Goal: Task Accomplishment & Management: Manage account settings

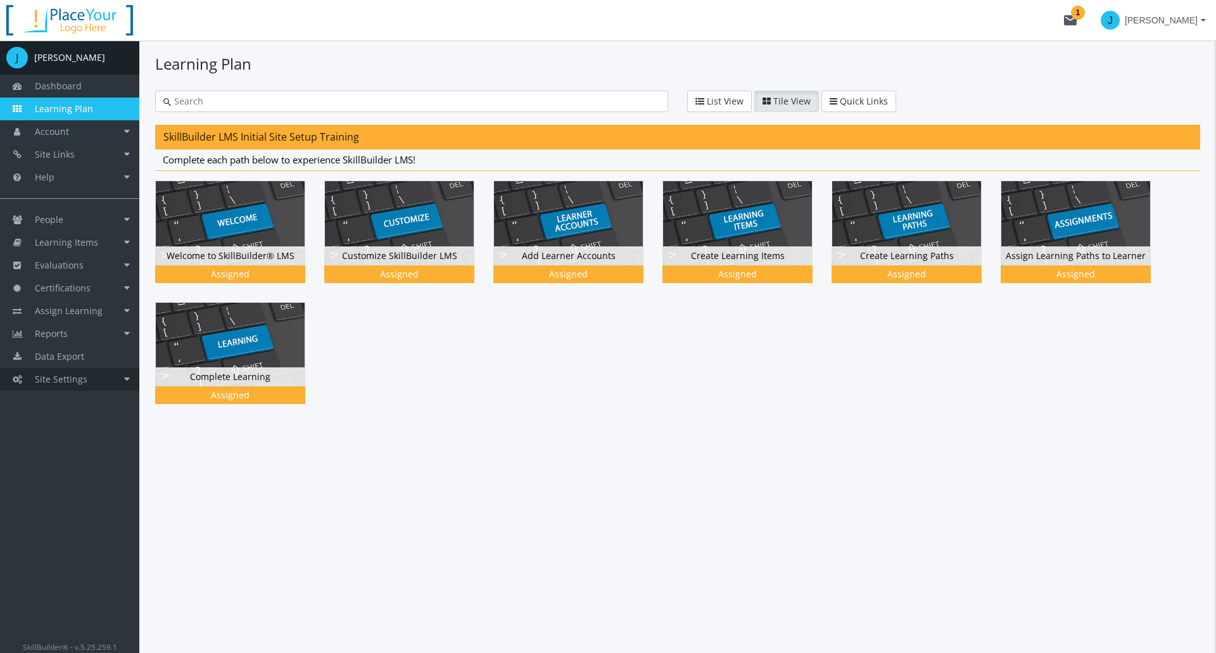
click at [127, 380] on link "Site Settings" at bounding box center [69, 379] width 139 height 23
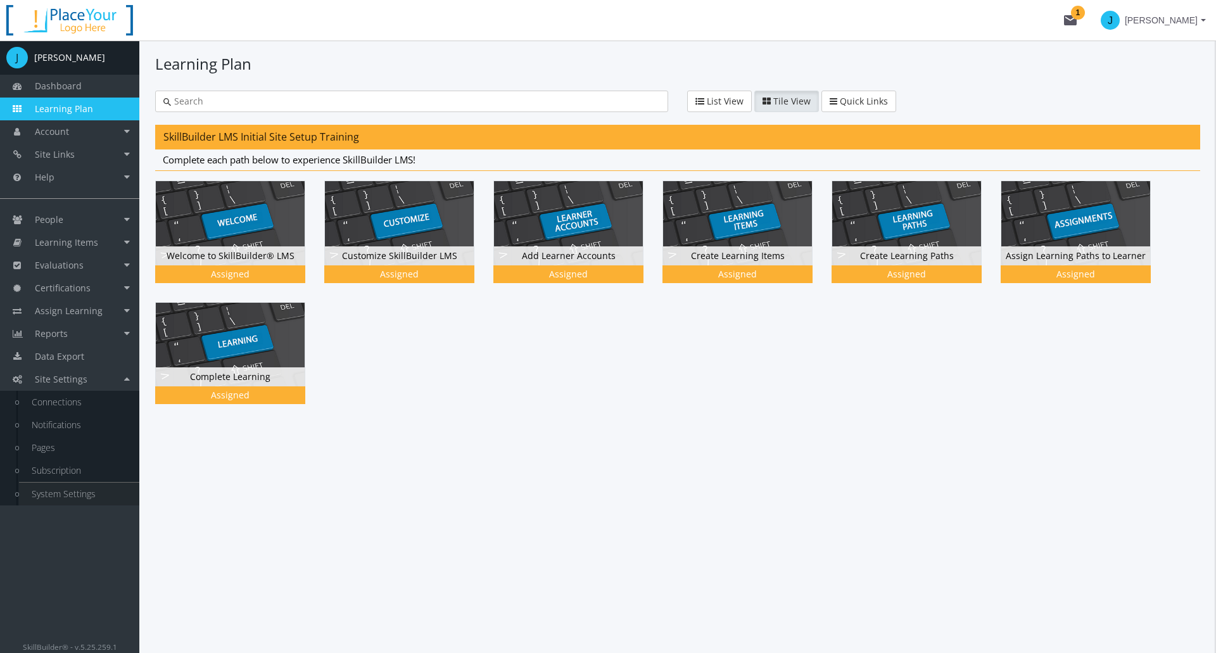
click at [62, 493] on link "System Settings" at bounding box center [79, 493] width 120 height 23
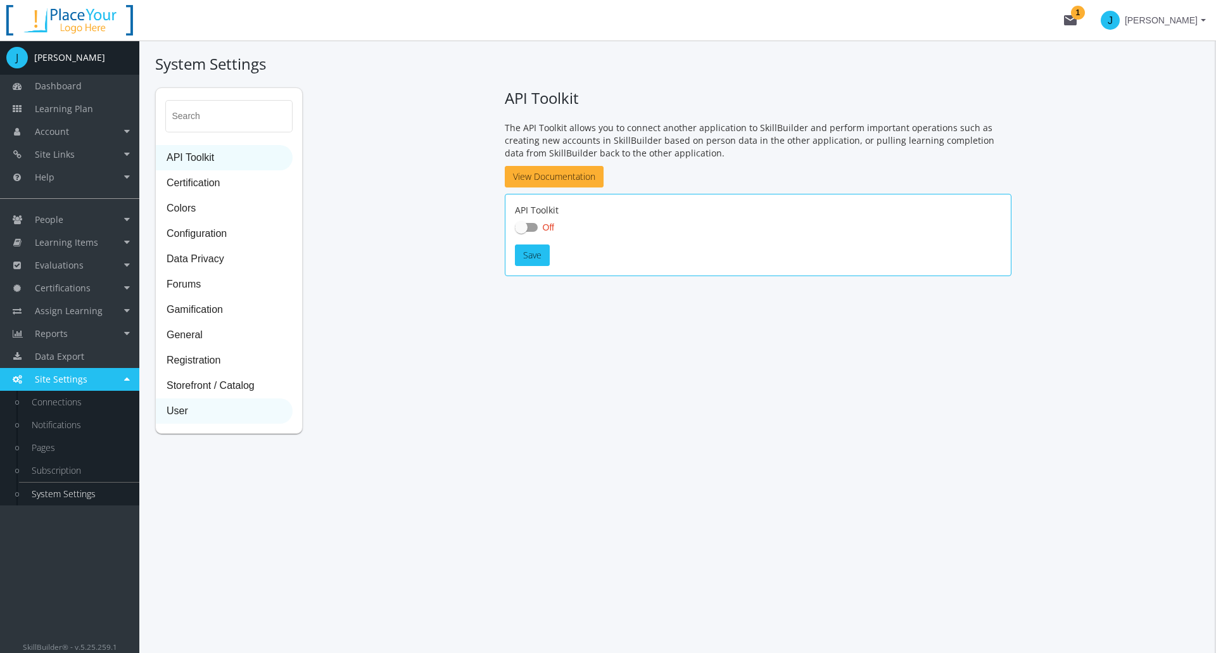
click at [175, 414] on span "User" at bounding box center [223, 411] width 135 height 25
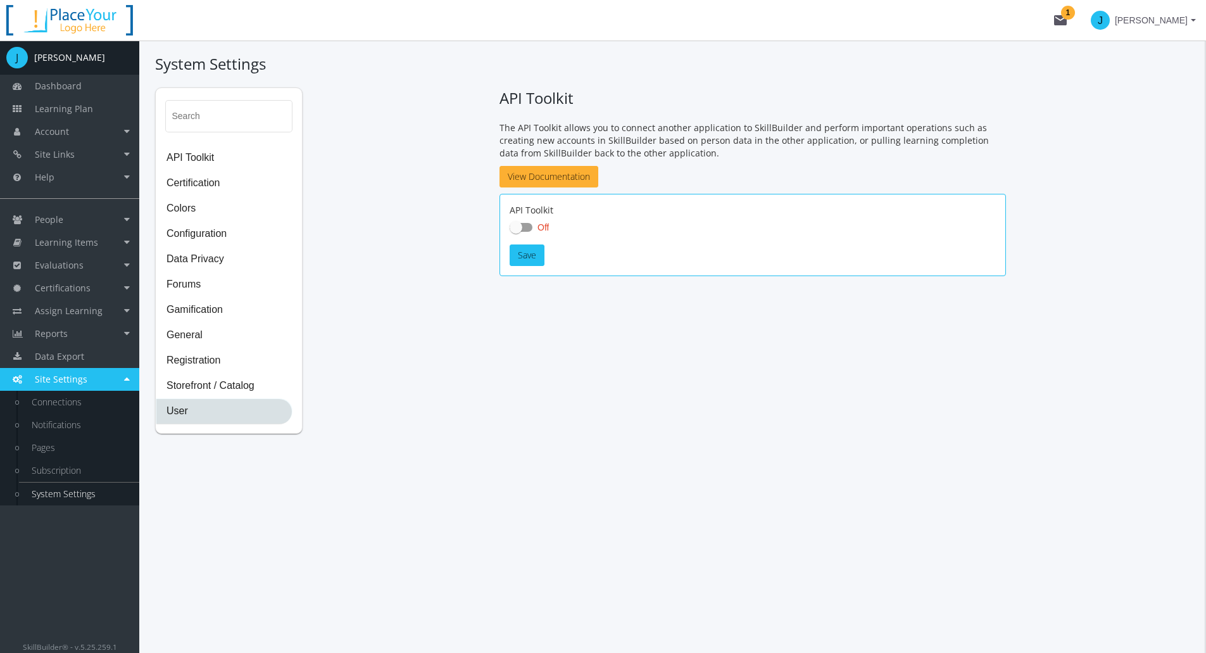
select select "2: 3"
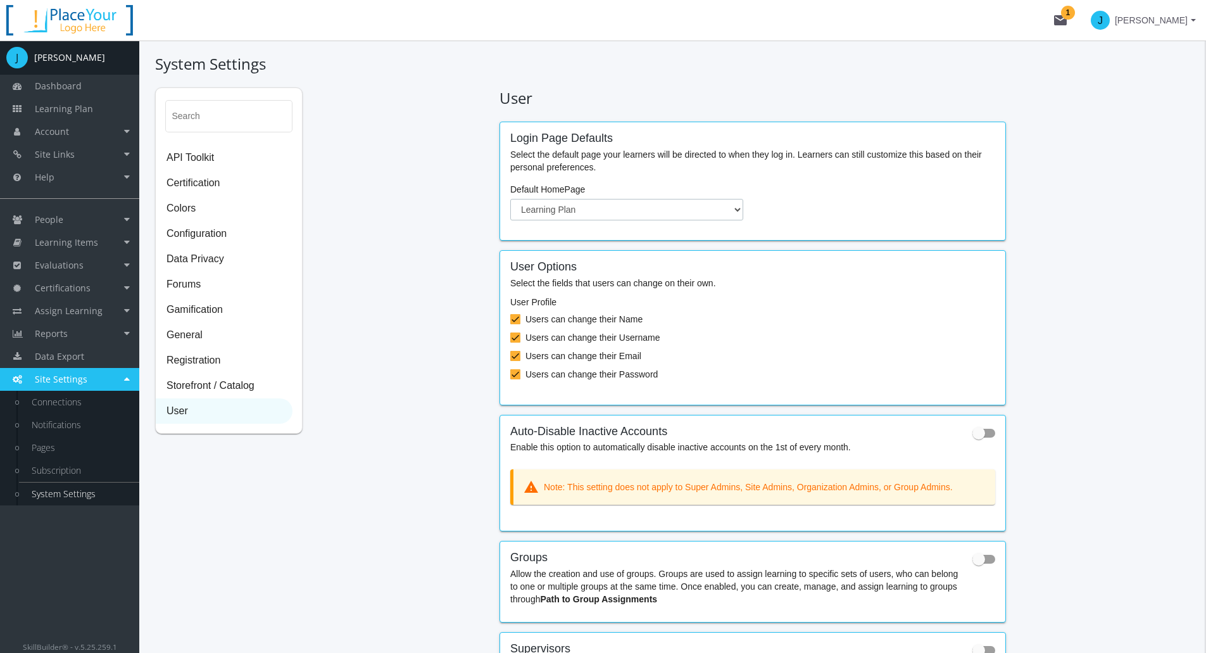
click at [590, 203] on select "Dashboard Account Learning Plan" at bounding box center [626, 210] width 233 height 22
click at [982, 433] on span at bounding box center [978, 433] width 13 height 13
click at [973, 437] on input "checkbox" at bounding box center [972, 437] width 1 height 1
checkbox input "true"
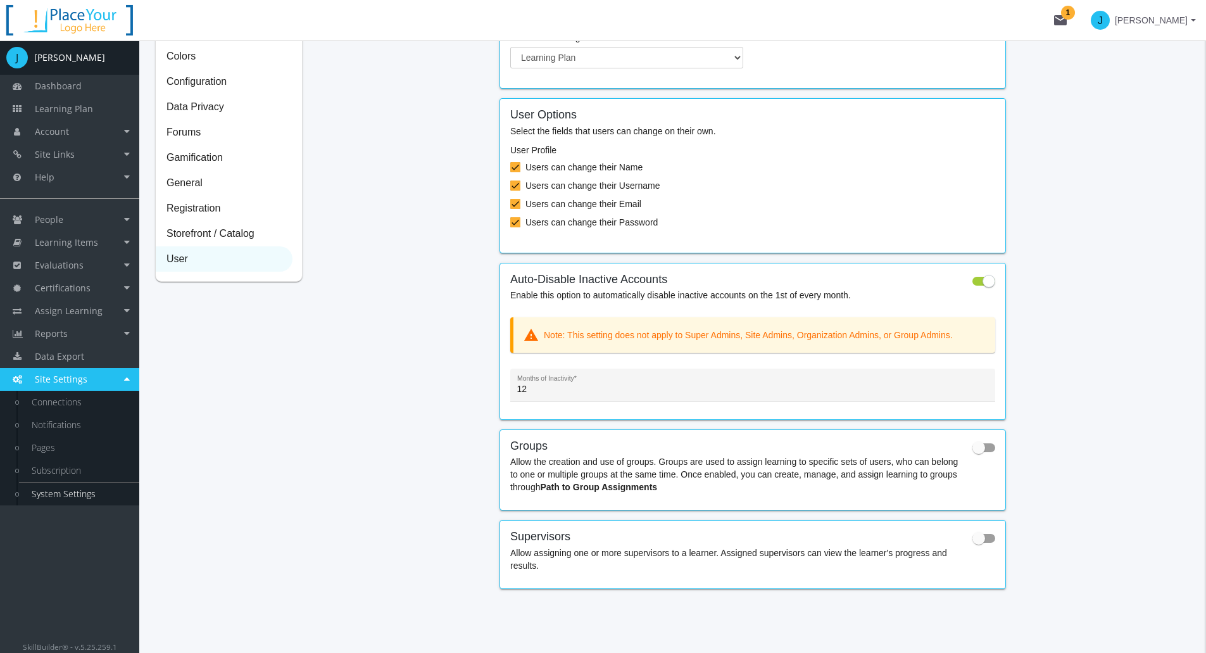
scroll to position [161, 0]
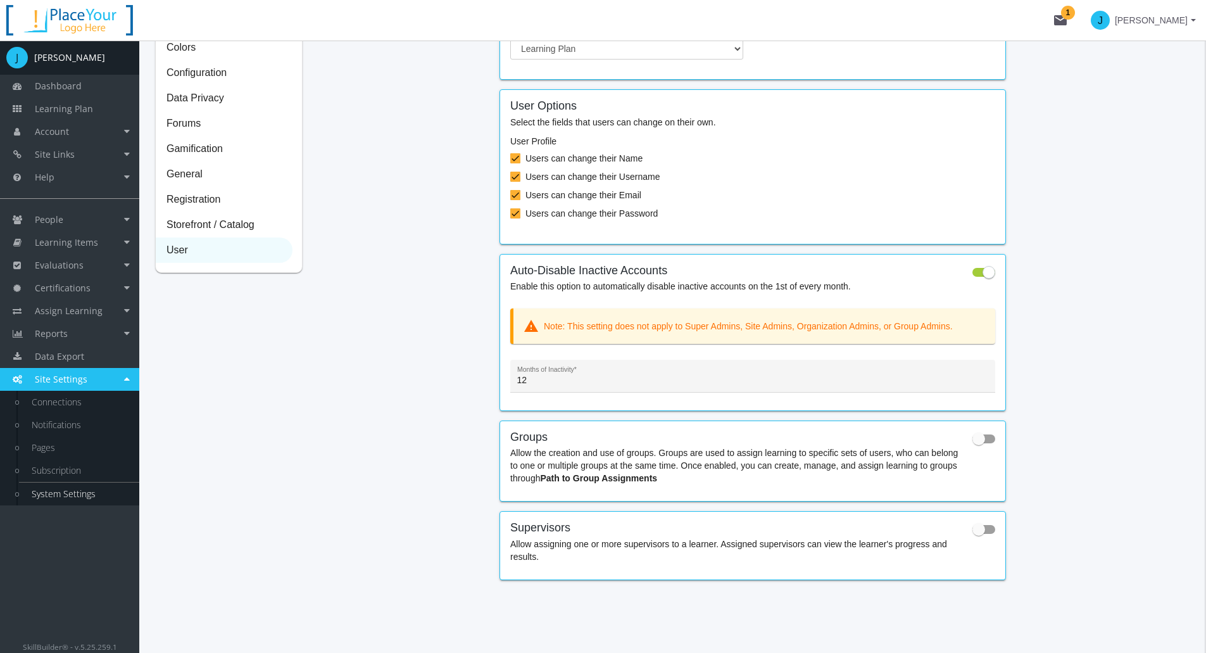
click at [981, 435] on span at bounding box center [978, 438] width 13 height 13
click at [973, 443] on input "checkbox" at bounding box center [972, 443] width 1 height 1
checkbox input "true"
drag, startPoint x: 992, startPoint y: 527, endPoint x: 931, endPoint y: 530, distance: 61.5
click at [992, 527] on span at bounding box center [983, 529] width 23 height 9
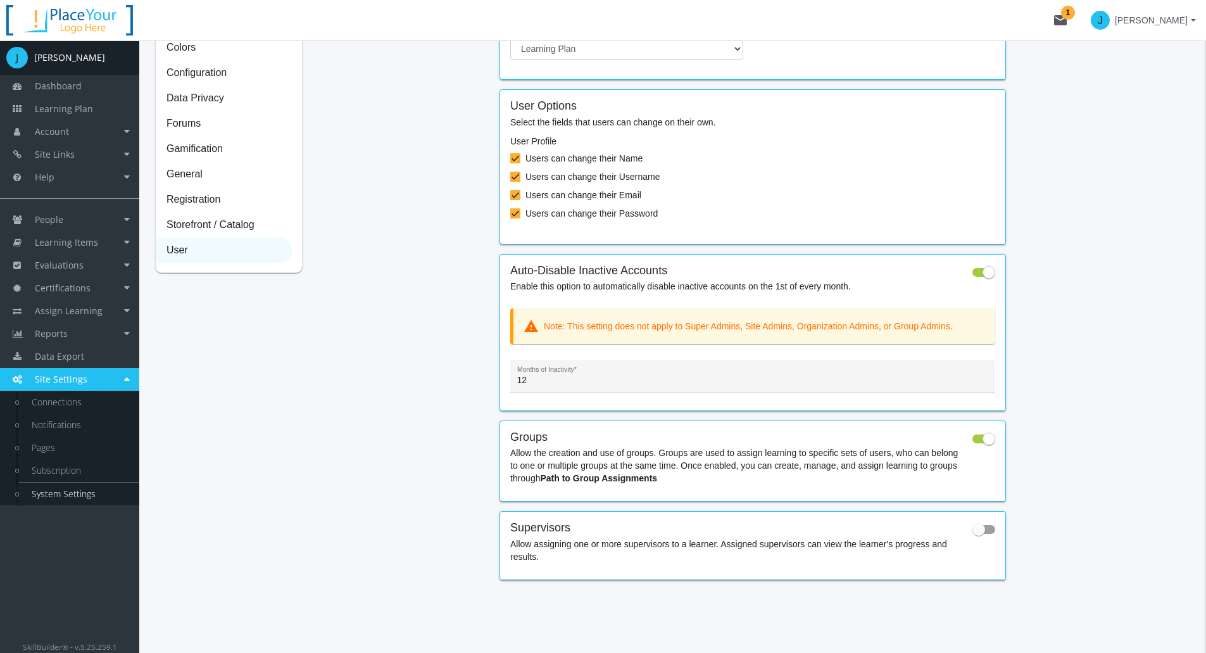
click at [973, 533] on input "checkbox" at bounding box center [972, 533] width 1 height 1
checkbox input "true"
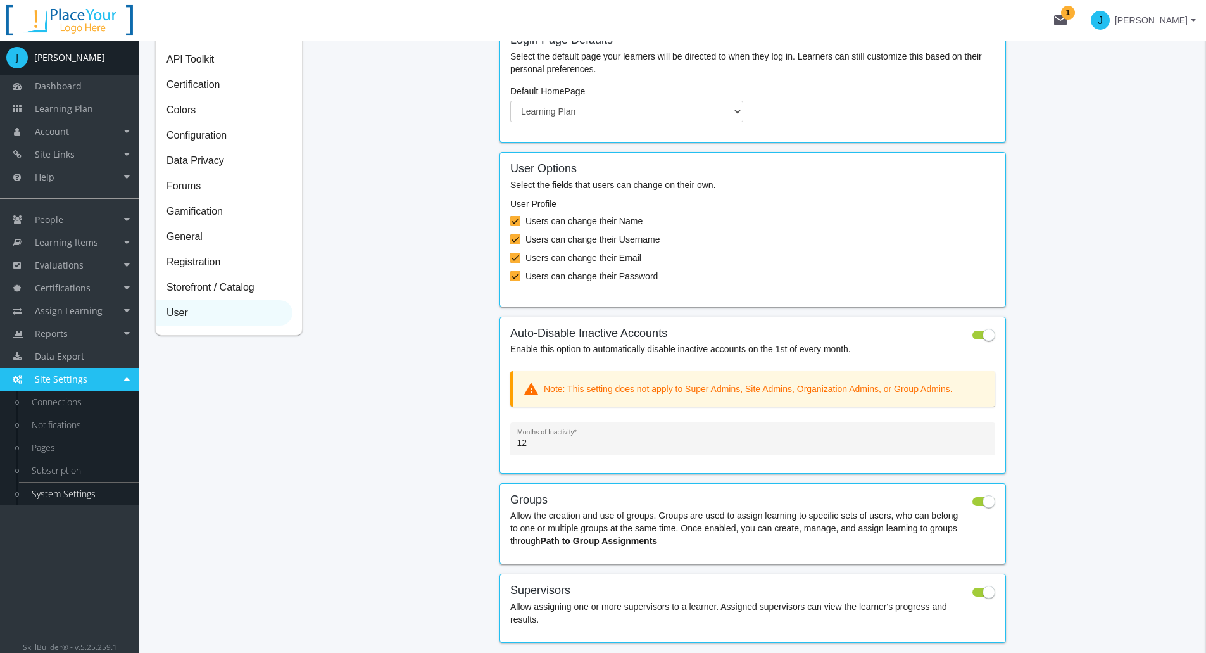
scroll to position [0, 0]
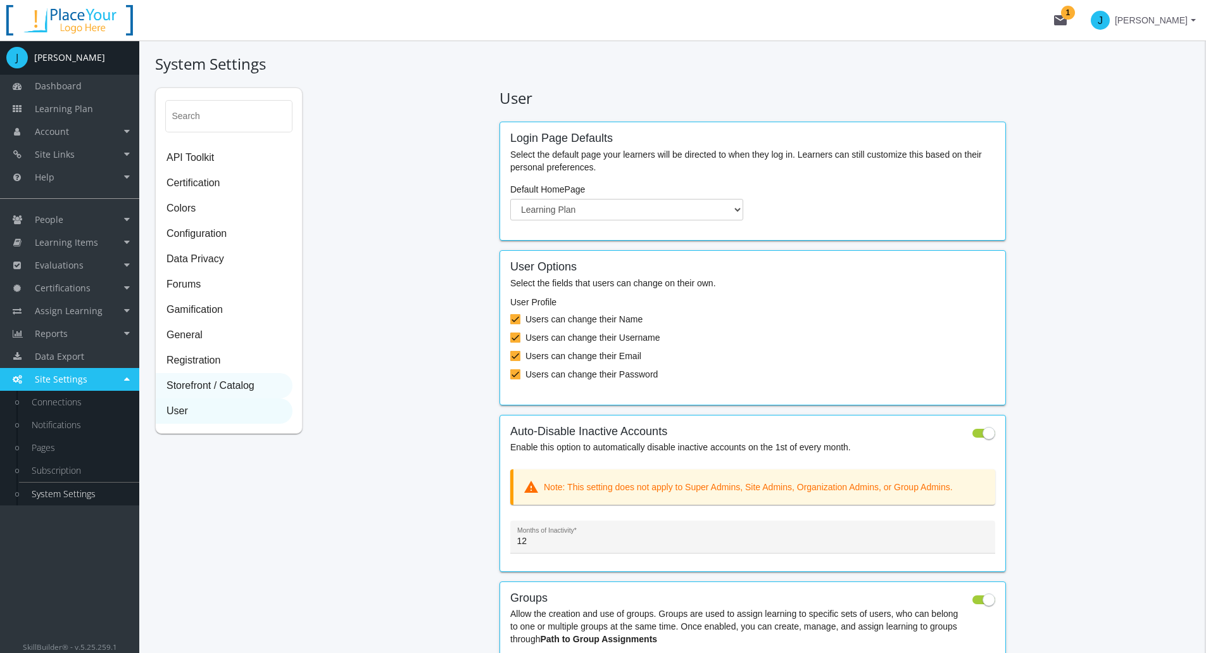
click at [240, 389] on span "Storefront / Catalog" at bounding box center [223, 386] width 135 height 25
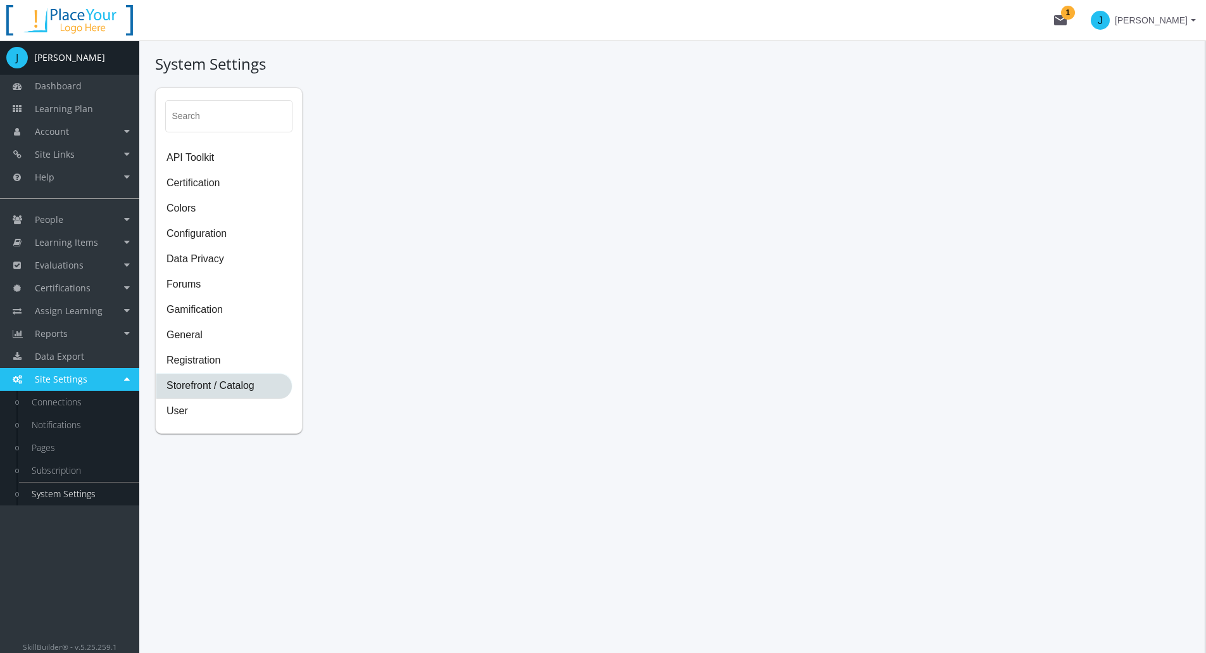
select select "2: CAD"
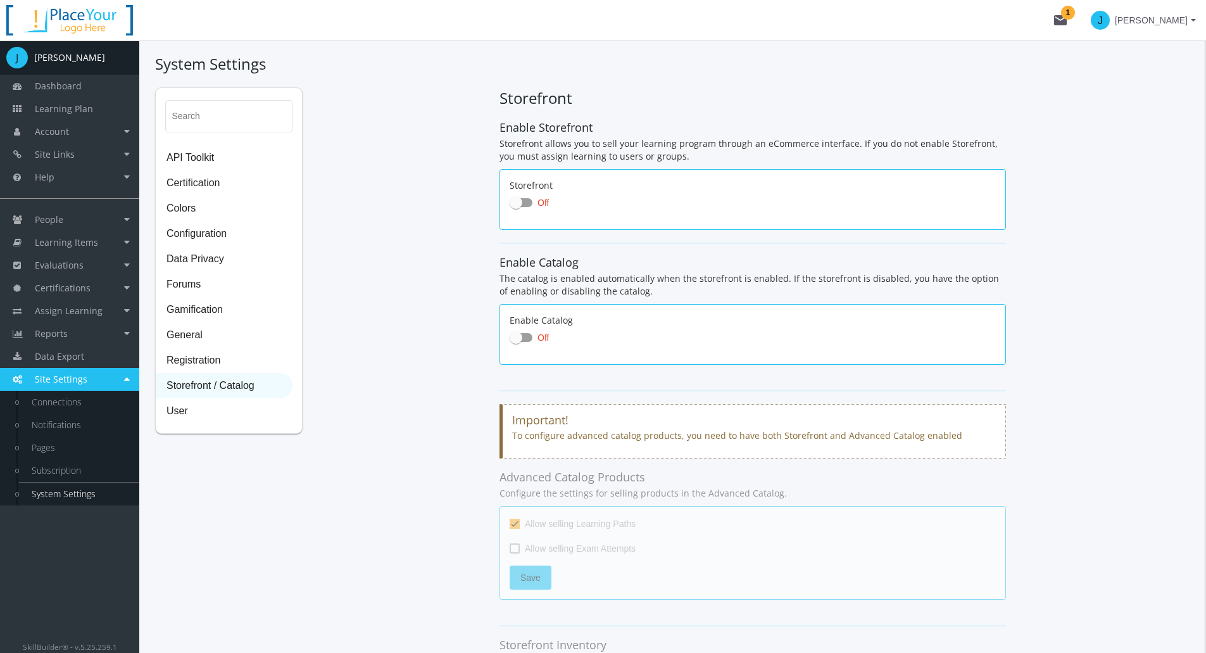
click at [517, 199] on span at bounding box center [516, 202] width 13 height 13
click at [510, 206] on input "Off" at bounding box center [510, 206] width 1 height 1
checkbox input "true"
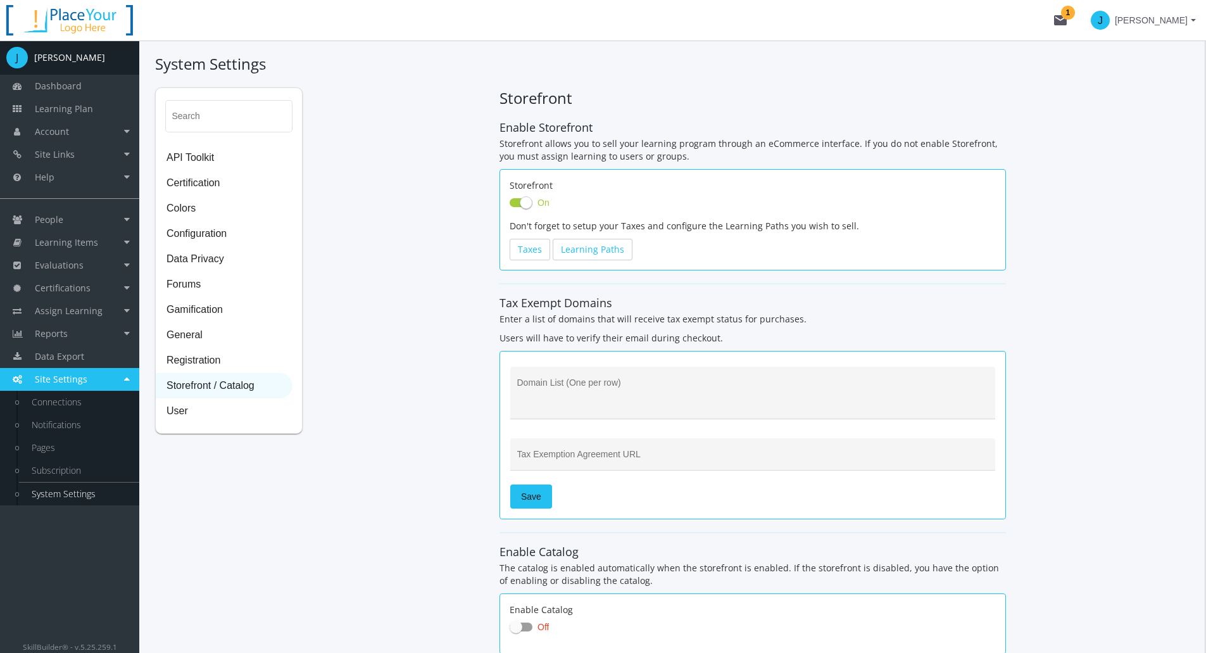
checkbox input "true"
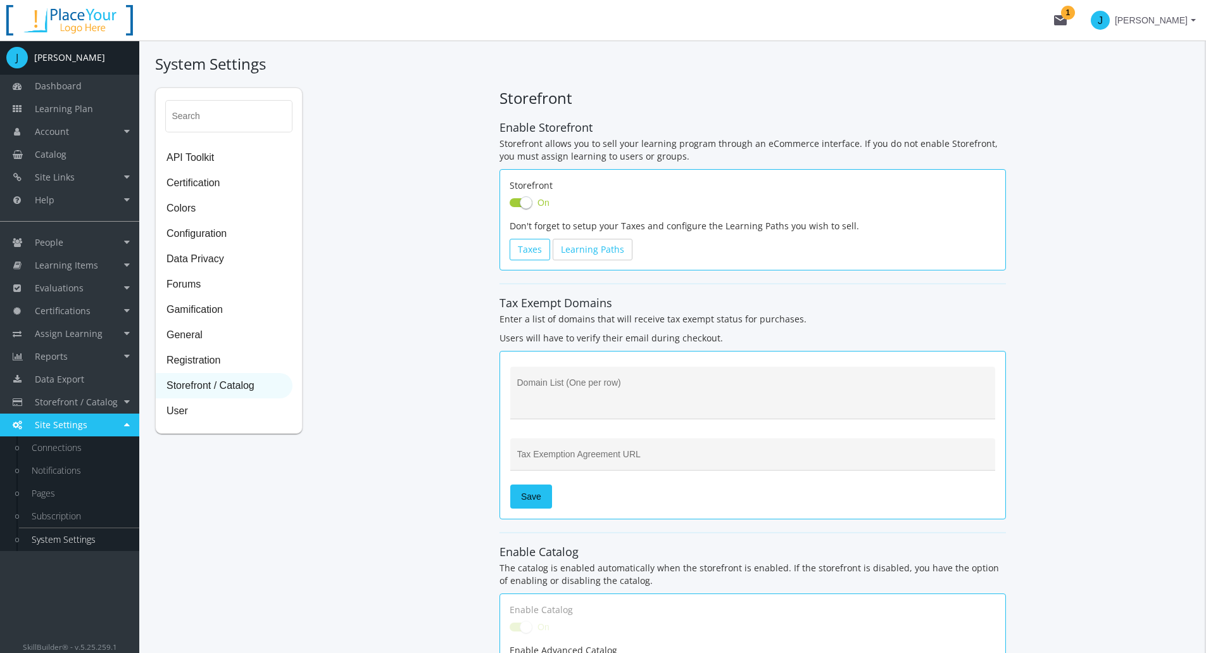
click at [527, 249] on link "Taxes" at bounding box center [530, 250] width 41 height 22
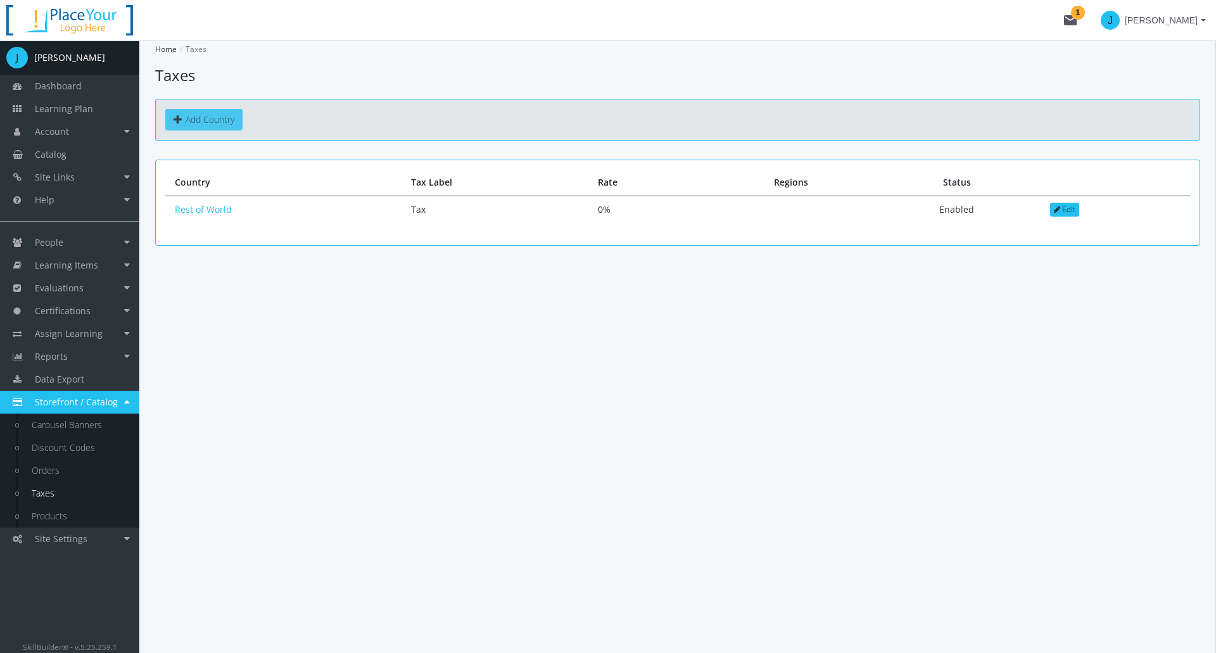
click at [198, 121] on link "Add Country" at bounding box center [203, 120] width 77 height 22
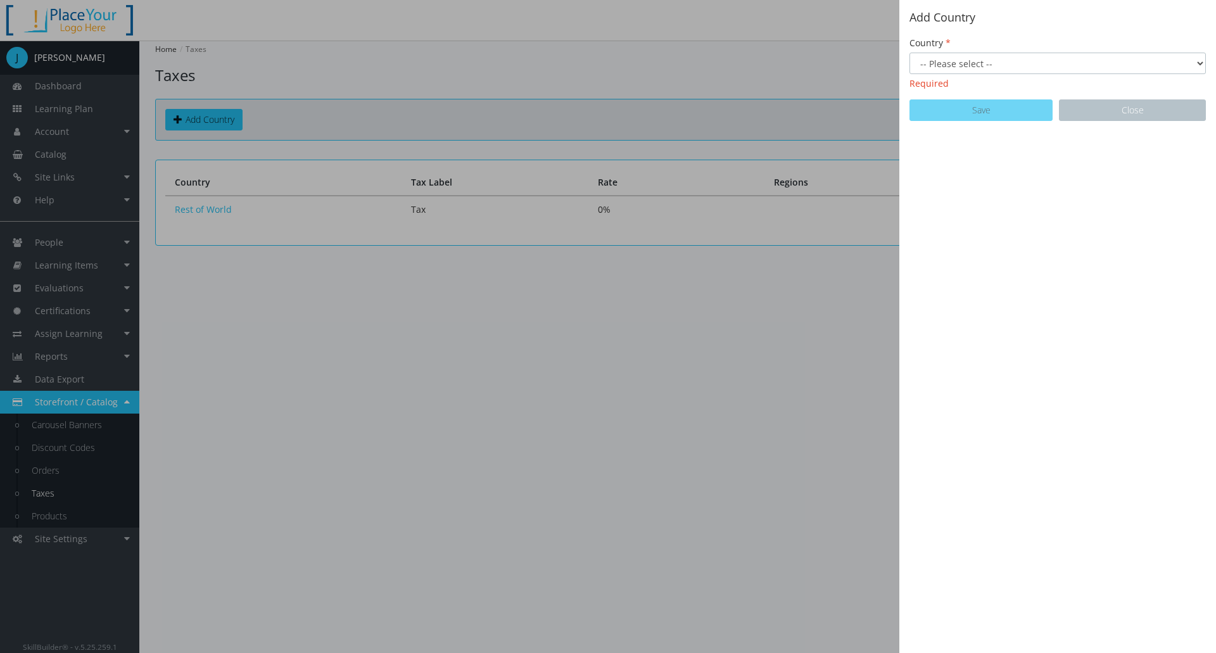
click at [952, 64] on select "-- Please select -- [GEOGRAPHIC_DATA] [GEOGRAPHIC_DATA] [GEOGRAPHIC_DATA] [GEOG…" at bounding box center [1057, 64] width 296 height 22
select select "27: Object"
click at [909, 53] on select "-- Please select -- [GEOGRAPHIC_DATA] [GEOGRAPHIC_DATA] [GEOGRAPHIC_DATA] [GEOG…" at bounding box center [1057, 64] width 296 height 22
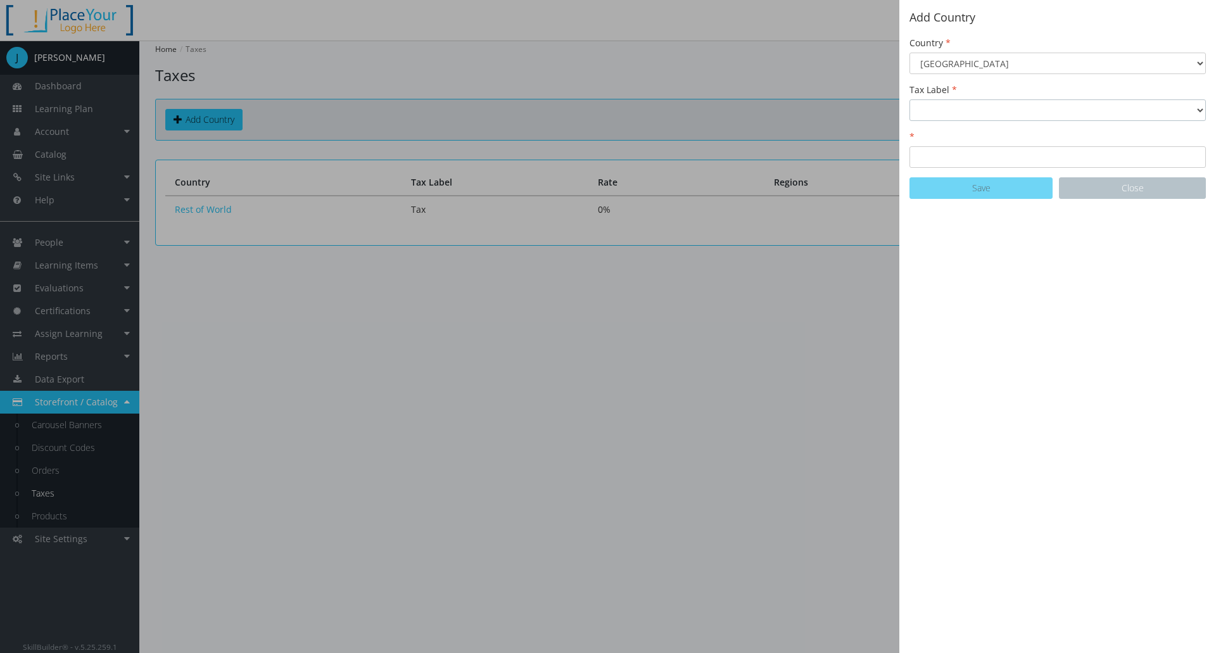
click at [988, 112] on select "GST Sales Tax Tax Taxes VAT" at bounding box center [1057, 110] width 296 height 22
select select "0: GST"
click at [909, 99] on select "GST Sales Tax Tax Taxes VAT" at bounding box center [1057, 110] width 296 height 22
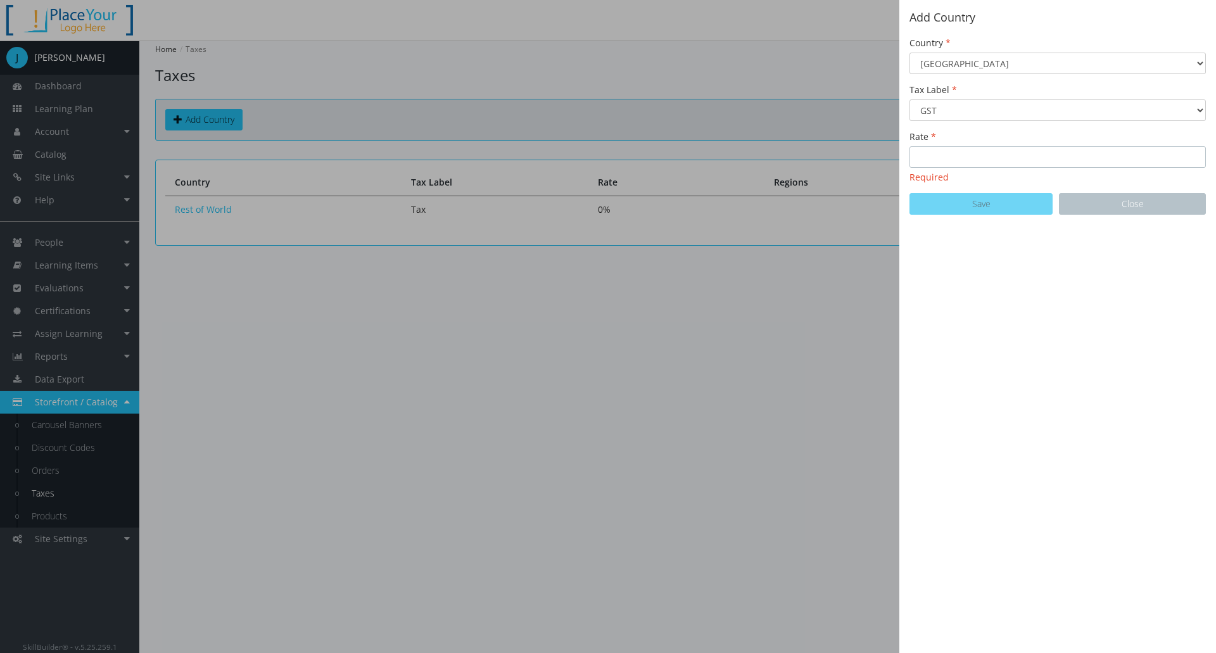
click at [941, 154] on input "Rate" at bounding box center [1057, 157] width 296 height 22
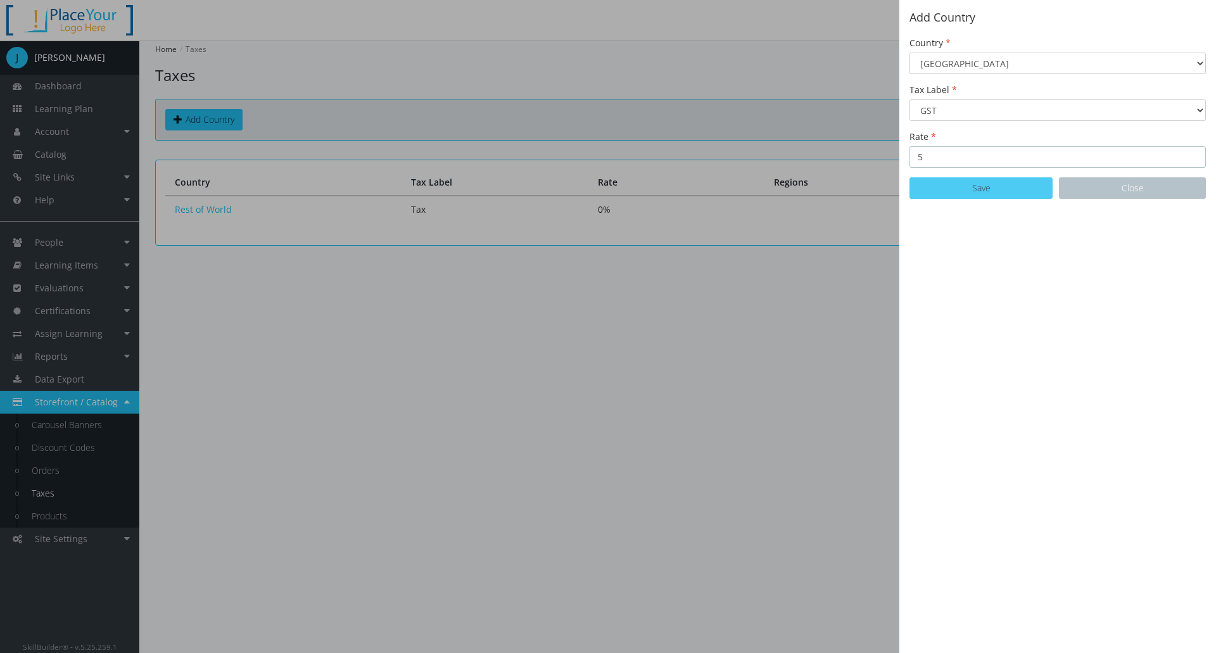
type input "5"
click at [1010, 187] on button "Save" at bounding box center [980, 188] width 143 height 22
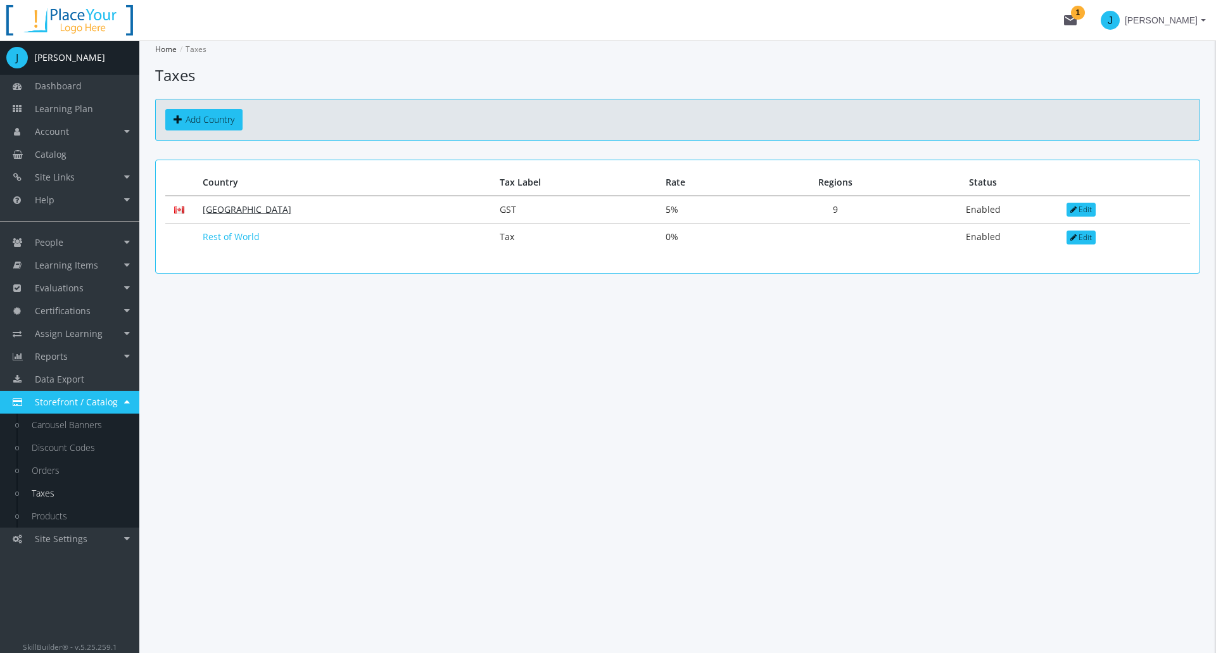
click at [225, 213] on link "[GEOGRAPHIC_DATA]" at bounding box center [247, 209] width 89 height 12
select select "1: PST"
select select "1: Added"
select select "1: PST"
select select "1: Added"
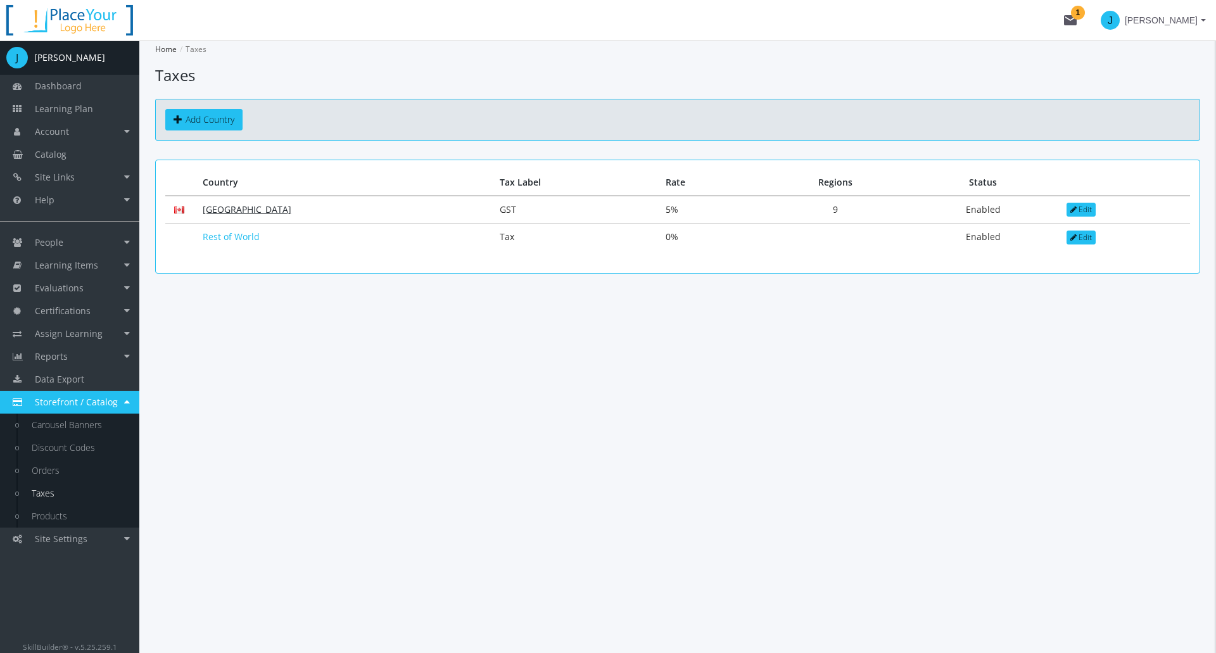
select select "2: QST"
select select "1: Added"
select select "1: PST"
select select "1: Added"
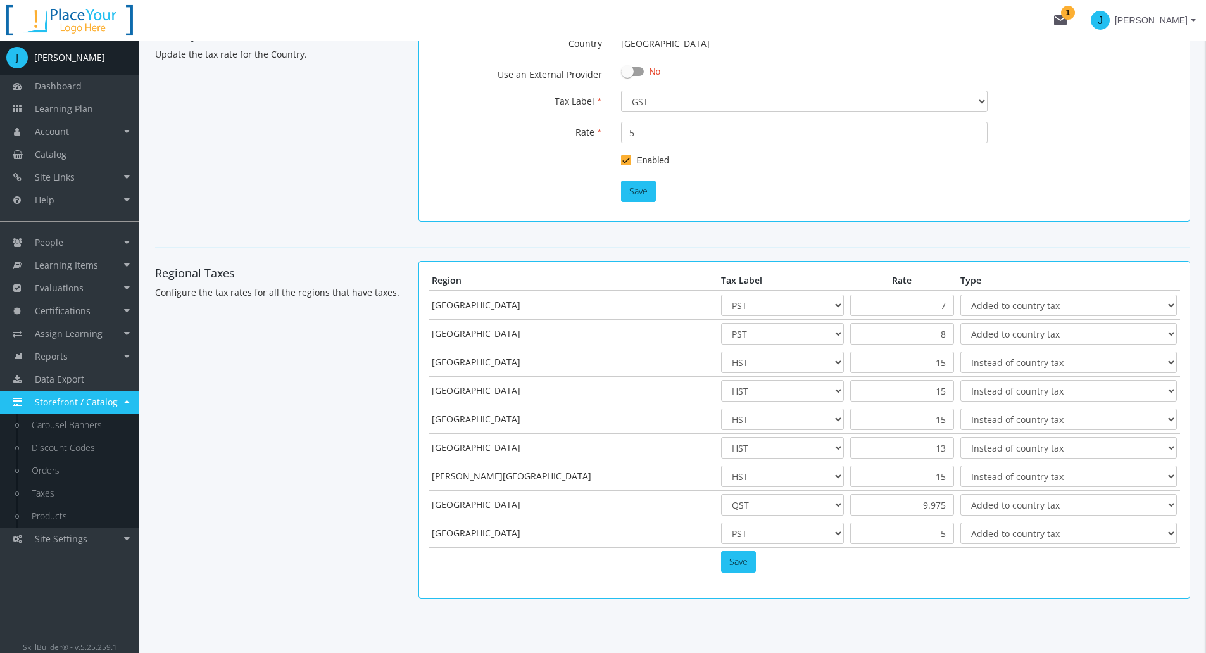
scroll to position [158, 0]
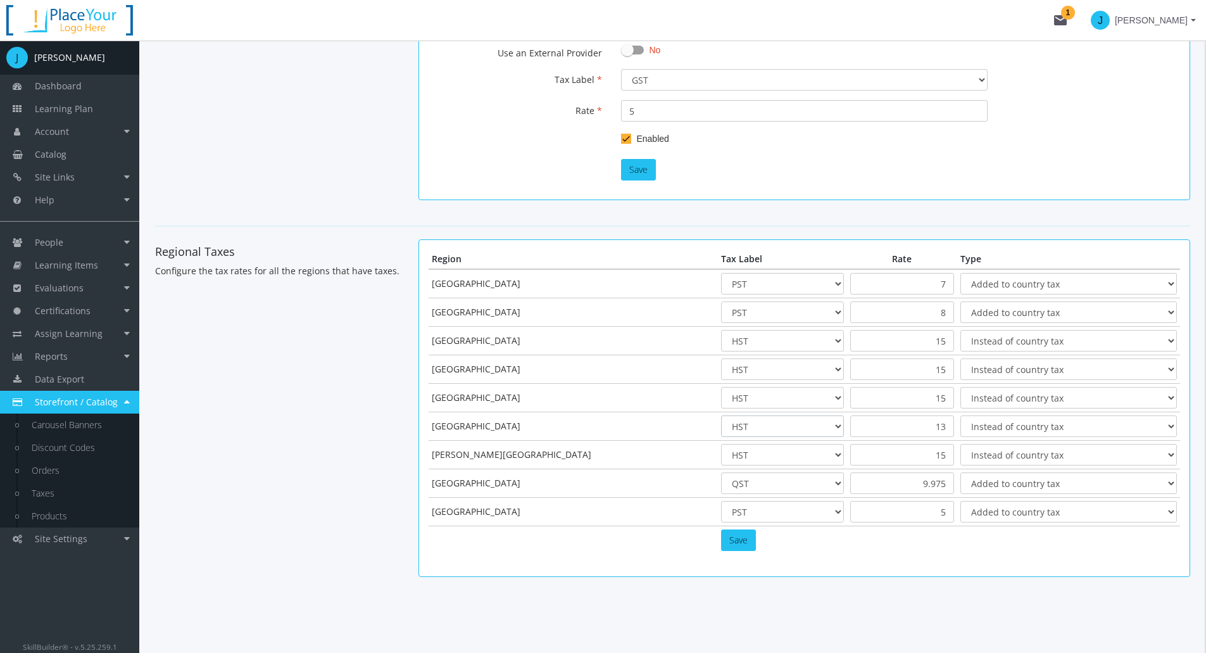
click at [789, 426] on select "HST PST QST State Tax" at bounding box center [782, 426] width 123 height 22
click at [351, 463] on div "Regional Taxes Configure the tax rates for all the regions that have taxes. Reg…" at bounding box center [673, 414] width 1054 height 350
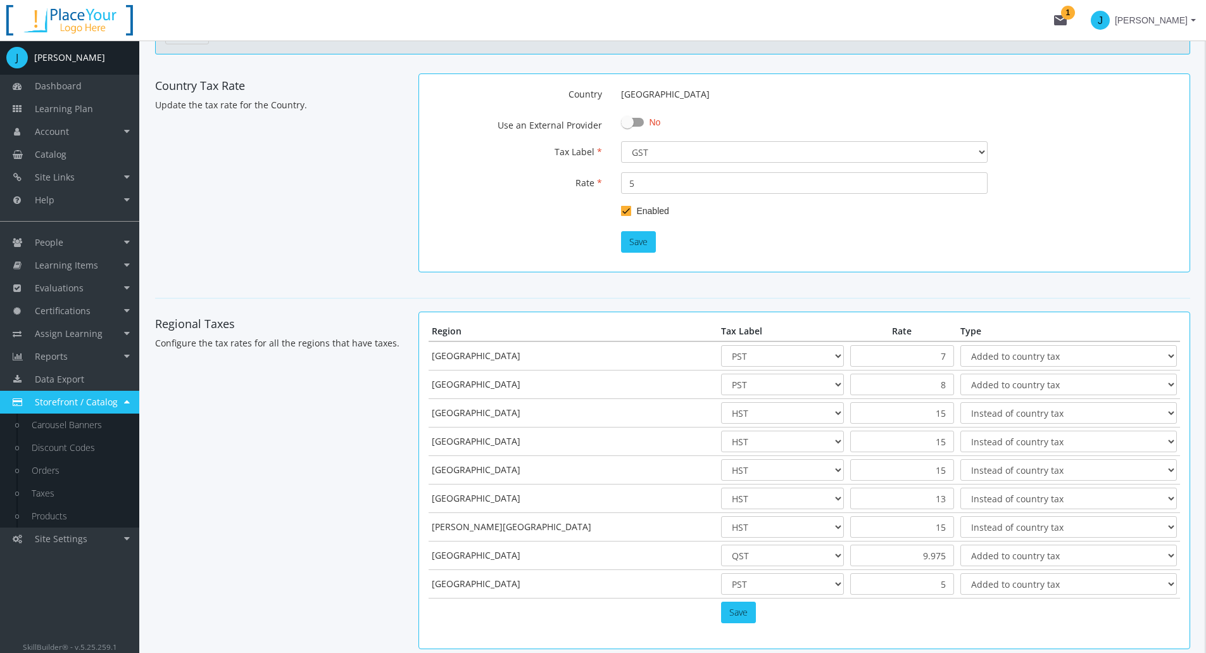
scroll to position [0, 0]
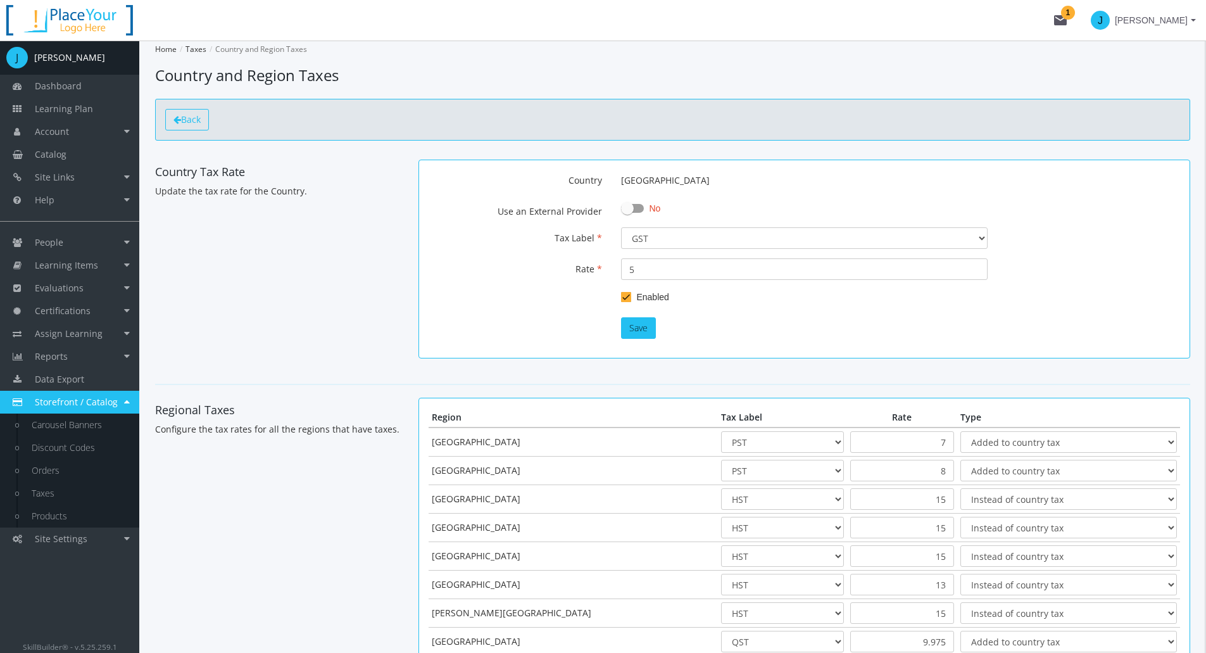
click at [194, 130] on link "Back" at bounding box center [187, 120] width 44 height 22
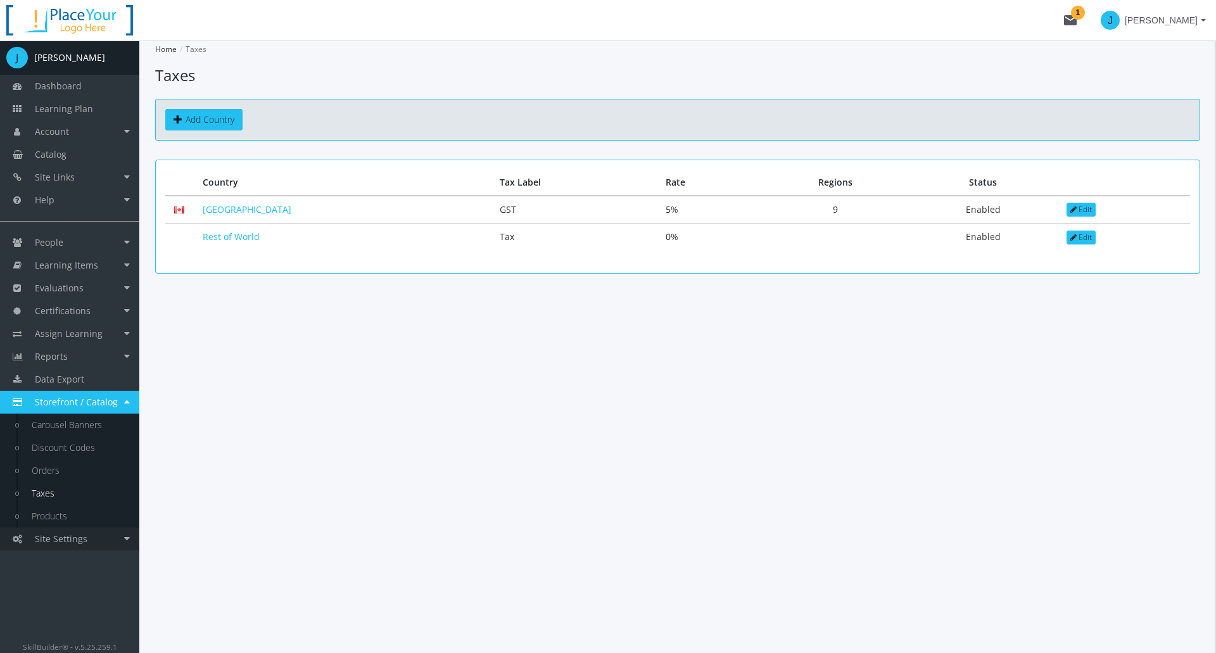
click at [99, 542] on link "Site Settings" at bounding box center [69, 538] width 139 height 23
click at [83, 538] on link "System Settings" at bounding box center [79, 539] width 120 height 23
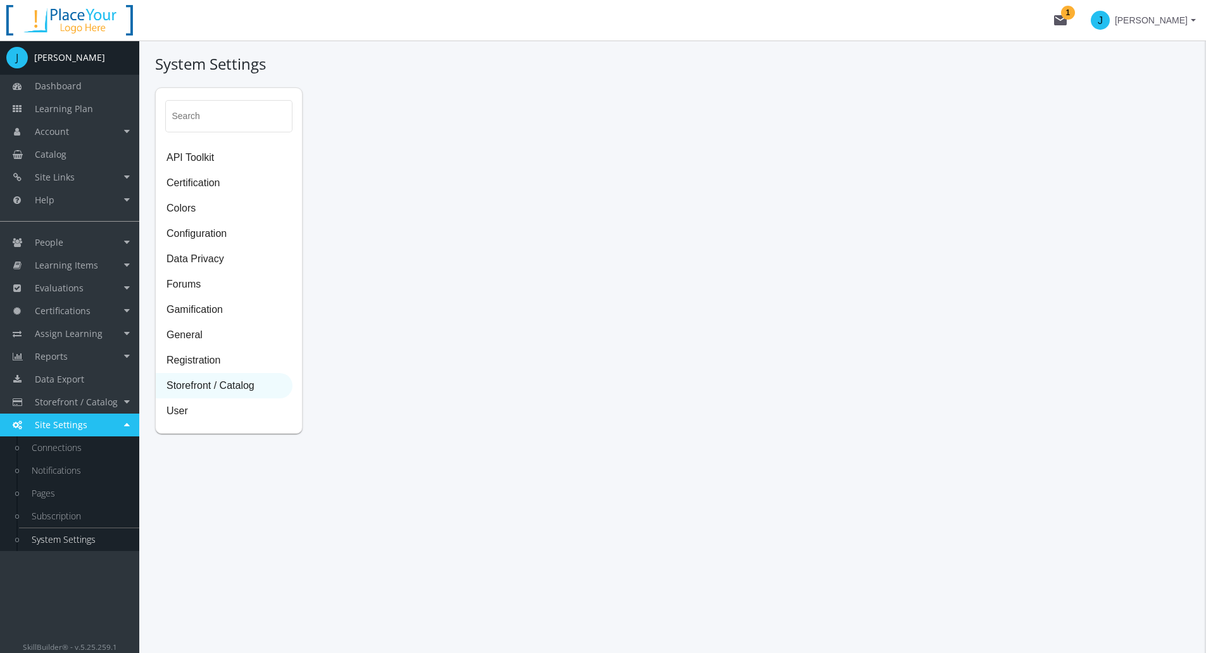
select select "2: CAD"
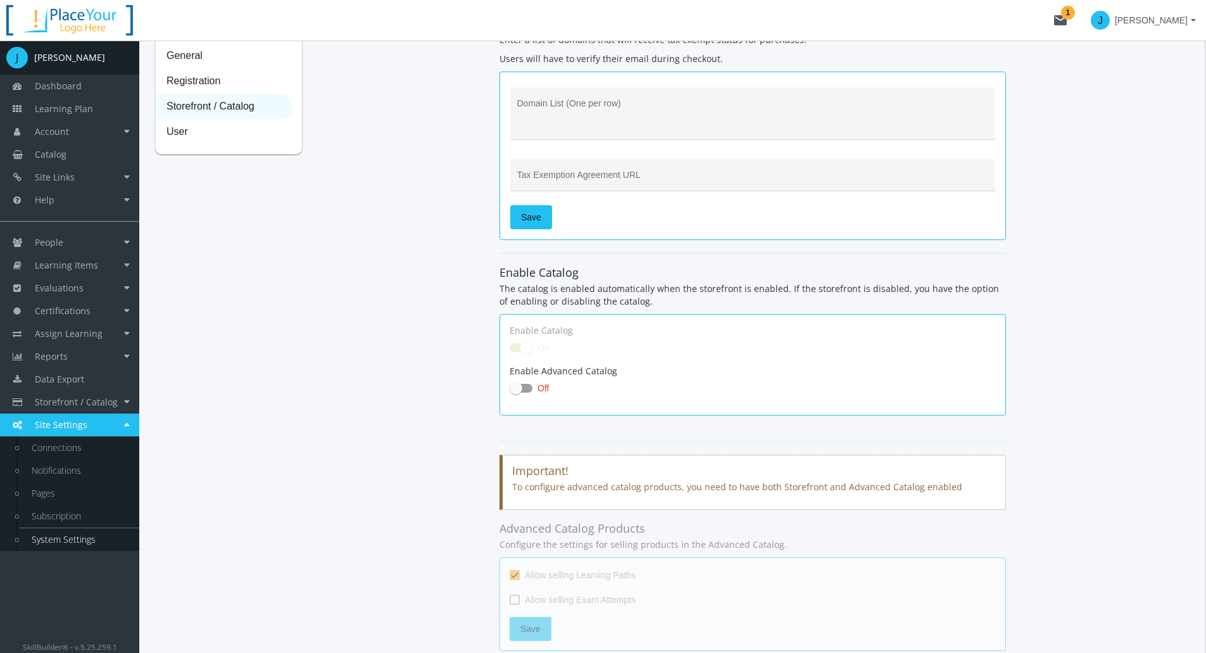
scroll to position [317, 0]
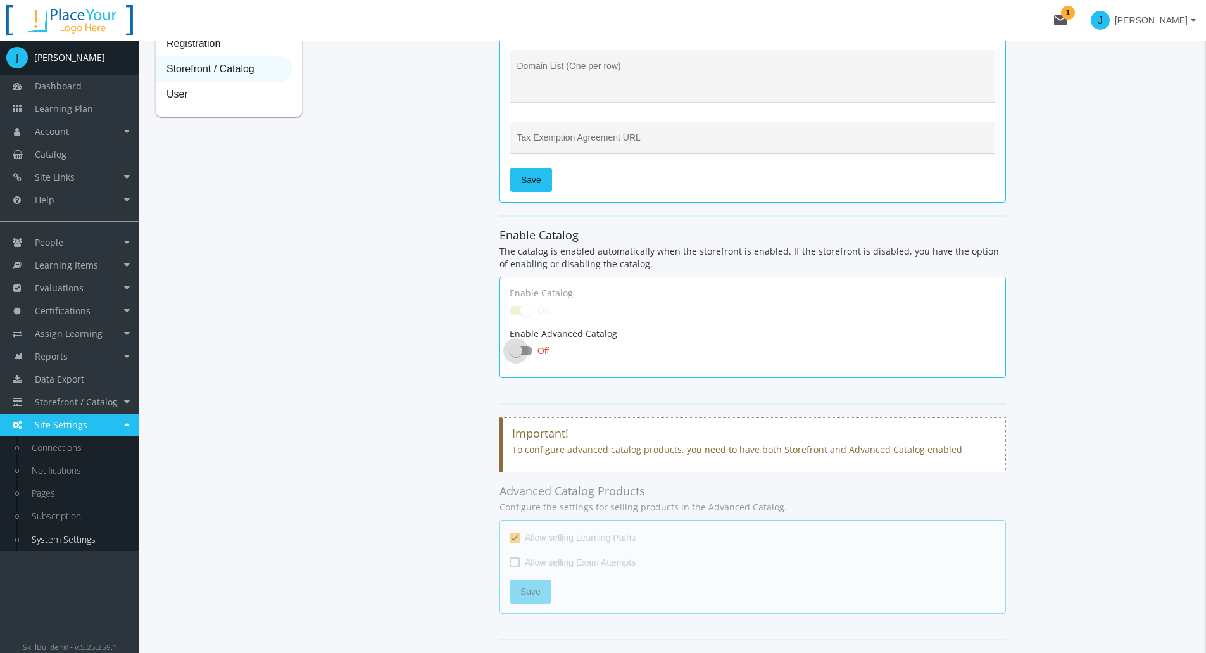
click at [522, 348] on span at bounding box center [516, 350] width 13 height 13
click at [510, 355] on input "Off" at bounding box center [510, 355] width 1 height 1
checkbox input "true"
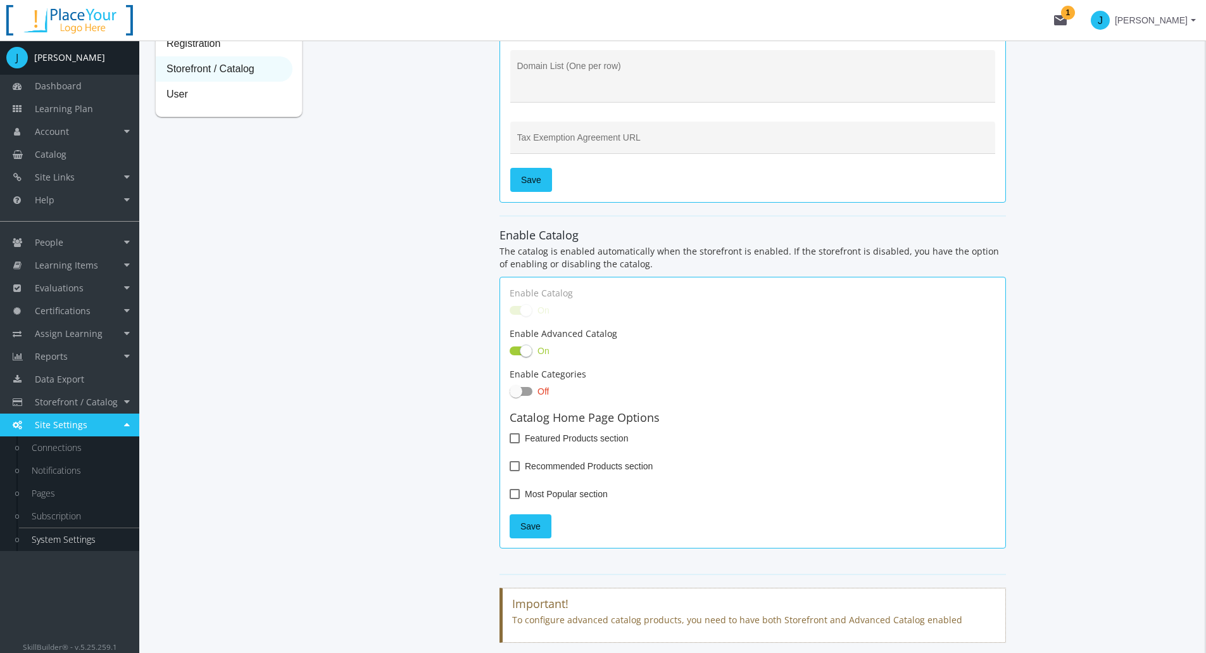
click at [510, 440] on span at bounding box center [515, 438] width 10 height 10
click at [510, 443] on input "Featured Products section" at bounding box center [510, 443] width 1 height 1
checkbox input "true"
click at [515, 468] on span at bounding box center [515, 466] width 10 height 10
click at [510, 470] on input "Recommended Products section" at bounding box center [510, 470] width 1 height 1
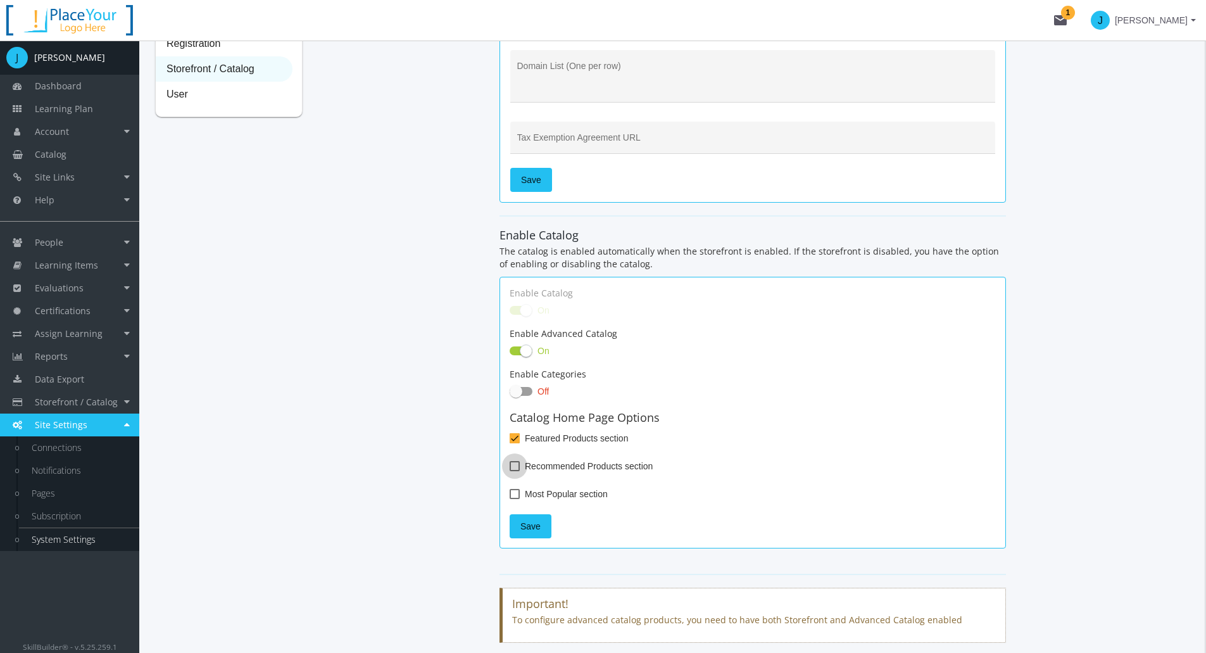
checkbox input "true"
click at [512, 501] on label "Most Popular section" at bounding box center [559, 493] width 98 height 15
click at [510, 499] on input "Most Popular section" at bounding box center [510, 498] width 1 height 1
checkbox input "true"
click at [525, 529] on span "Save" at bounding box center [530, 526] width 20 height 23
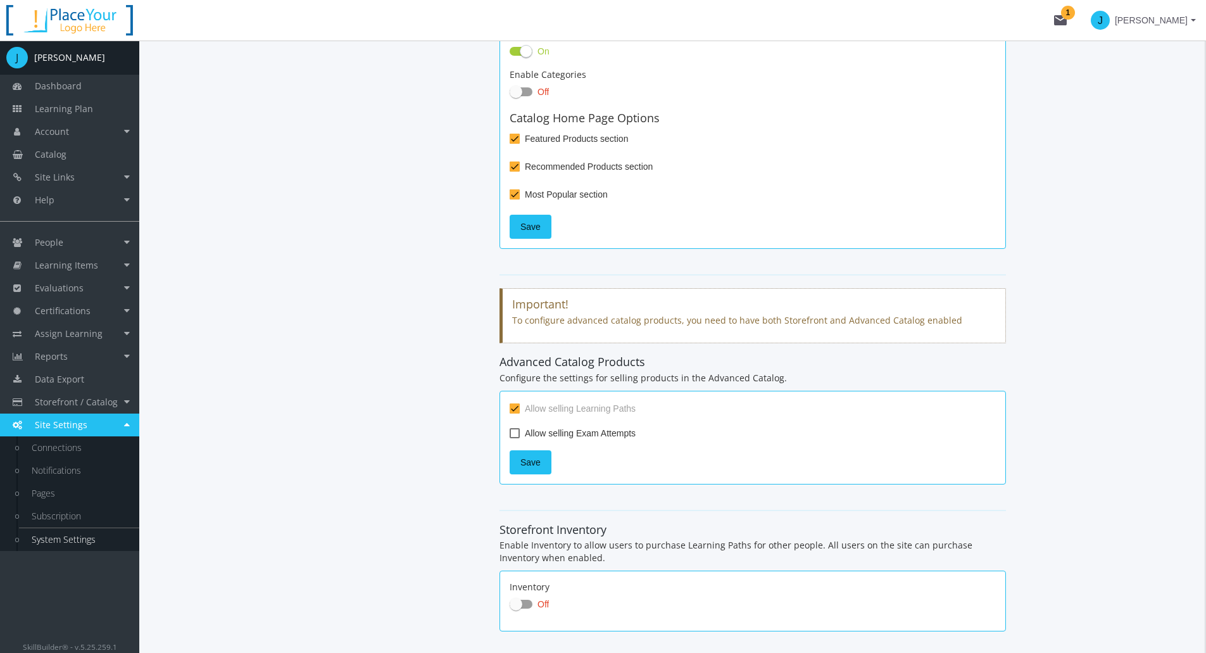
scroll to position [696, 0]
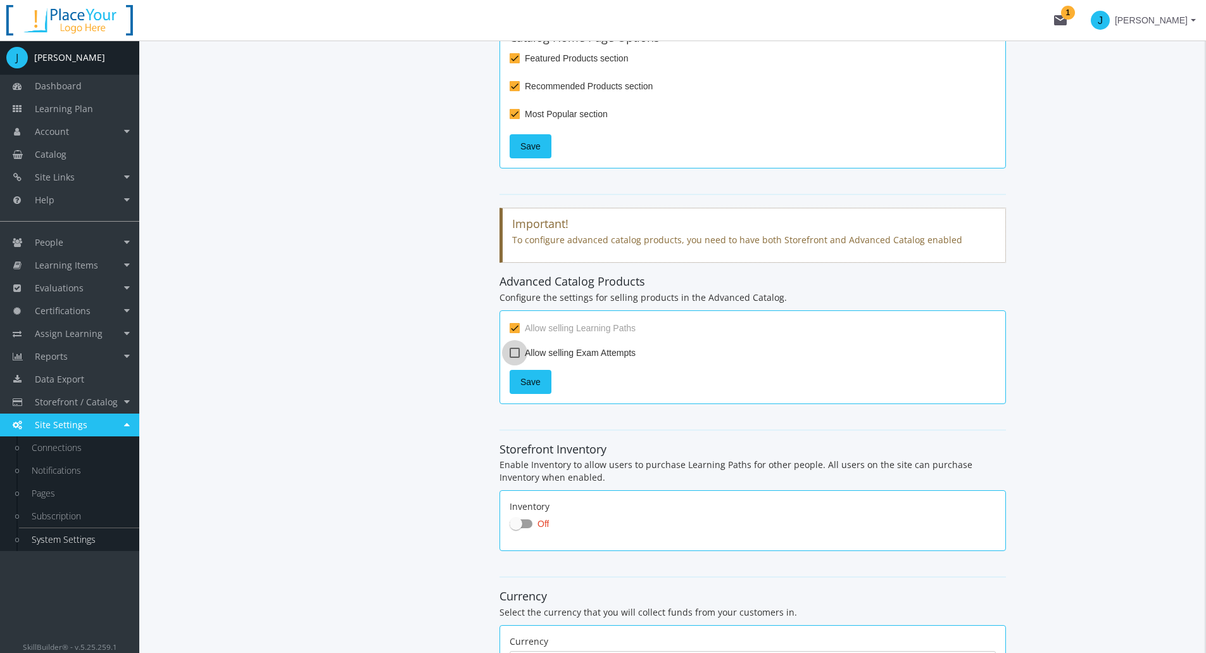
click at [513, 351] on span at bounding box center [515, 353] width 10 height 10
click at [510, 357] on input "Allow selling Exam Attempts" at bounding box center [510, 357] width 1 height 1
checkbox input "true"
click at [531, 382] on span "Save" at bounding box center [530, 381] width 20 height 23
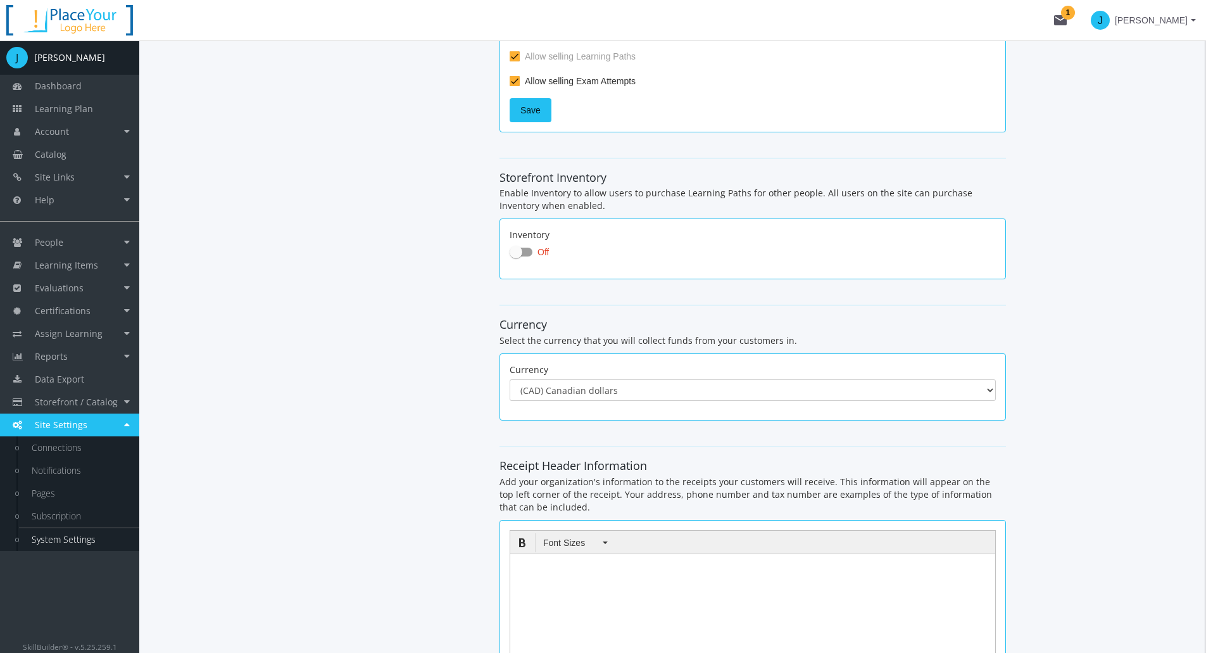
scroll to position [1013, 0]
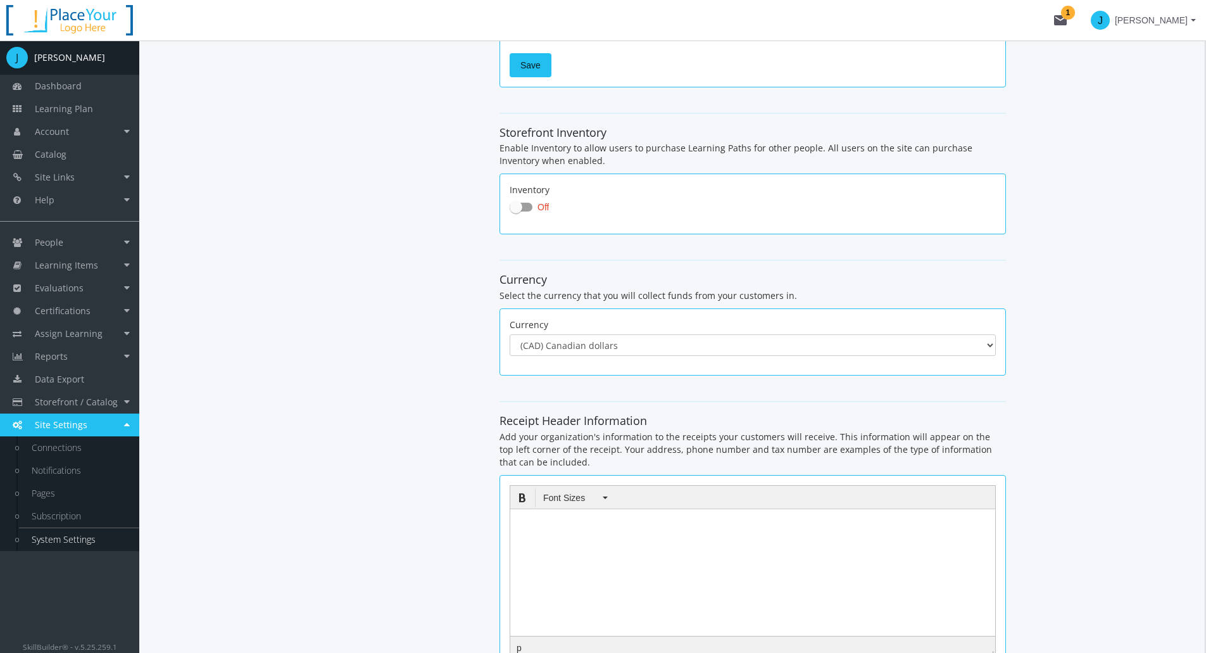
click at [515, 206] on span at bounding box center [516, 207] width 13 height 13
click at [510, 211] on input "Off" at bounding box center [510, 211] width 1 height 1
checkbox input "true"
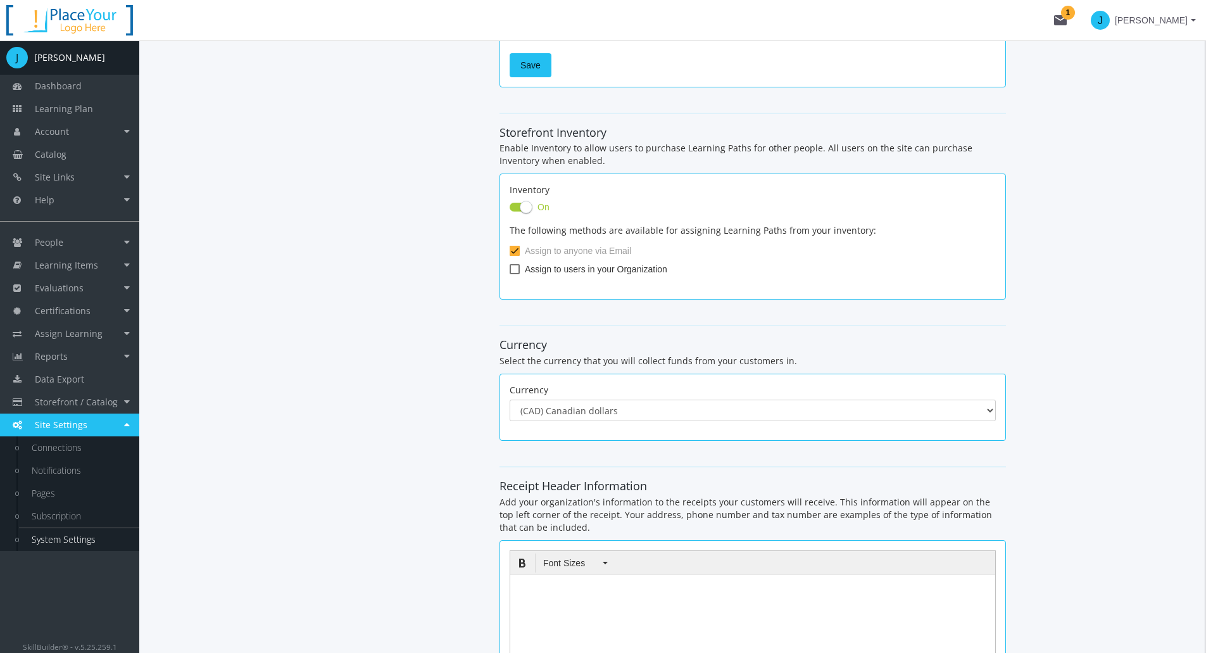
click at [514, 268] on span at bounding box center [515, 269] width 10 height 10
click at [510, 274] on input "Assign to users in your Organization" at bounding box center [510, 274] width 1 height 1
checkbox input "true"
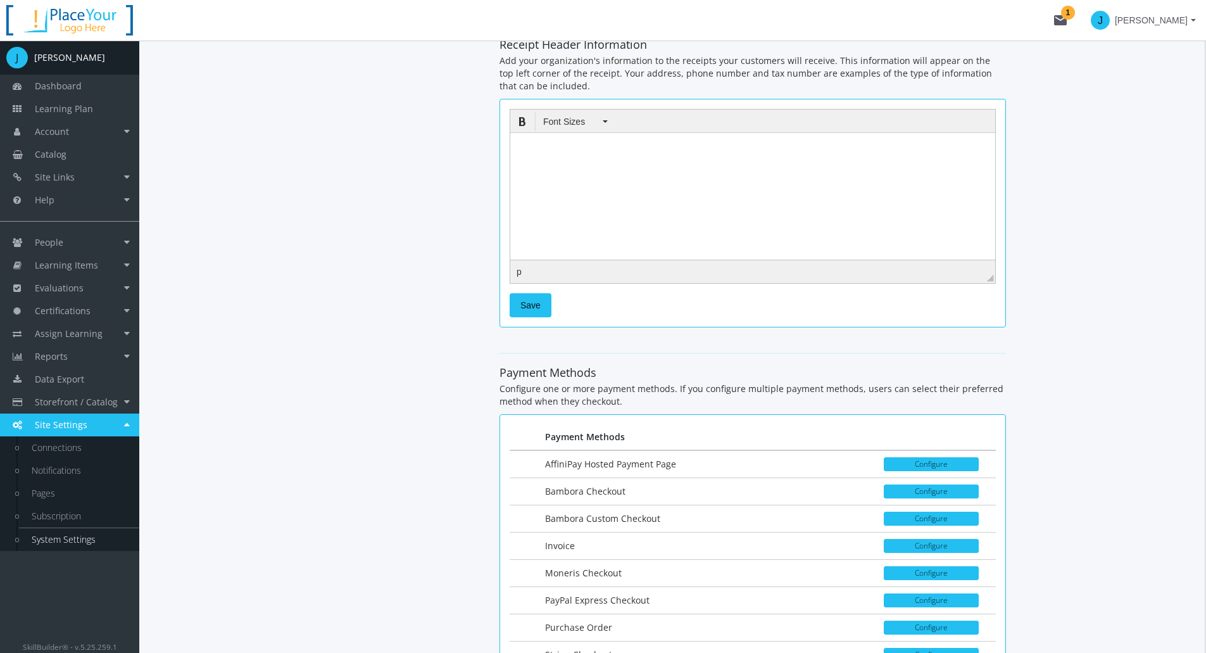
scroll to position [1456, 0]
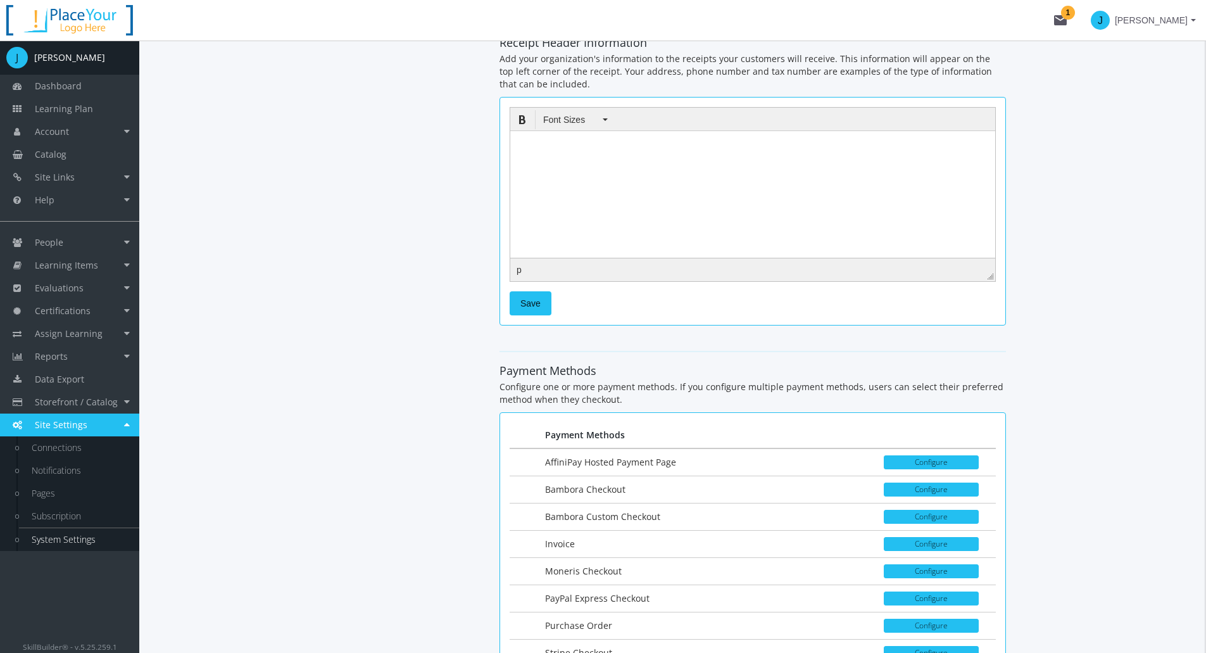
click at [566, 149] on html at bounding box center [752, 139] width 485 height 19
click at [541, 299] on button "Save" at bounding box center [531, 303] width 42 height 24
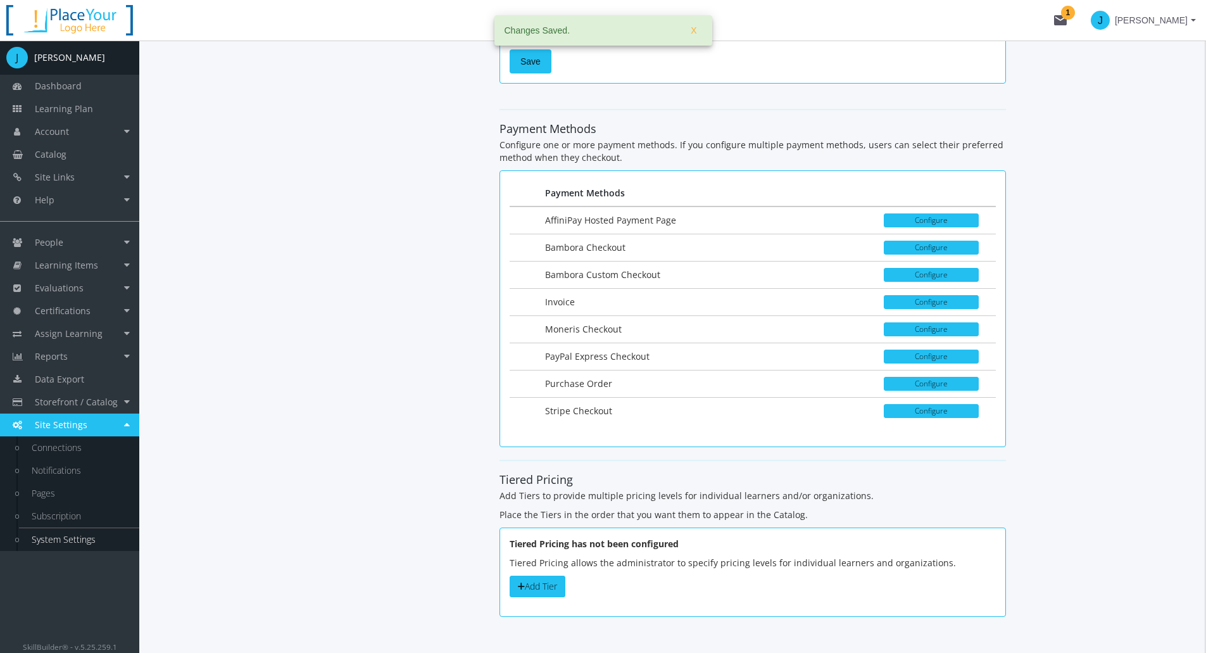
scroll to position [1709, 0]
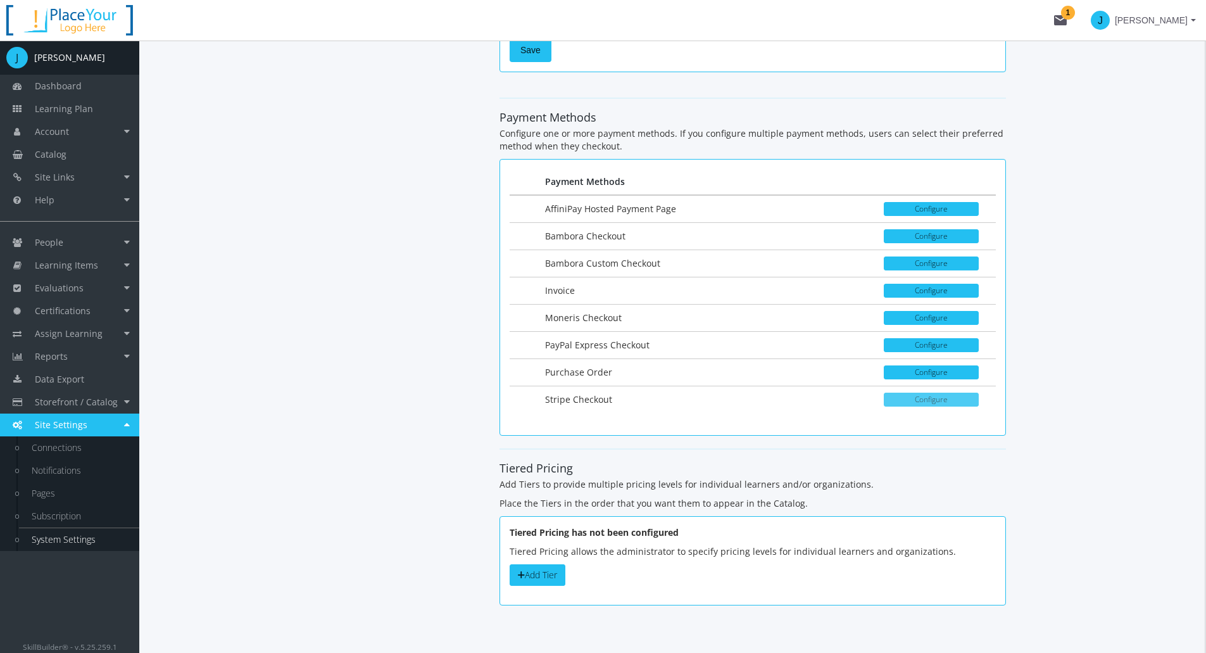
click at [899, 397] on button "Configure" at bounding box center [931, 400] width 95 height 14
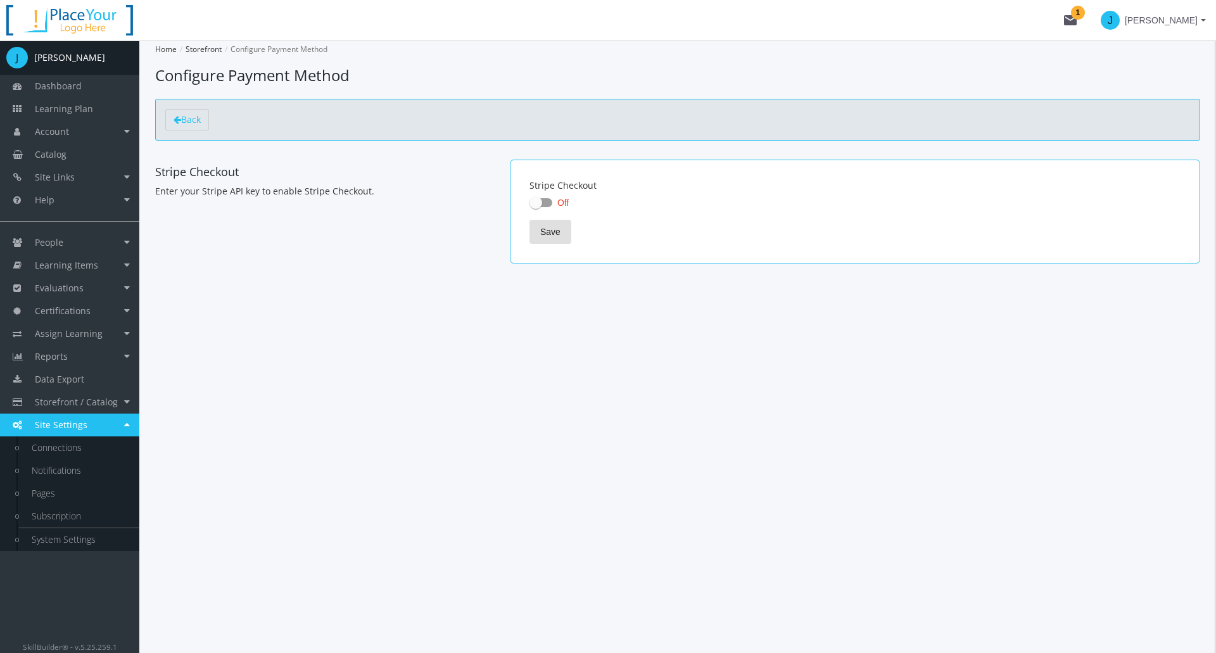
click at [537, 204] on span at bounding box center [535, 202] width 13 height 13
click at [530, 206] on input "Off" at bounding box center [529, 206] width 1 height 1
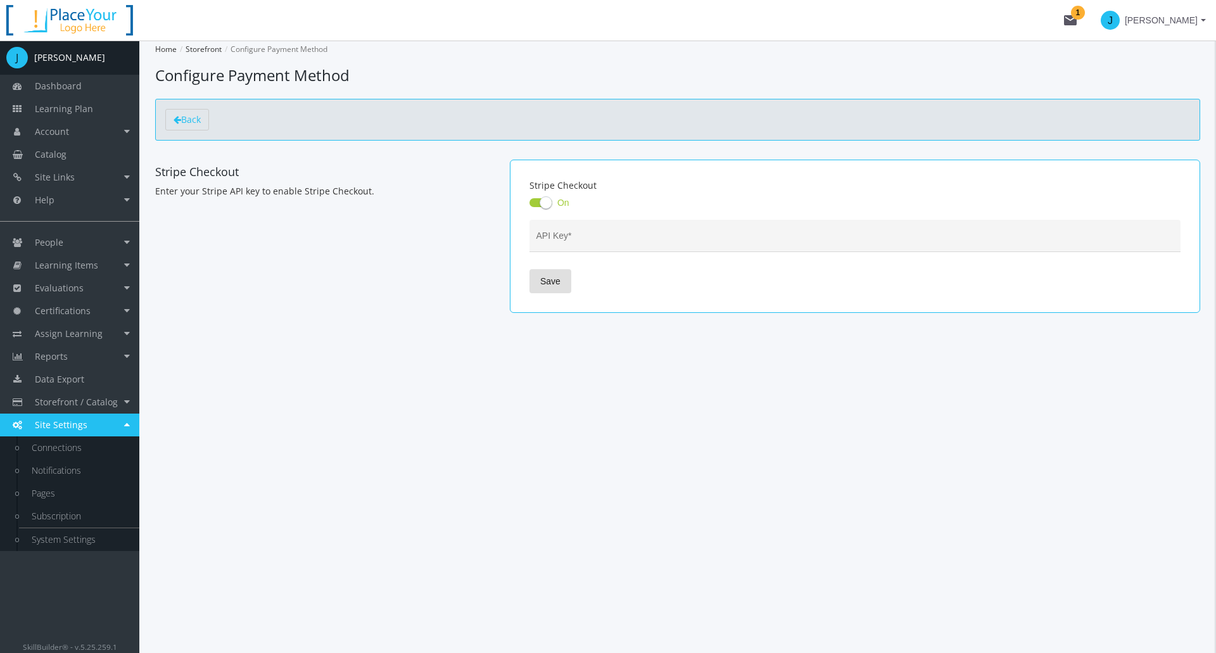
click at [542, 201] on span at bounding box center [545, 202] width 13 height 13
click at [530, 206] on input "On" at bounding box center [529, 206] width 1 height 1
checkbox input "false"
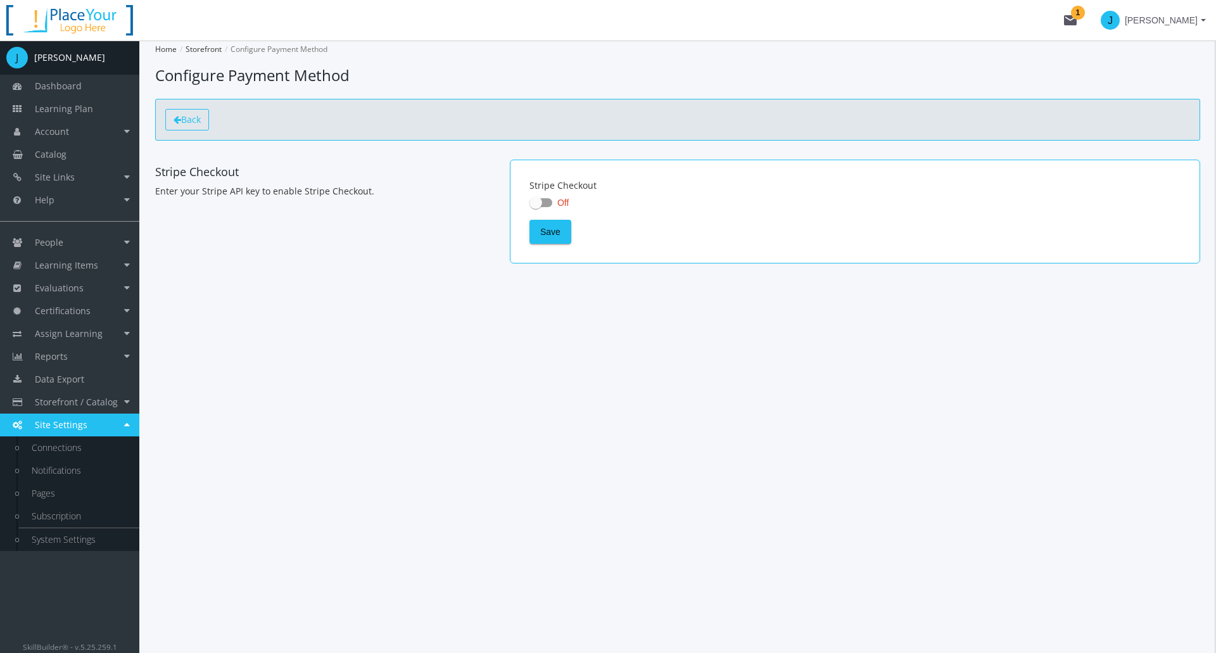
click at [186, 123] on span "Back" at bounding box center [191, 119] width 20 height 12
select select "2: CAD"
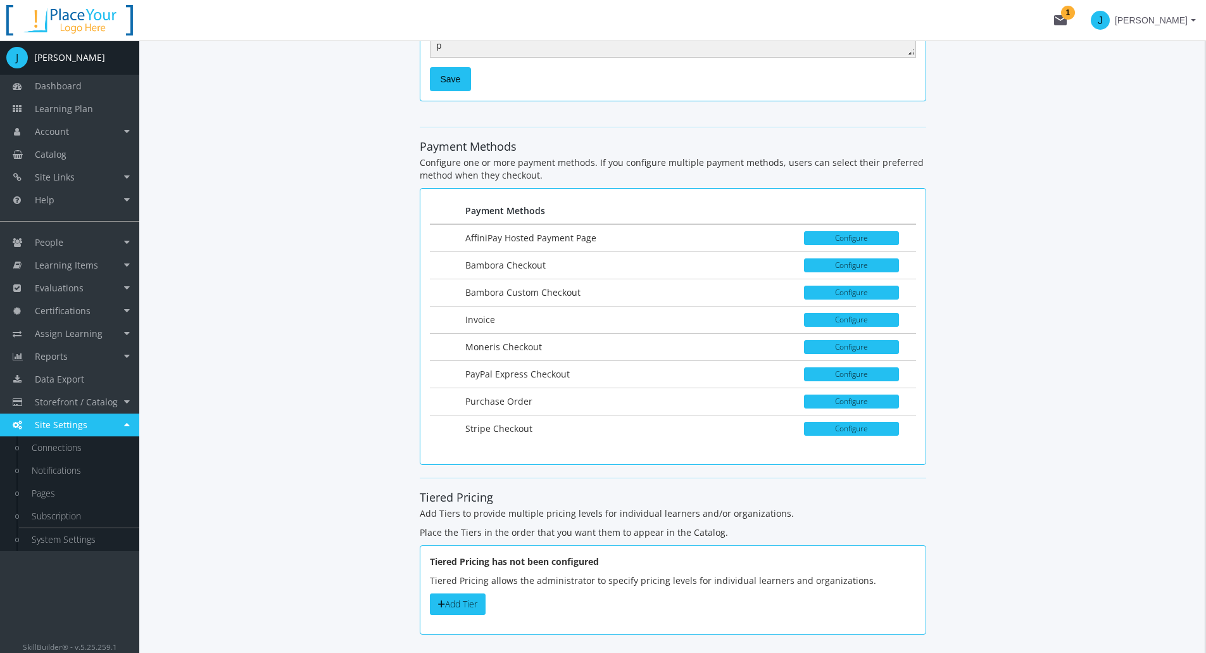
scroll to position [1704, 0]
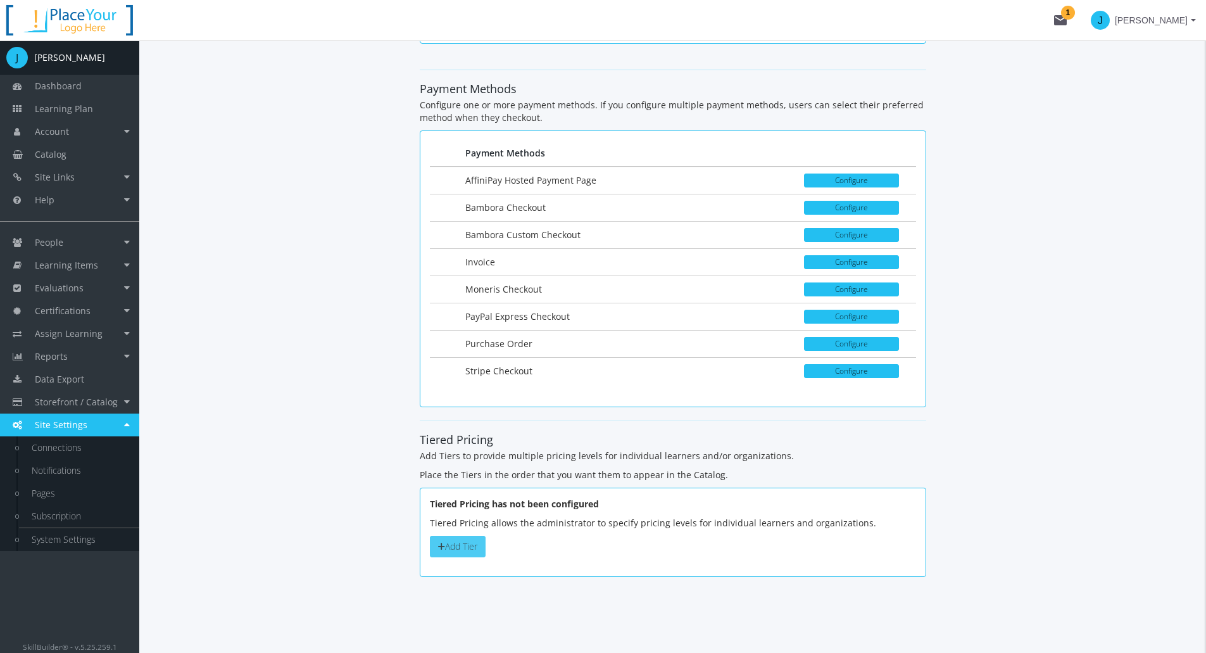
click at [470, 550] on button "Add Tier" at bounding box center [458, 547] width 56 height 22
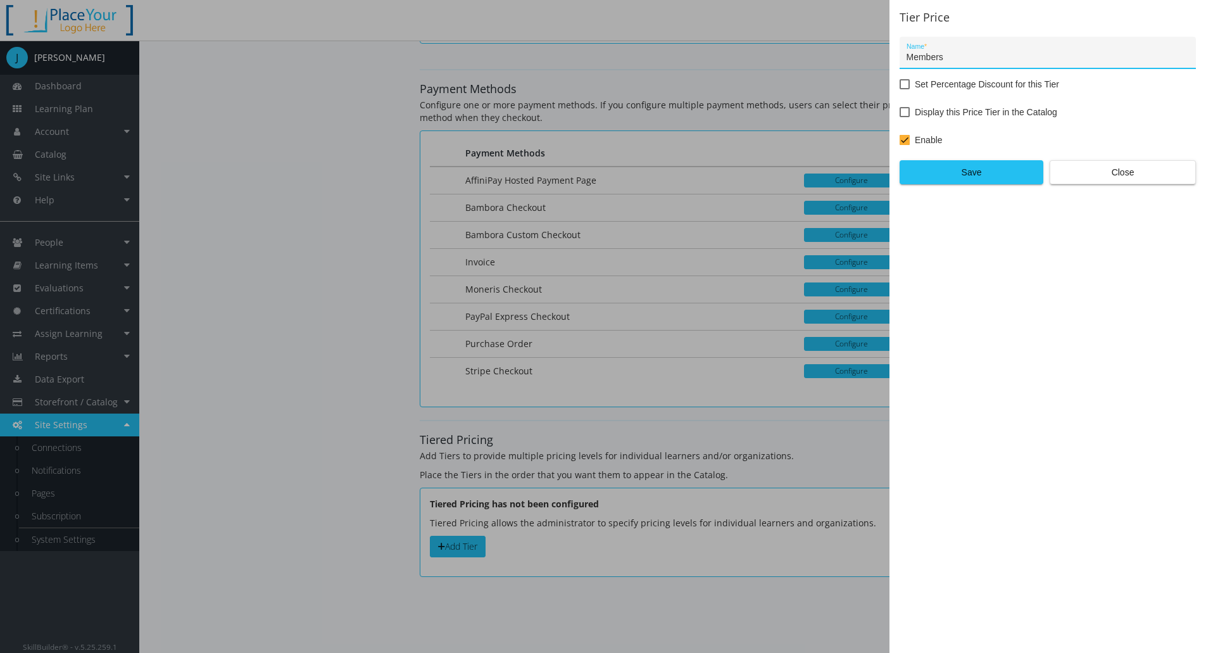
type input "Members"
click at [906, 81] on span at bounding box center [905, 84] width 10 height 10
click at [900, 89] on input "Set Percentage Discount for this Tier" at bounding box center [900, 89] width 1 height 1
checkbox input "true"
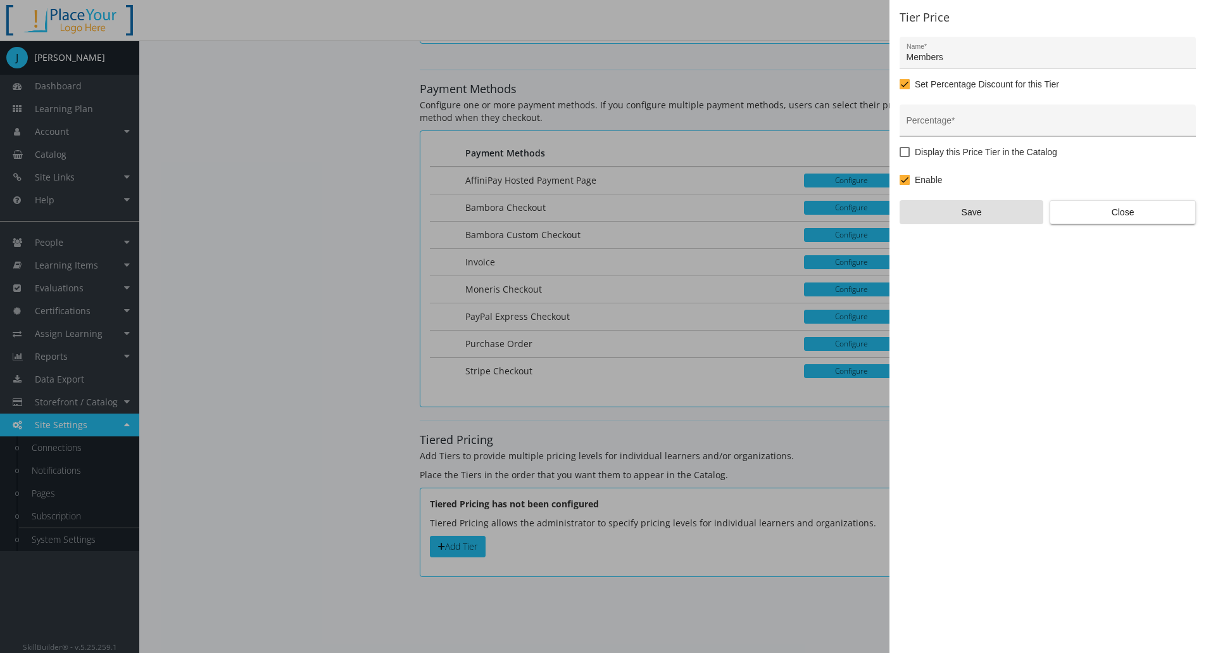
click at [938, 122] on input "Percentage *" at bounding box center [1048, 125] width 283 height 10
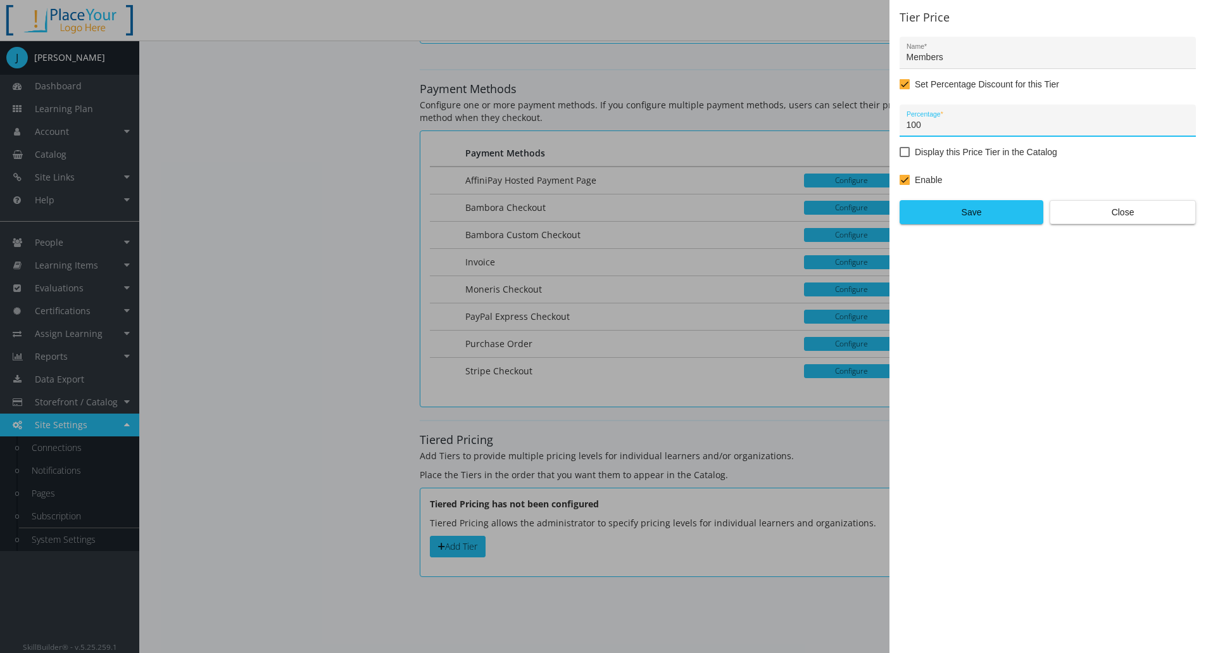
type input "100"
click at [906, 153] on span at bounding box center [905, 152] width 10 height 10
click at [900, 156] on input "Display this Price Tier in the Catalog" at bounding box center [900, 156] width 1 height 1
checkbox input "true"
click at [966, 214] on span "Save" at bounding box center [971, 212] width 122 height 23
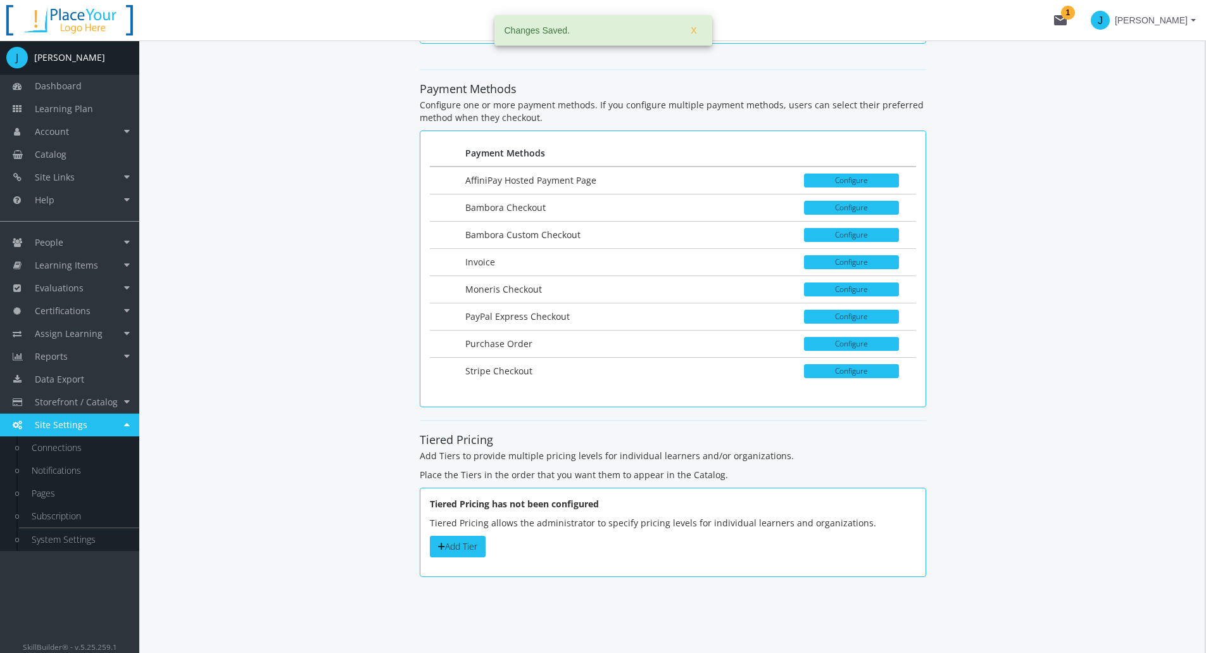
scroll to position [1702, 0]
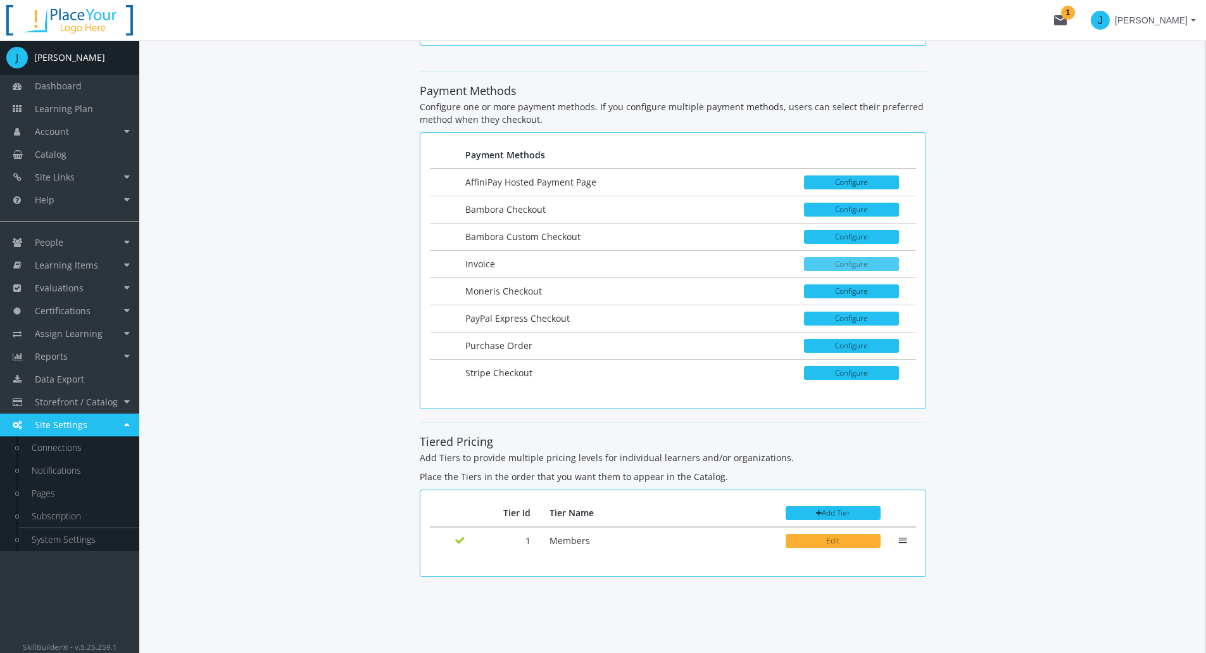
click at [856, 260] on button "Configure" at bounding box center [851, 264] width 95 height 14
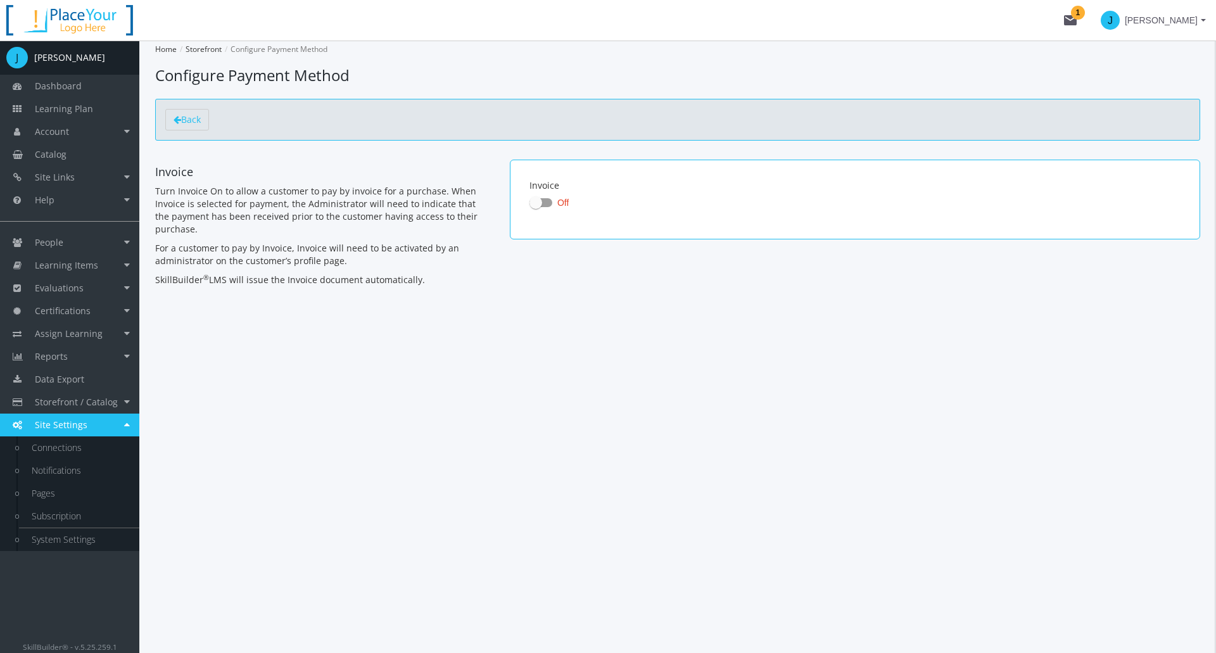
select select "2: CAD"
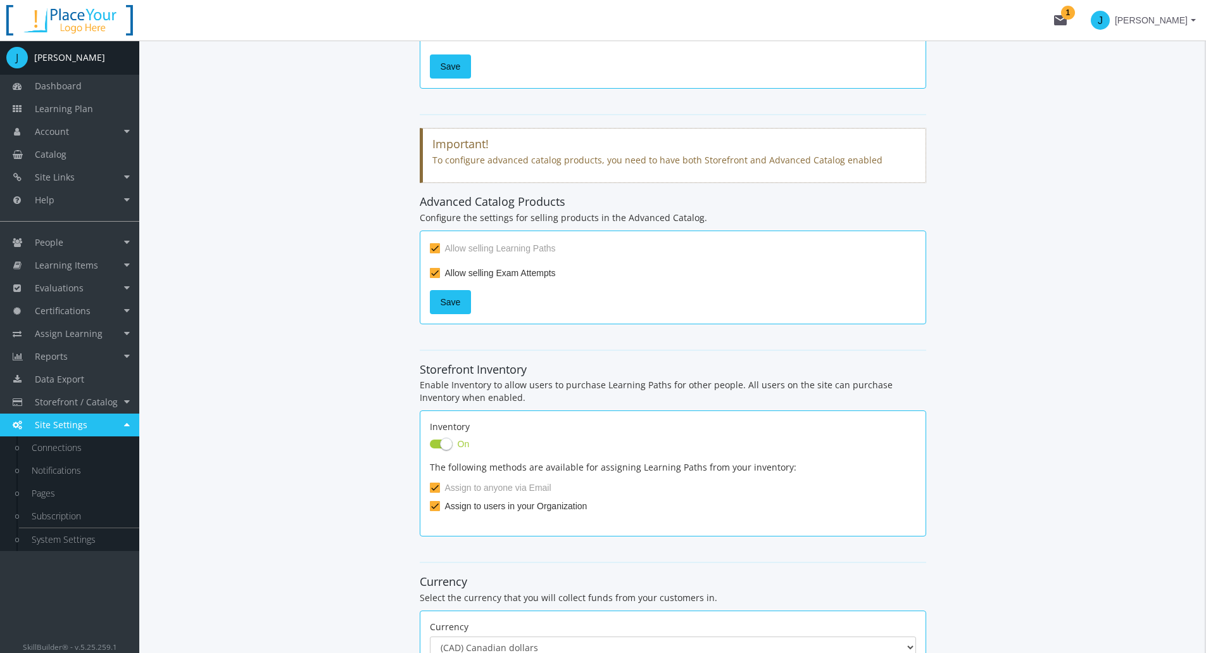
scroll to position [499, 0]
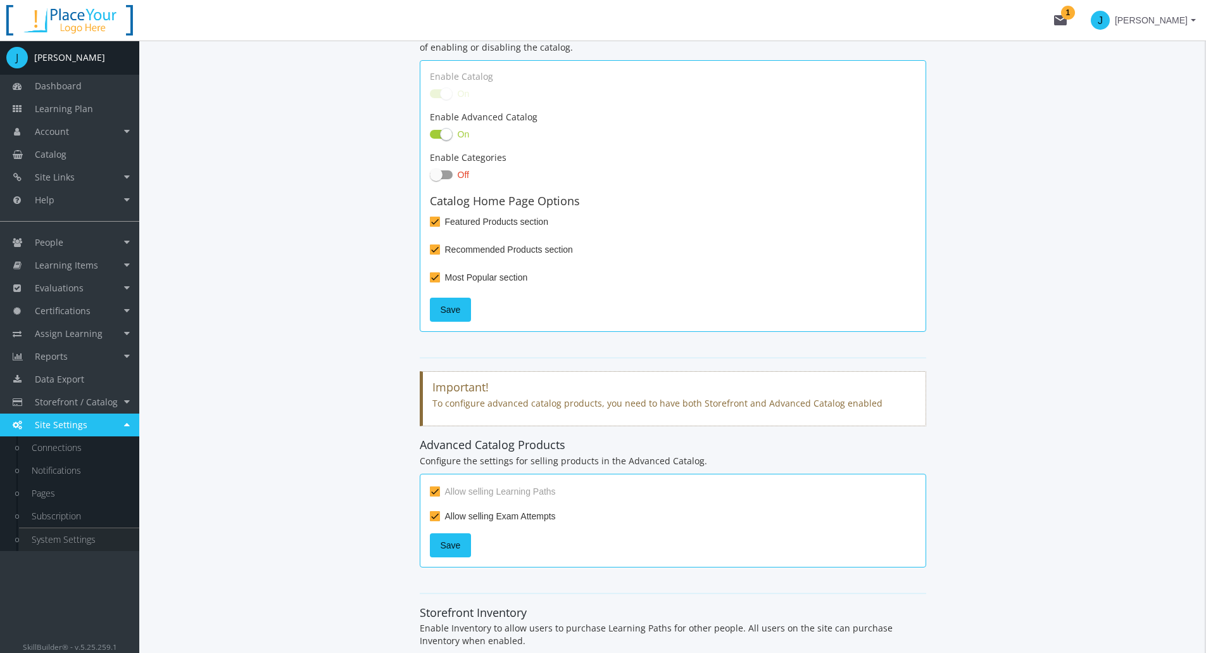
click at [82, 537] on link "System Settings" at bounding box center [79, 539] width 120 height 23
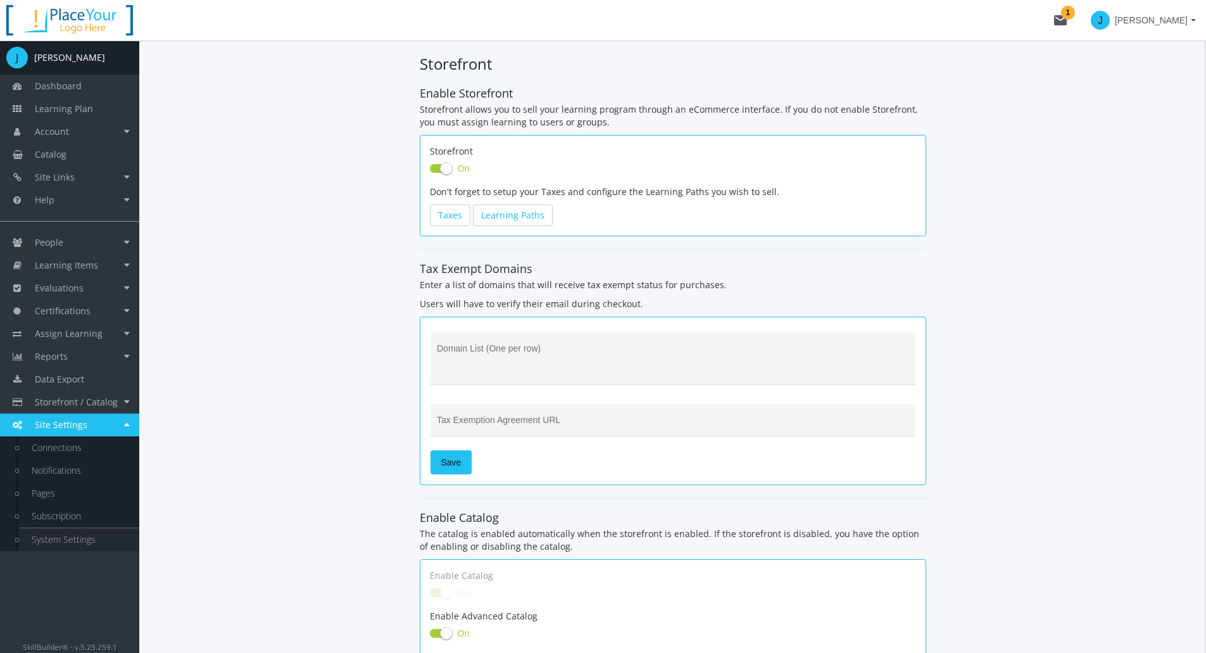
select select "2: CAD"
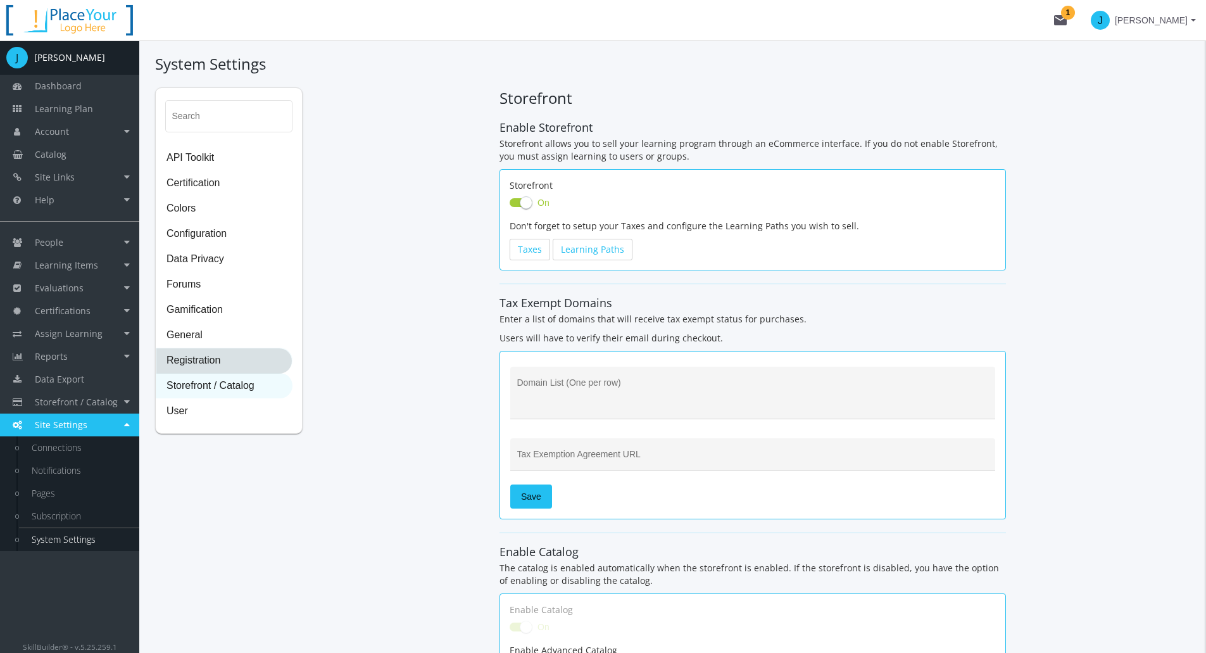
click at [197, 361] on span "Registration" at bounding box center [223, 360] width 135 height 25
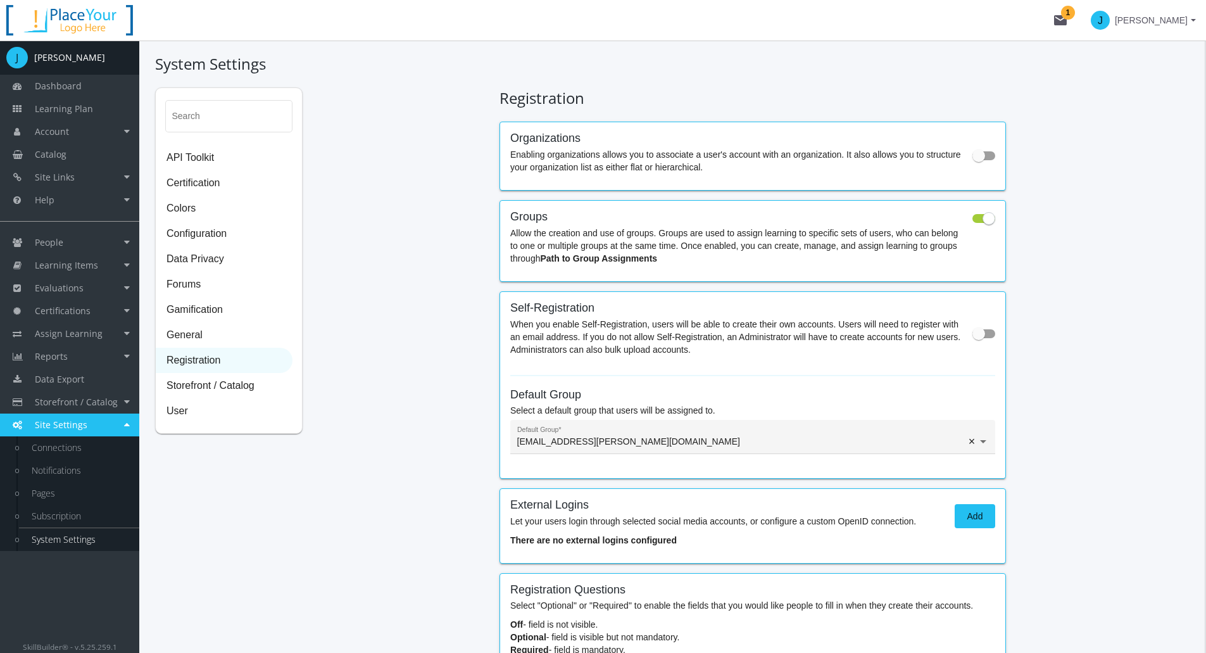
click at [984, 156] on span at bounding box center [978, 155] width 13 height 13
click at [973, 160] on input "checkbox" at bounding box center [972, 160] width 1 height 1
checkbox input "true"
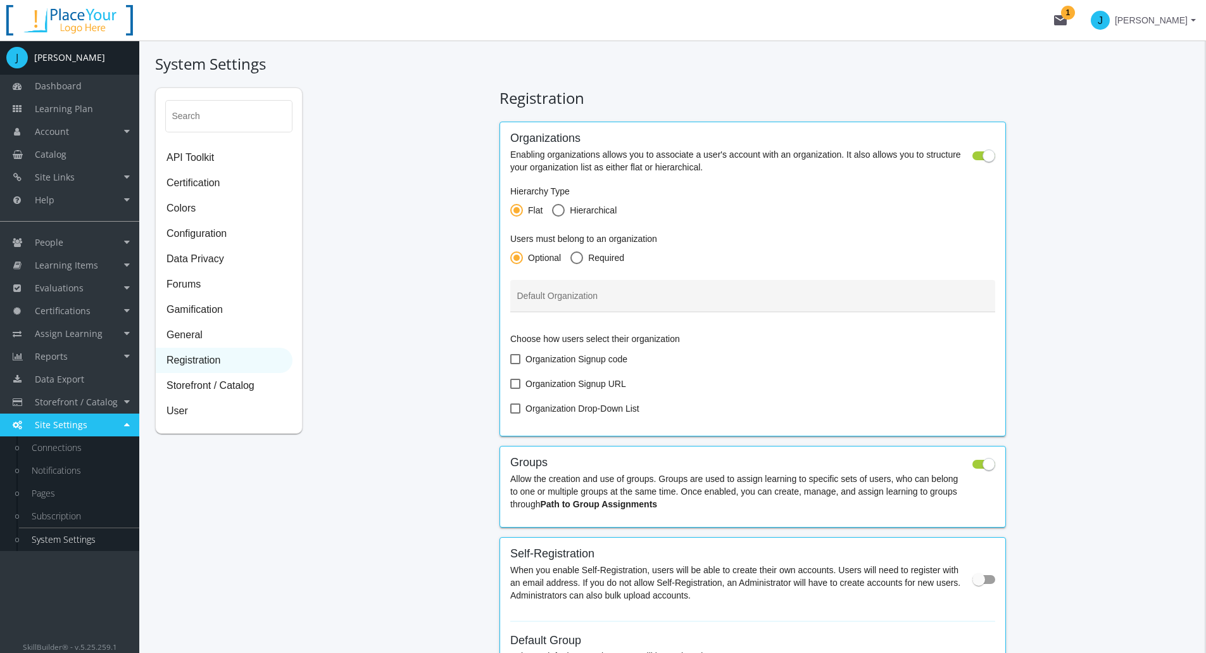
click at [560, 210] on span at bounding box center [558, 210] width 13 height 13
click at [560, 210] on input "Hierarchical" at bounding box center [558, 212] width 13 height 13
radio input "true"
click at [579, 262] on span at bounding box center [576, 257] width 13 height 13
click at [579, 262] on input "Required" at bounding box center [576, 260] width 13 height 13
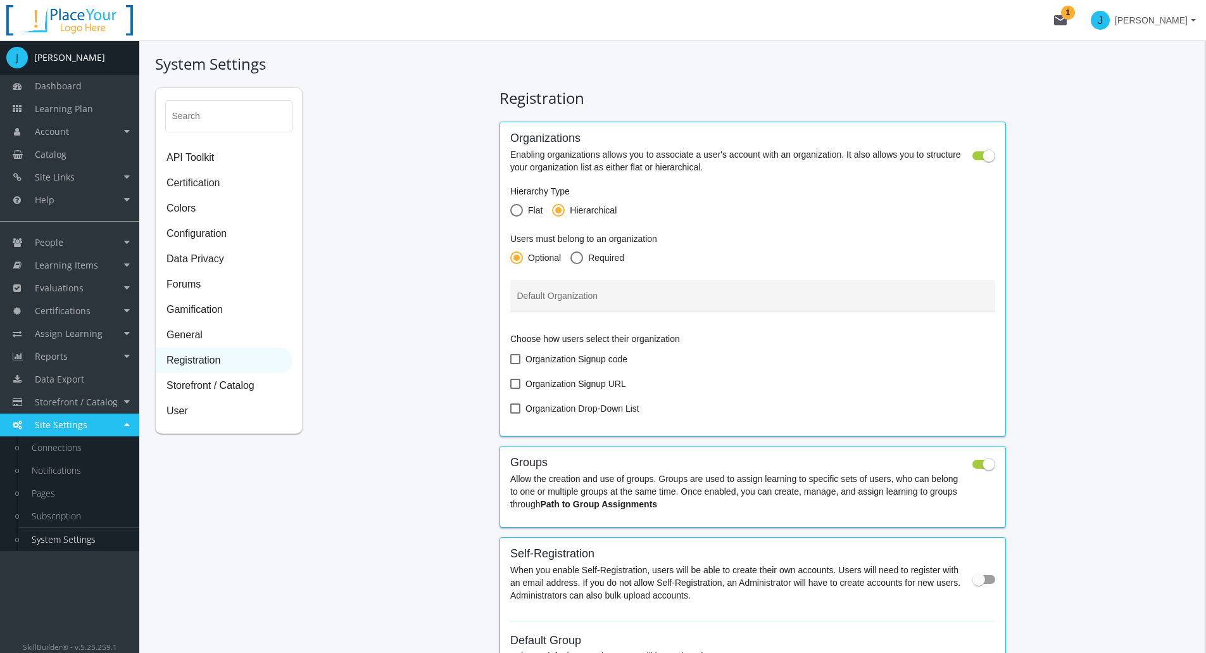
radio input "true"
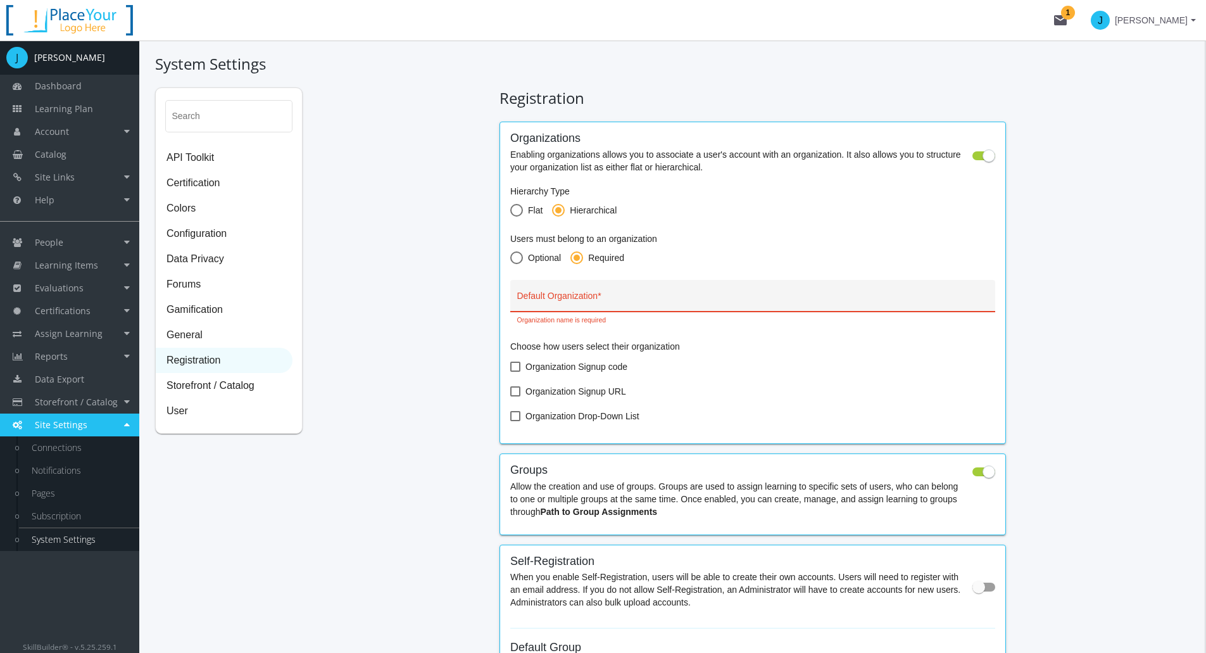
click at [555, 301] on input "Default Organization *" at bounding box center [753, 301] width 472 height 10
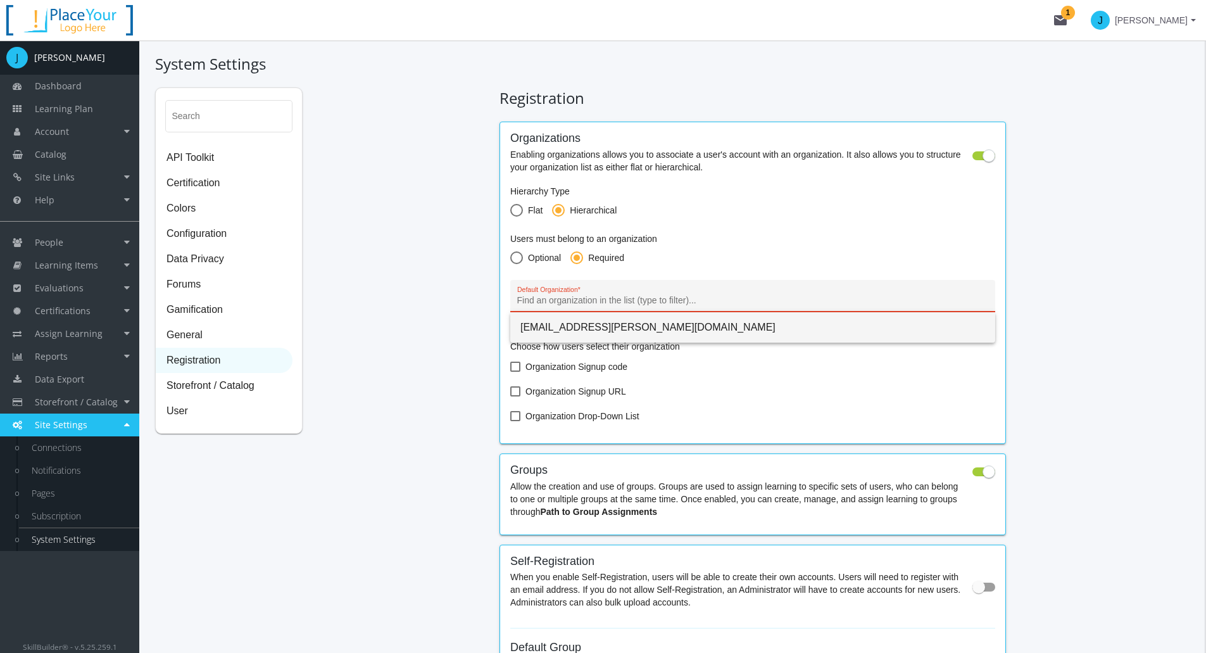
click at [534, 301] on input "Default Organization *" at bounding box center [753, 301] width 472 height 10
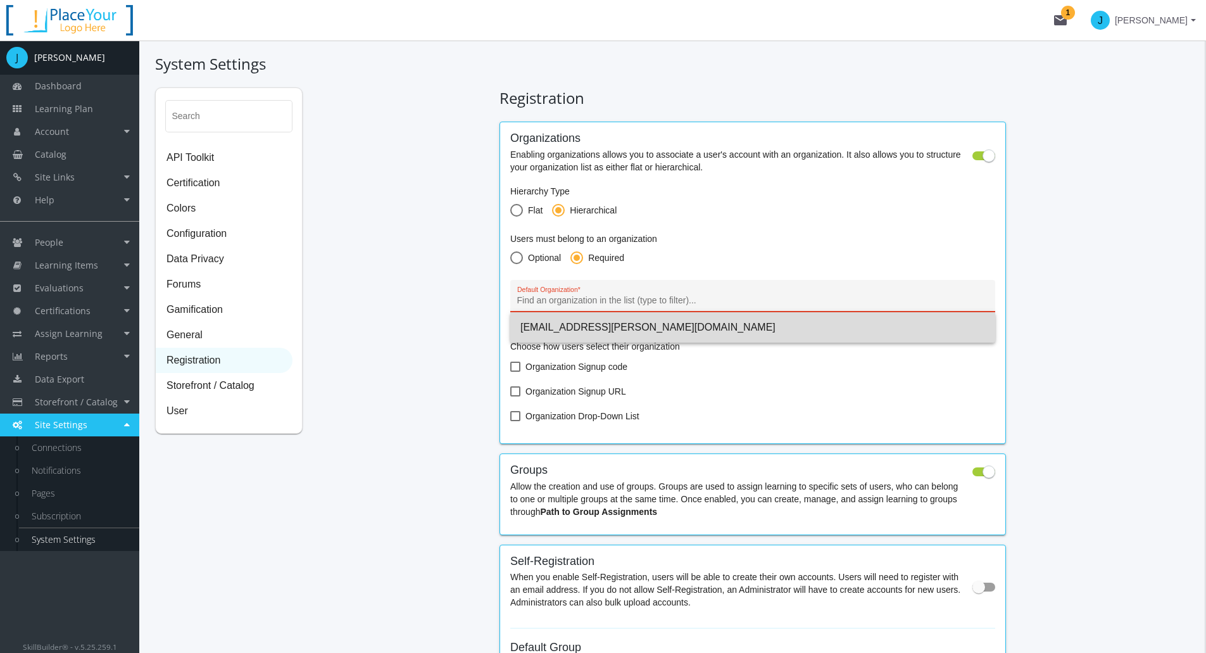
click at [532, 329] on span "[EMAIL_ADDRESS][PERSON_NAME][DOMAIN_NAME]" at bounding box center [752, 327] width 465 height 30
type input "[EMAIL_ADDRESS][PERSON_NAME][DOMAIN_NAME]"
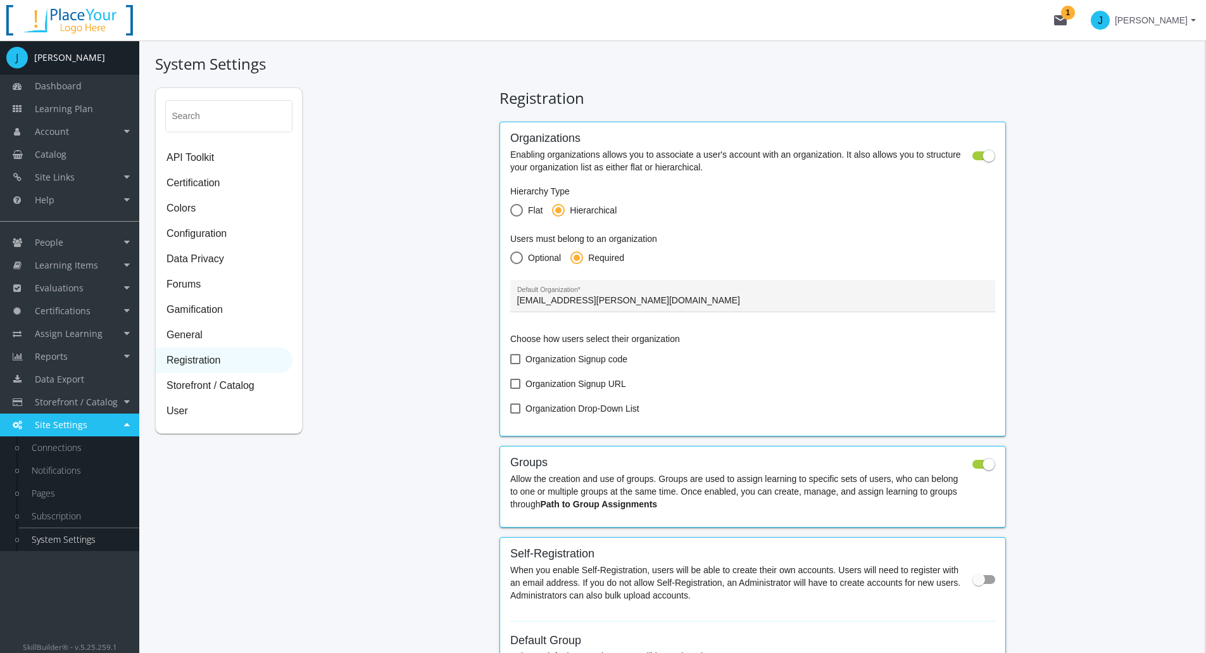
drag, startPoint x: 515, startPoint y: 410, endPoint x: 494, endPoint y: 414, distance: 20.6
click at [515, 410] on span at bounding box center [515, 408] width 10 height 10
click at [511, 413] on input "Organization Drop-Down List" at bounding box center [510, 413] width 1 height 1
checkbox input "true"
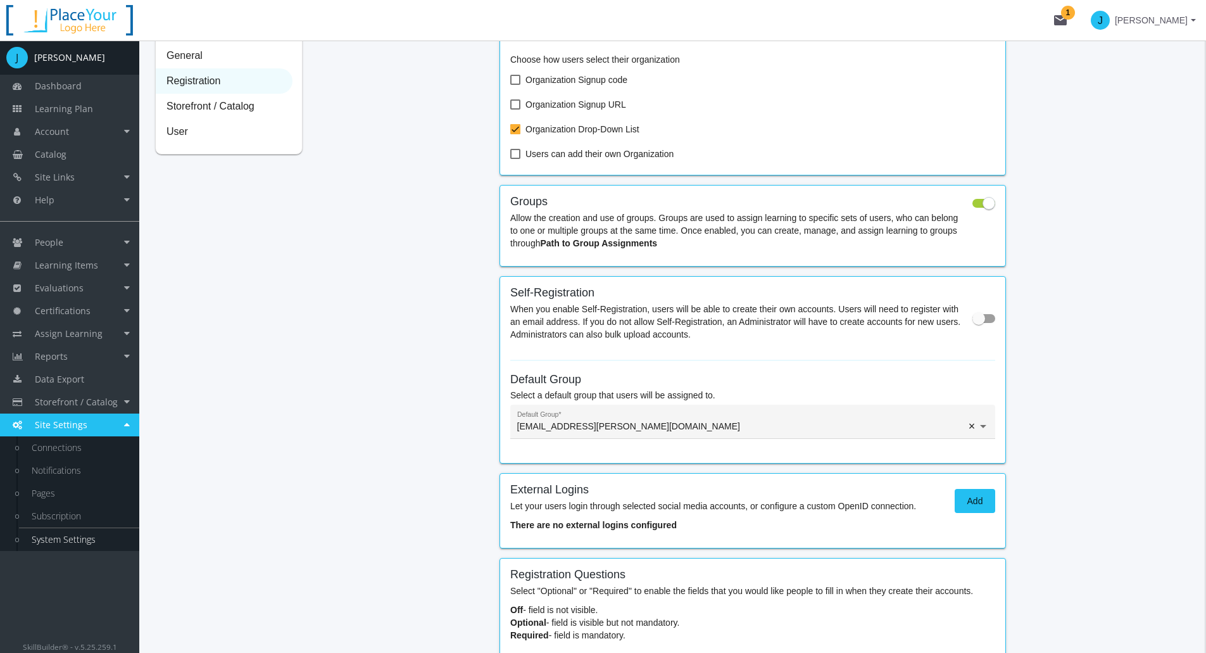
scroll to position [317, 0]
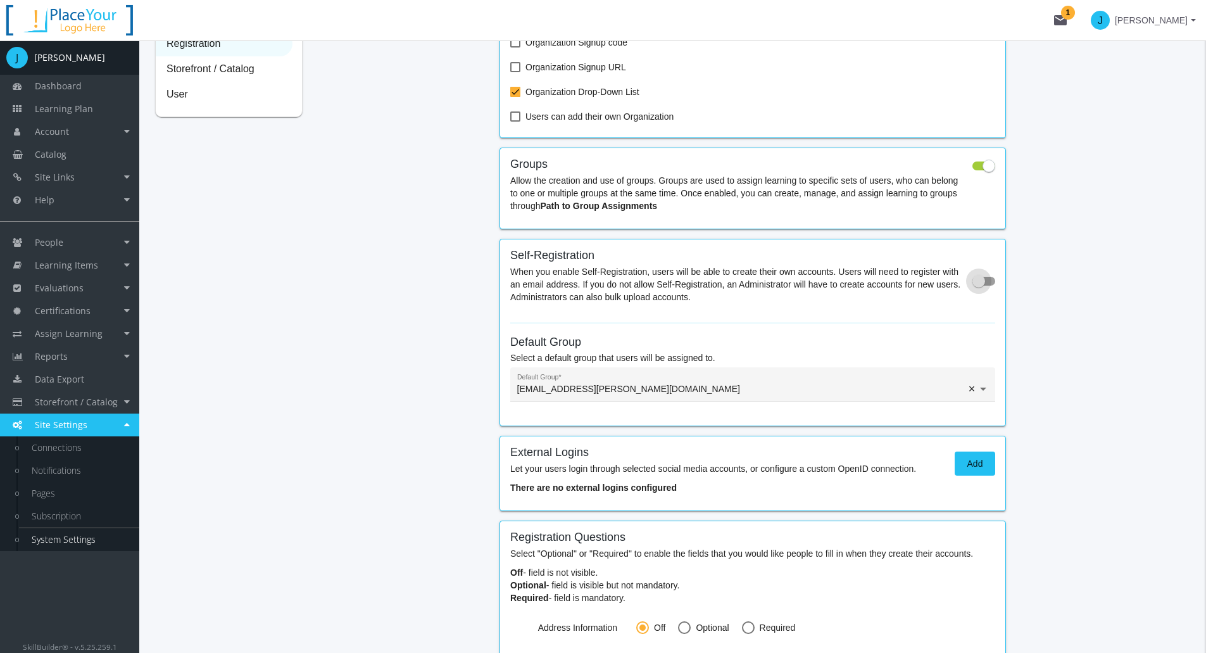
click at [980, 282] on span at bounding box center [978, 281] width 13 height 13
click at [973, 285] on input "checkbox" at bounding box center [972, 285] width 1 height 1
checkbox input "true"
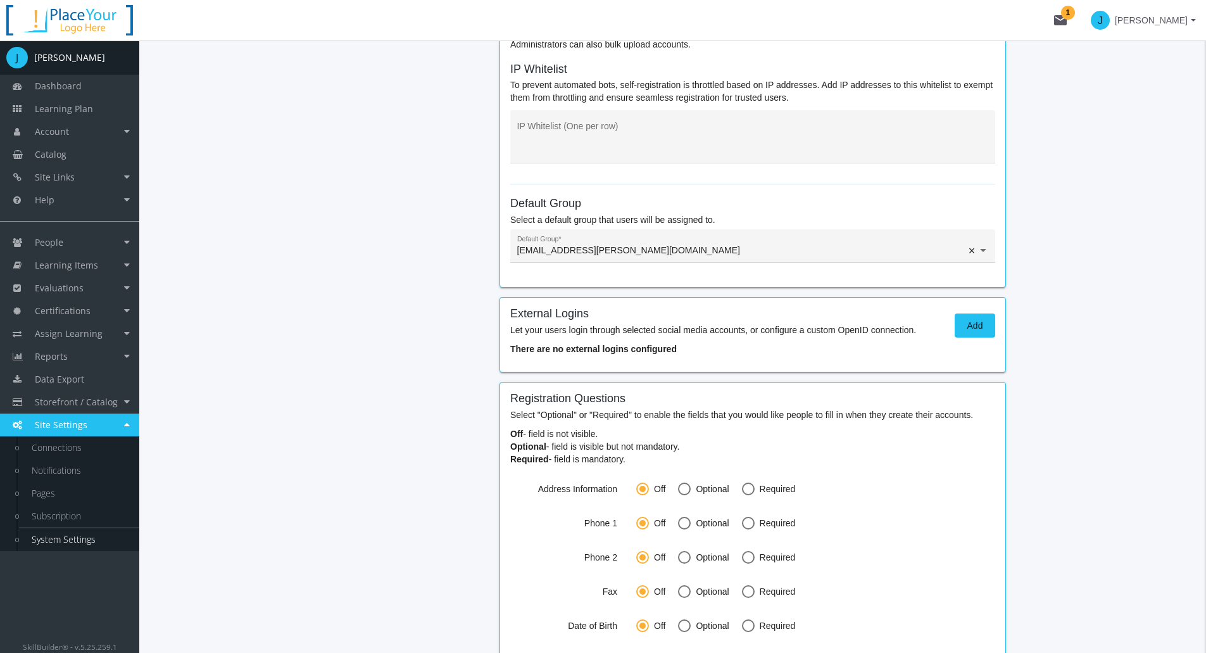
scroll to position [570, 0]
click at [960, 328] on button "Add" at bounding box center [975, 325] width 41 height 24
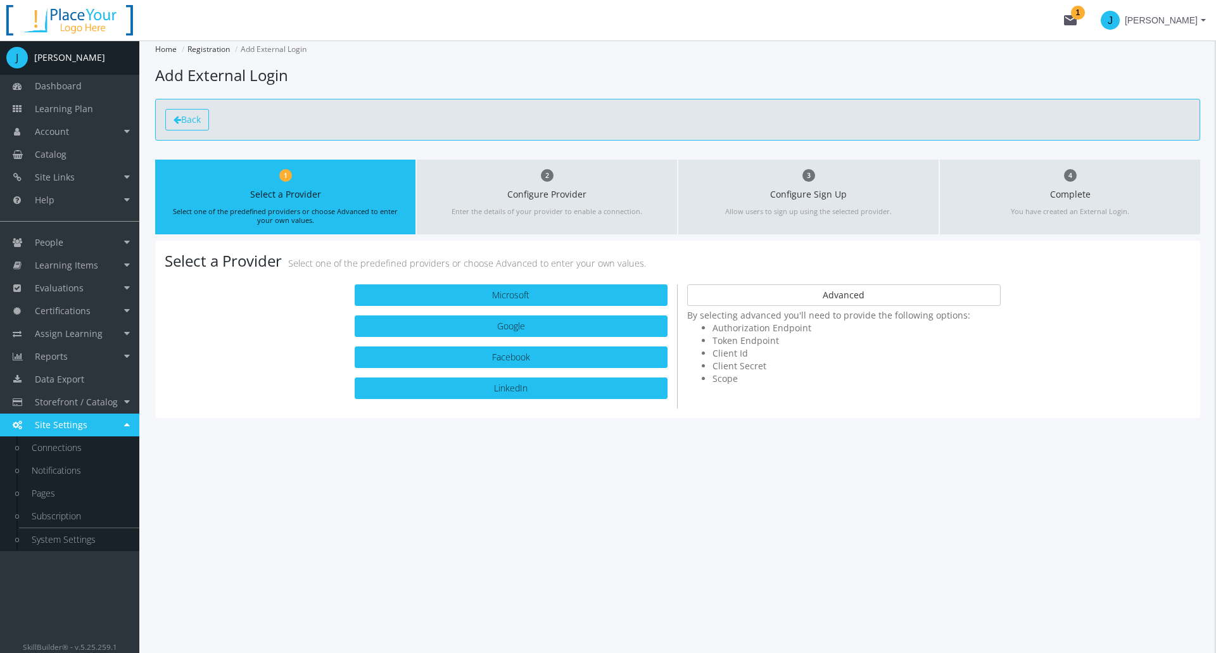
click at [187, 123] on span "Back" at bounding box center [191, 119] width 20 height 12
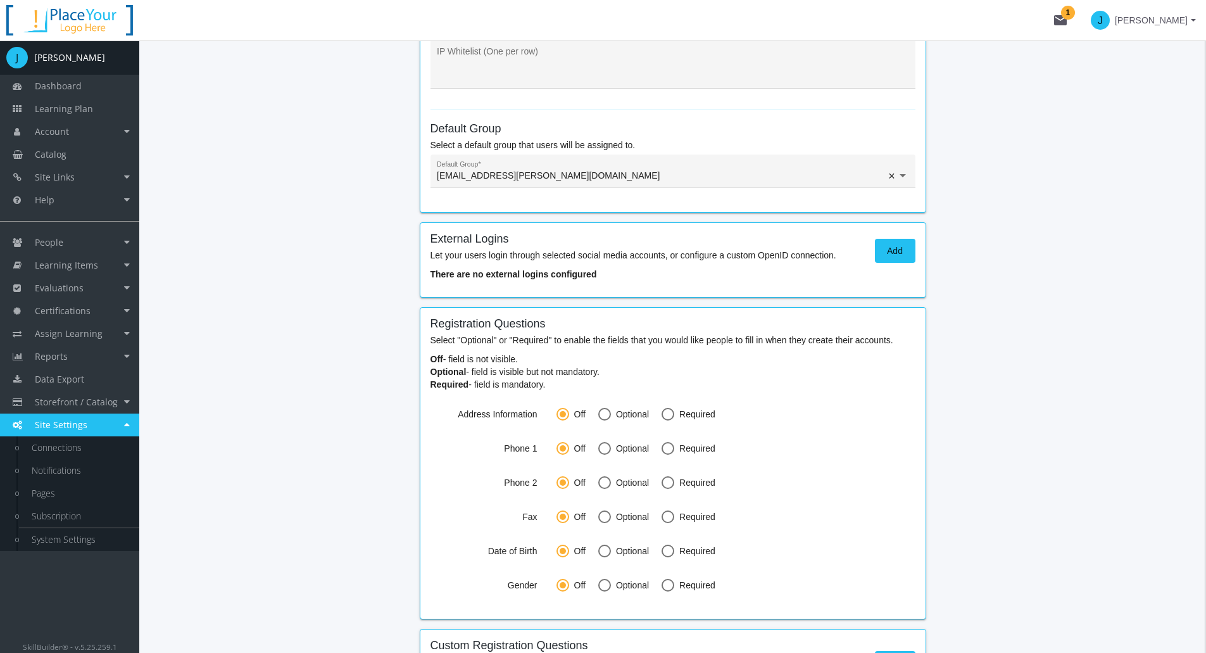
scroll to position [748, 0]
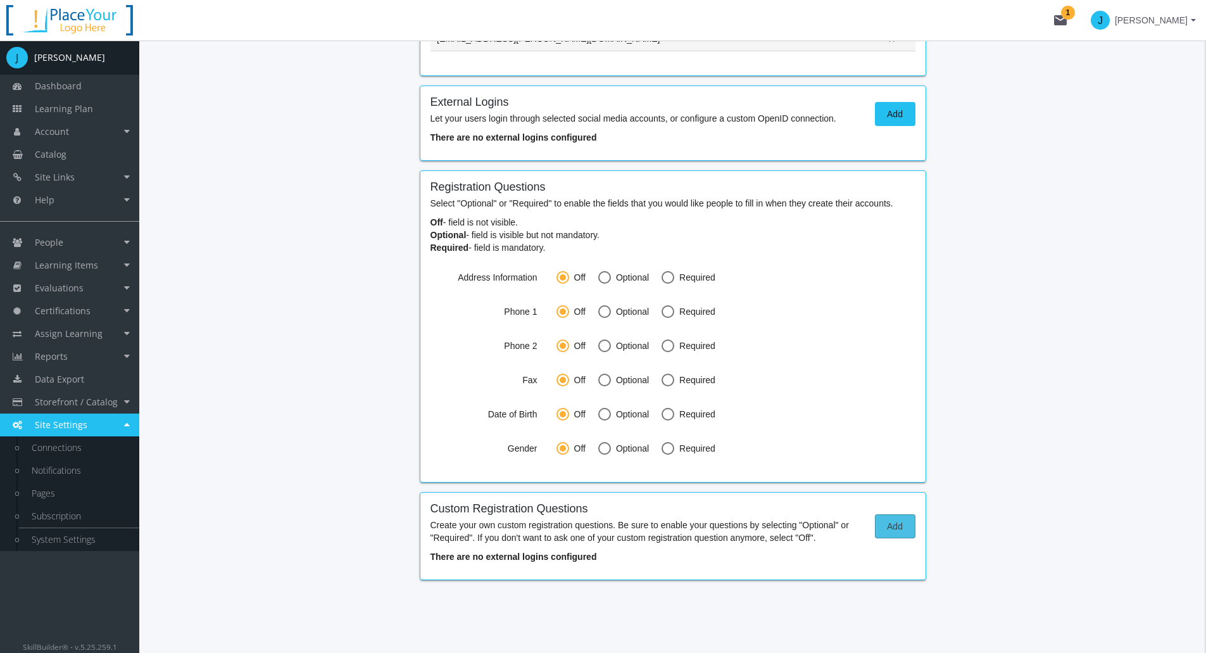
click at [901, 524] on span "Add" at bounding box center [895, 526] width 19 height 23
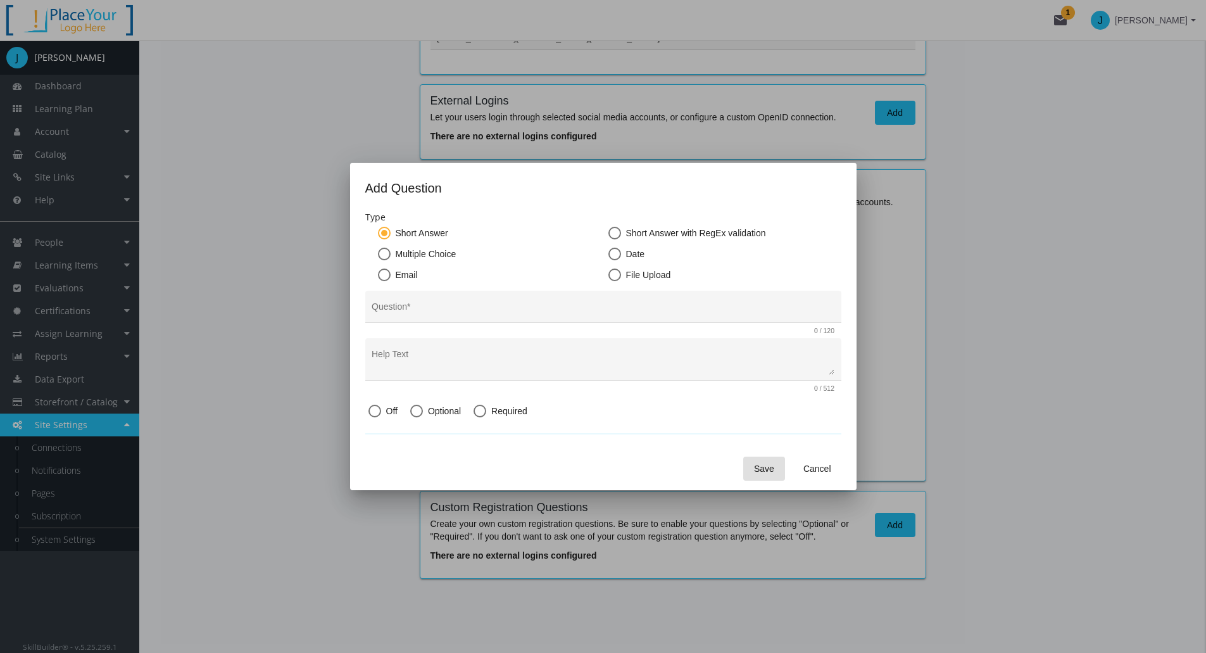
click at [353, 529] on div at bounding box center [603, 326] width 1206 height 653
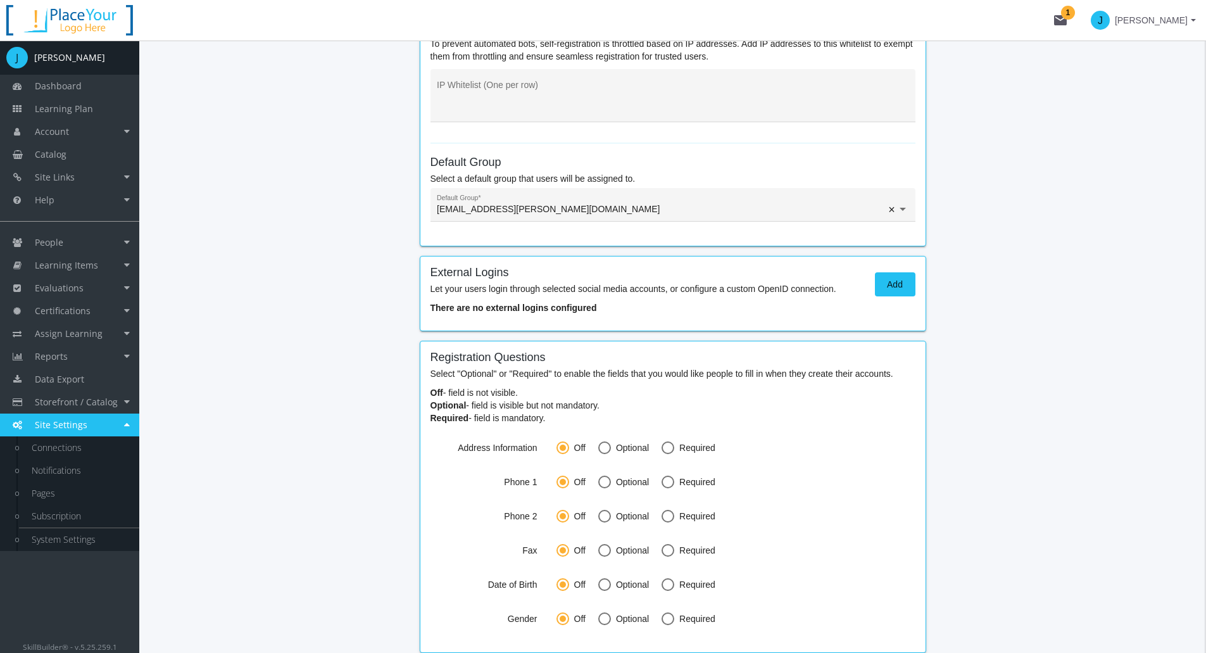
scroll to position [748, 0]
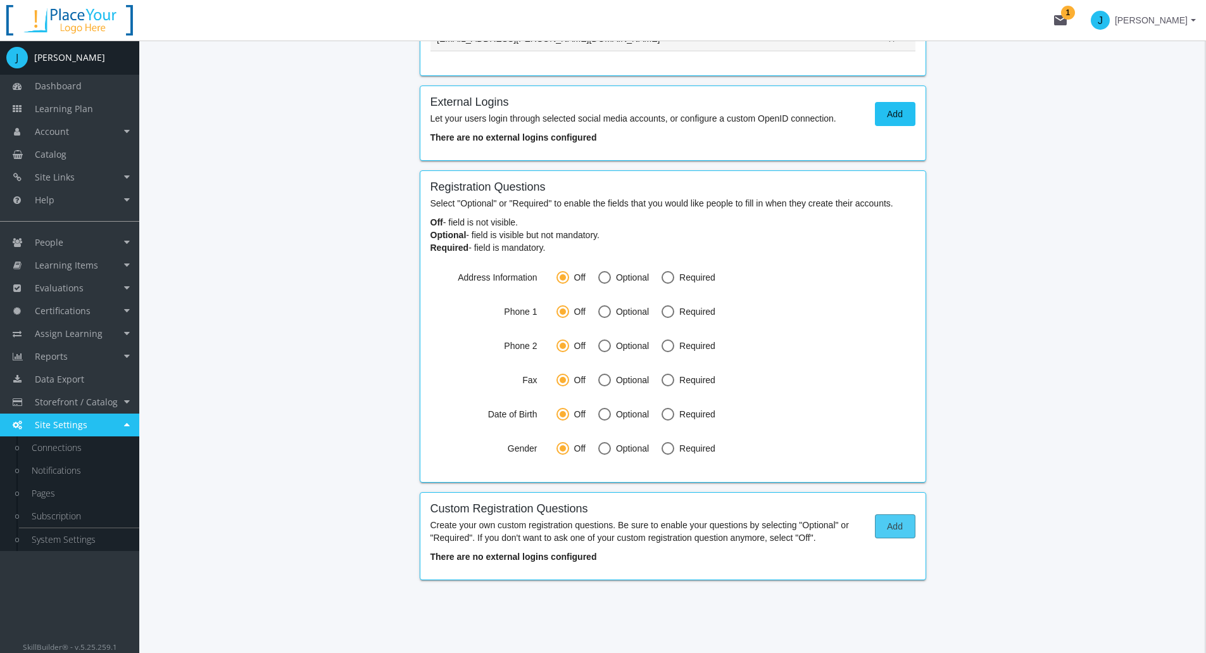
click at [891, 522] on span "Add" at bounding box center [895, 526] width 19 height 23
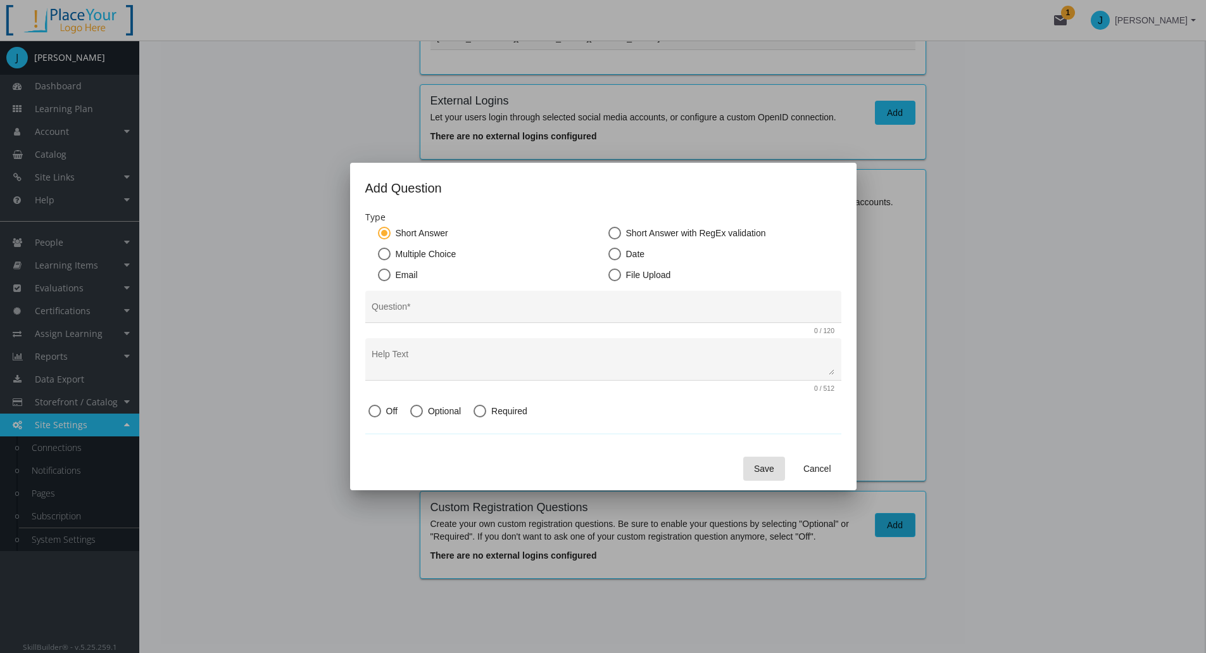
scroll to position [0, 0]
click at [410, 312] on input "Question *" at bounding box center [603, 311] width 463 height 10
type input "Have you completed online training before?"
click at [417, 411] on span at bounding box center [417, 411] width 0 height 0
click at [417, 410] on input "Optional" at bounding box center [416, 413] width 13 height 13
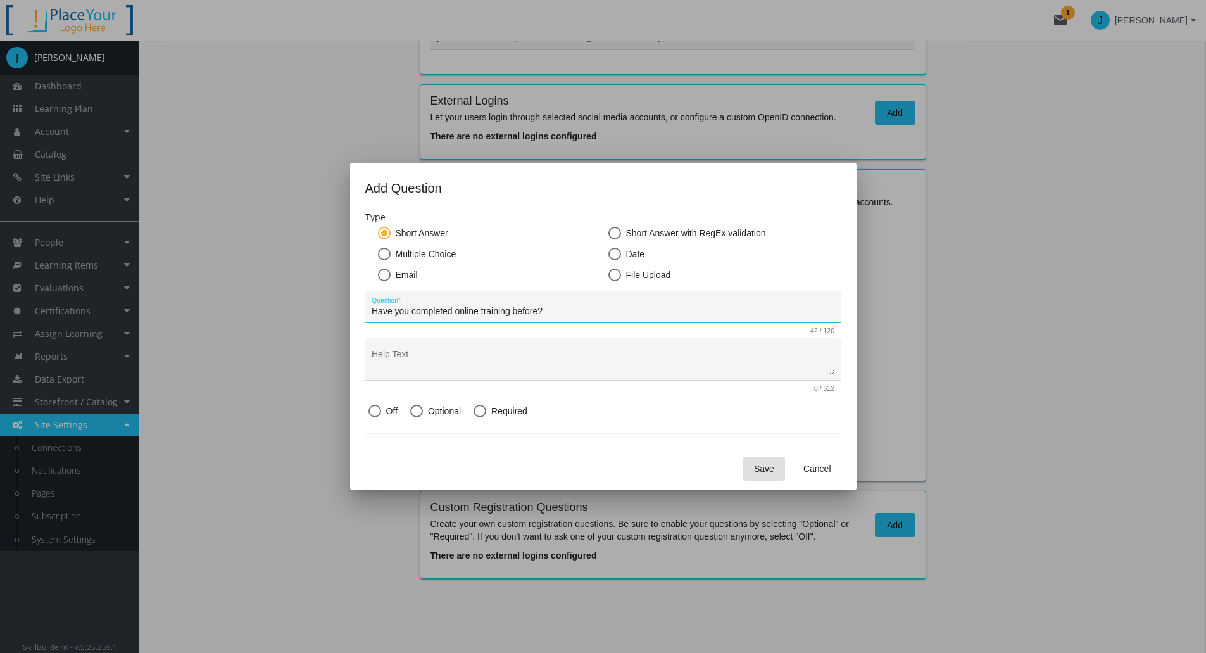
radio input "true"
click at [772, 471] on span "Save" at bounding box center [764, 468] width 20 height 23
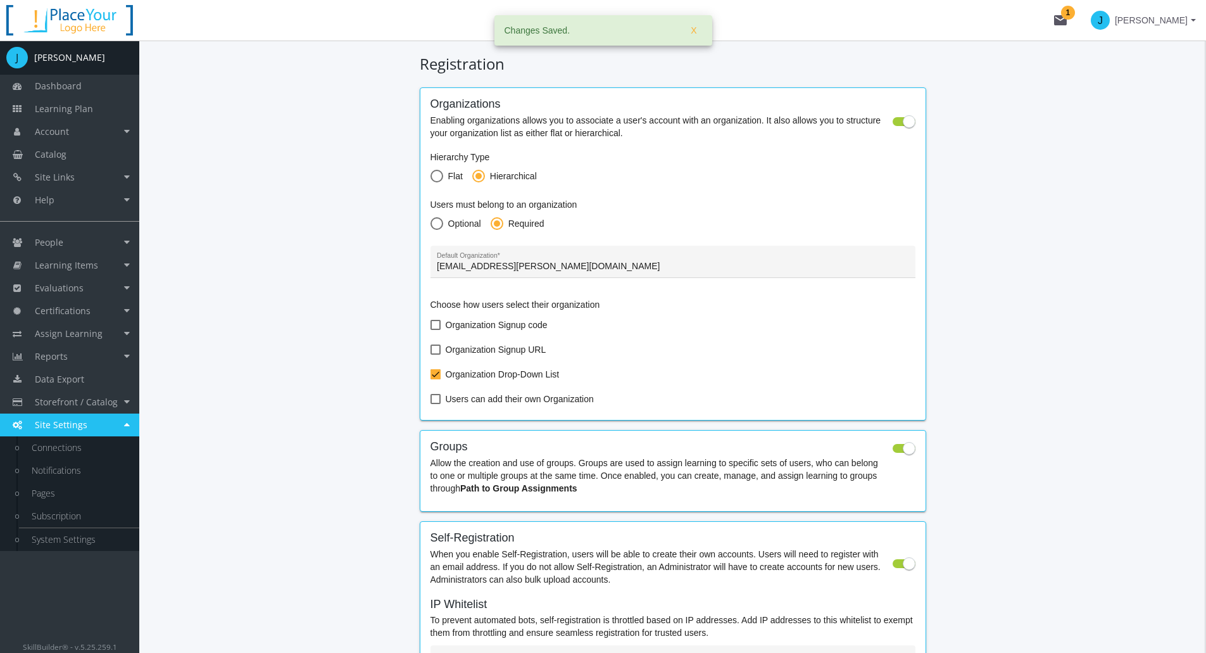
scroll to position [748, 0]
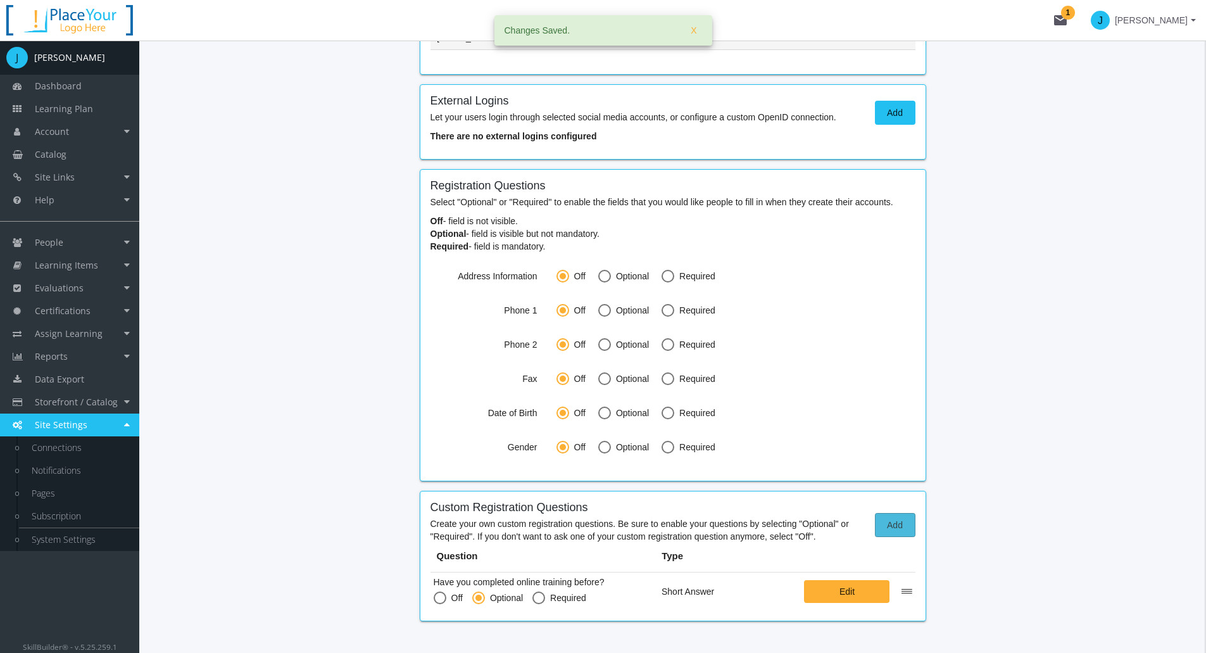
click at [898, 522] on span "Add" at bounding box center [895, 524] width 19 height 23
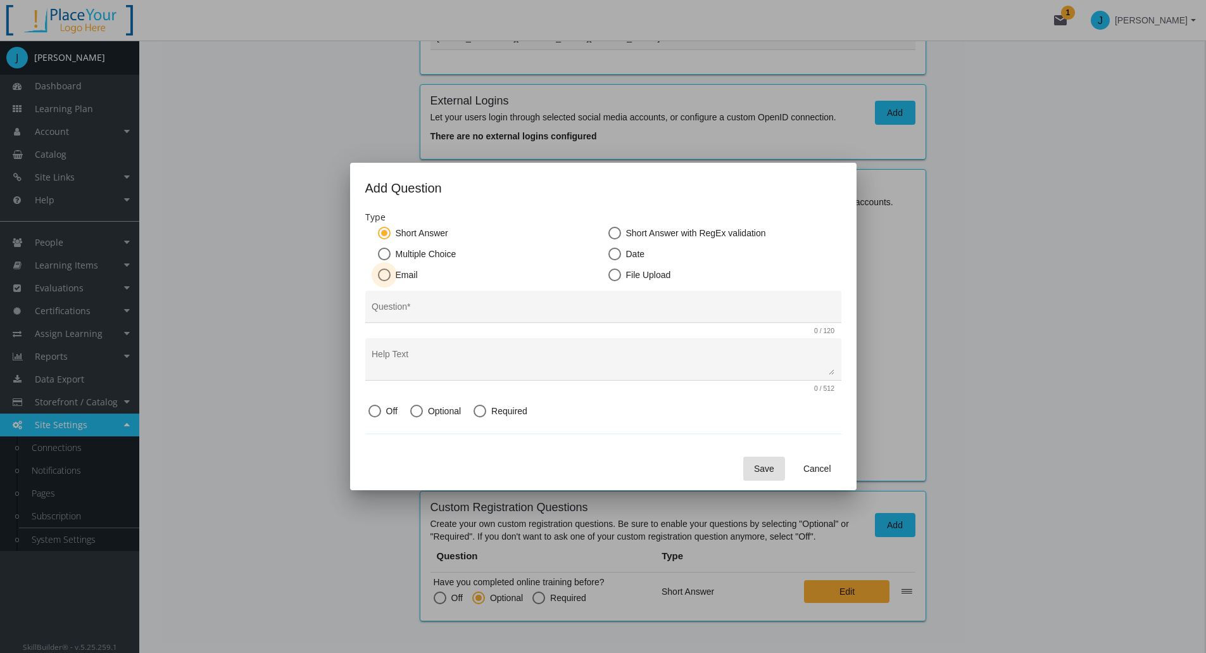
click at [389, 274] on span at bounding box center [384, 274] width 13 height 13
click at [389, 274] on input "Email" at bounding box center [384, 277] width 13 height 13
radio input "true"
click at [410, 310] on input "Question *" at bounding box center [603, 311] width 463 height 10
type input "Please provide an alternate email to send promotions to."
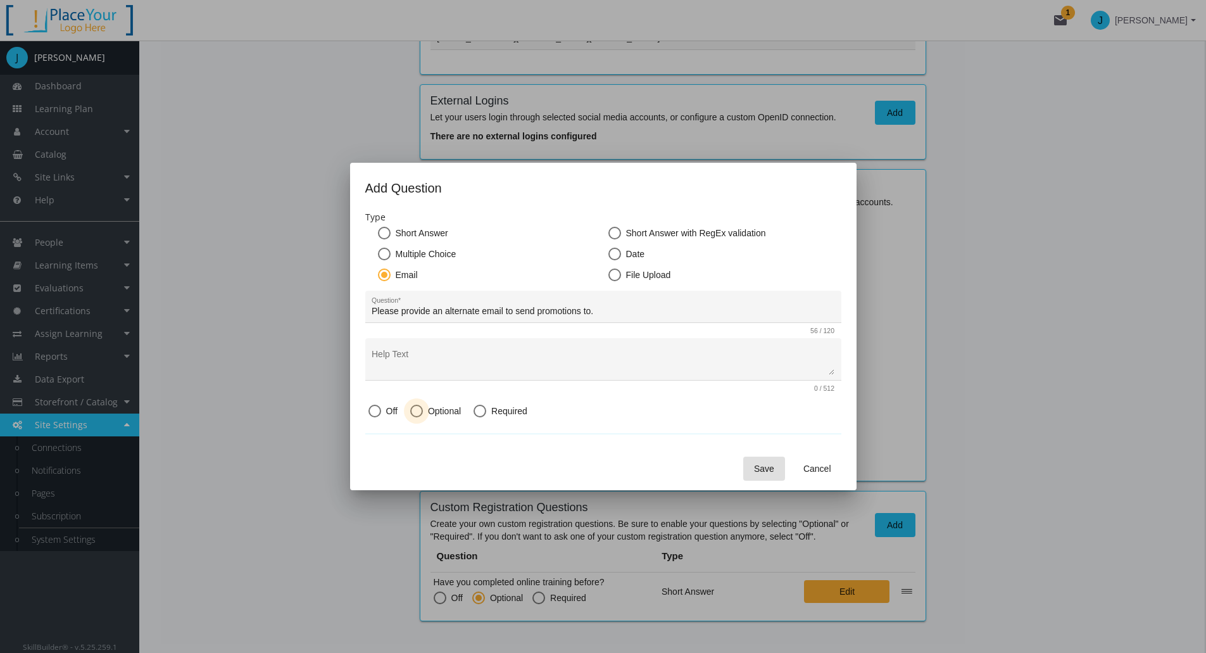
click at [434, 407] on span "Optional" at bounding box center [442, 411] width 38 height 13
click at [423, 407] on input "Optional" at bounding box center [416, 413] width 13 height 13
radio input "true"
click at [791, 467] on div "Save Cancel" at bounding box center [603, 468] width 476 height 43
click at [758, 468] on span "Save" at bounding box center [764, 468] width 20 height 23
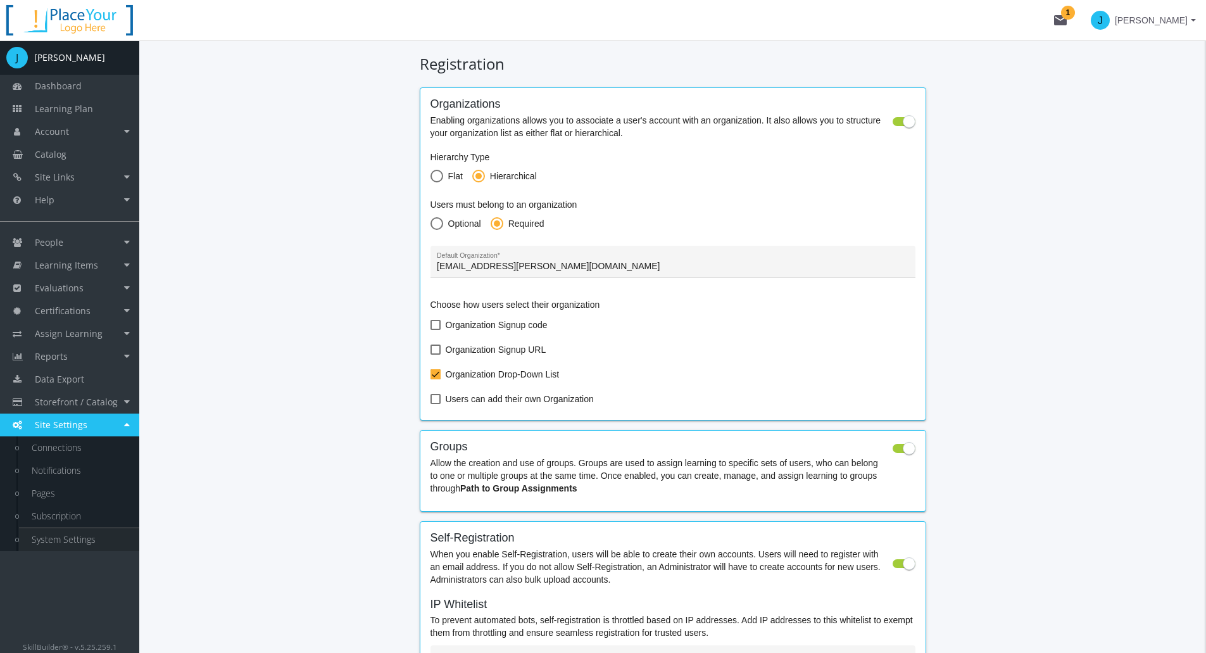
click at [63, 537] on link "System Settings" at bounding box center [79, 539] width 120 height 23
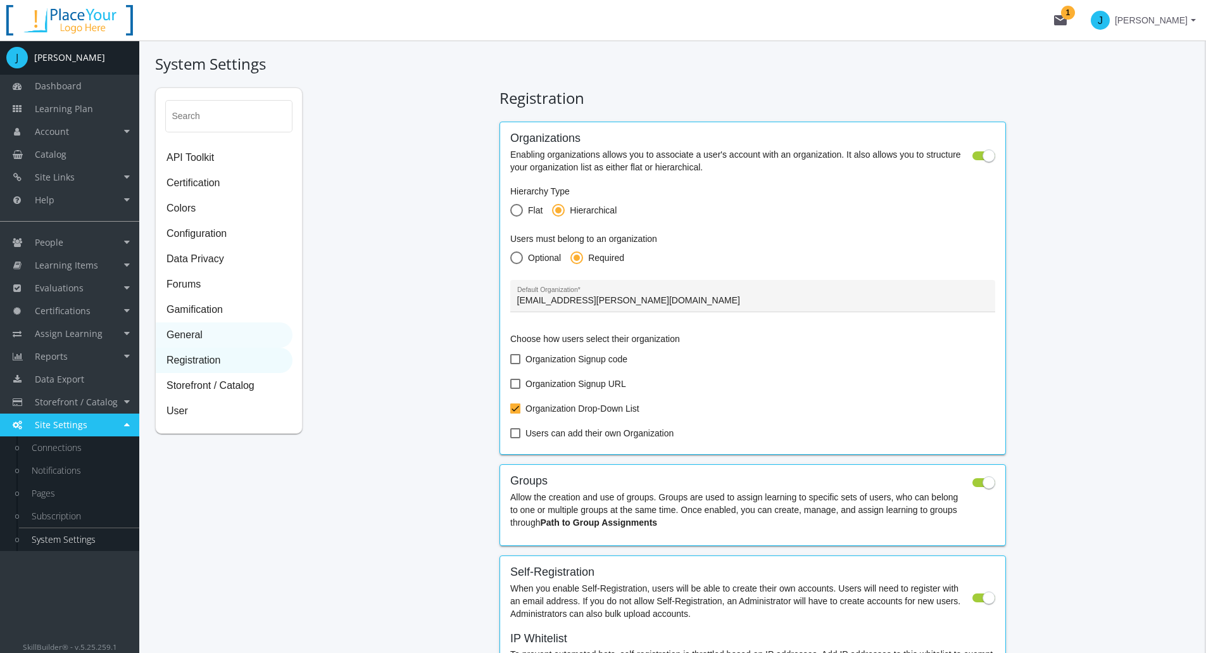
click at [174, 336] on span "General" at bounding box center [223, 335] width 135 height 25
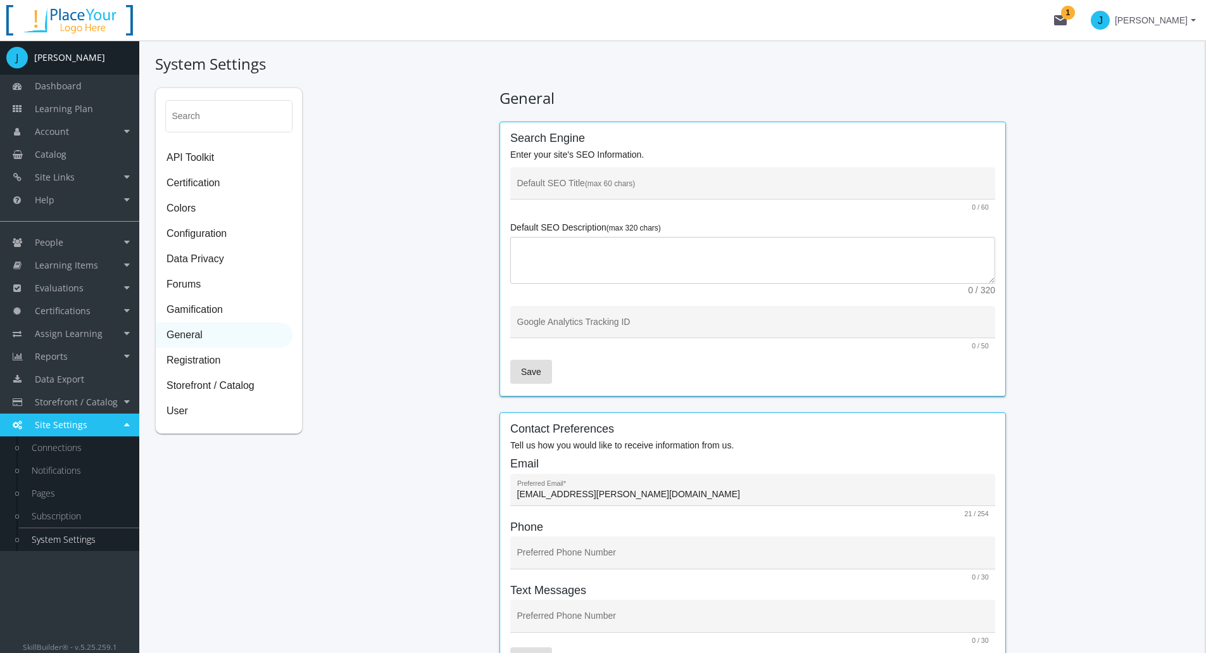
drag, startPoint x: 199, startPoint y: 311, endPoint x: 215, endPoint y: 324, distance: 19.8
click at [199, 311] on span "Gamification" at bounding box center [223, 310] width 135 height 25
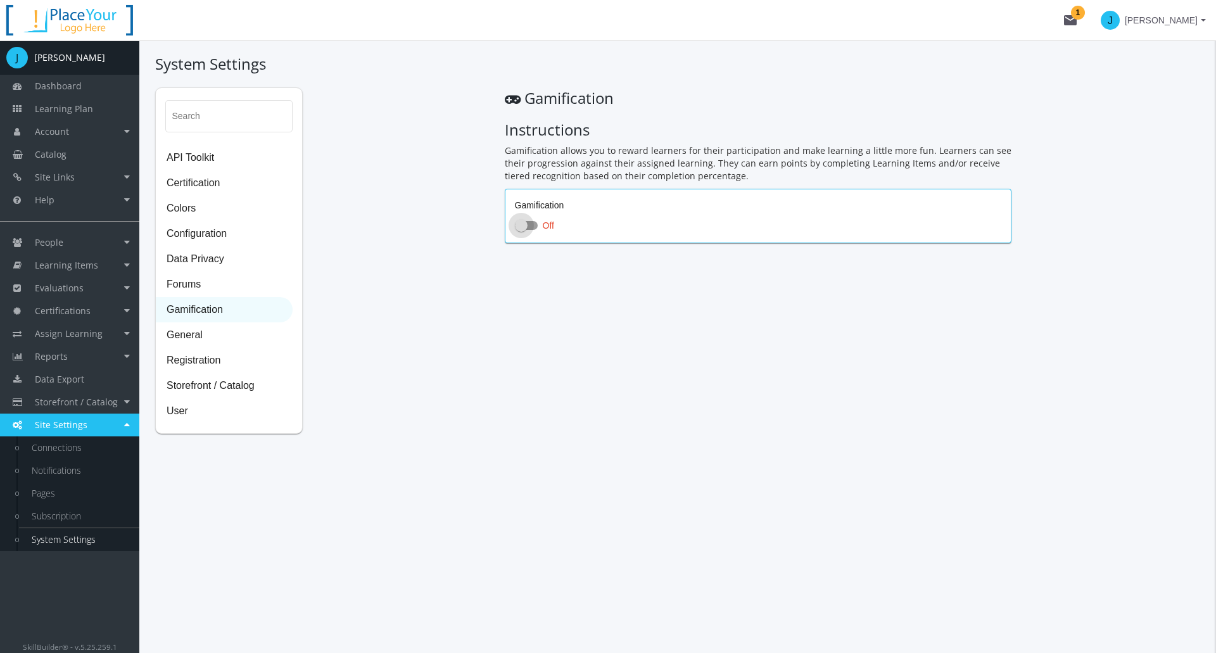
click at [532, 222] on span at bounding box center [526, 225] width 23 height 9
click at [515, 229] on input "Off" at bounding box center [515, 229] width 1 height 1
checkbox input "true"
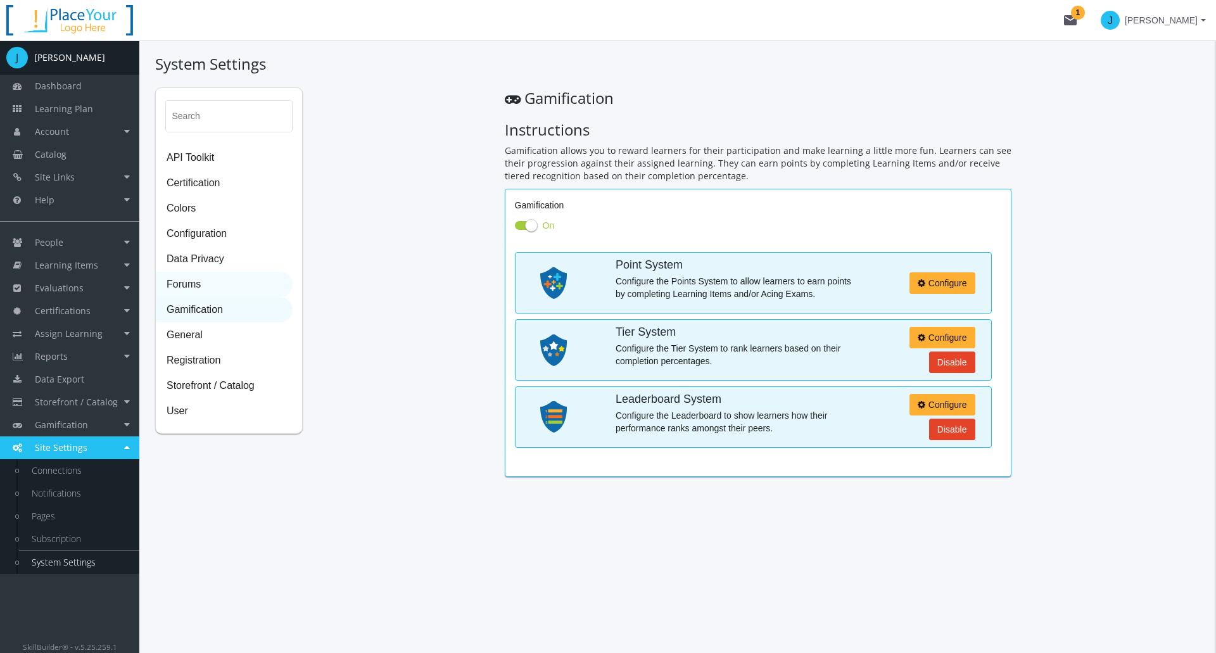
click at [191, 284] on span "Forums" at bounding box center [223, 284] width 135 height 25
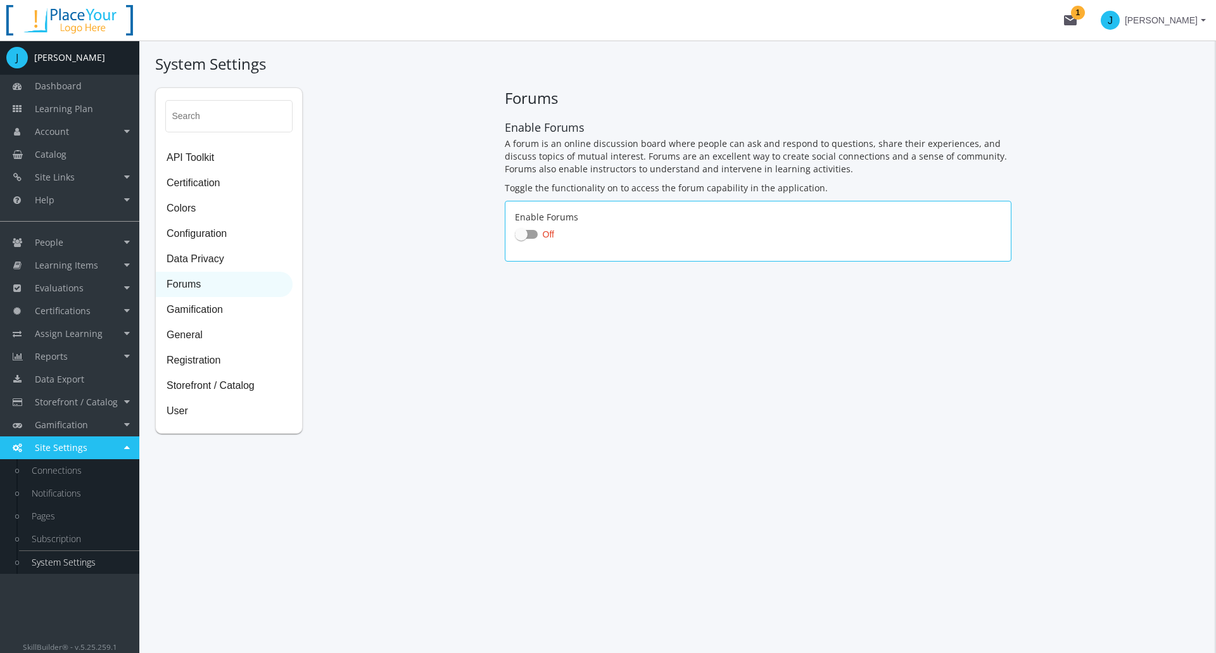
click at [528, 231] on span at bounding box center [526, 234] width 23 height 9
click at [515, 238] on input "Off" at bounding box center [515, 238] width 1 height 1
checkbox input "true"
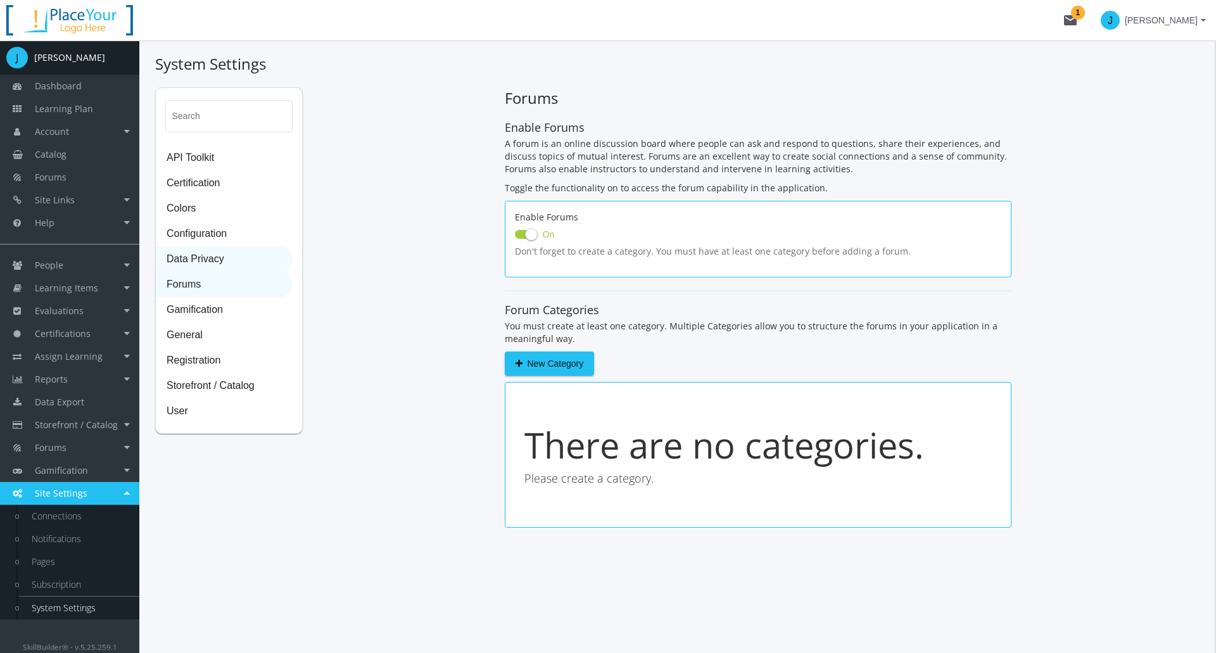
click at [224, 260] on span "Data Privacy" at bounding box center [223, 259] width 135 height 25
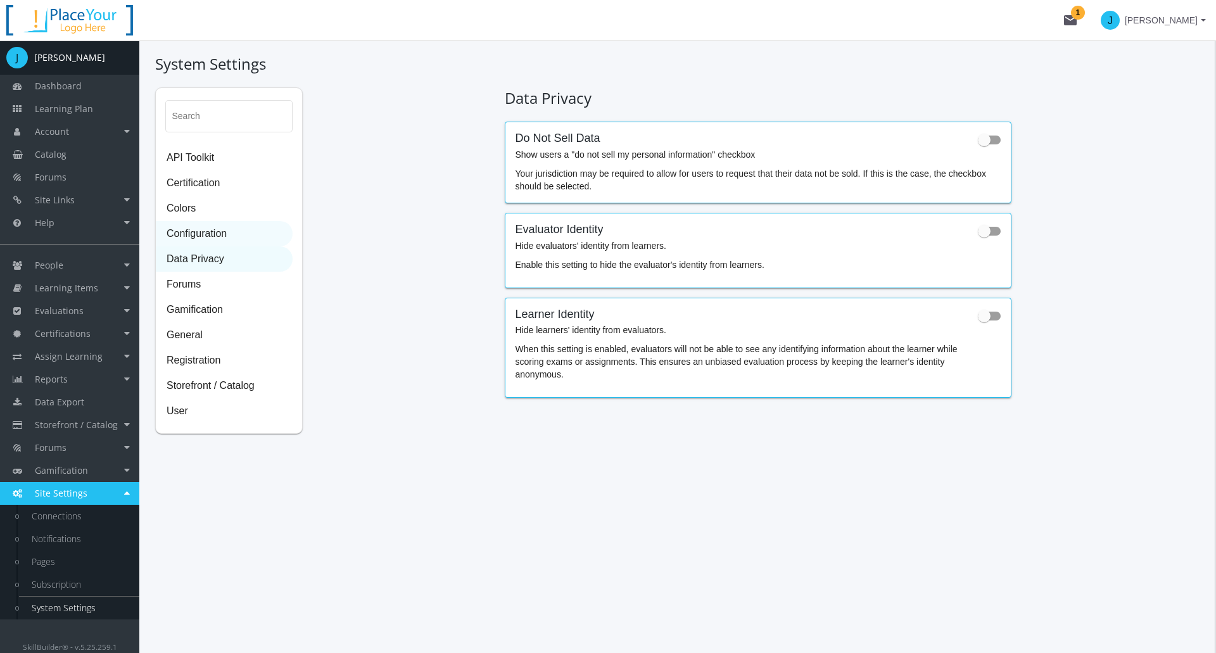
click at [204, 230] on span "Configuration" at bounding box center [223, 234] width 135 height 25
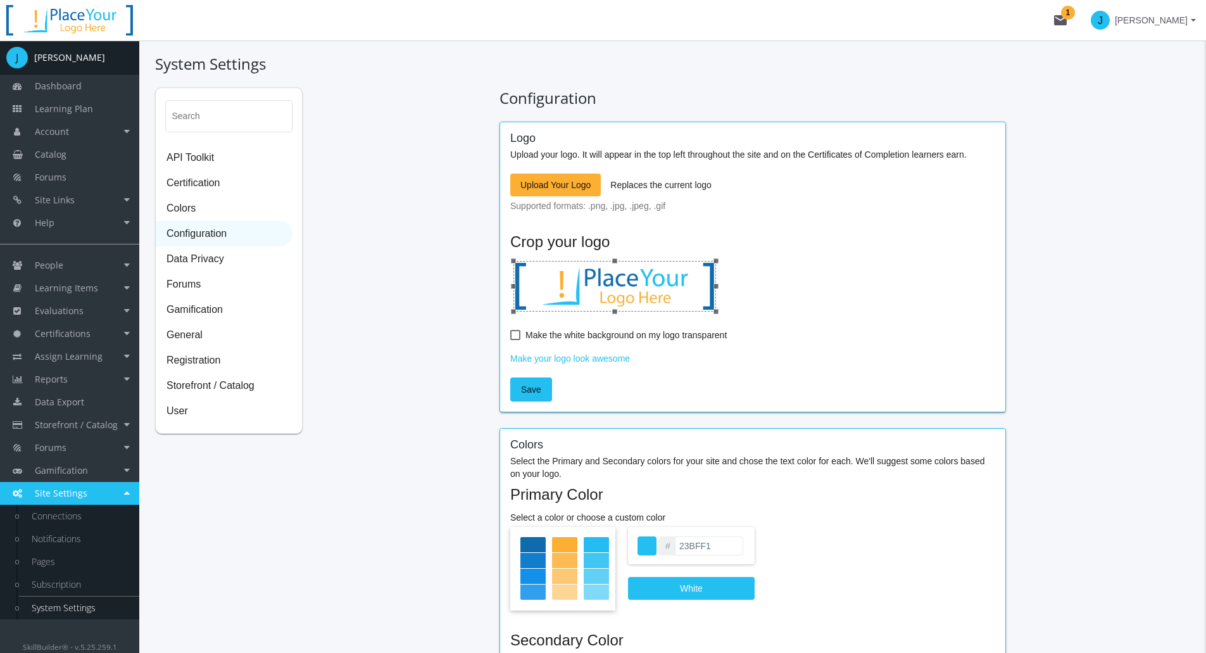
click at [546, 180] on span "Upload Your Logo" at bounding box center [555, 184] width 70 height 23
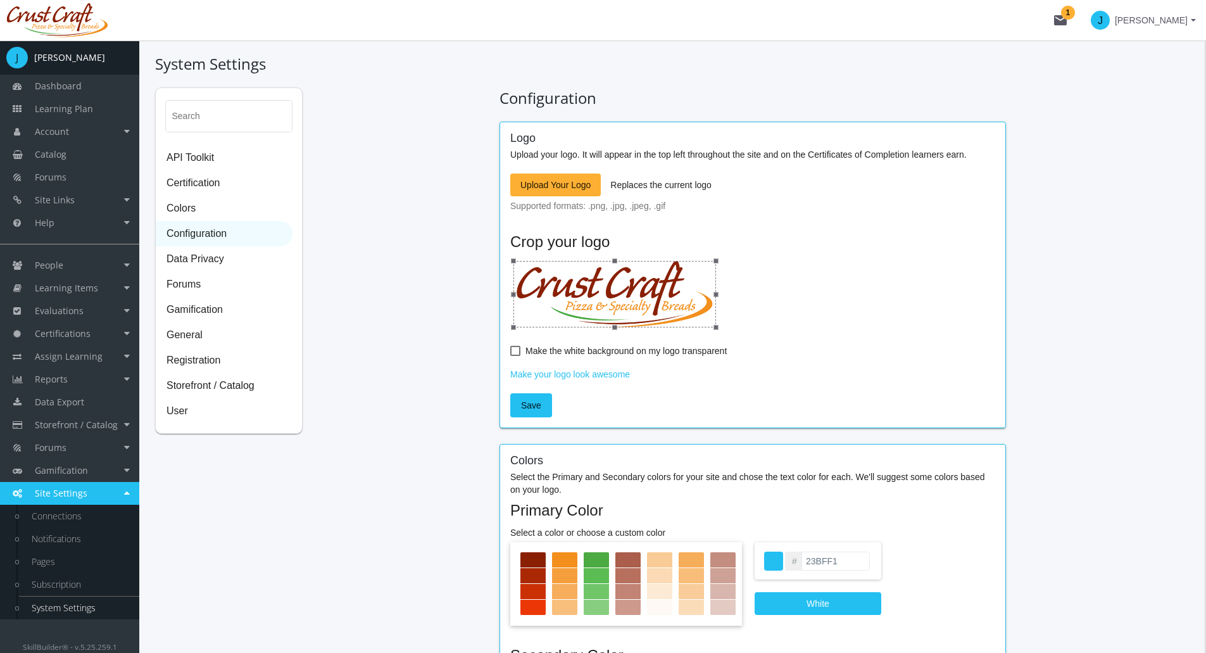
click at [517, 346] on span at bounding box center [515, 351] width 10 height 10
click at [511, 355] on input "Make the white background on my logo transparent" at bounding box center [510, 355] width 1 height 1
checkbox input "true"
click at [527, 405] on span "Save" at bounding box center [531, 405] width 20 height 23
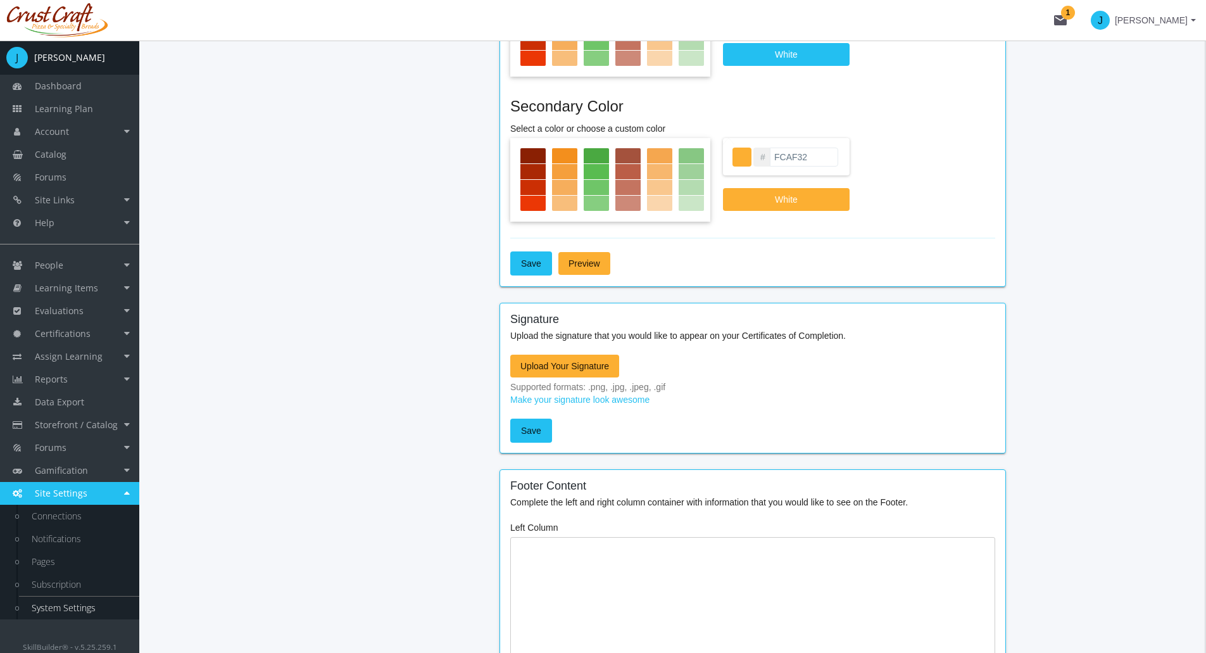
scroll to position [570, 0]
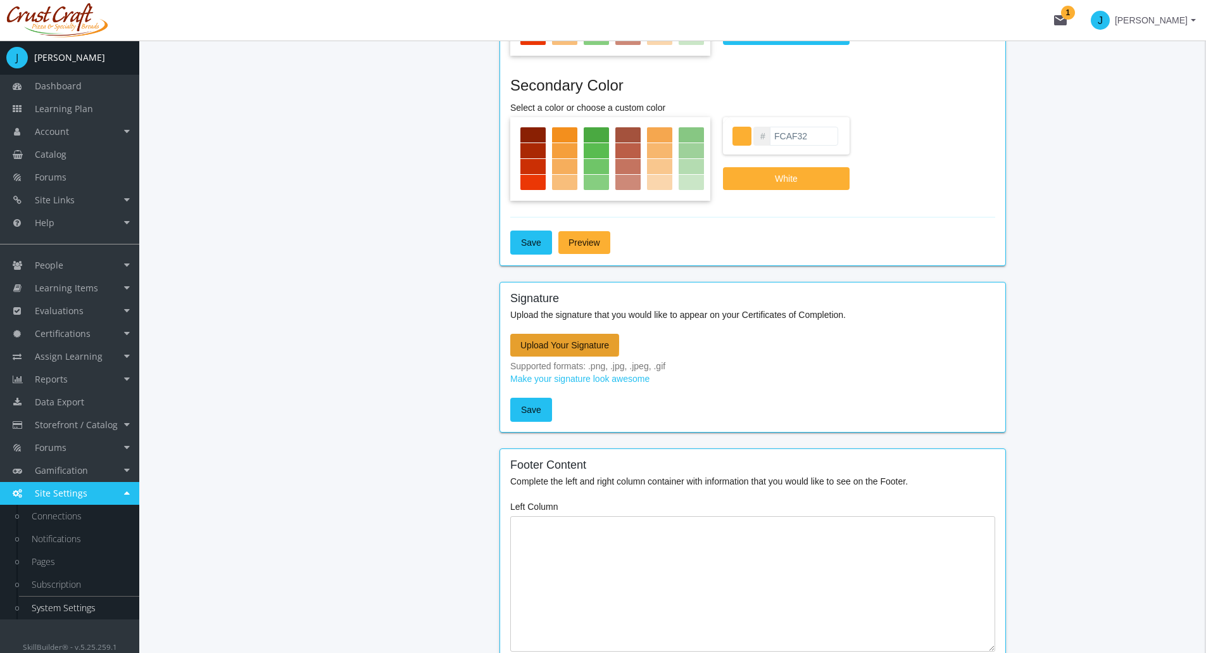
click at [542, 343] on span "Upload Your Signature" at bounding box center [564, 345] width 89 height 23
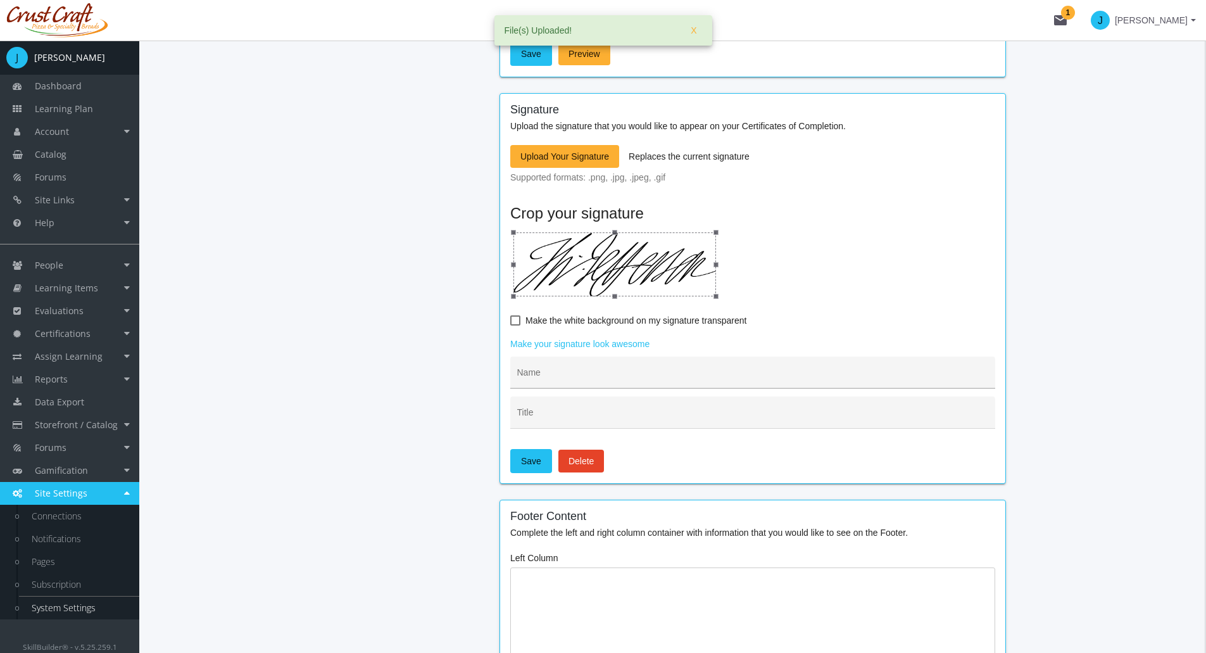
scroll to position [760, 0]
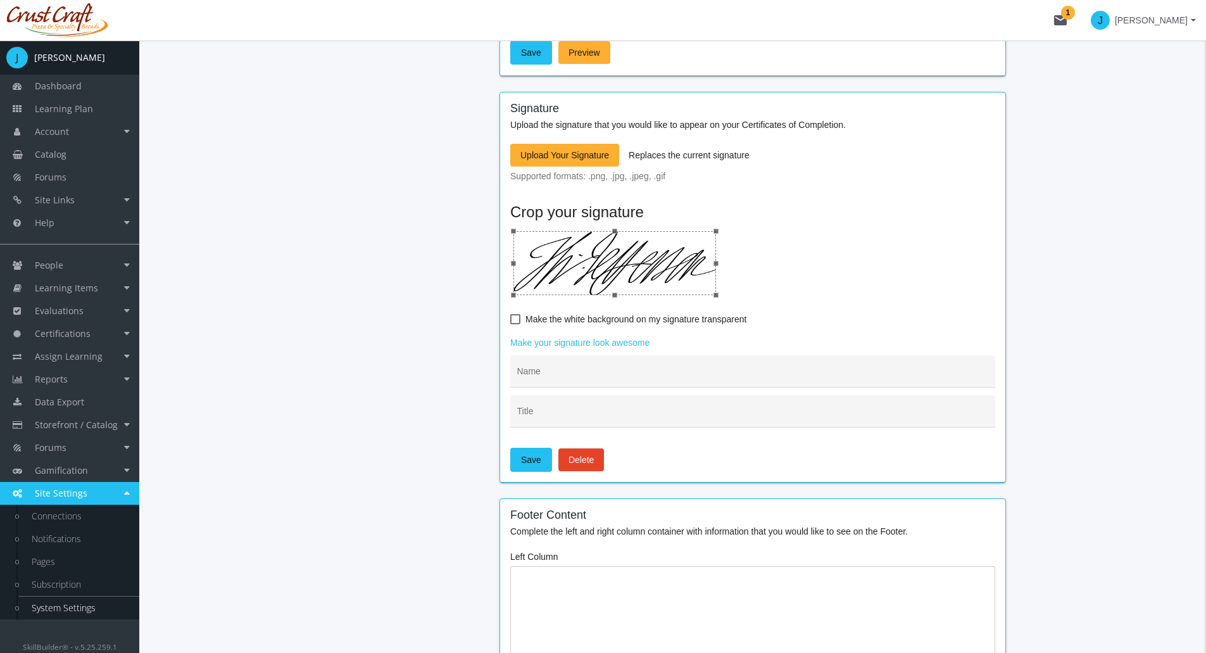
click at [515, 318] on span at bounding box center [515, 319] width 10 height 10
click at [511, 324] on input "Make the white background on my signature transparent" at bounding box center [510, 324] width 1 height 1
checkbox input "true"
click at [553, 376] on input "Name" at bounding box center [753, 376] width 472 height 10
type input "[PERSON_NAME]"
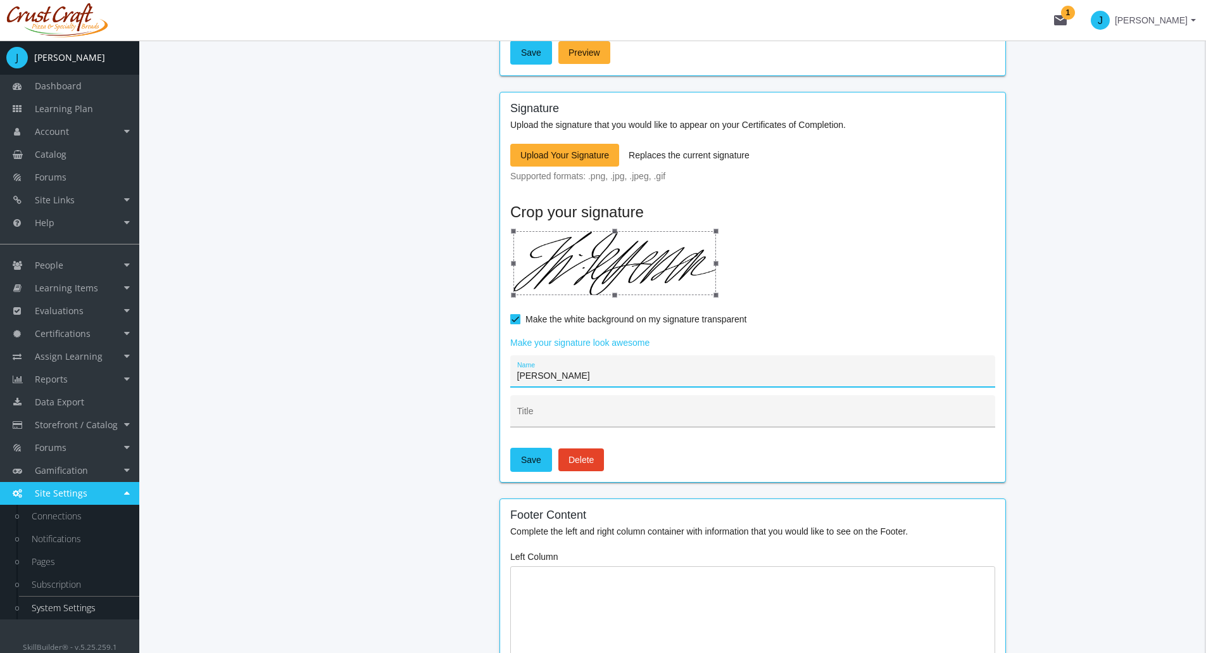
click at [568, 407] on div "Title" at bounding box center [753, 414] width 472 height 26
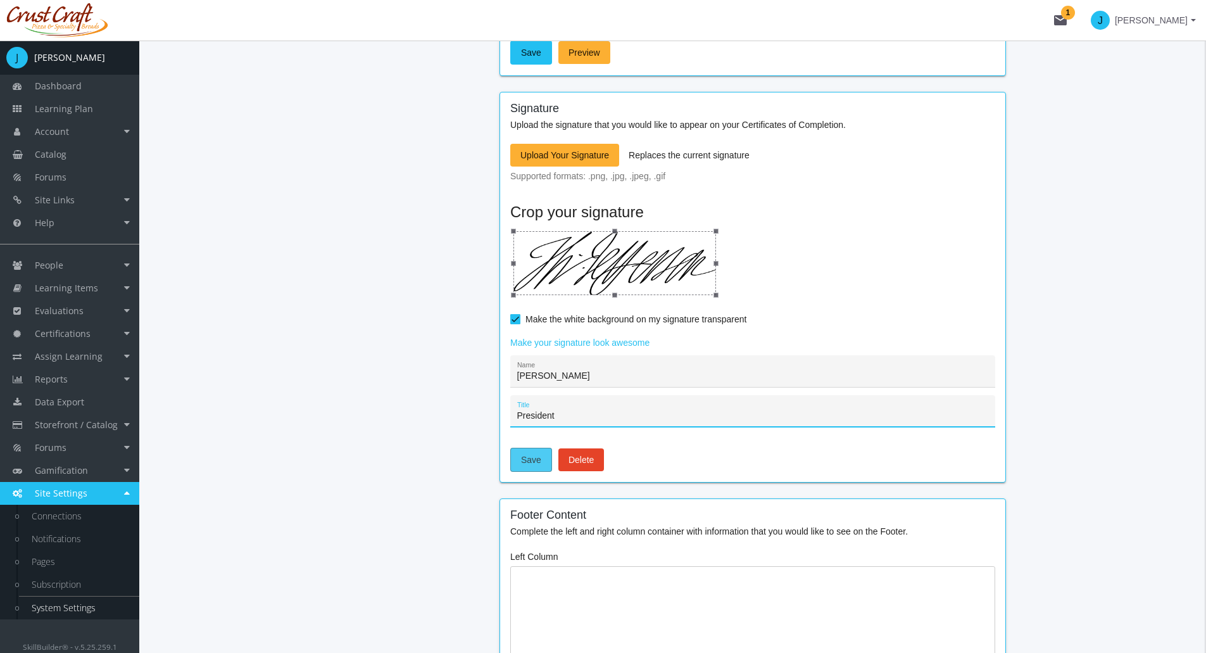
type input "President"
click at [527, 462] on span "Save" at bounding box center [531, 459] width 20 height 23
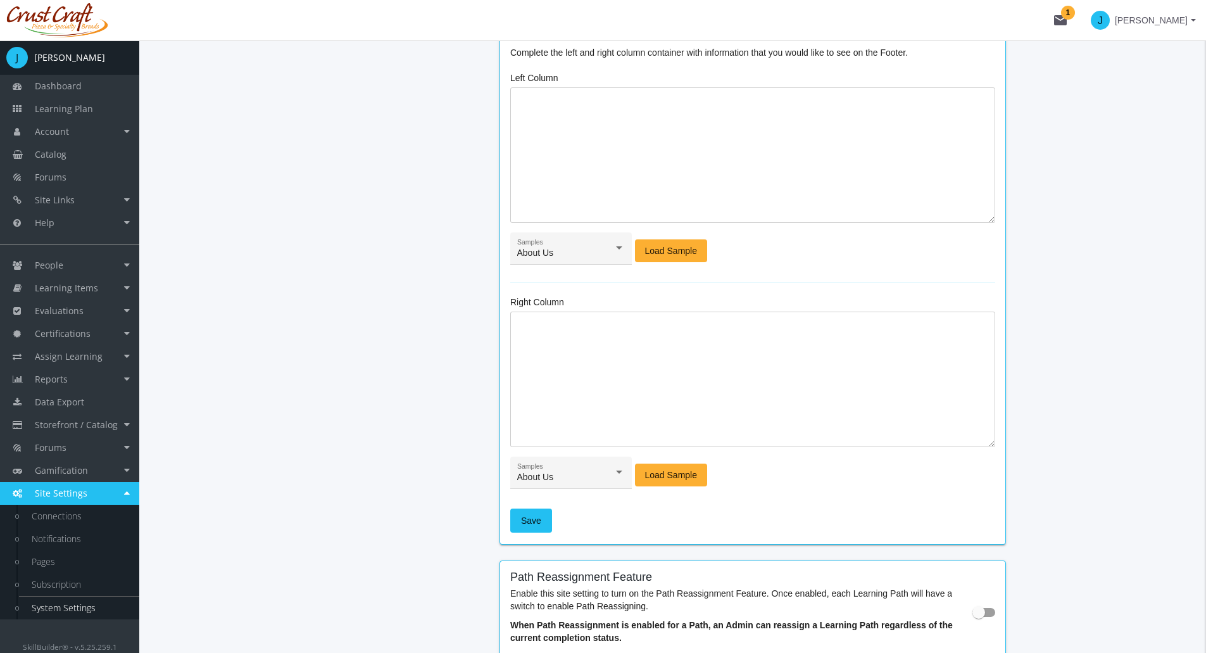
scroll to position [1266, 0]
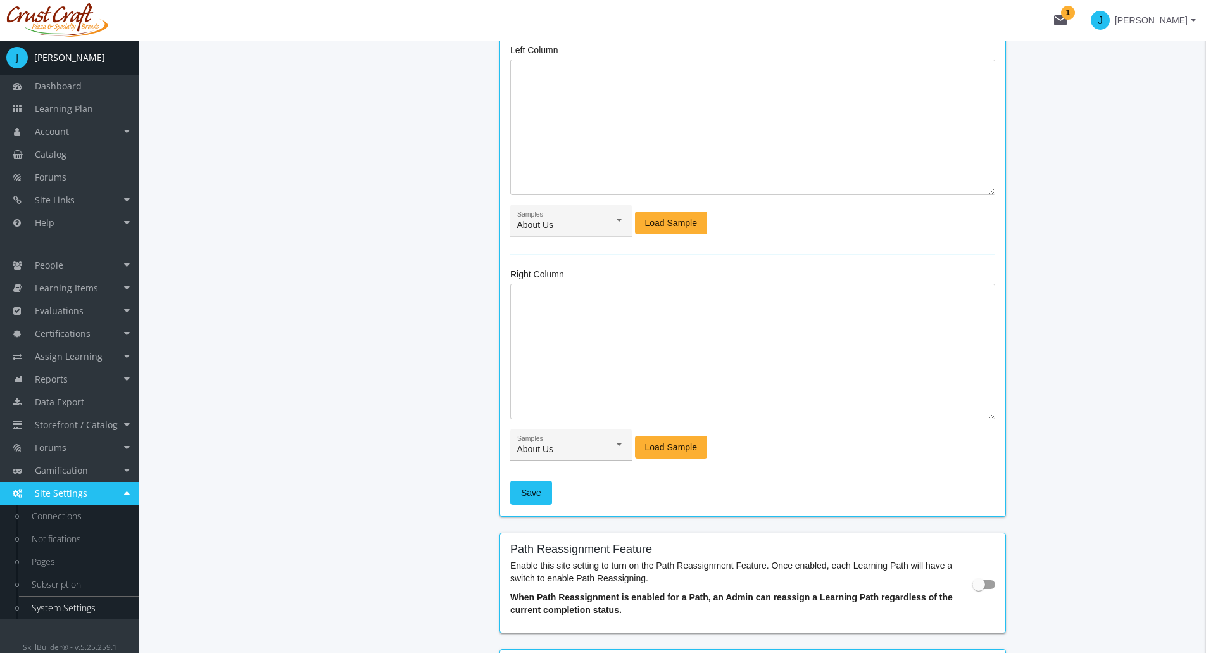
click at [597, 454] on div "About Us" at bounding box center [565, 449] width 97 height 10
click at [601, 446] on div at bounding box center [603, 326] width 1206 height 653
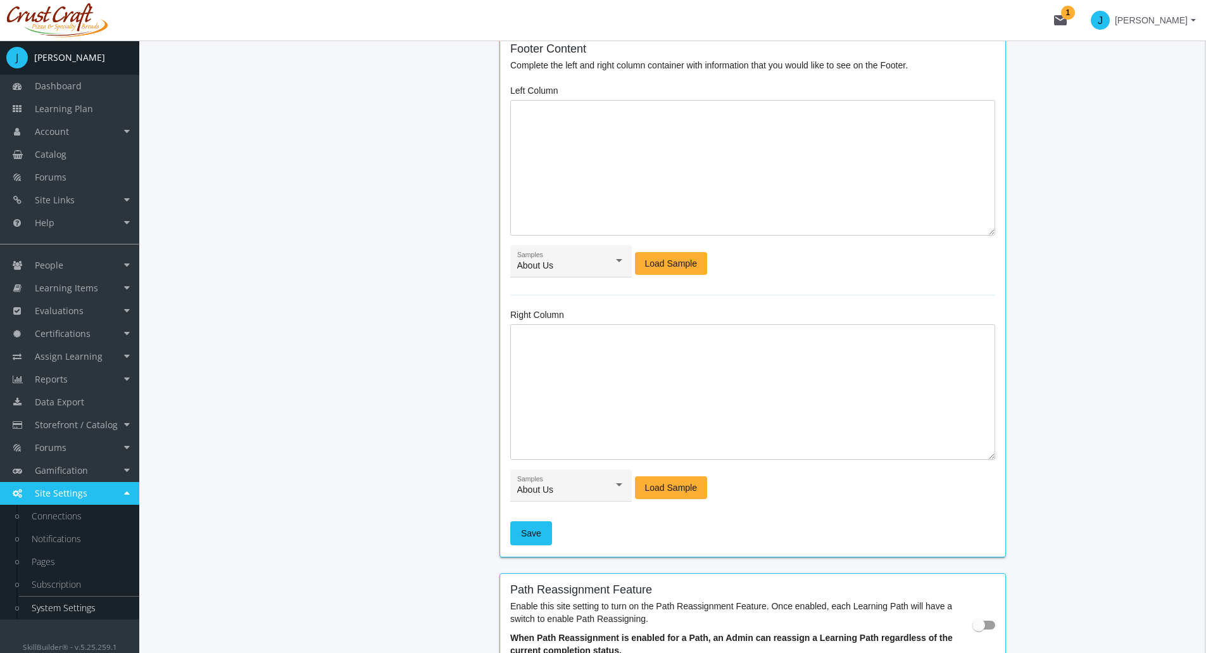
scroll to position [1203, 0]
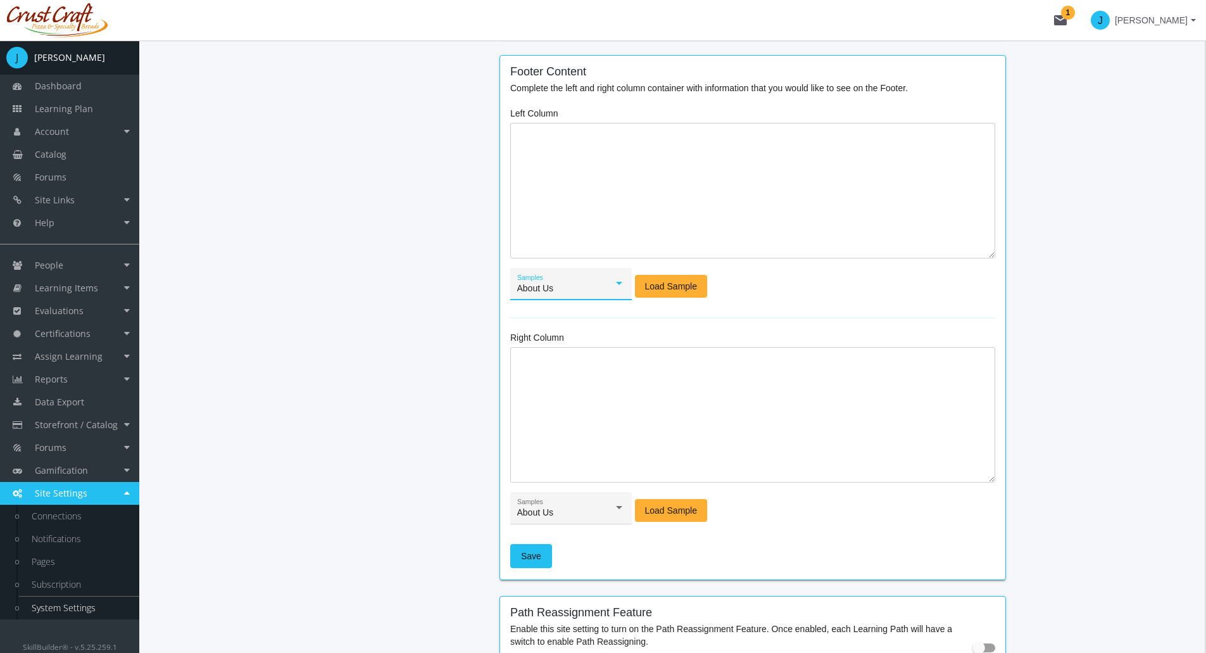
click at [548, 293] on span "About Us" at bounding box center [535, 288] width 37 height 10
click at [548, 294] on span "About Us" at bounding box center [571, 299] width 108 height 27
click at [700, 287] on button "Load Sample" at bounding box center [671, 286] width 73 height 23
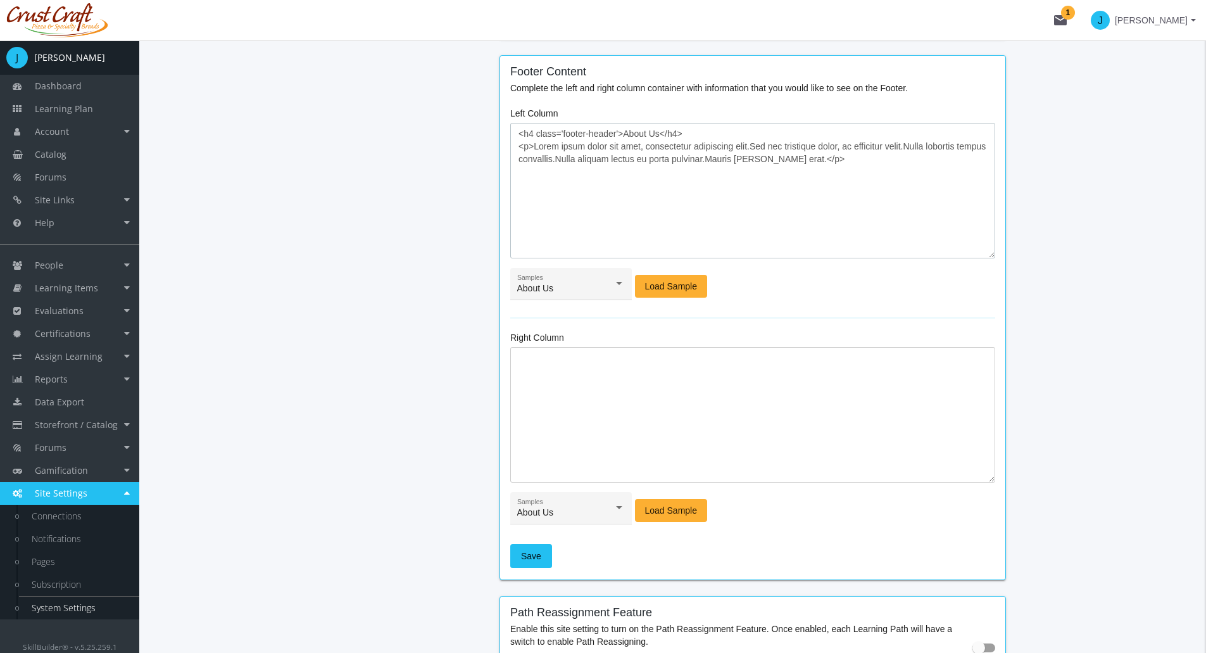
drag, startPoint x: 532, startPoint y: 149, endPoint x: 835, endPoint y: 167, distance: 303.2
click at [835, 167] on textarea "<h4 class='footer-header'>About Us</h4> <p>Lorem ipsum dolor sit amet, consecte…" at bounding box center [752, 190] width 485 height 135
type textarea "<h4 class='footer-header'>About Us</h4> <p>This company is great.</p>"
click at [595, 502] on div "About Us Samples" at bounding box center [571, 512] width 108 height 26
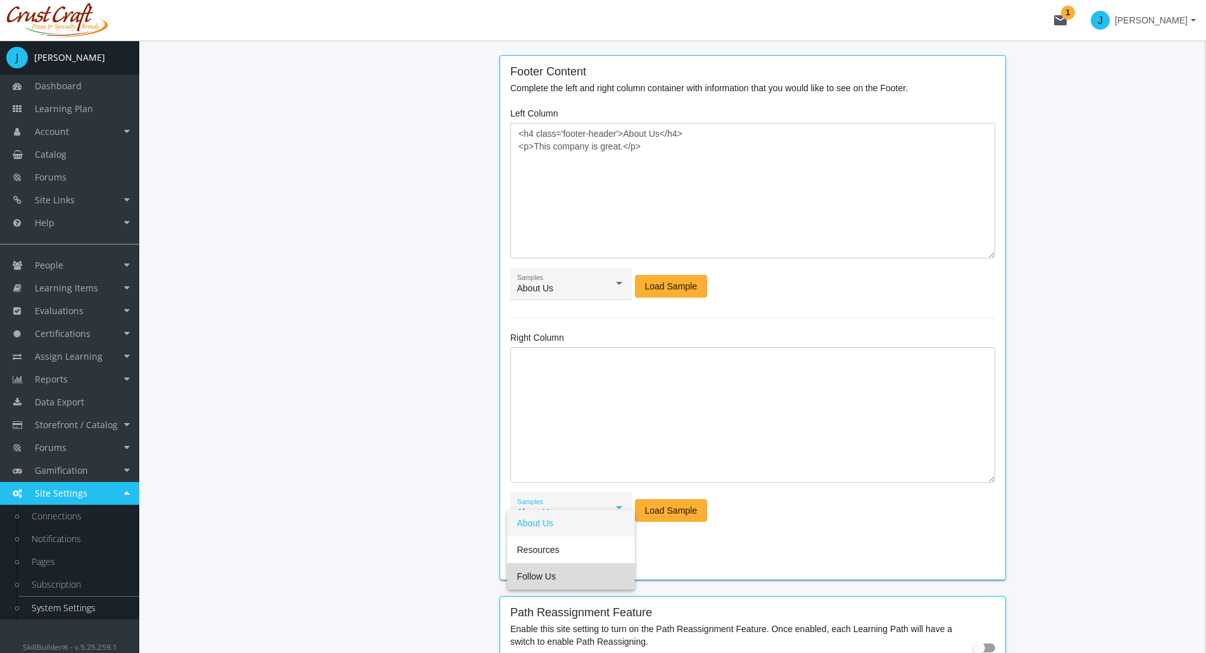
click at [534, 574] on span "Follow Us" at bounding box center [571, 576] width 108 height 27
click at [684, 515] on span "Load Sample" at bounding box center [671, 510] width 53 height 23
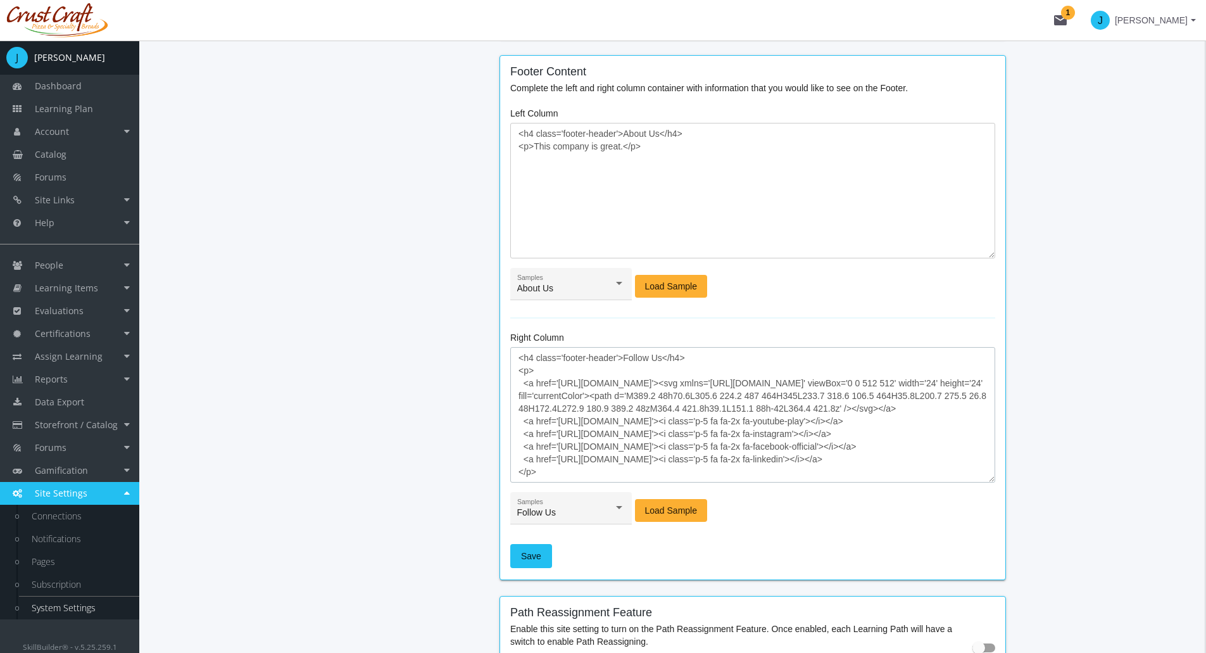
drag, startPoint x: 857, startPoint y: 461, endPoint x: 535, endPoint y: 458, distance: 321.6
click at [535, 458] on textarea "<h4 class='footer-header'>Follow Us</h4> <p> <a href='[URL][DOMAIN_NAME]'><svg …" at bounding box center [752, 414] width 485 height 135
click at [696, 453] on textarea "<h4 class='footer-header'>Follow Us</h4> <p> <a href='[URL][DOMAIN_NAME]'><svg …" at bounding box center [752, 414] width 485 height 135
drag, startPoint x: 696, startPoint y: 459, endPoint x: 556, endPoint y: 467, distance: 140.2
click at [556, 467] on textarea "<h4 class='footer-header'>Follow Us</h4> <p> <a href='[URL][DOMAIN_NAME]'><svg …" at bounding box center [752, 414] width 485 height 135
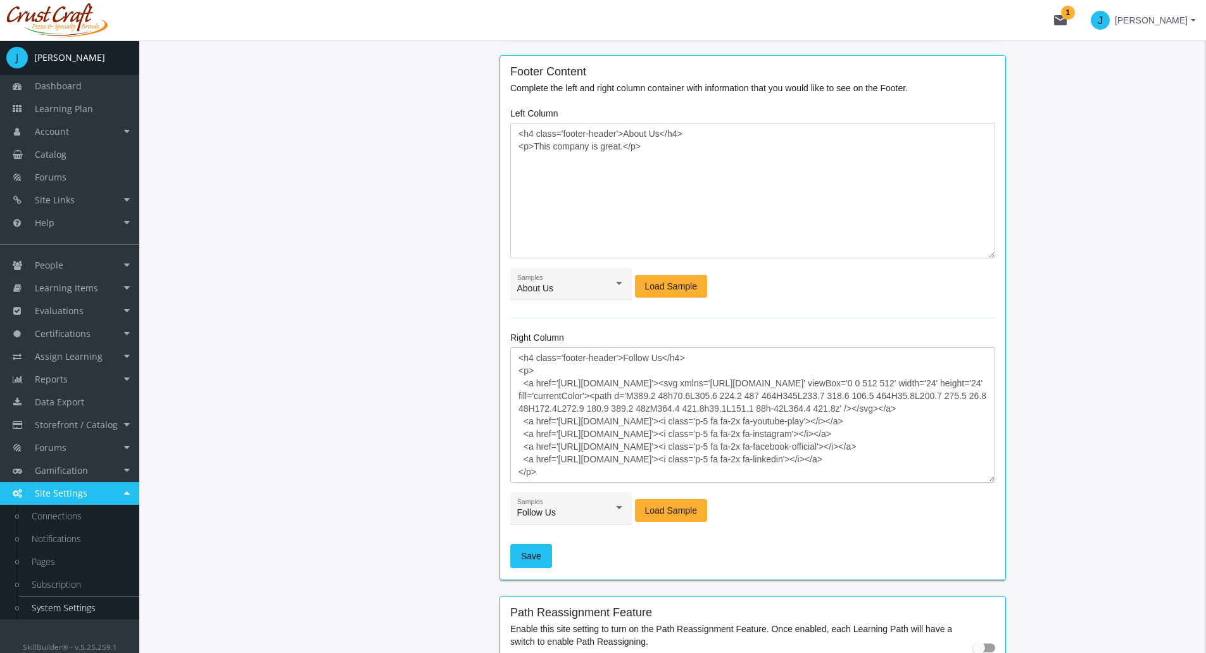
paste textarea "[DOMAIN_NAME][URL]"
type textarea "<h4 class='footer-header'>Follow Us</h4> <p> <a href='[URL][DOMAIN_NAME]'><svg …"
click at [529, 559] on span "Save" at bounding box center [531, 555] width 20 height 23
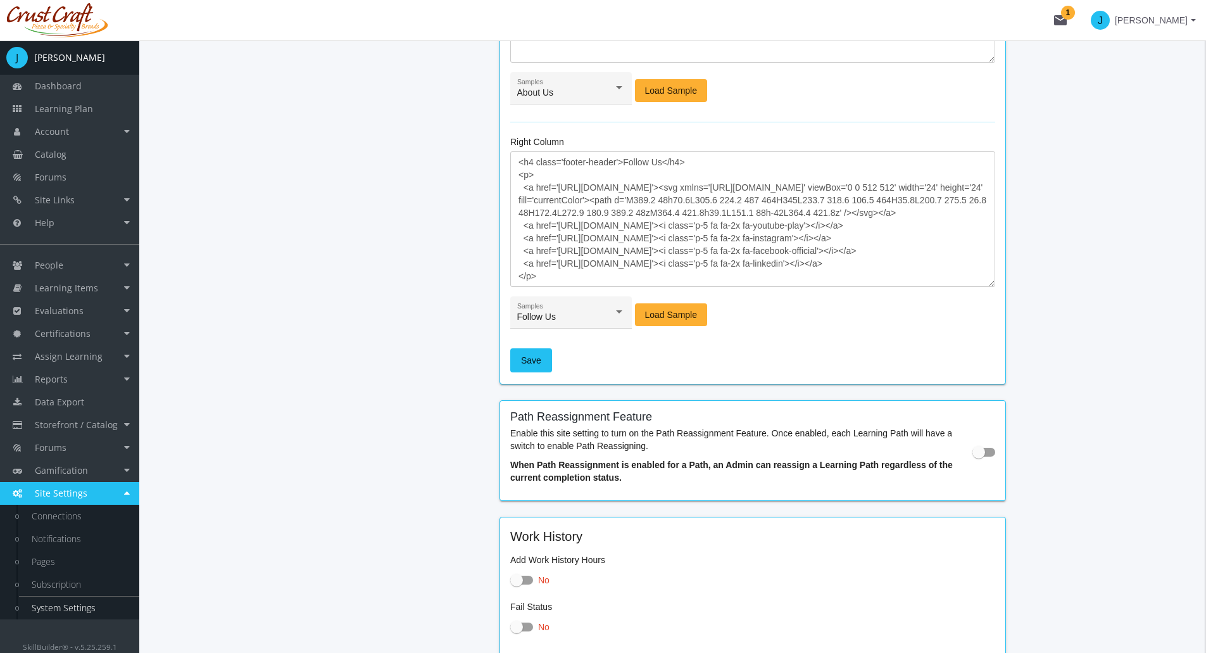
scroll to position [1393, 0]
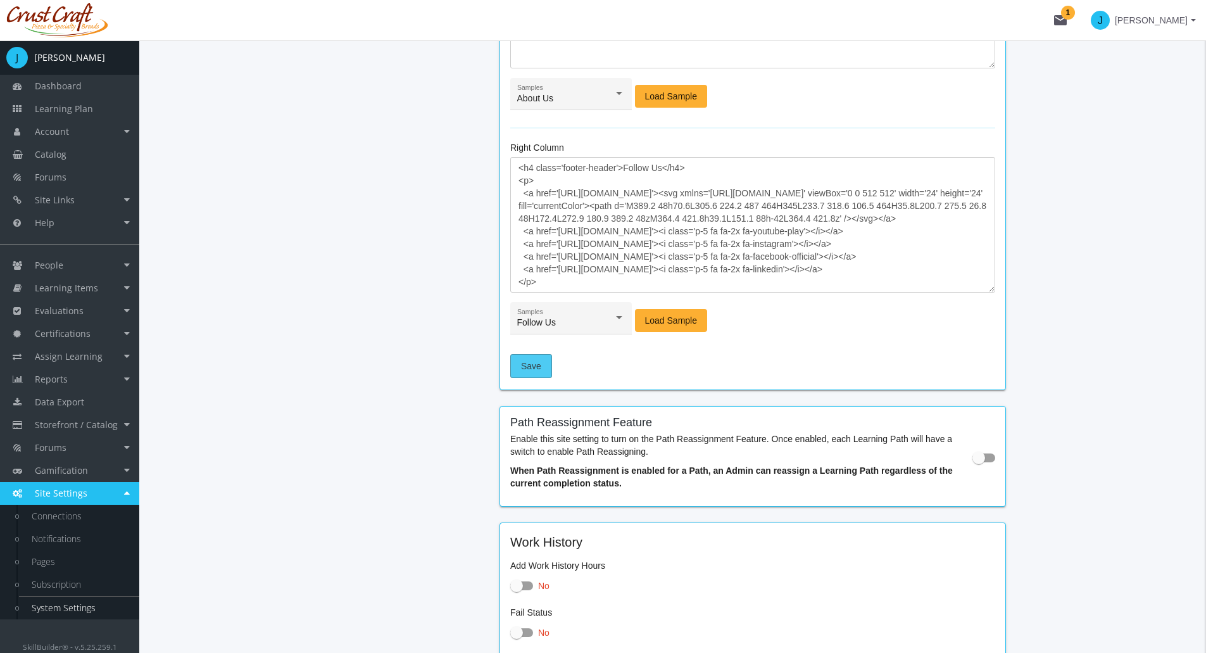
click at [527, 370] on span "Save" at bounding box center [531, 366] width 20 height 23
click at [1128, 22] on span "[PERSON_NAME]" at bounding box center [1143, 20] width 105 height 23
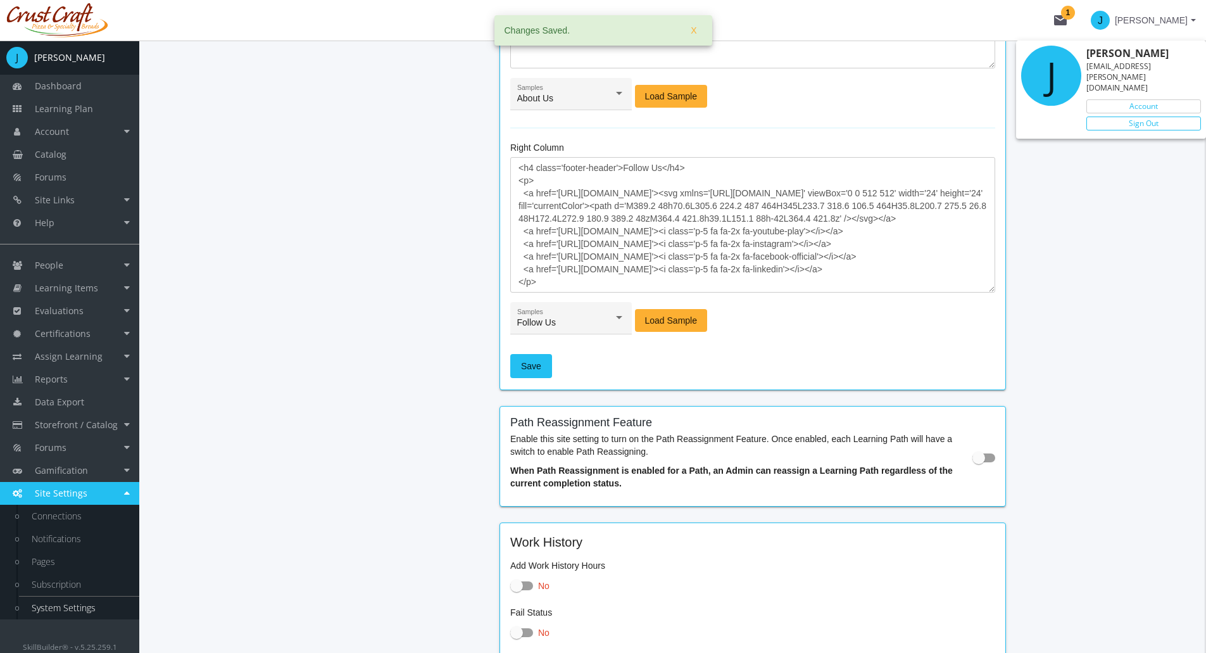
click at [1133, 116] on link "Sign Out" at bounding box center [1143, 123] width 115 height 14
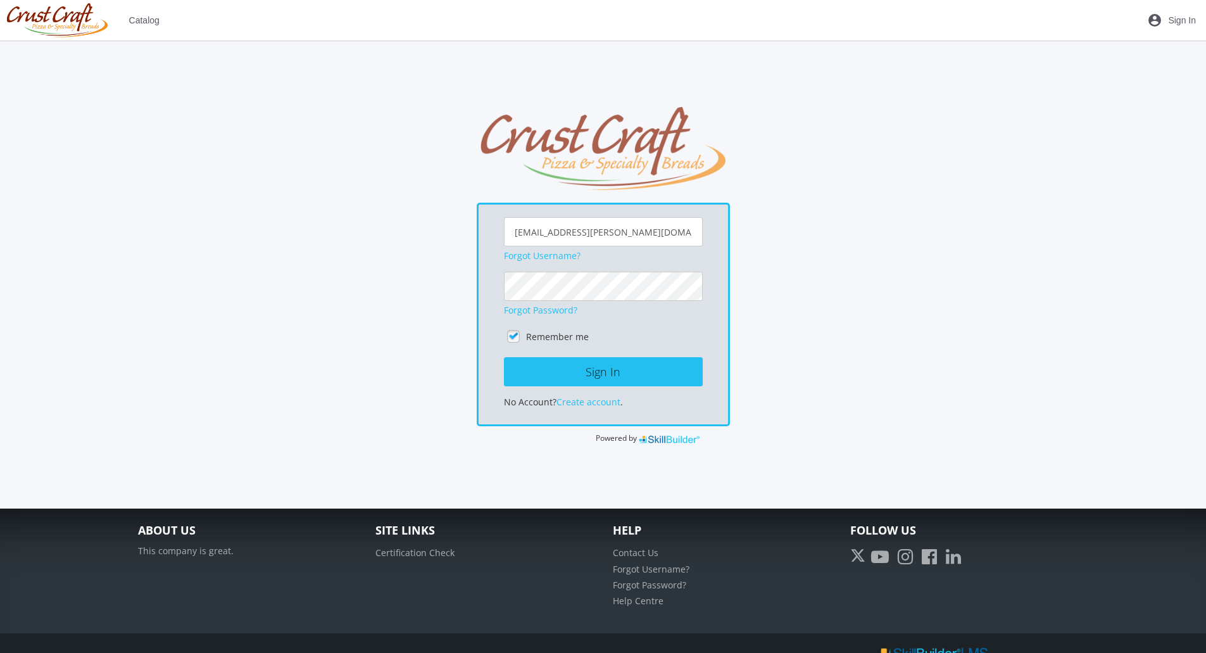
scroll to position [69, 0]
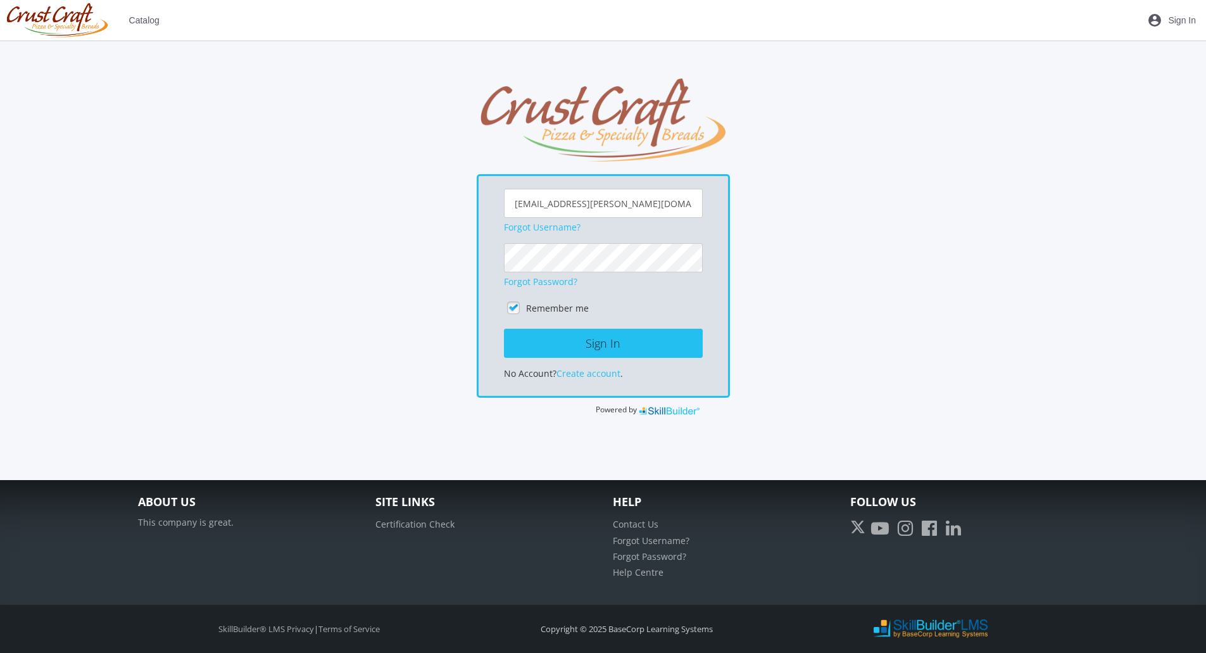
click at [951, 528] on icon at bounding box center [954, 528] width 22 height 24
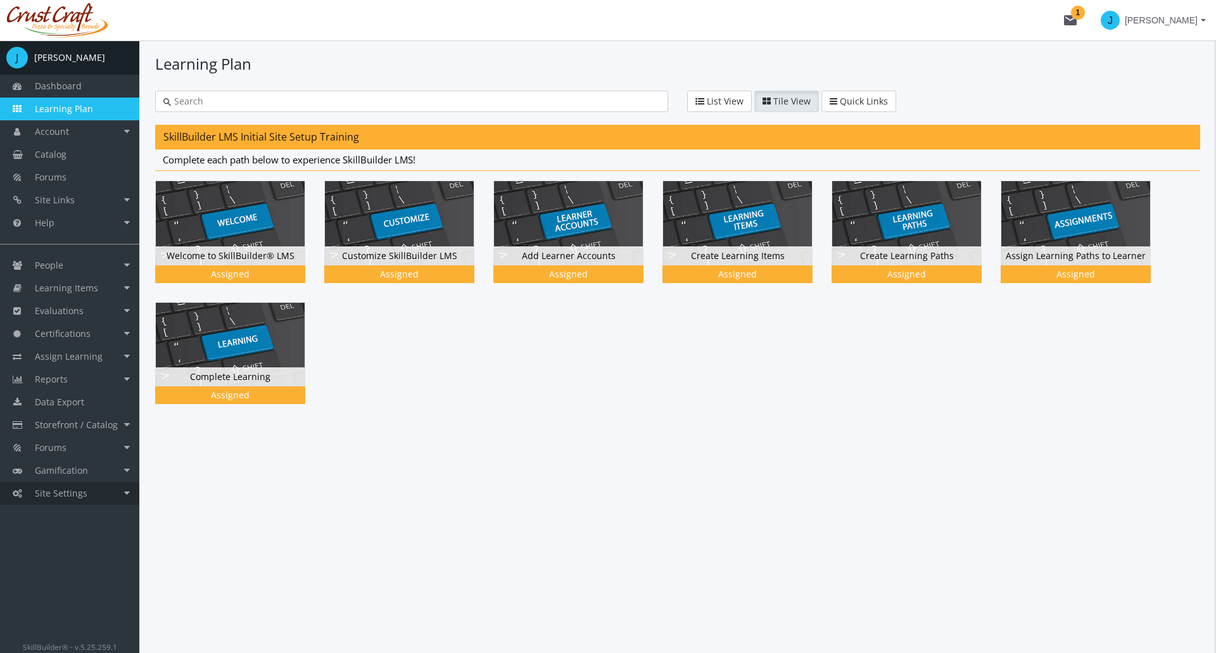
click at [76, 494] on span "Site Settings" at bounding box center [61, 493] width 53 height 12
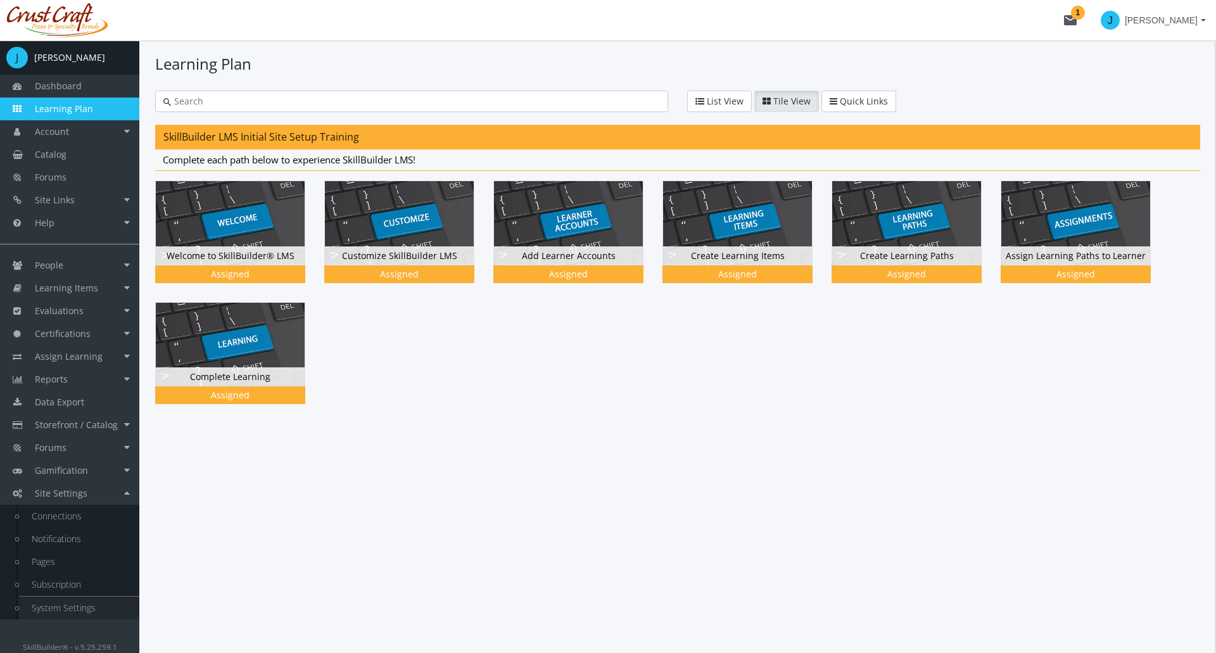
click at [75, 601] on link "System Settings" at bounding box center [79, 607] width 120 height 23
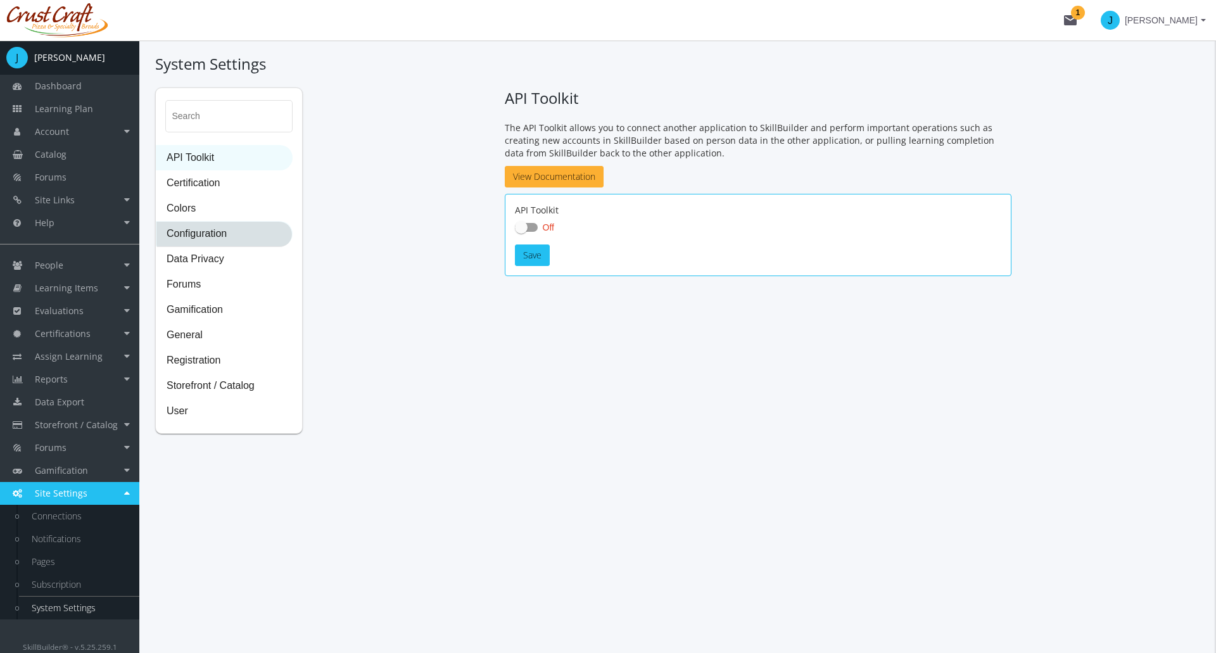
click at [241, 230] on span "Configuration" at bounding box center [223, 234] width 135 height 25
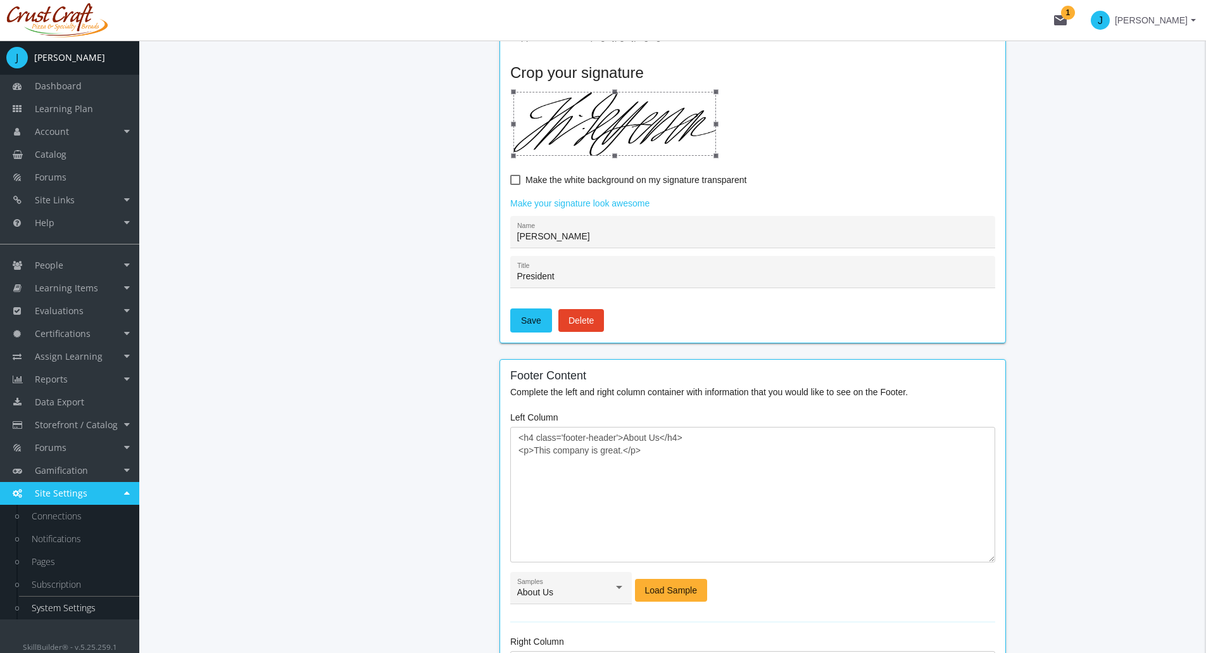
scroll to position [1523, 0]
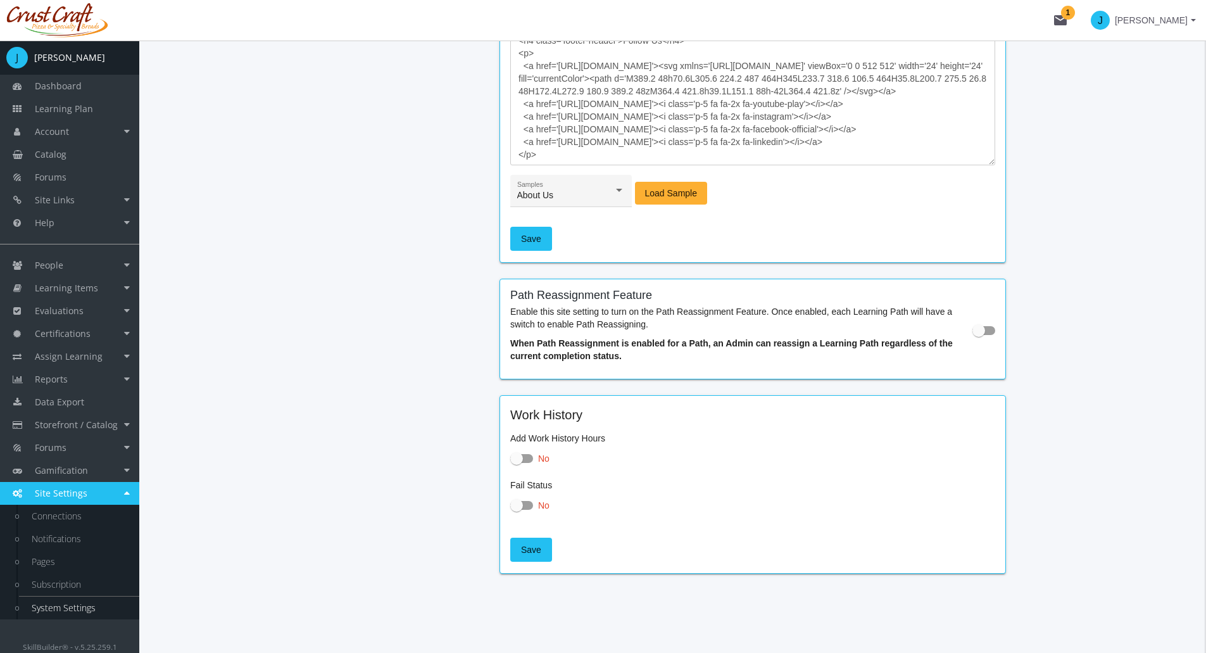
click at [984, 333] on span at bounding box center [978, 330] width 13 height 13
click at [973, 334] on input "checkbox" at bounding box center [972, 334] width 1 height 1
checkbox input "true"
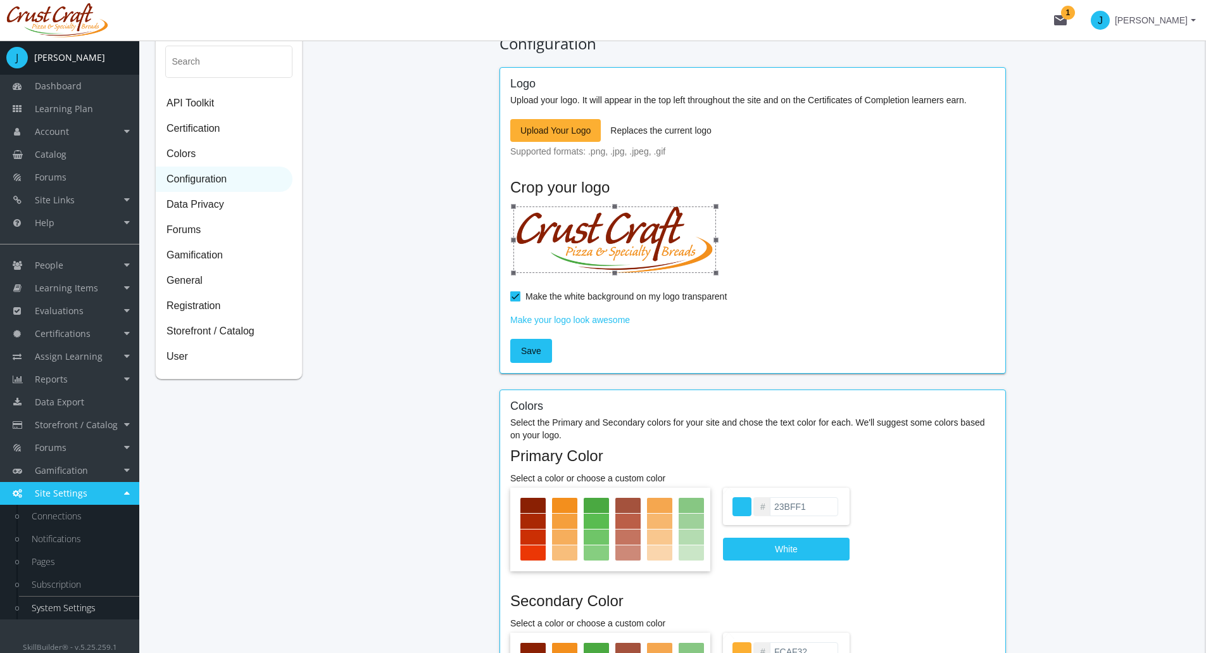
scroll to position [0, 0]
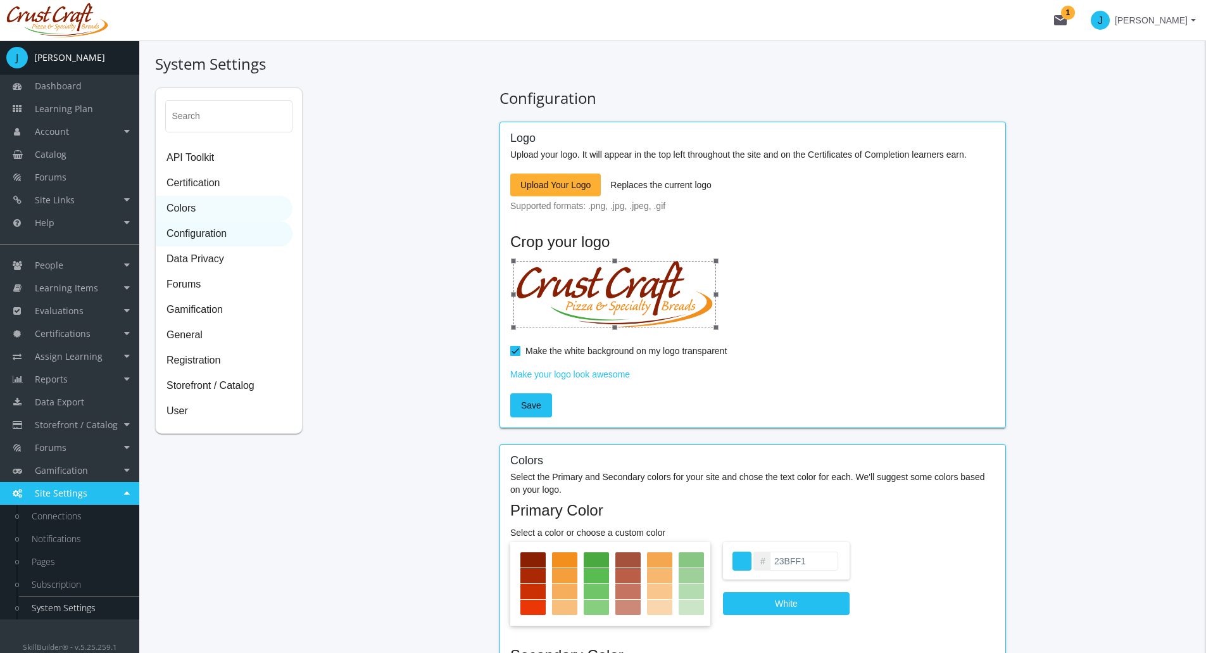
click at [198, 204] on span "Colors" at bounding box center [223, 208] width 135 height 25
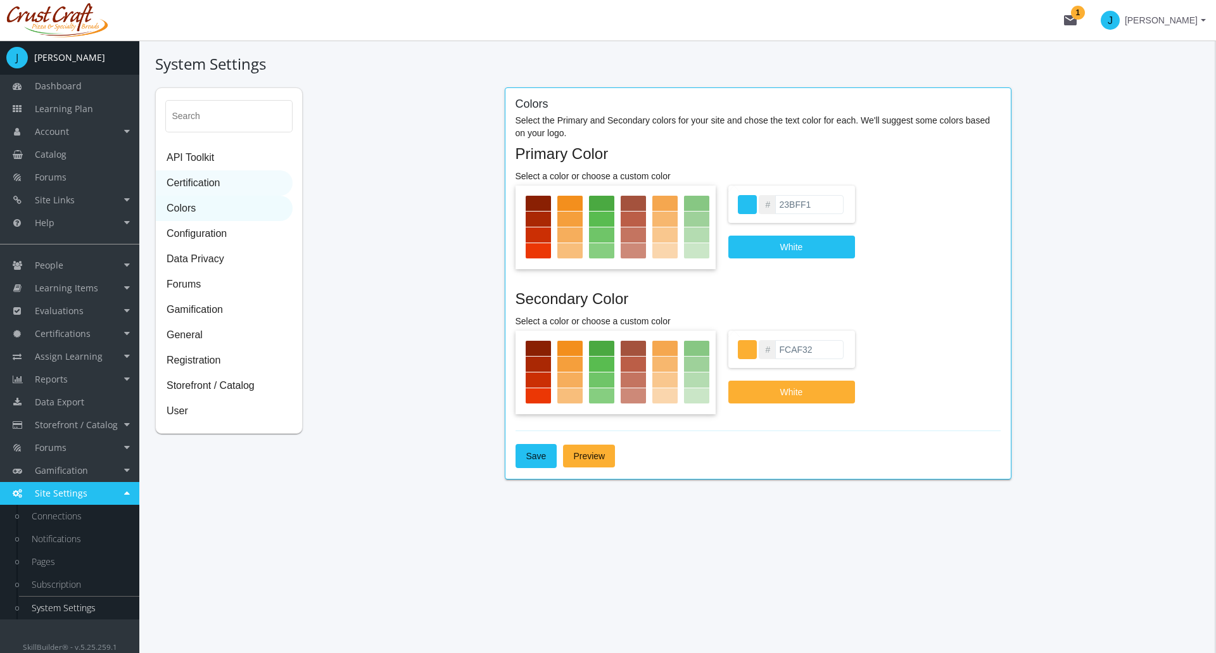
click at [172, 175] on span "Certification" at bounding box center [223, 183] width 135 height 25
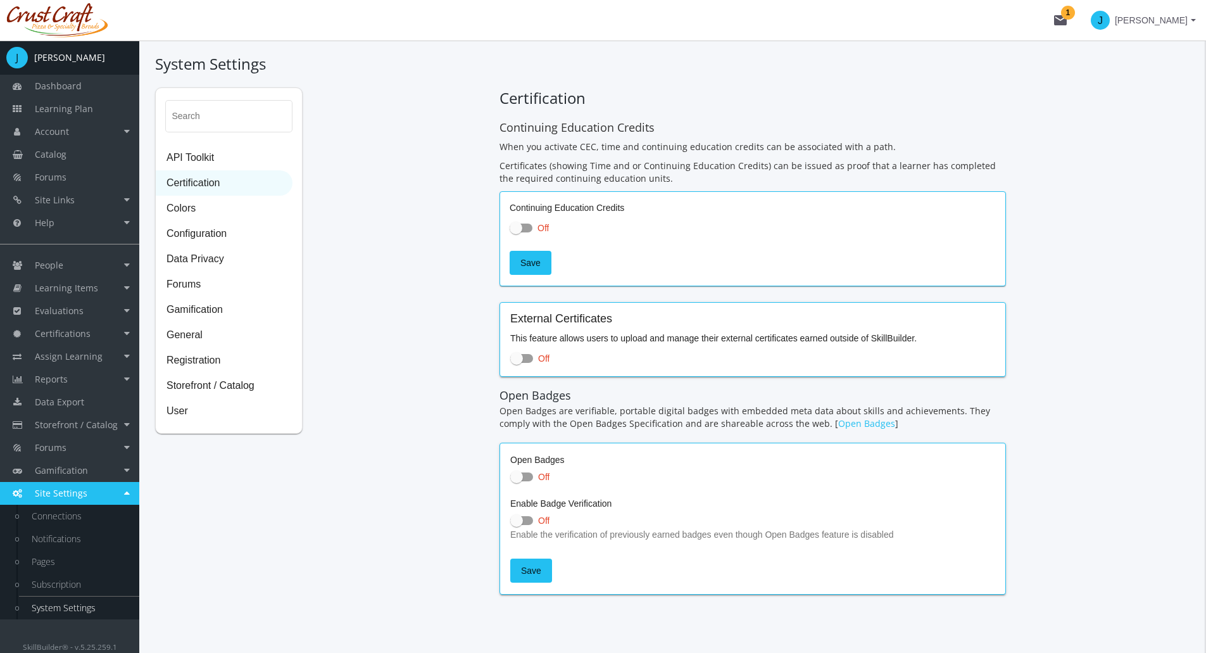
click at [524, 224] on span at bounding box center [521, 227] width 23 height 9
click at [510, 232] on input "Off" at bounding box center [510, 232] width 1 height 1
checkbox input "true"
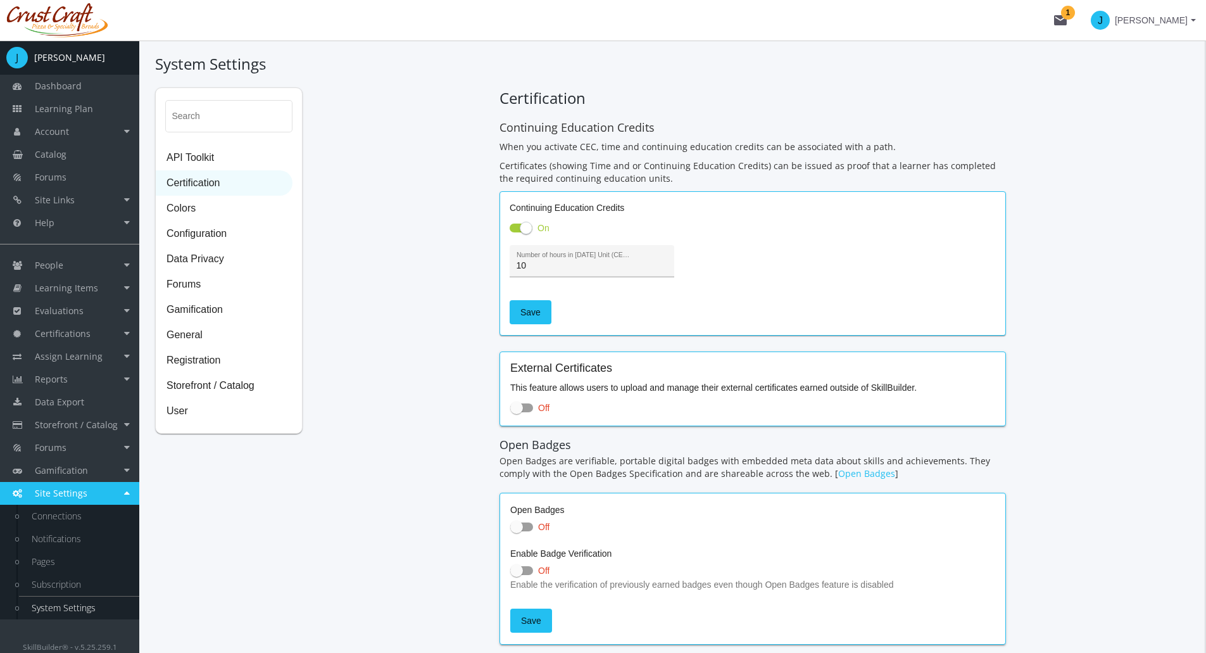
click at [533, 263] on input "10" at bounding box center [592, 266] width 151 height 10
click at [525, 307] on span "Save" at bounding box center [530, 312] width 20 height 23
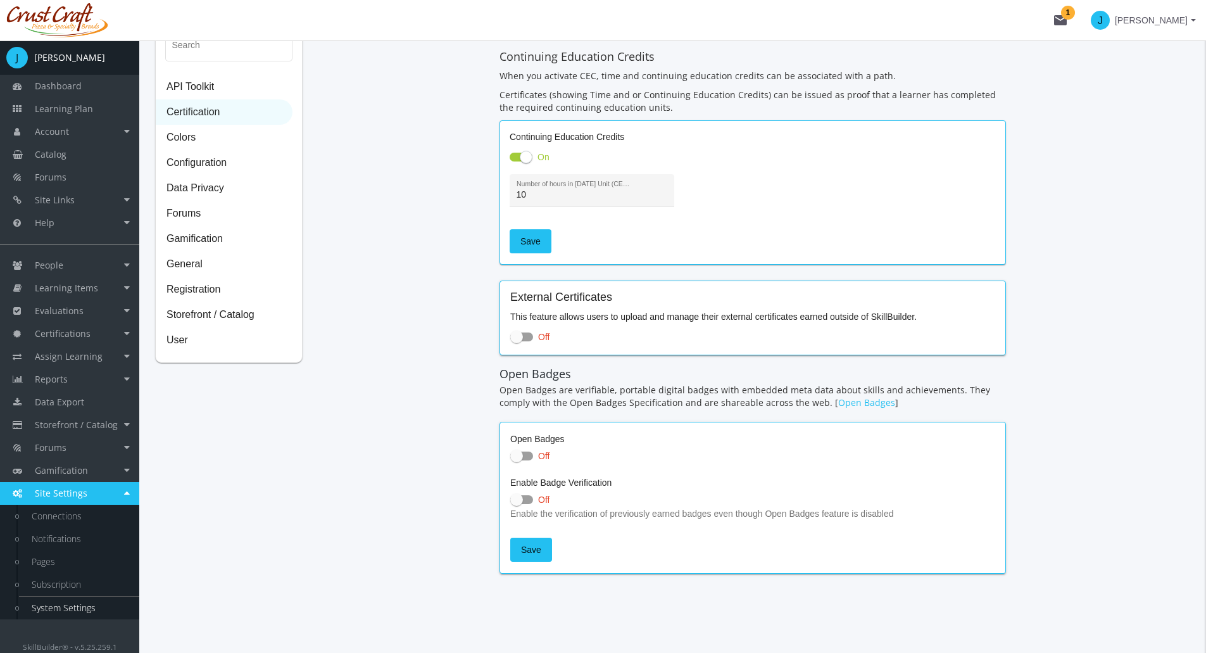
scroll to position [73, 0]
click at [554, 197] on input "10" at bounding box center [592, 195] width 151 height 10
type input "10"
click at [531, 235] on span "Save" at bounding box center [530, 241] width 20 height 23
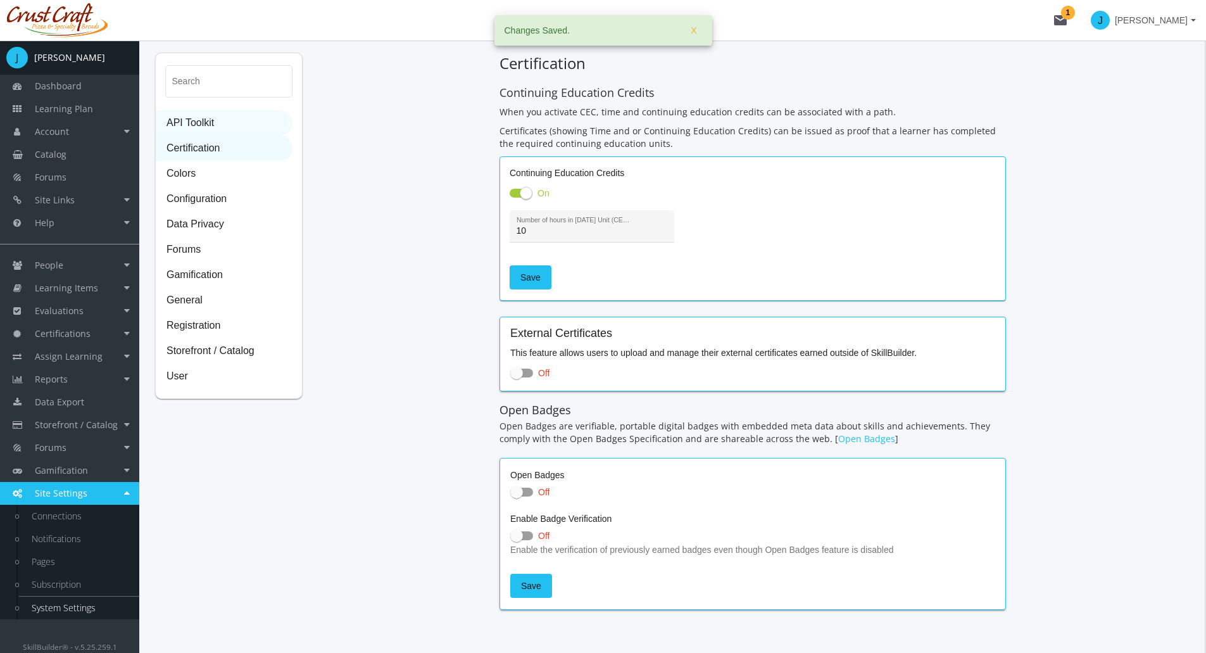
scroll to position [0, 0]
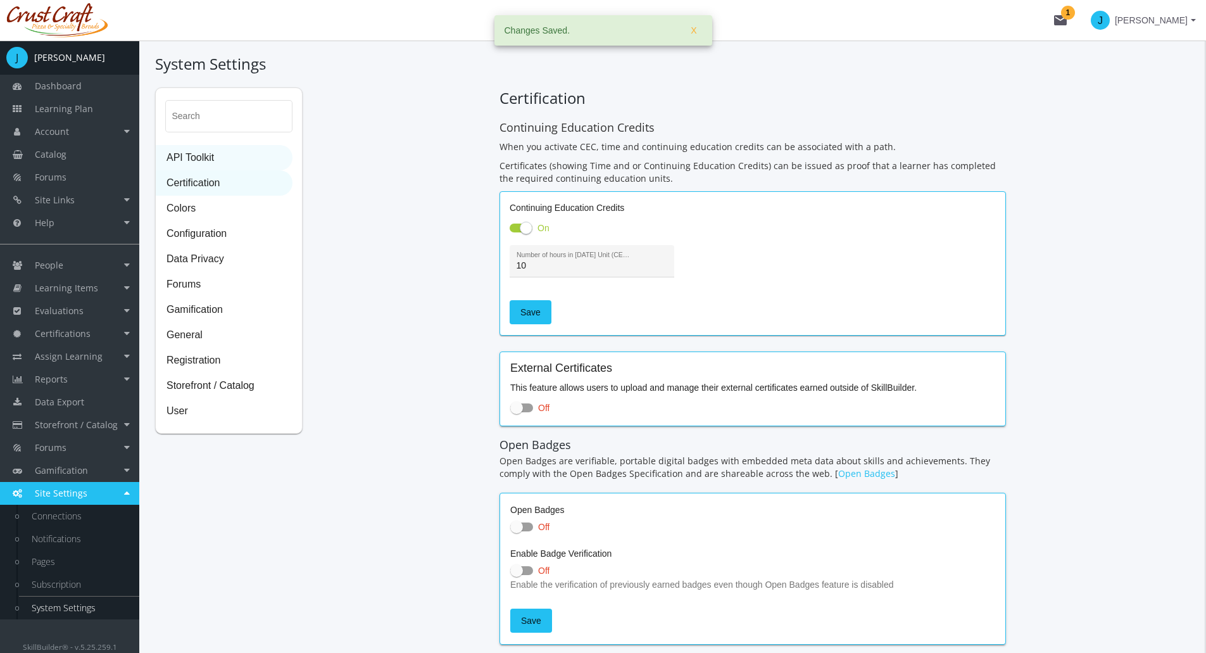
click at [217, 156] on span "API Toolkit" at bounding box center [223, 158] width 135 height 25
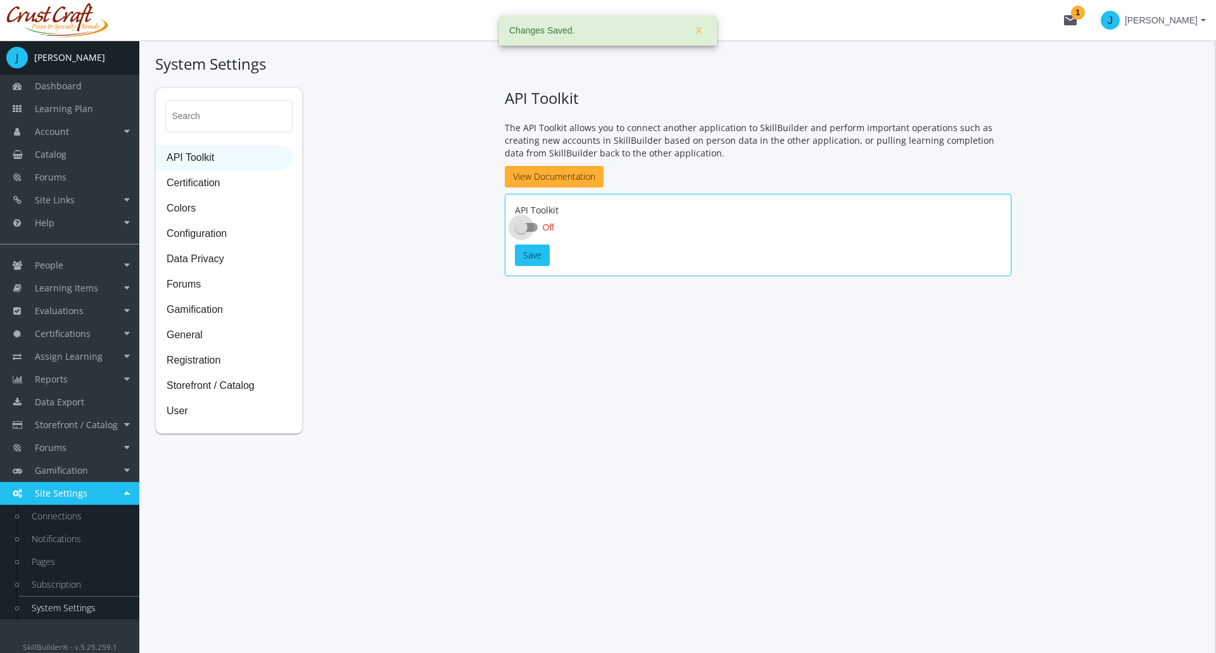
click at [532, 225] on span at bounding box center [526, 227] width 23 height 9
click at [515, 231] on input "Off" at bounding box center [515, 231] width 1 height 1
checkbox input "true"
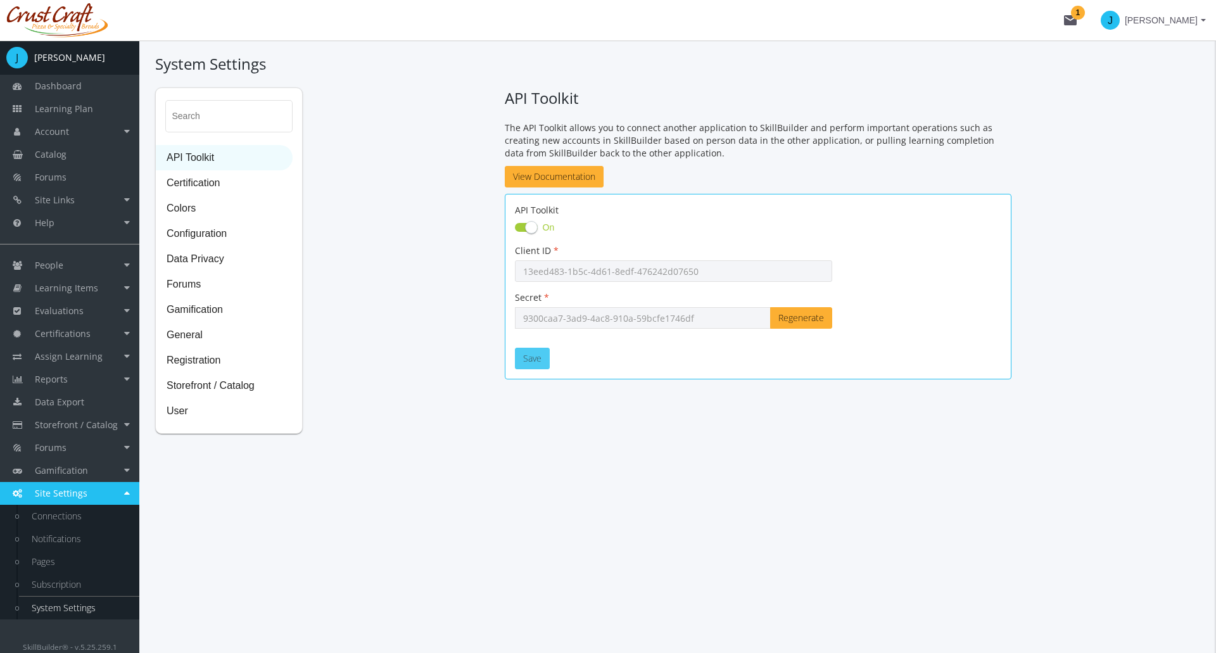
click at [537, 360] on button "Save" at bounding box center [532, 359] width 35 height 22
drag, startPoint x: 207, startPoint y: 284, endPoint x: 311, endPoint y: 329, distance: 112.9
click at [207, 284] on span "Forums" at bounding box center [223, 284] width 135 height 25
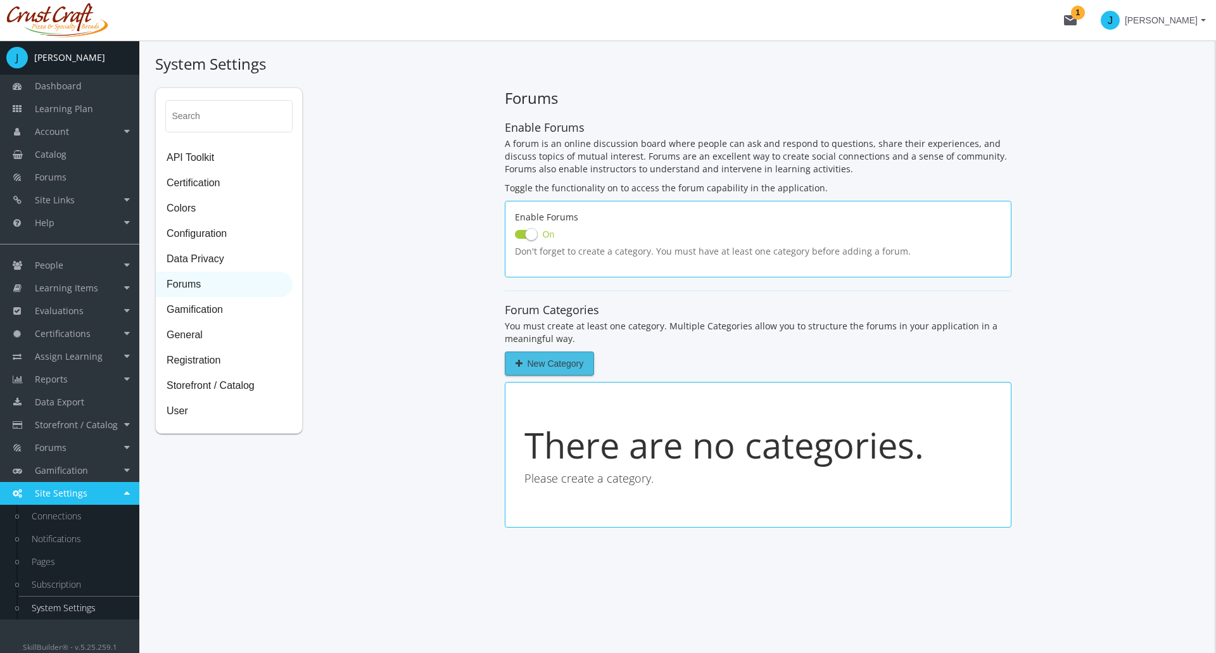
click at [561, 359] on span "New Category" at bounding box center [549, 363] width 68 height 23
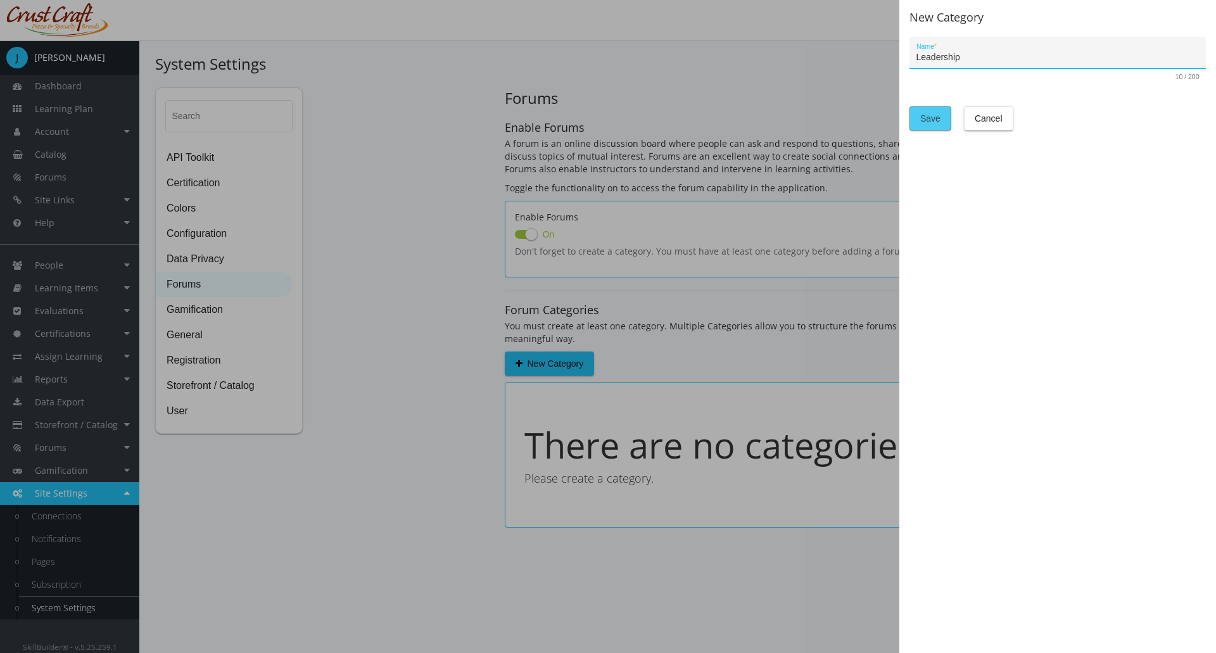
type input "Leadership"
click at [936, 117] on span "Save" at bounding box center [930, 118] width 20 height 23
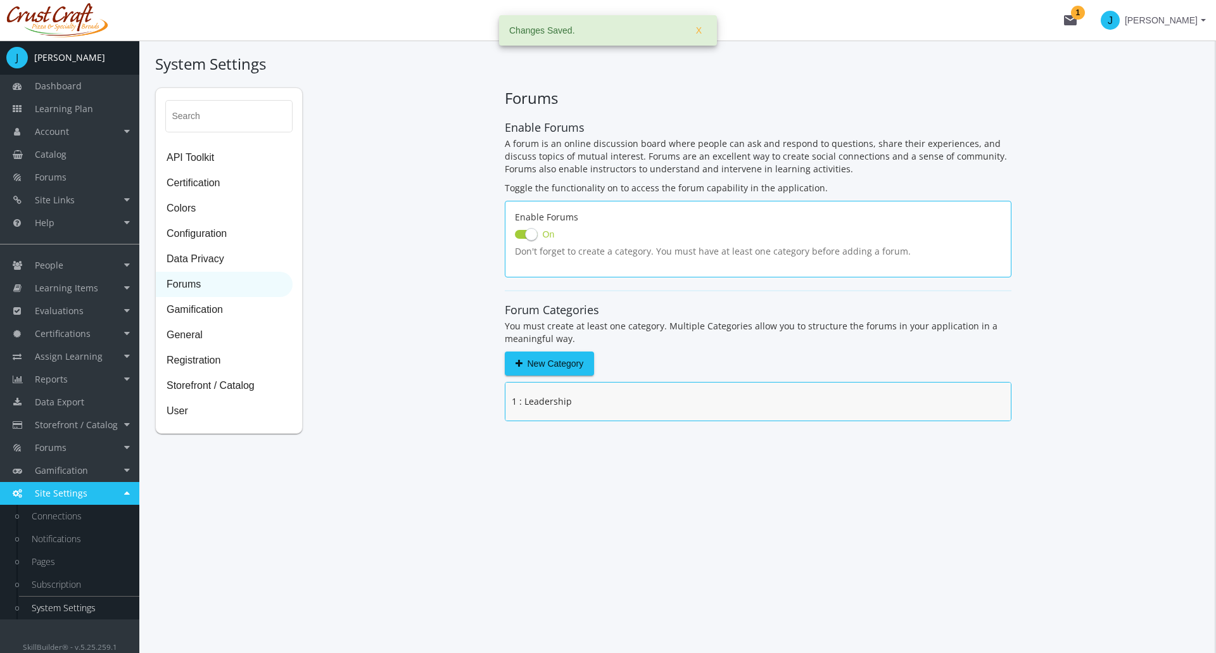
click at [583, 403] on div "1 : Leadership" at bounding box center [757, 401] width 505 height 38
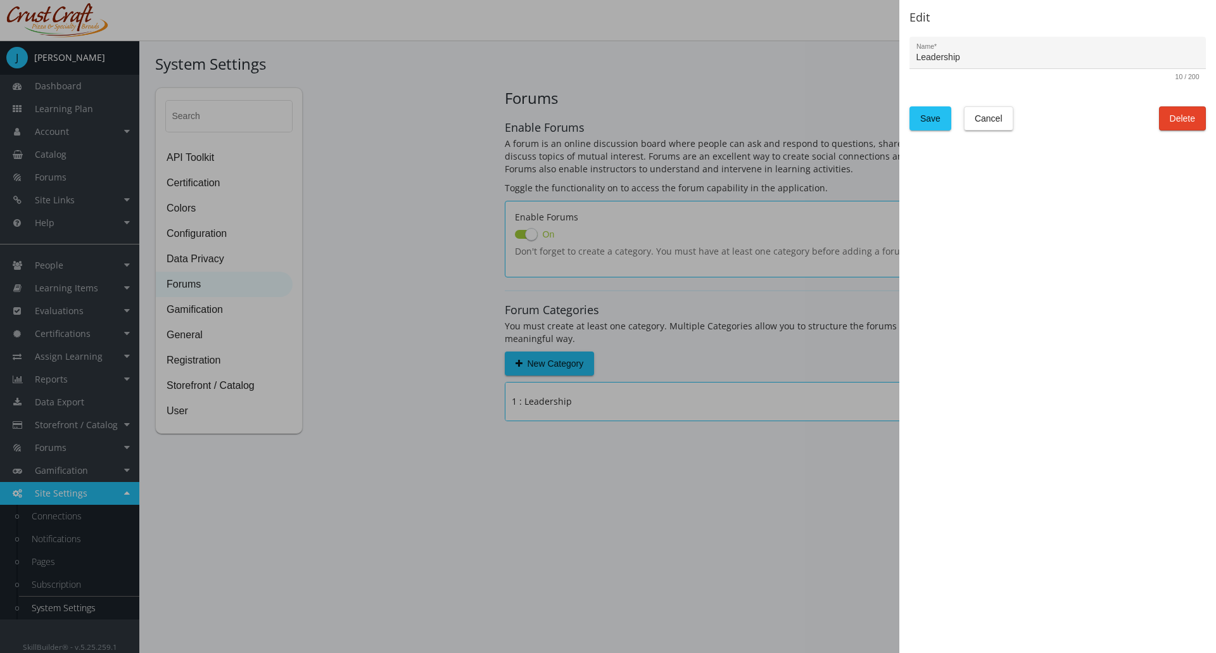
click at [574, 493] on div at bounding box center [608, 326] width 1216 height 653
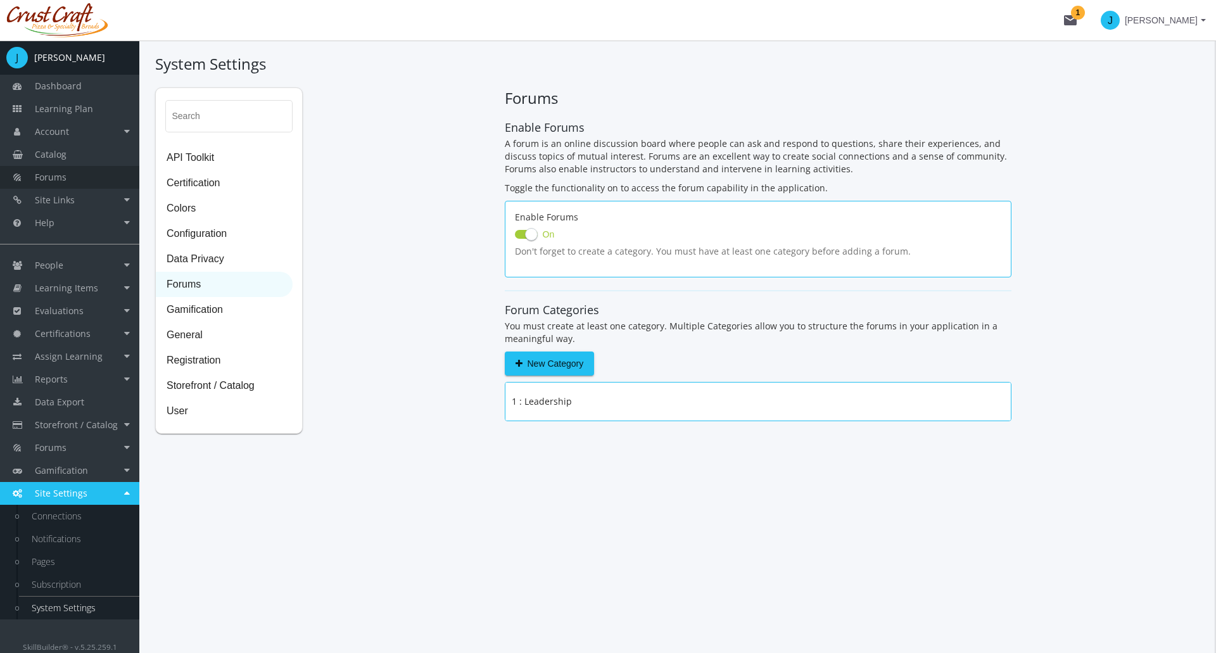
click at [53, 175] on span "Forums" at bounding box center [51, 177] width 32 height 12
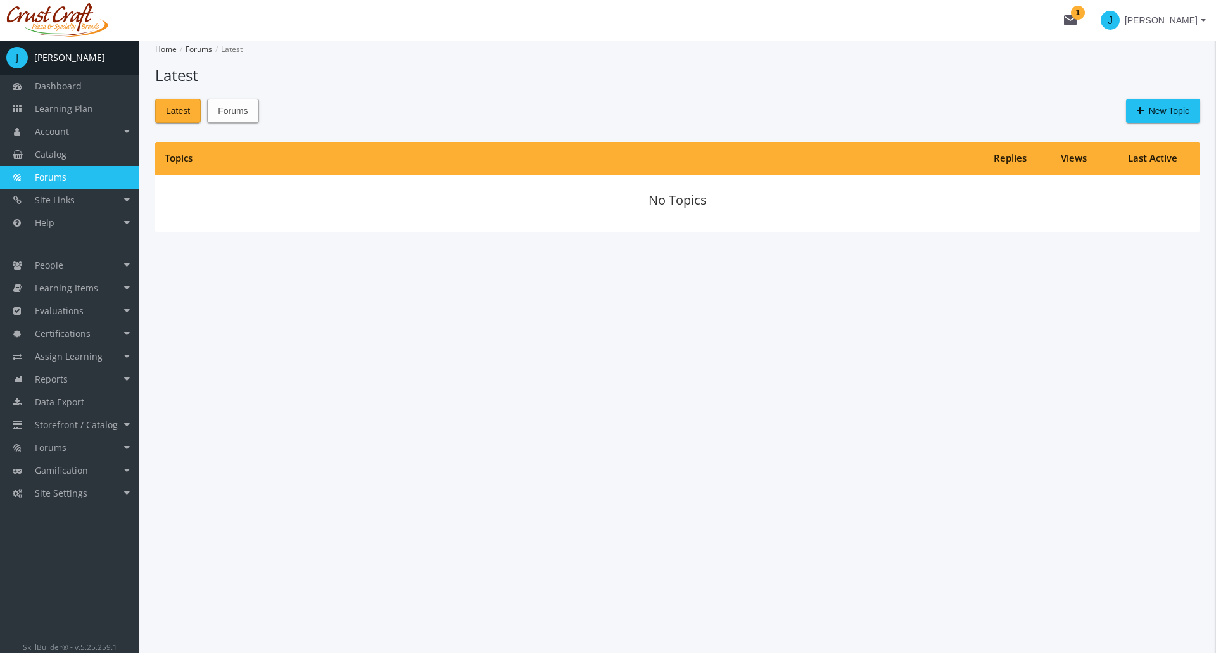
click at [217, 108] on button "Forums" at bounding box center [232, 111] width 51 height 24
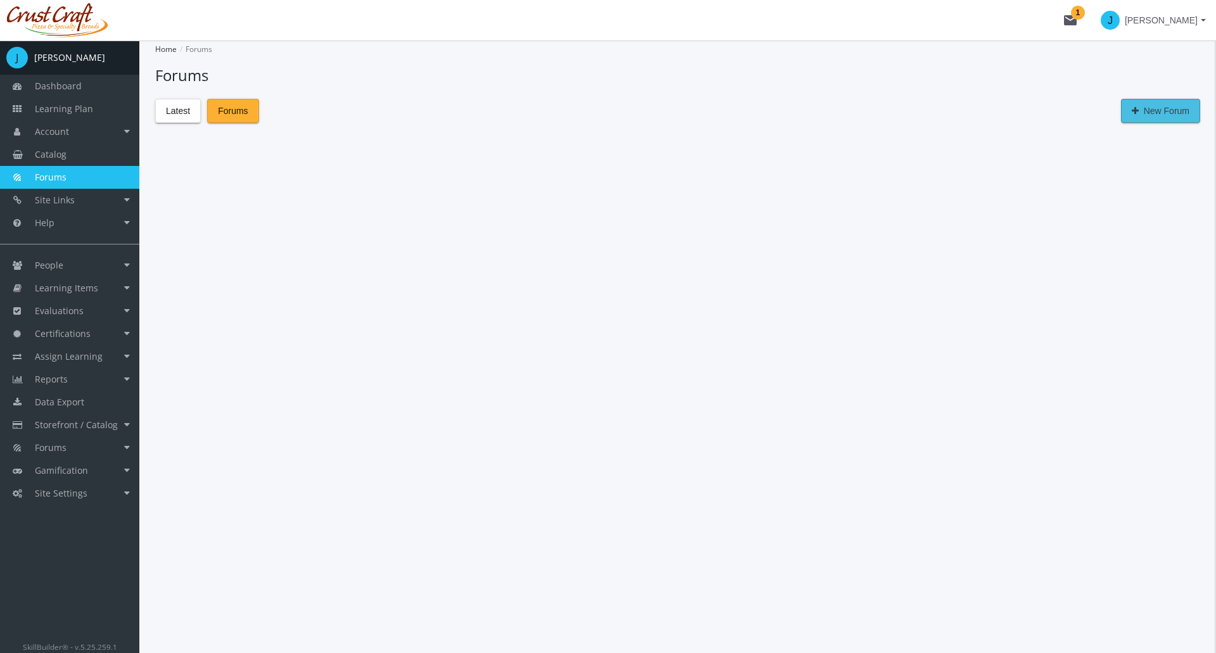
click at [1157, 109] on span "New Forum" at bounding box center [1160, 110] width 58 height 23
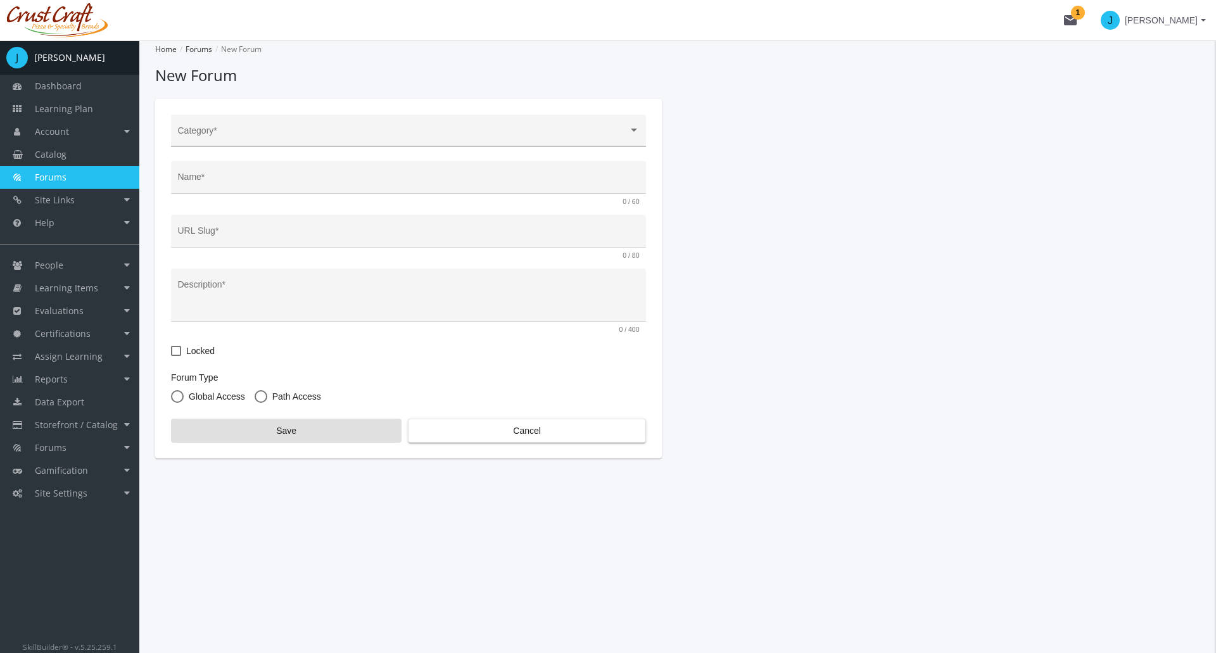
click at [405, 144] on div "Category *" at bounding box center [409, 135] width 462 height 26
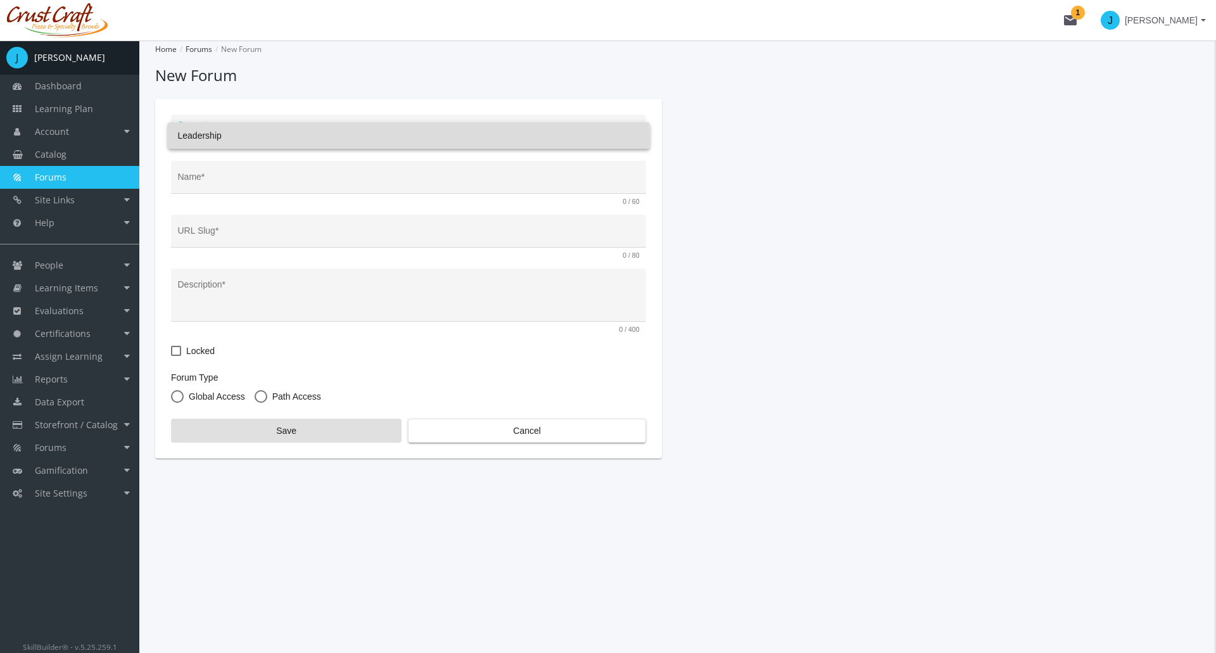
click at [222, 137] on span "Leadership" at bounding box center [409, 135] width 462 height 27
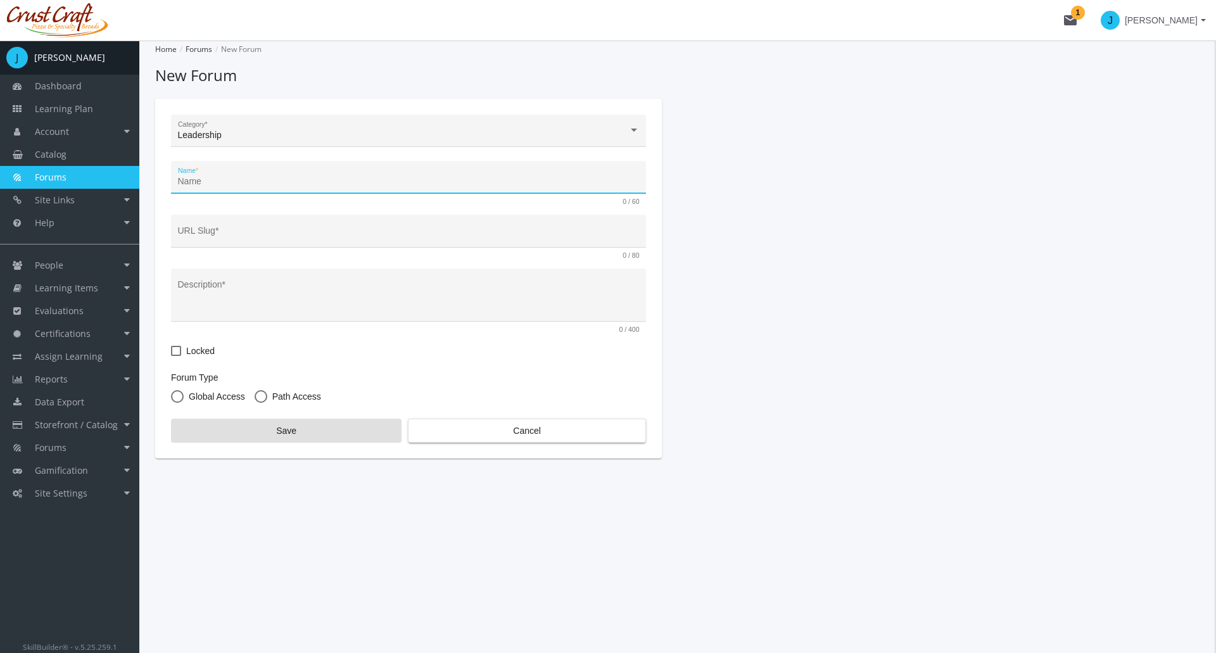
click at [242, 177] on input "Name *" at bounding box center [409, 182] width 462 height 10
type input "L"
type input "l"
type input "Le"
type input "le"
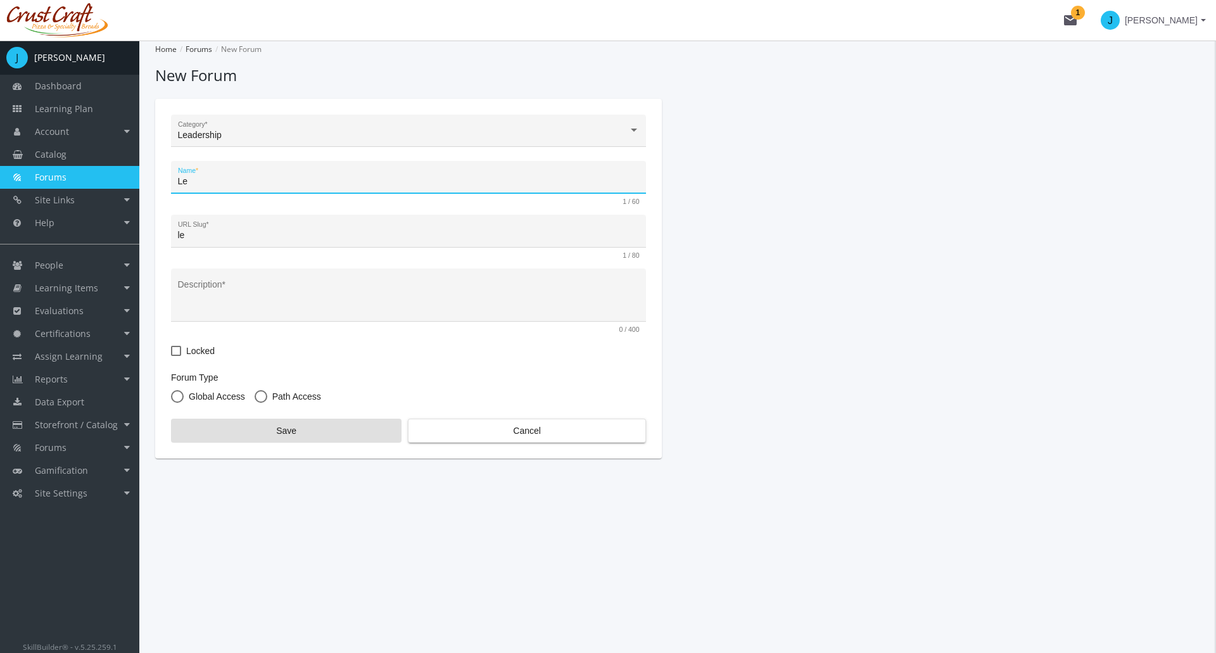
type input "Lea"
type input "lea"
type input "Lead"
type input "lead"
type input "Leade"
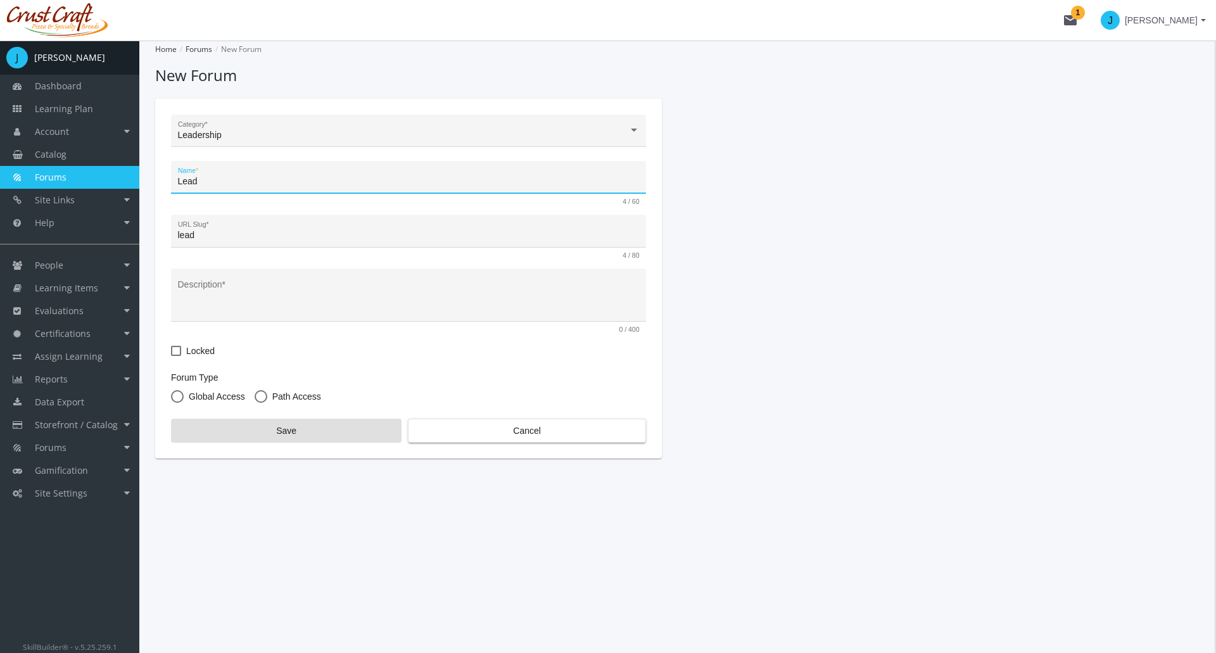
type input "leade"
type input "Leader"
type input "leader"
type input "Leaders"
type input "leaders"
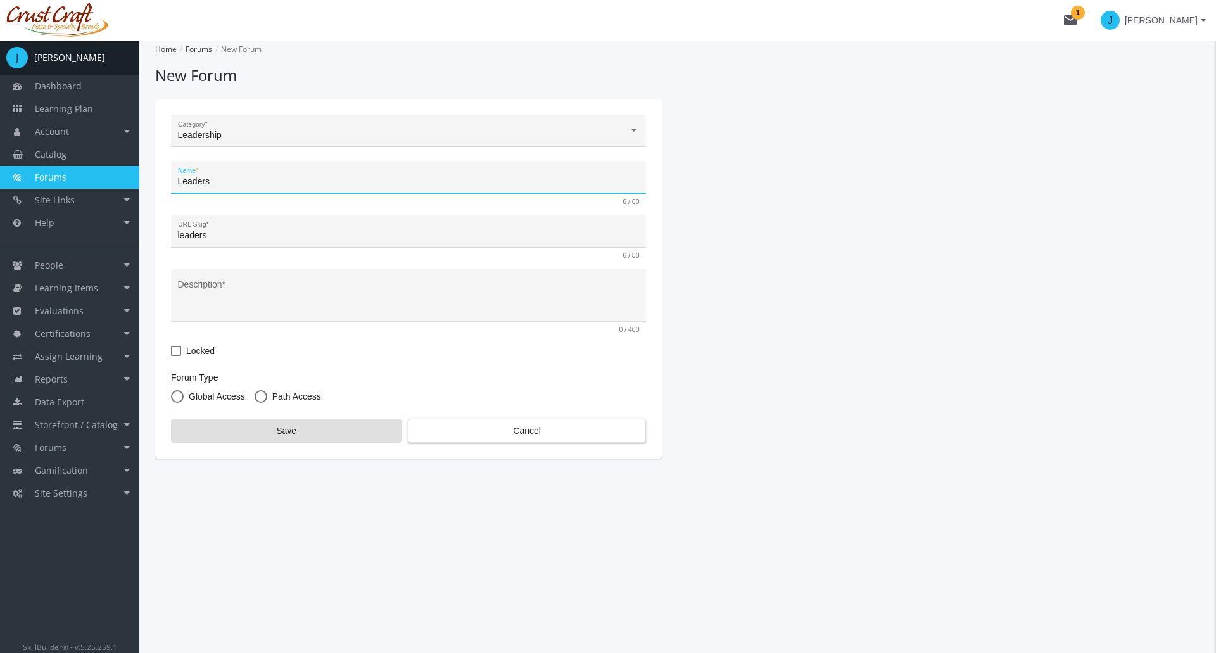
type input "Leadersh"
type input "leadersh"
type input "Leadershi"
type input "leadershi"
type input "Leadership"
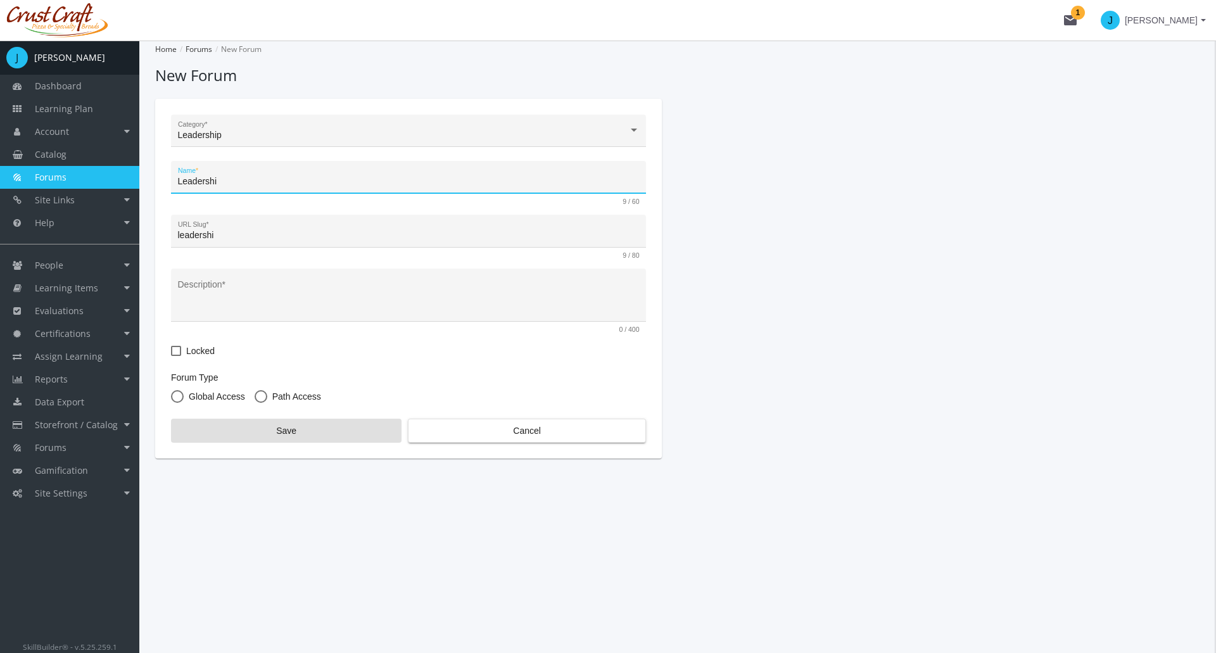
type input "leadership"
type input "Leadership S"
type input "leadership-s"
type input "Leadership Sk"
type input "leadership-sk"
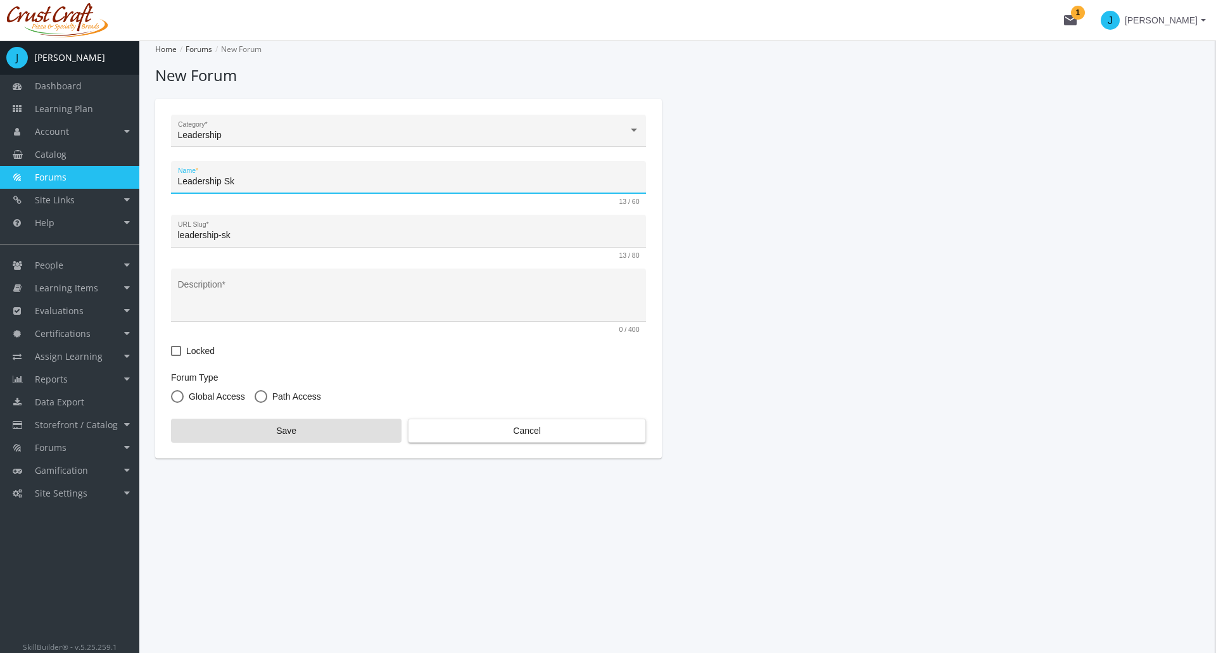
type input "Leadership Ski"
type input "leadership-ski"
type input "Leadership Skil"
type input "leadership-skil"
type input "Leadership Skill"
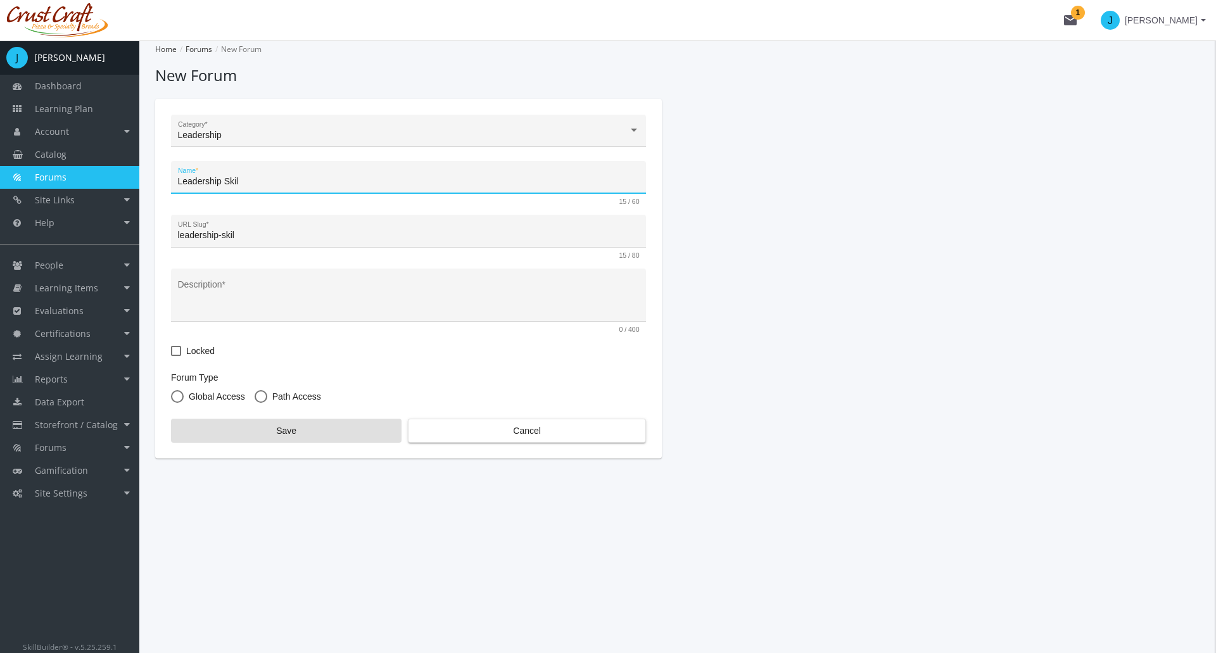
type input "leadership-skill"
type input "Leadership Skills"
type input "leadership-skills"
type input "Leadership Skills"
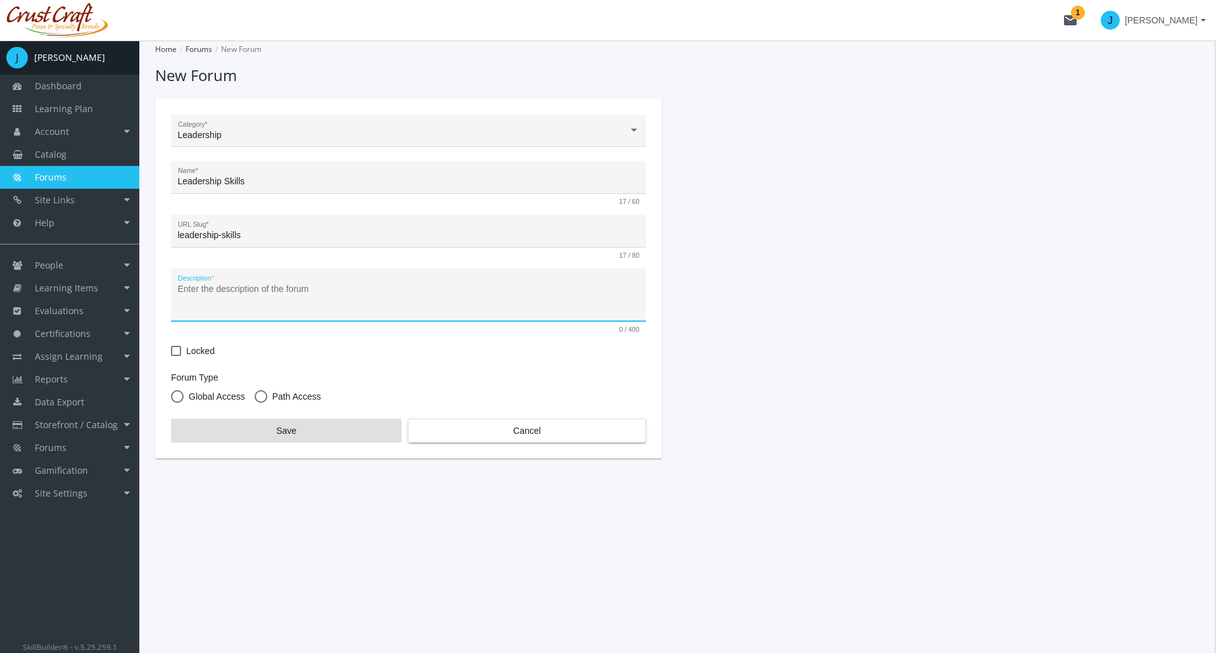
click at [235, 294] on textarea "Description *" at bounding box center [409, 299] width 462 height 33
click at [412, 302] on textarea "This forum allows learners to discuss leadership skills" at bounding box center [409, 299] width 462 height 33
type textarea "This forum allows learners to discuss leadership skills."
click at [265, 398] on span at bounding box center [261, 396] width 13 height 13
click at [265, 398] on input "Path Access" at bounding box center [261, 399] width 13 height 13
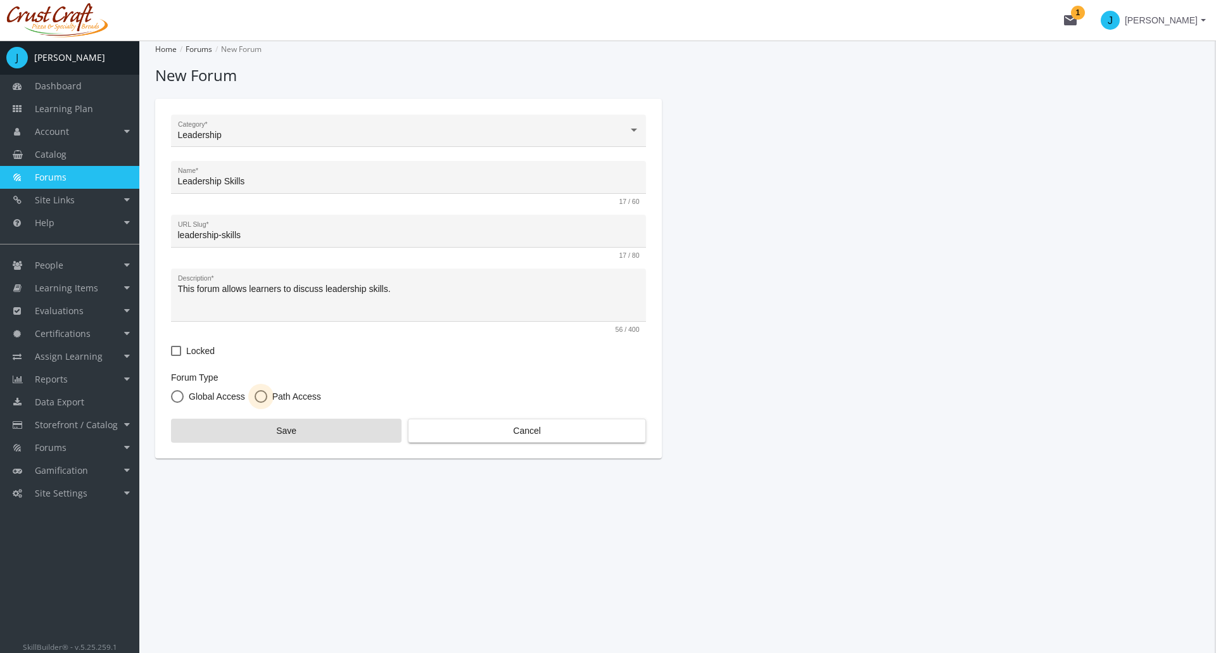
radio input "true"
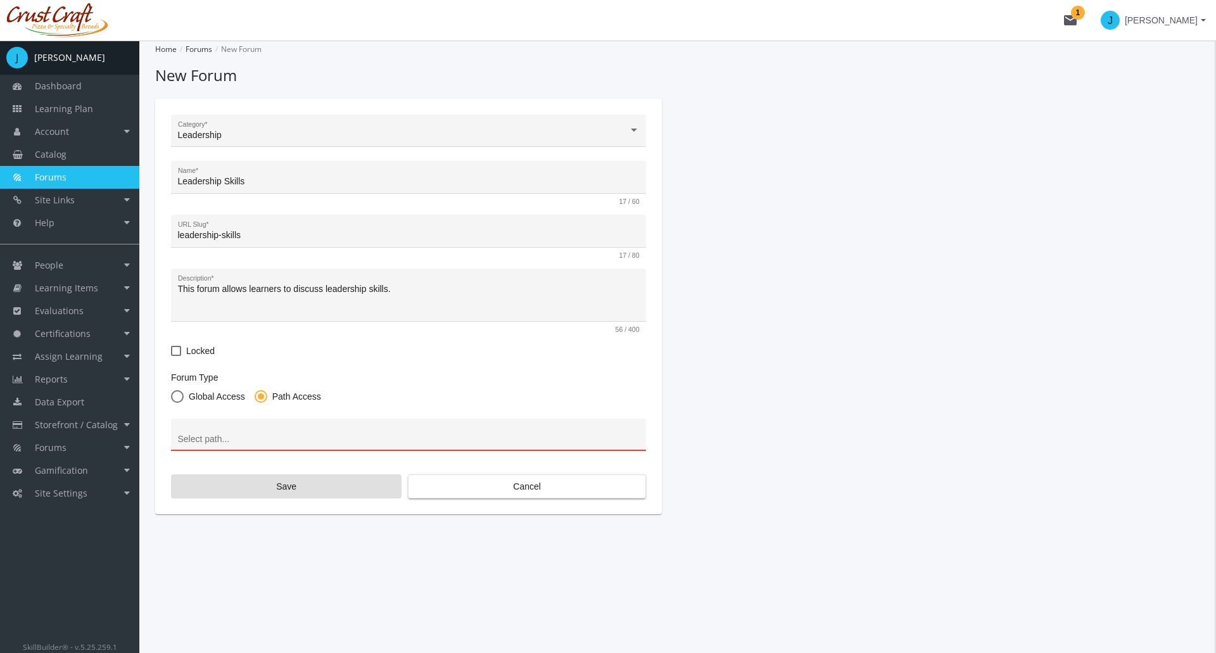
click at [243, 425] on div at bounding box center [409, 438] width 462 height 26
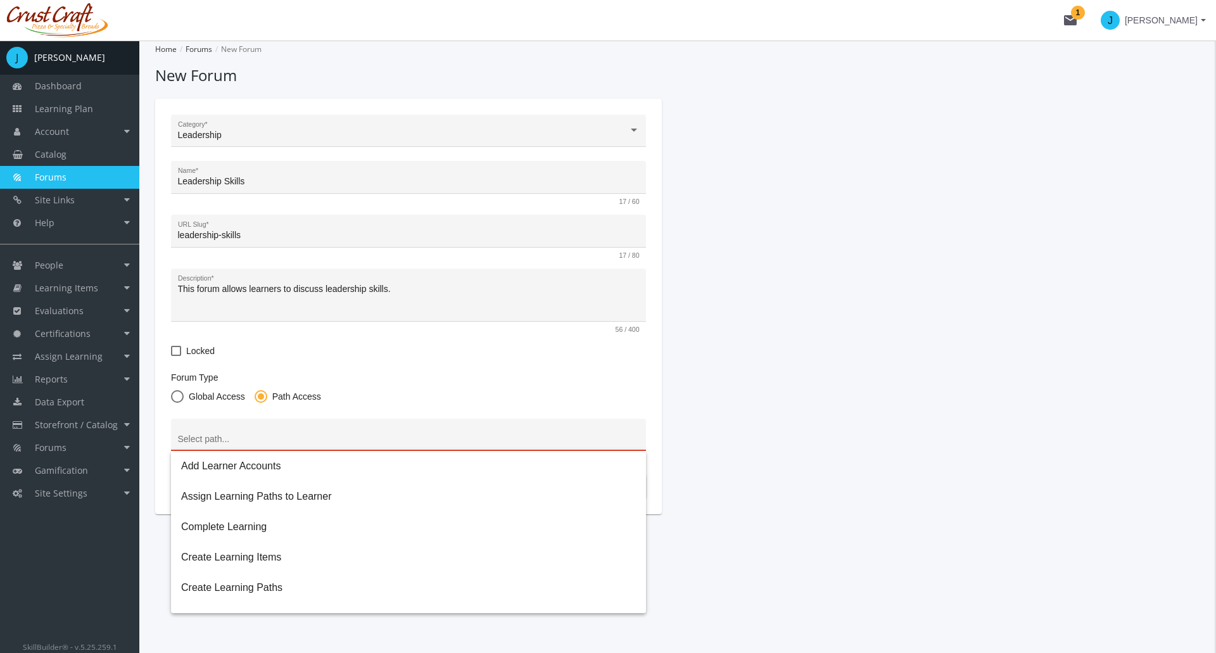
click at [190, 396] on span "Global Access" at bounding box center [214, 396] width 61 height 13
click at [184, 396] on input "Global Access" at bounding box center [177, 399] width 13 height 13
radio input "true"
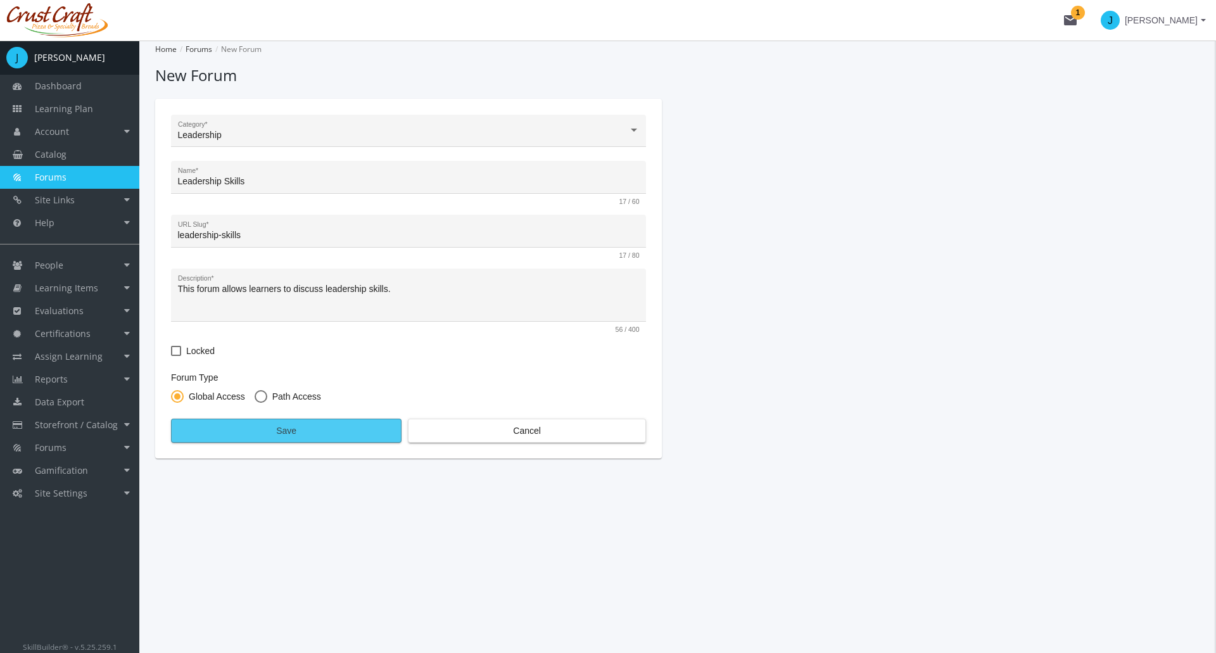
click at [358, 430] on span "Save" at bounding box center [286, 430] width 209 height 23
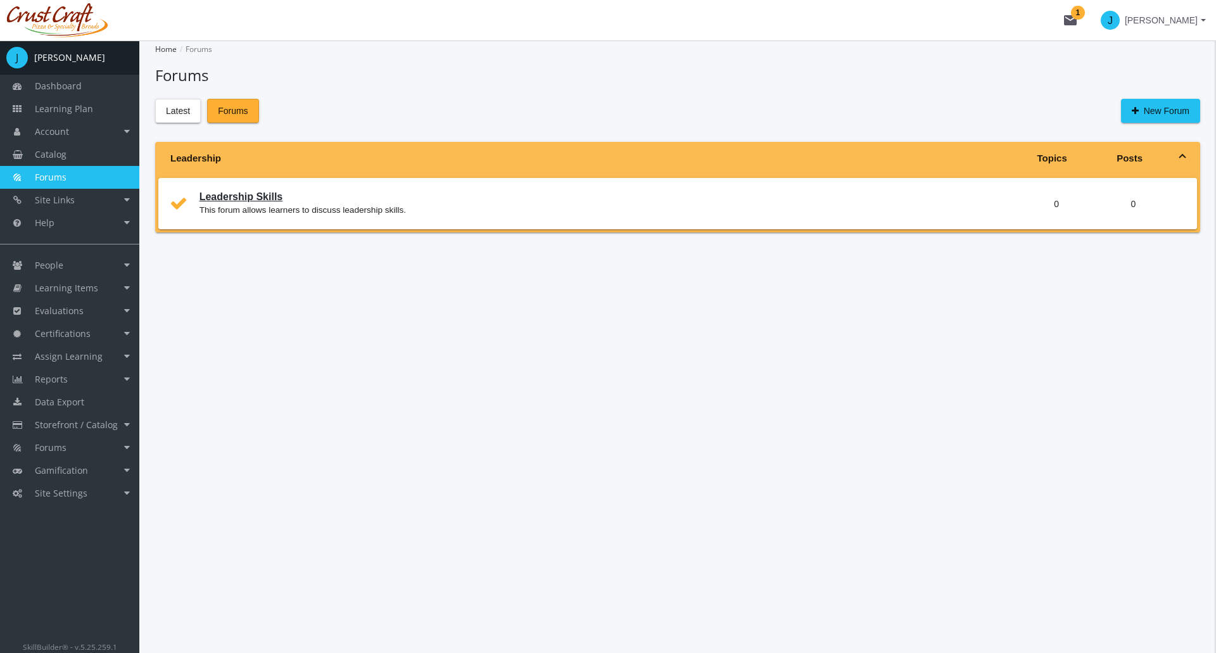
click at [220, 194] on link "Leadership Skills" at bounding box center [241, 196] width 84 height 11
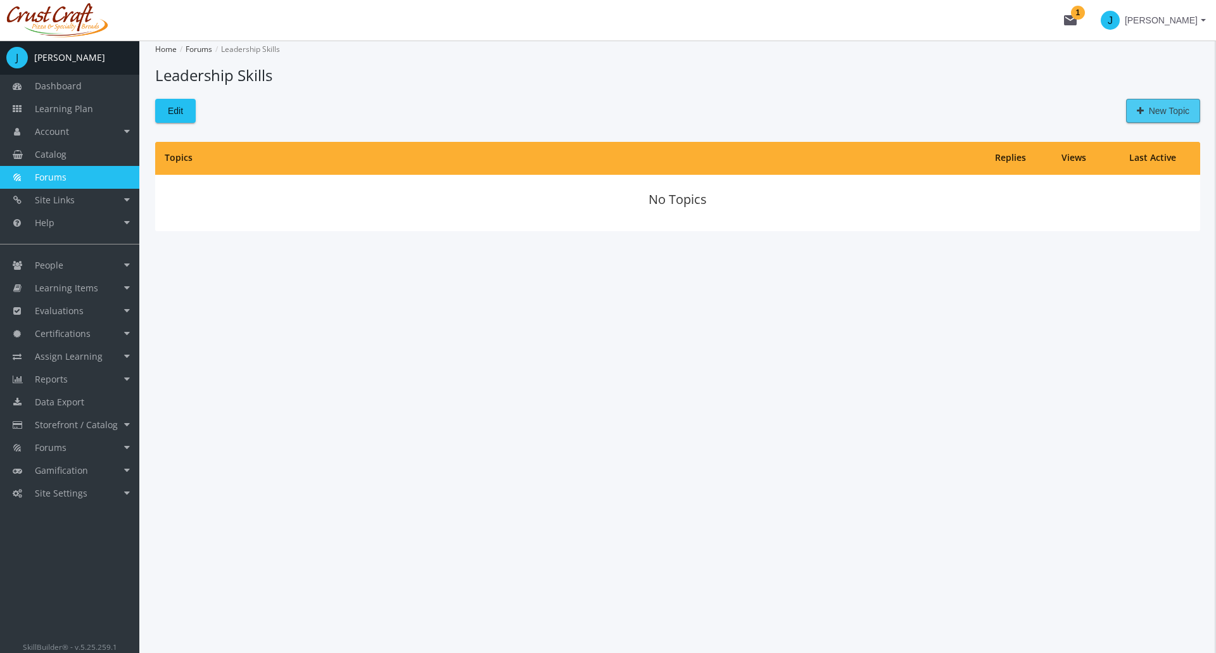
click at [1151, 114] on span "New Topic" at bounding box center [1162, 110] width 53 height 23
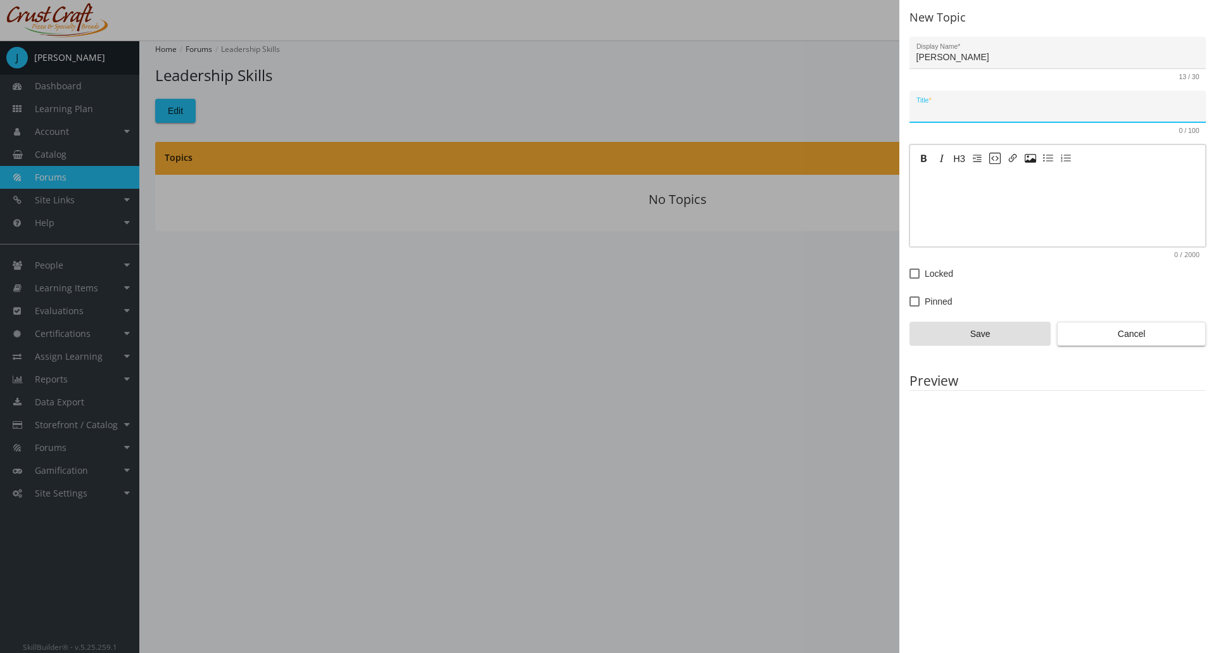
click at [981, 108] on input "Title *" at bounding box center [1057, 111] width 283 height 10
type input "Leadership Skills for Beginners"
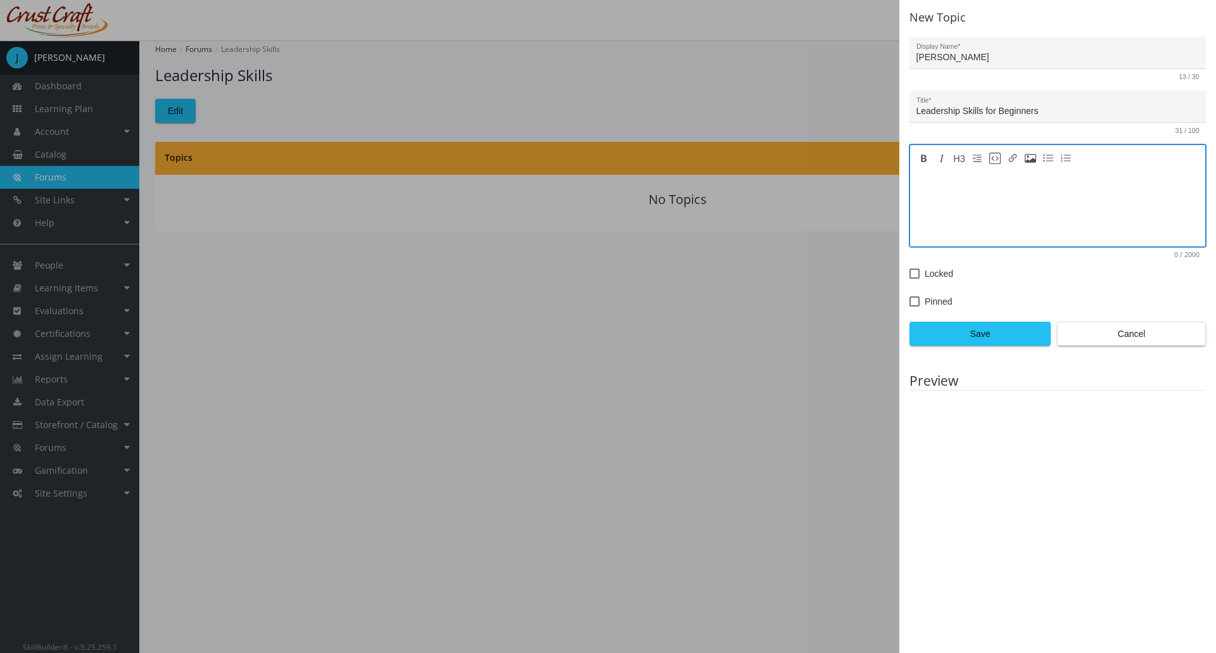
click at [993, 200] on textarea at bounding box center [1057, 208] width 295 height 76
type textarea "Describe what skills leaders should have?"
click at [981, 337] on span "Save" at bounding box center [980, 333] width 120 height 23
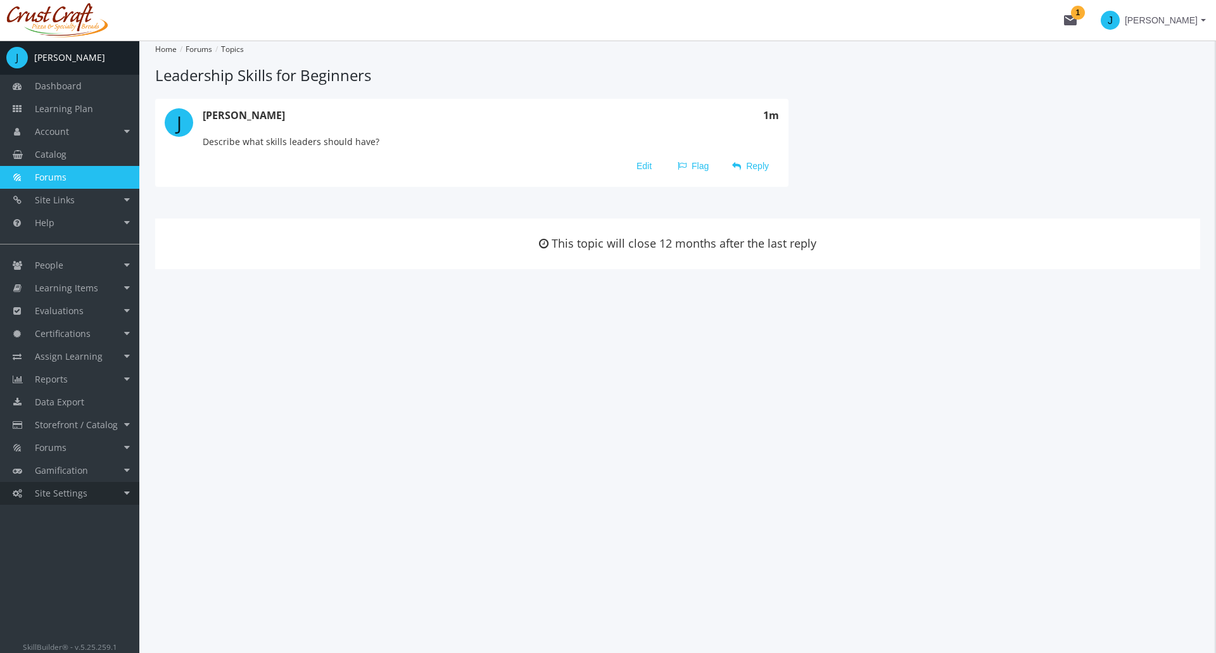
click at [70, 500] on link "Site Settings" at bounding box center [69, 493] width 139 height 23
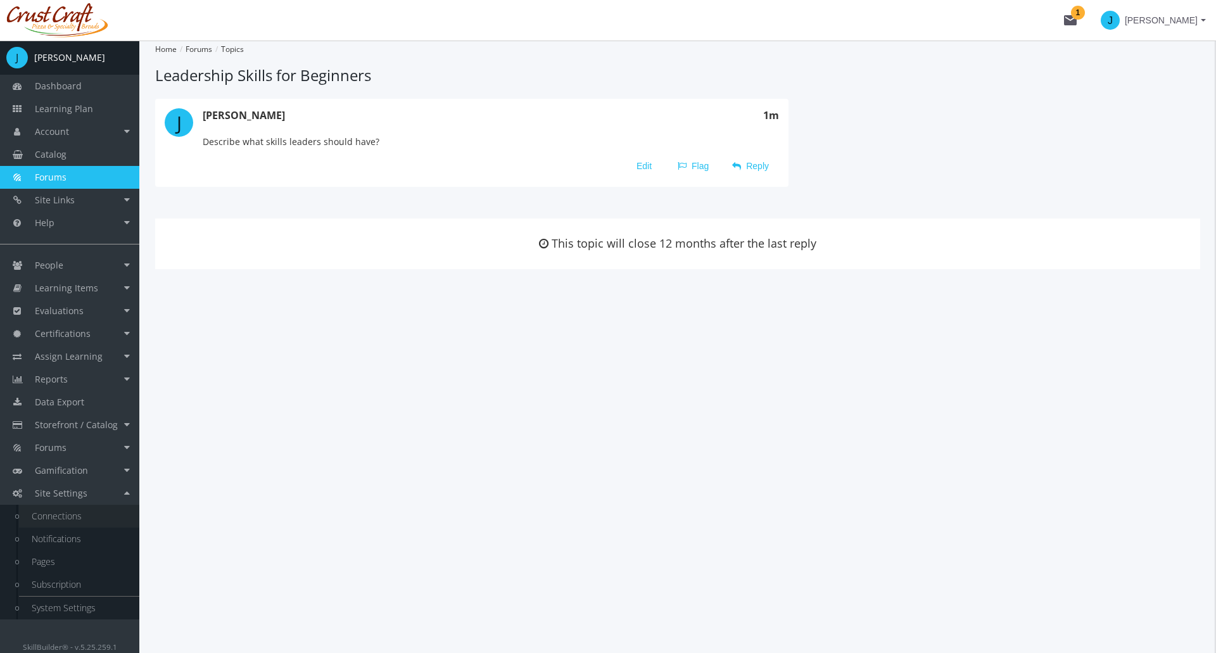
click at [72, 514] on link "Connections" at bounding box center [79, 516] width 120 height 23
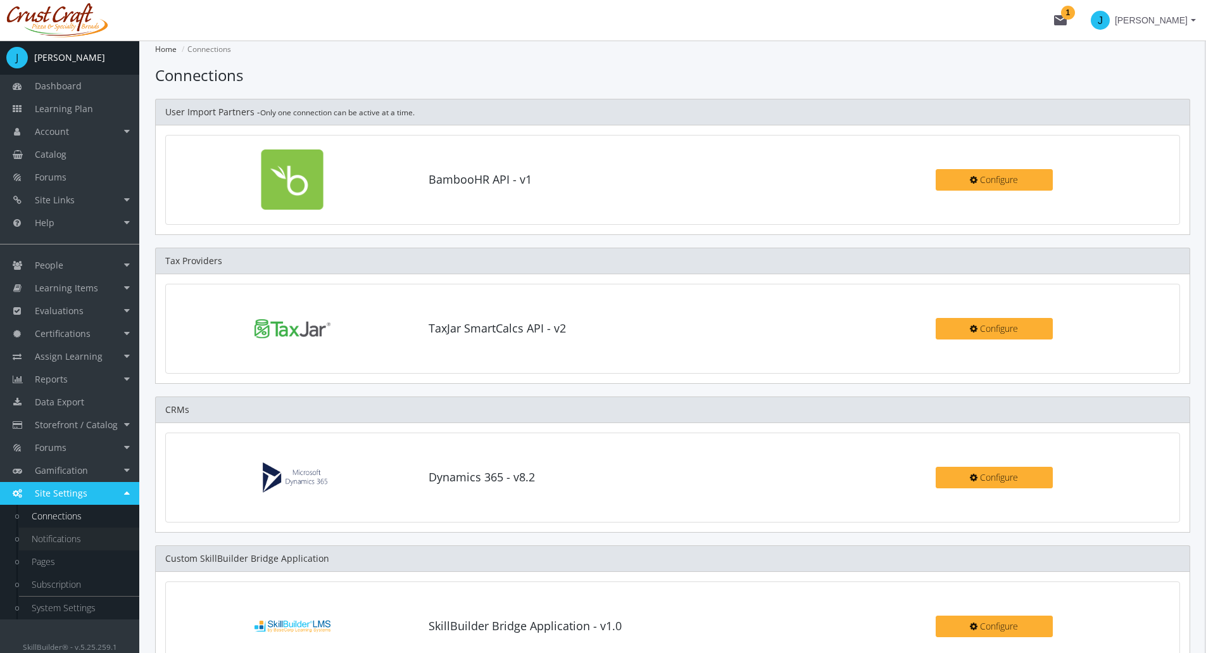
click at [68, 539] on link "Notifications" at bounding box center [79, 538] width 120 height 23
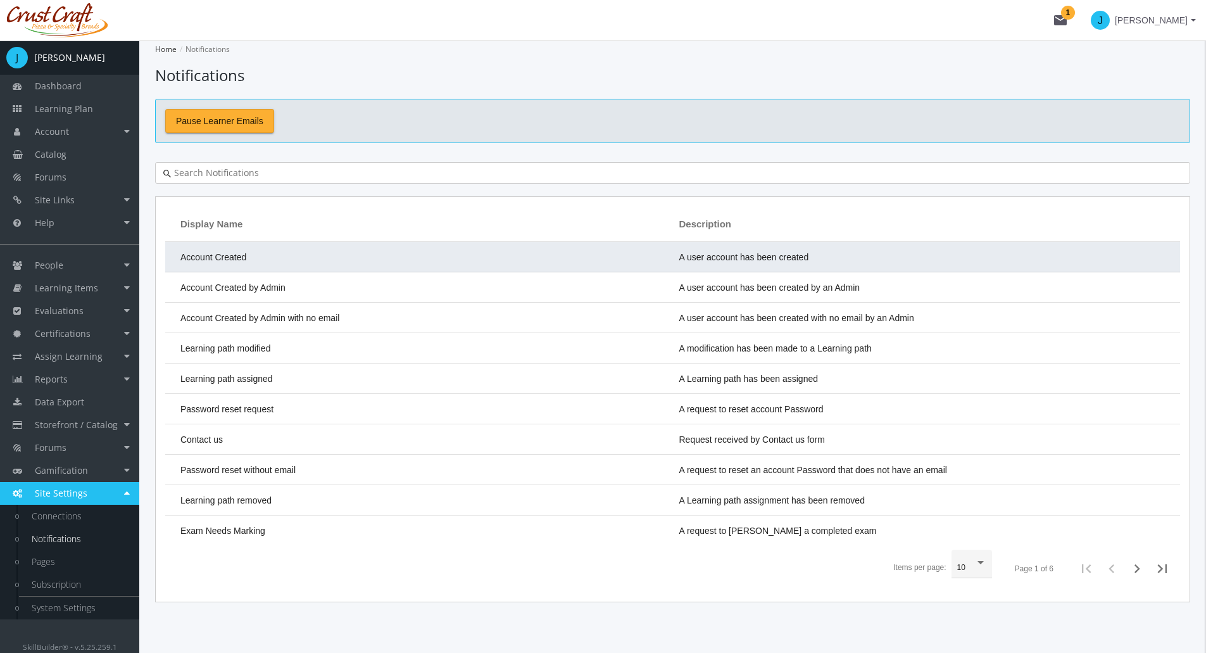
click at [254, 257] on td "Account Created" at bounding box center [419, 257] width 508 height 30
click at [297, 248] on td "Account Created" at bounding box center [419, 257] width 508 height 30
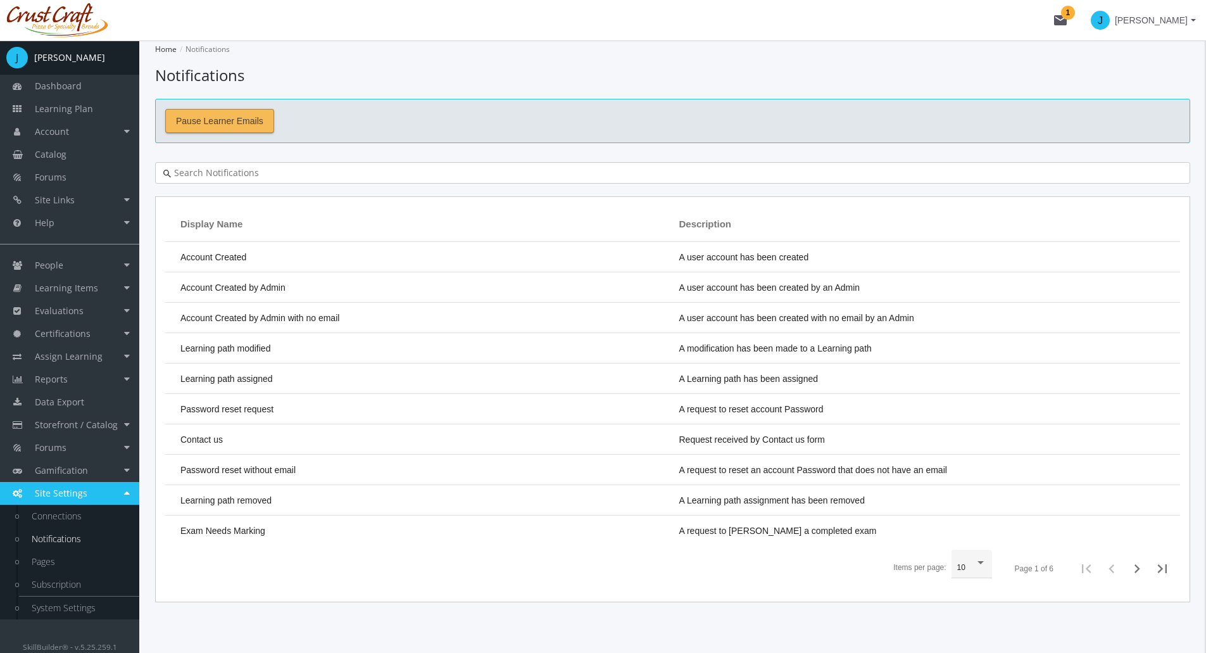
click at [236, 123] on span "Pause Learner Emails" at bounding box center [219, 121] width 87 height 23
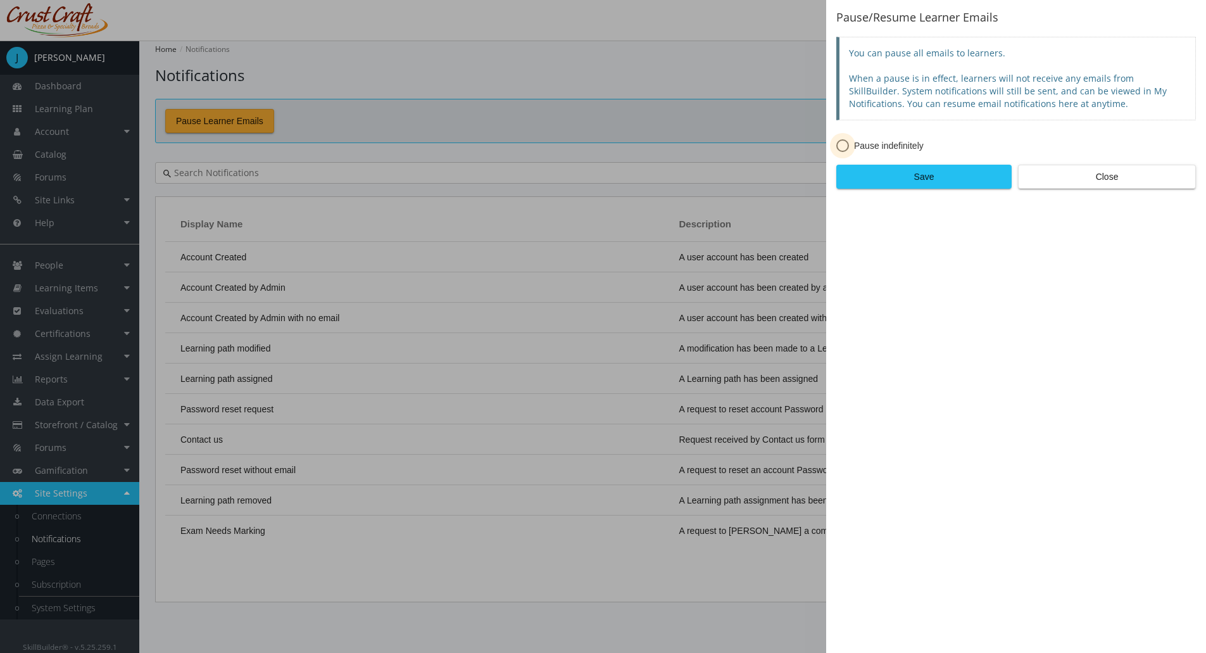
click at [844, 148] on span at bounding box center [842, 145] width 13 height 13
click at [844, 148] on input "Pause indefinitely" at bounding box center [842, 148] width 13 height 13
radio input "true"
click at [1140, 173] on span "Close" at bounding box center [1107, 176] width 156 height 23
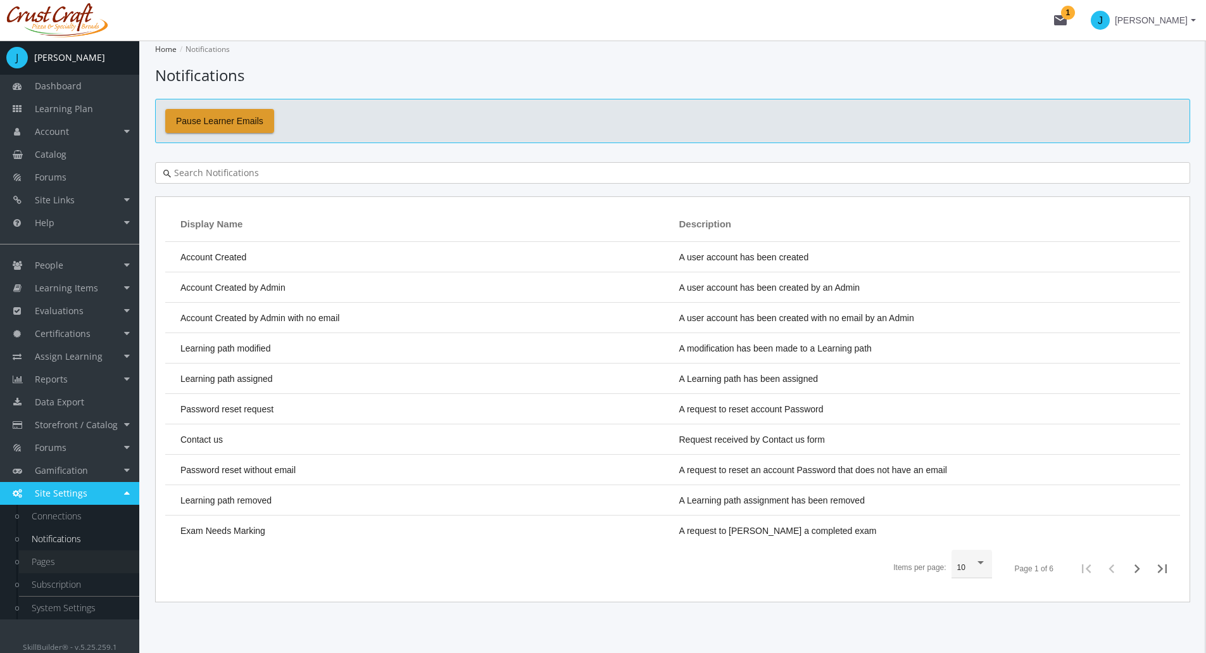
click at [60, 560] on link "Pages" at bounding box center [79, 561] width 120 height 23
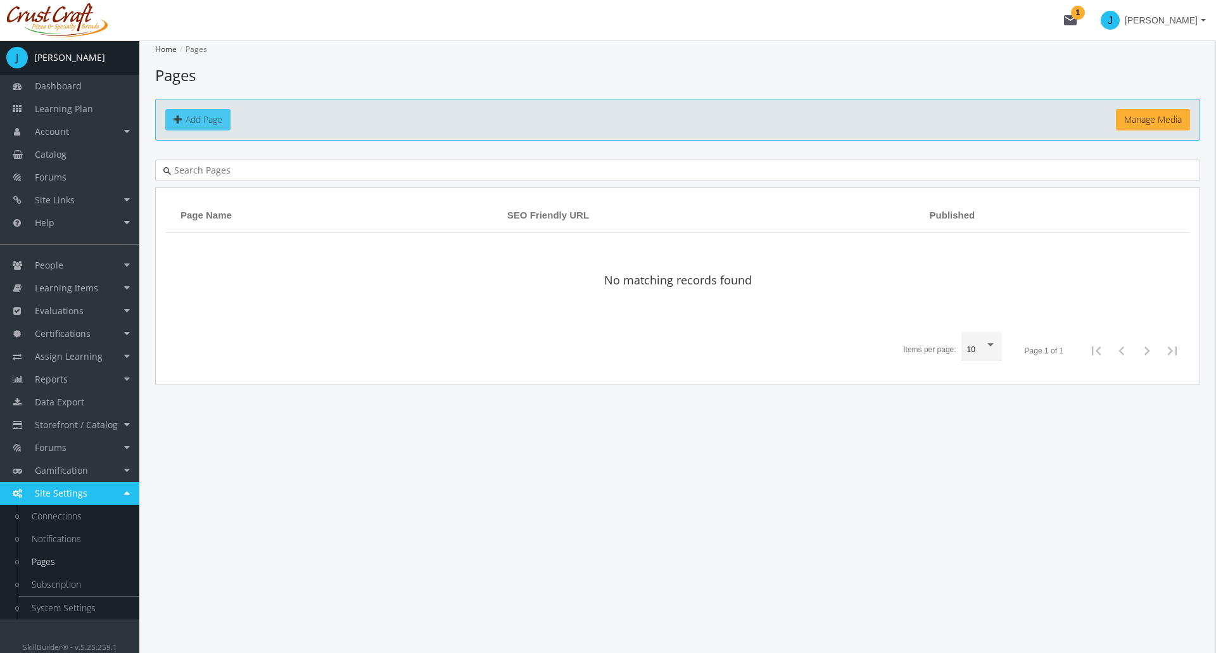
click at [198, 125] on link "Add Page" at bounding box center [197, 120] width 65 height 22
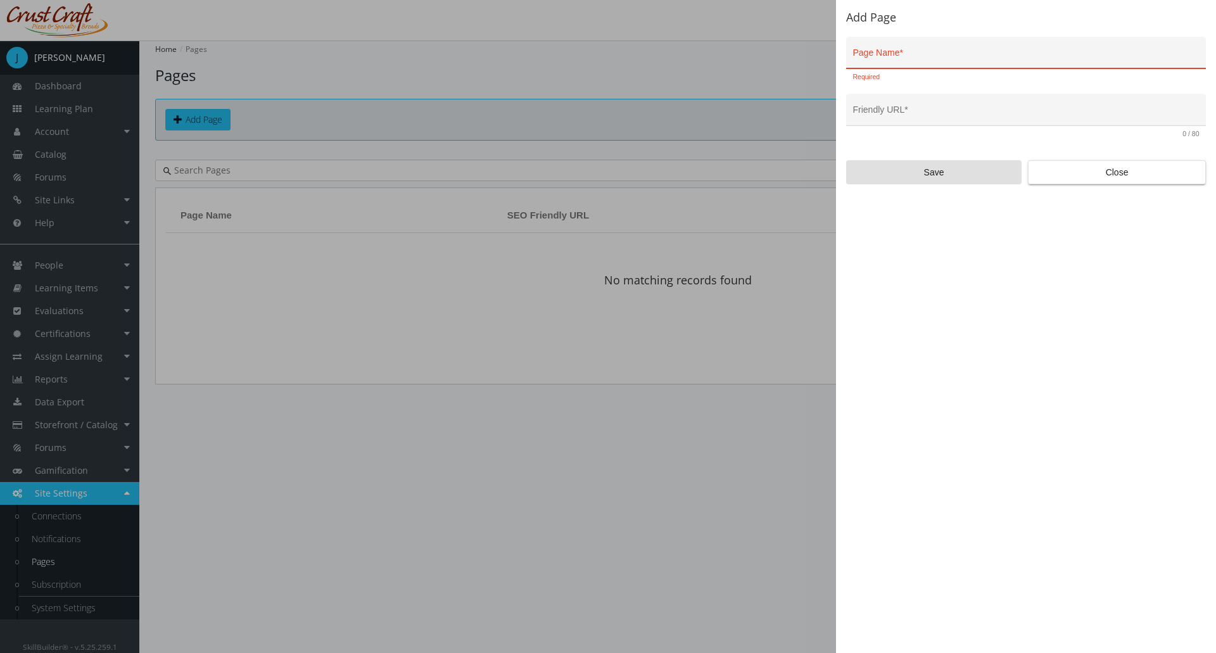
click at [883, 25] on app-add-page "Add Page Page Name * Required Friendly URL * 0 / 80 Save Close" at bounding box center [1026, 97] width 360 height 173
click at [889, 50] on div "Page Name *" at bounding box center [1026, 56] width 346 height 26
type input "FAQ"
type input "faq"
click at [924, 111] on input "faq" at bounding box center [1026, 115] width 346 height 10
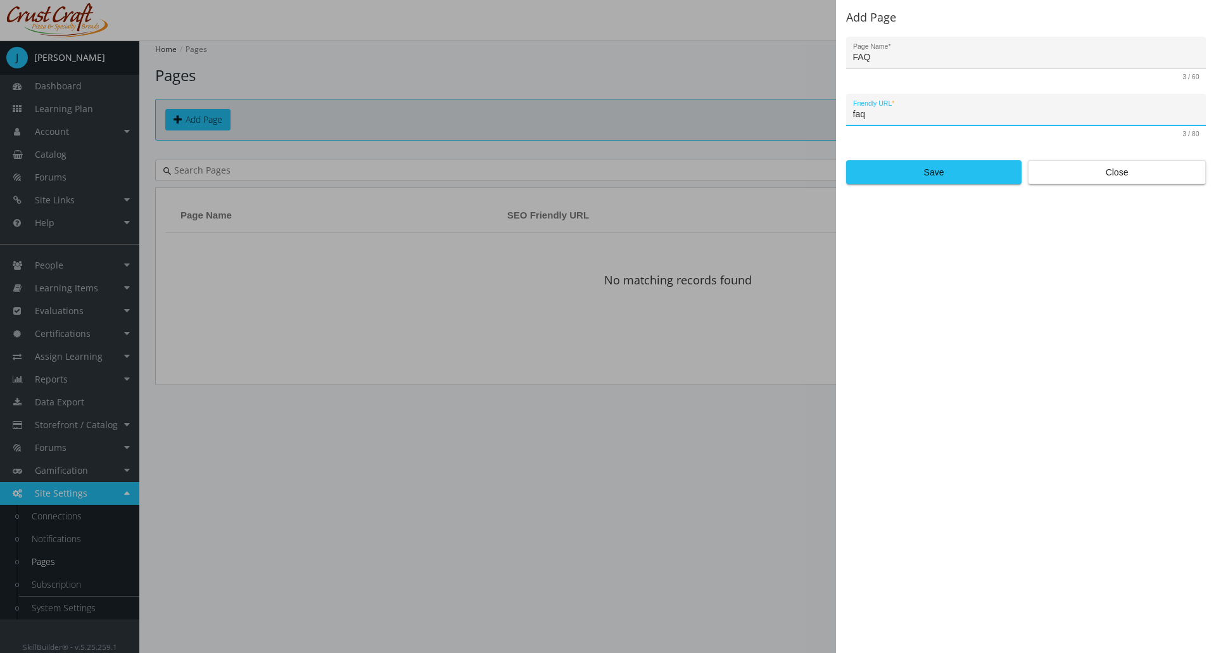
click at [943, 185] on div "Add Page FAQ Page Name * 3 / 60 faq Friendly URL * 3 / 80 Save Close" at bounding box center [1026, 326] width 380 height 653
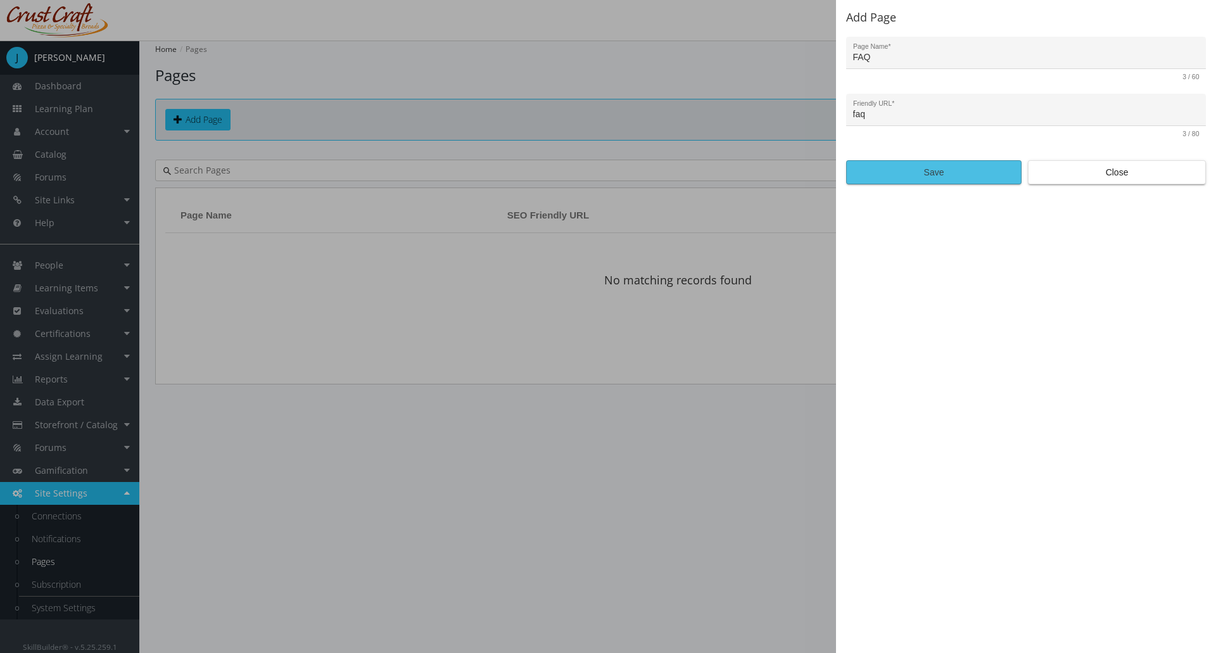
click at [947, 178] on span "Save" at bounding box center [934, 172] width 154 height 23
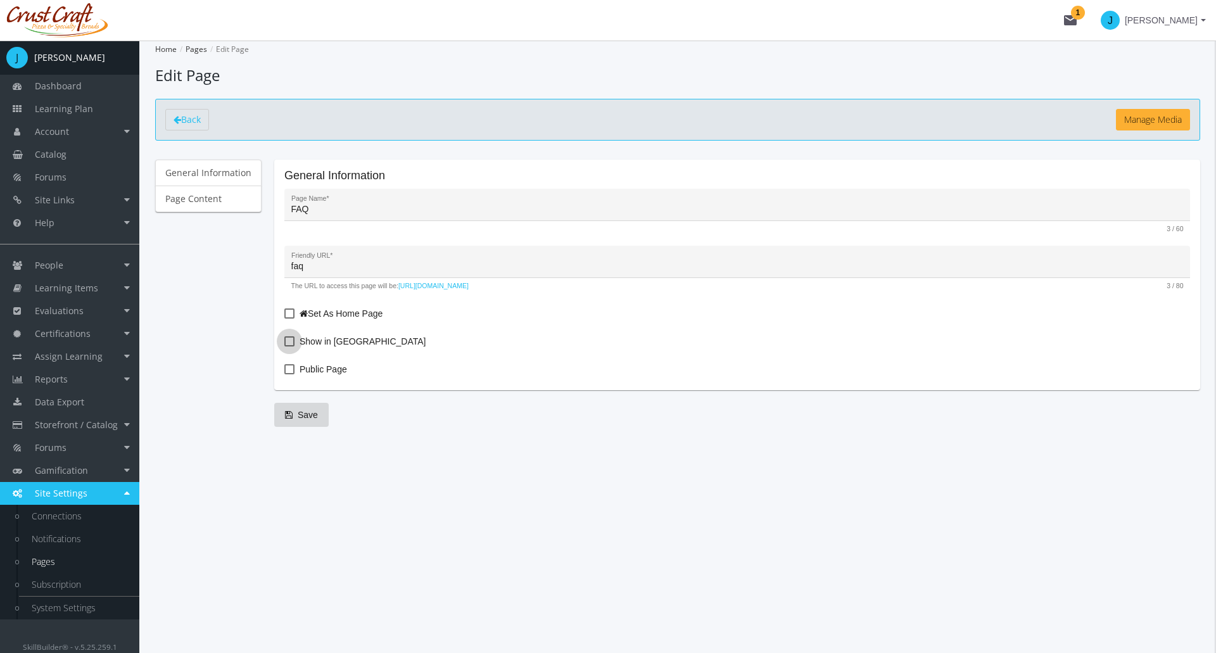
click at [303, 339] on span "Show in Menu" at bounding box center [362, 341] width 126 height 15
click at [285, 346] on input "Show in Menu" at bounding box center [284, 346] width 1 height 1
checkbox input "true"
click at [289, 370] on span at bounding box center [289, 369] width 10 height 10
click at [285, 374] on input "Public Page" at bounding box center [284, 374] width 1 height 1
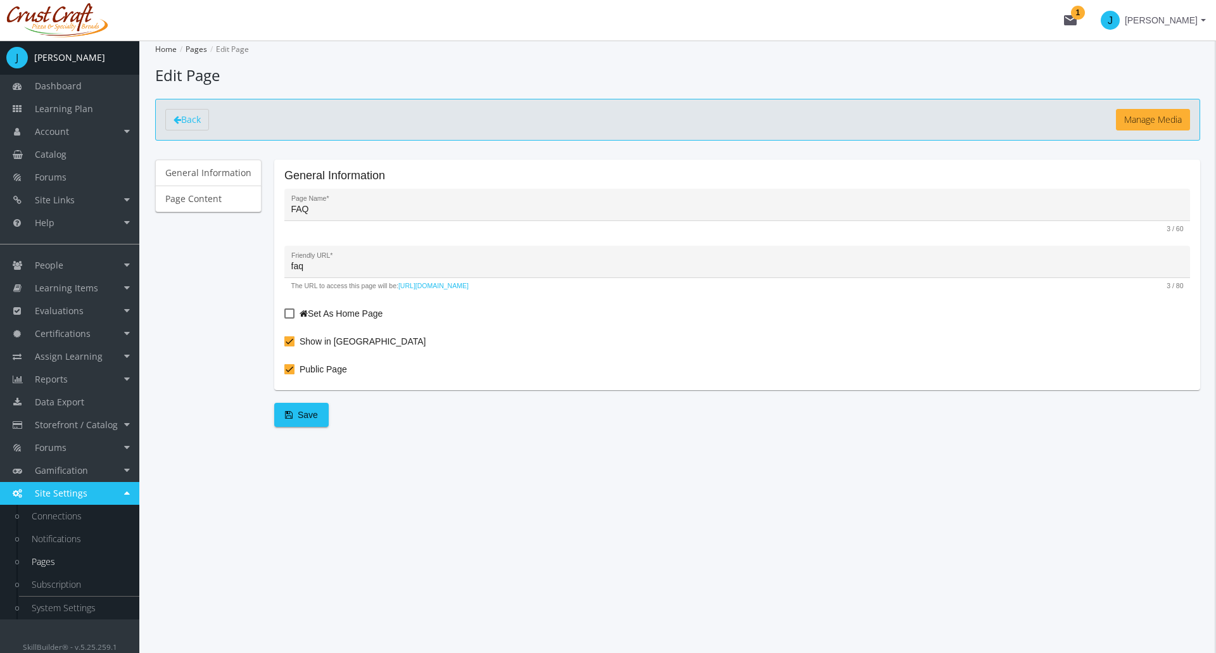
click at [286, 367] on span at bounding box center [289, 369] width 10 height 10
click at [285, 374] on input "Public Page" at bounding box center [284, 374] width 1 height 1
checkbox input "false"
click at [303, 422] on span "Save" at bounding box center [301, 414] width 33 height 23
click at [194, 193] on link "Page Content" at bounding box center [208, 198] width 106 height 27
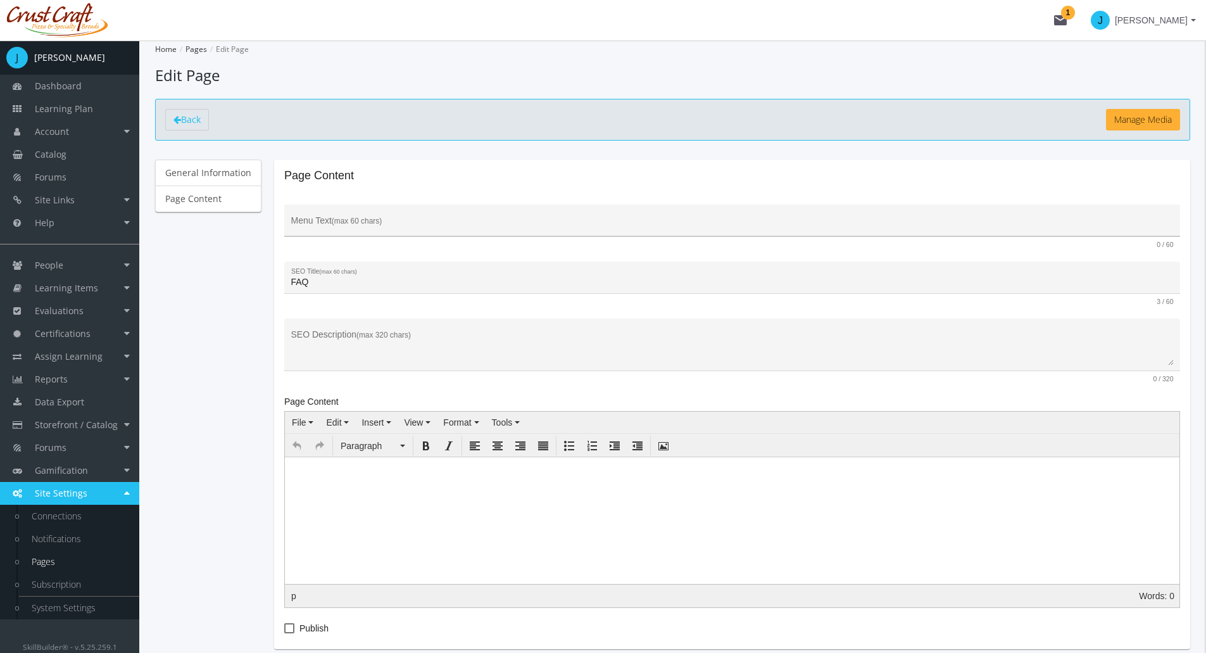
click at [324, 227] on input "Menu Text (max 60 chars)" at bounding box center [732, 225] width 883 height 10
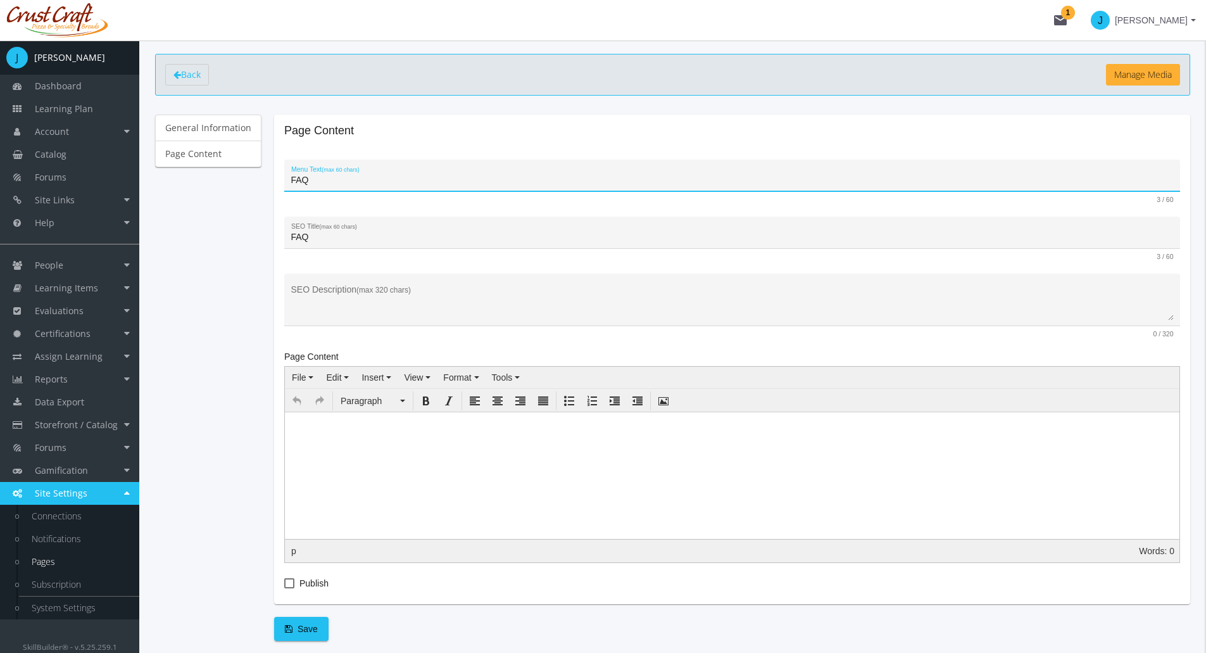
scroll to position [96, 0]
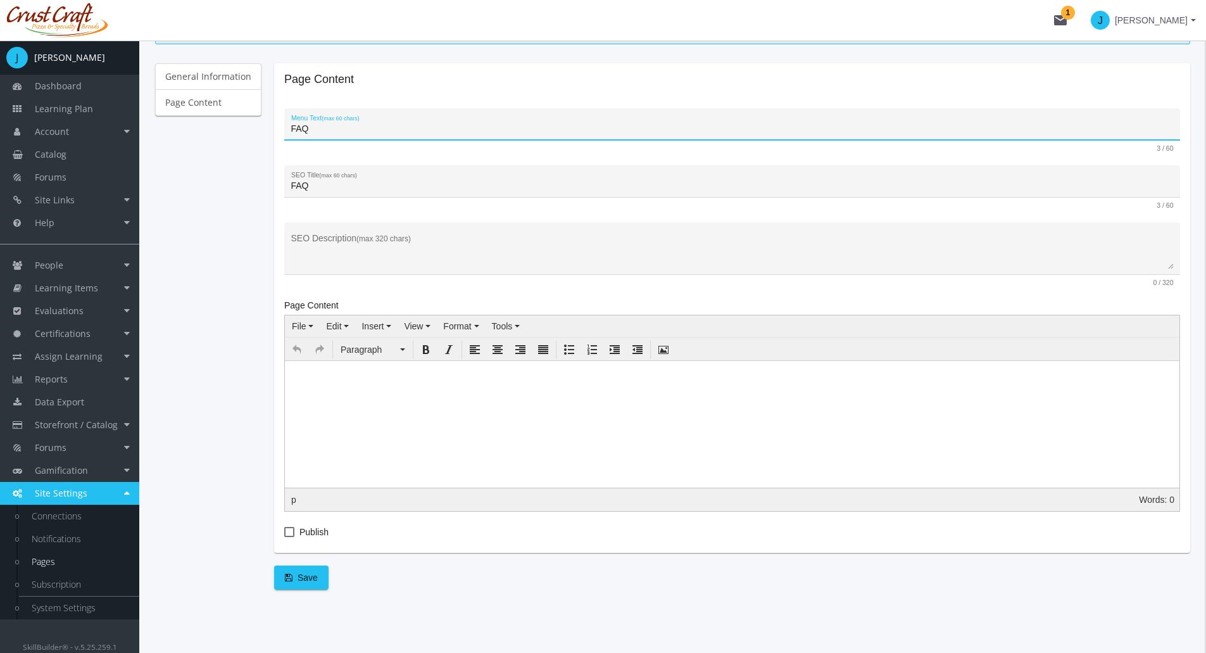
type input "FAQ"
click at [323, 397] on body at bounding box center [732, 386] width 895 height 51
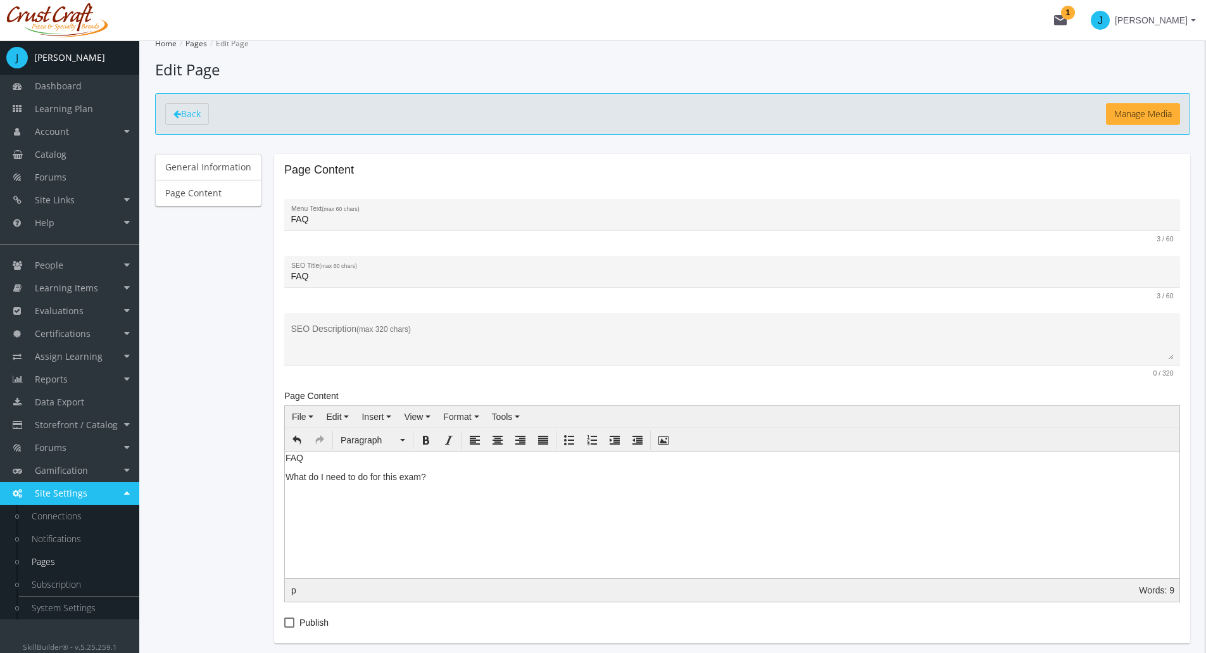
scroll to position [0, 0]
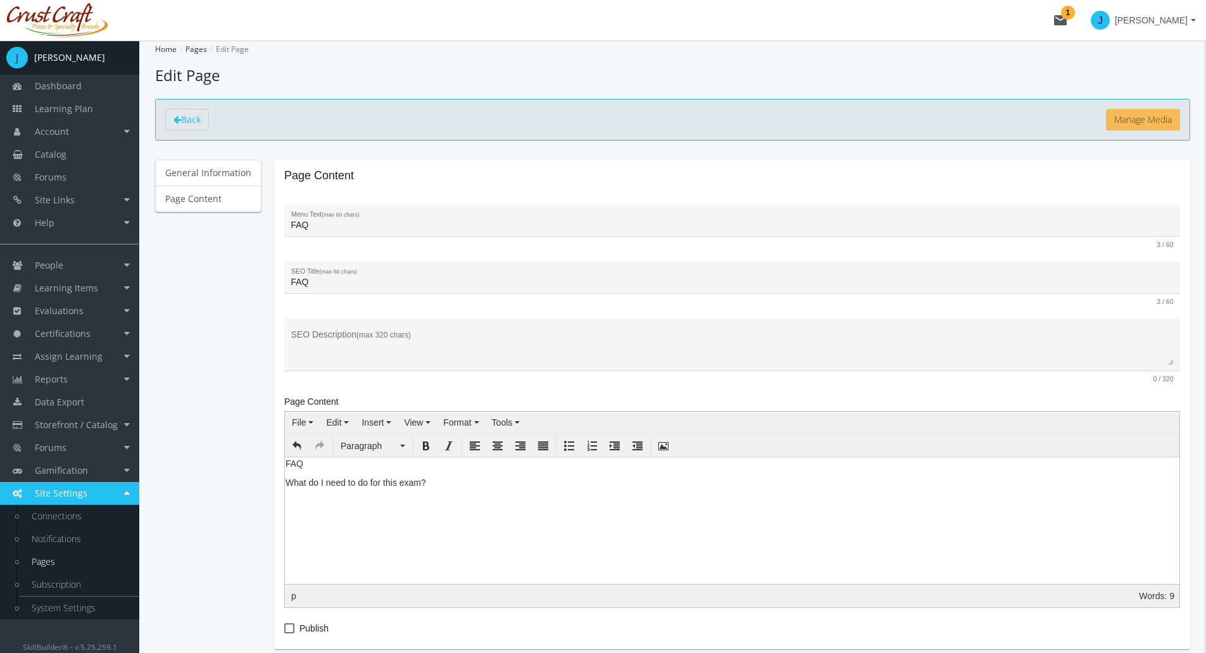
click at [1151, 117] on button "Manage Media" at bounding box center [1143, 120] width 74 height 22
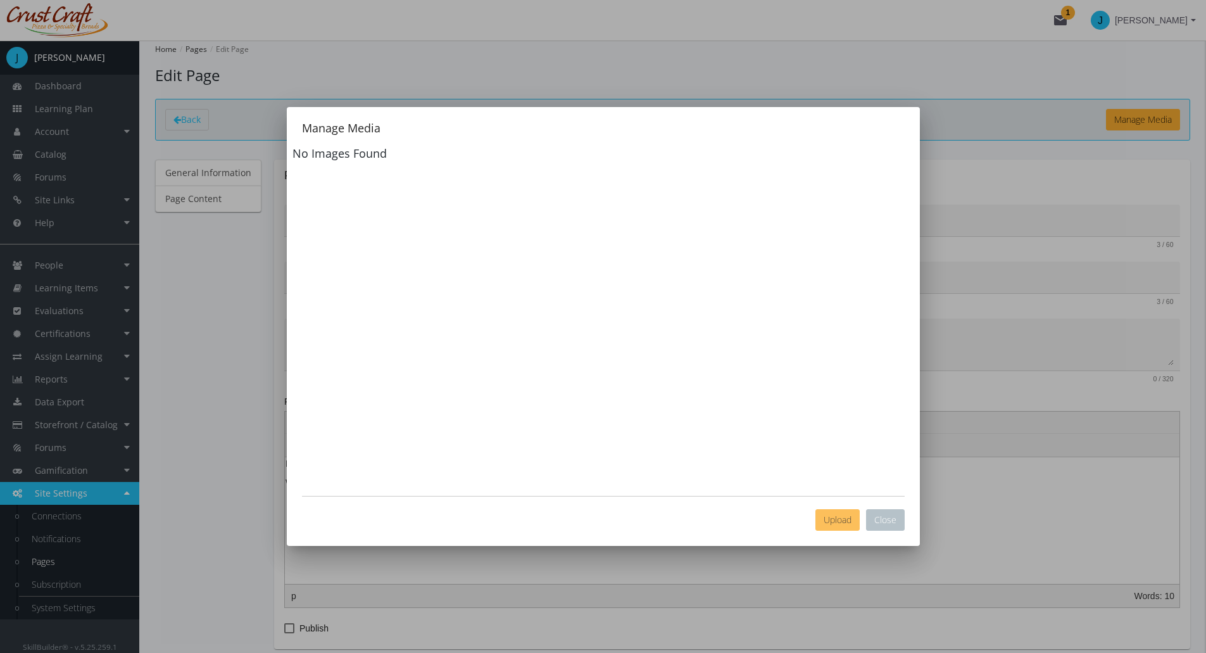
click at [843, 522] on span "Upload" at bounding box center [838, 519] width 28 height 12
click at [898, 518] on button "Close" at bounding box center [885, 520] width 39 height 22
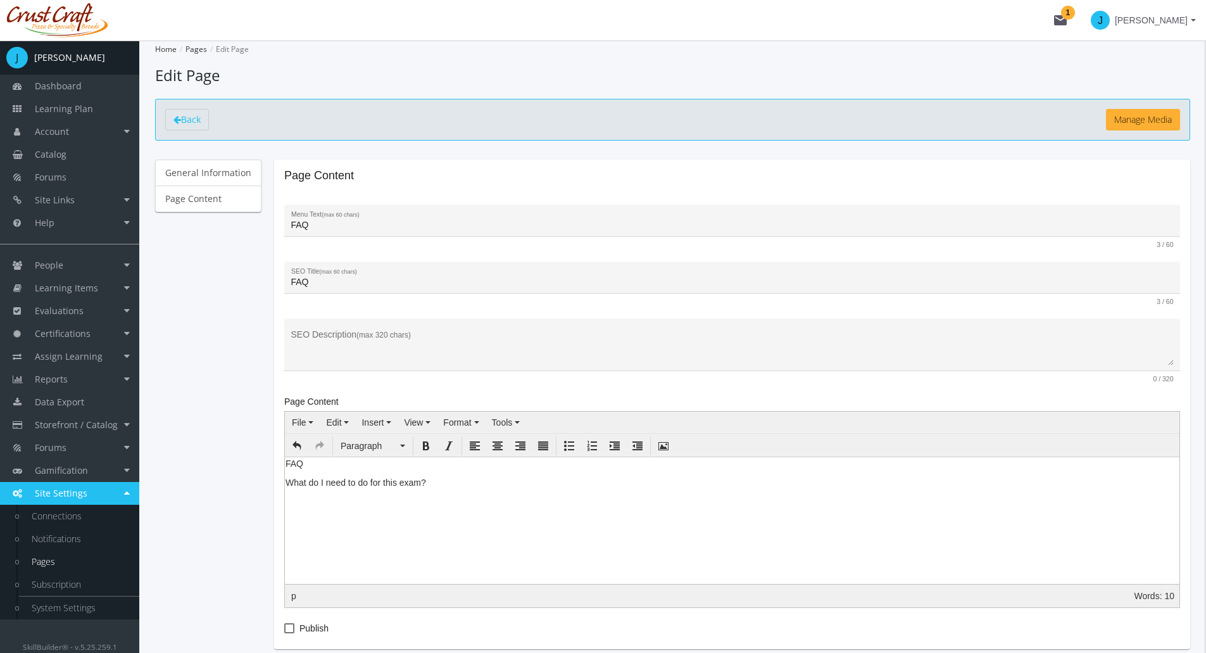
click at [475, 503] on body "FAQ What do I need to do for this exam?" at bounding box center [732, 492] width 895 height 70
click at [379, 427] on span "Insert" at bounding box center [373, 422] width 22 height 10
click at [513, 438] on div "Source code" at bounding box center [534, 444] width 101 height 18
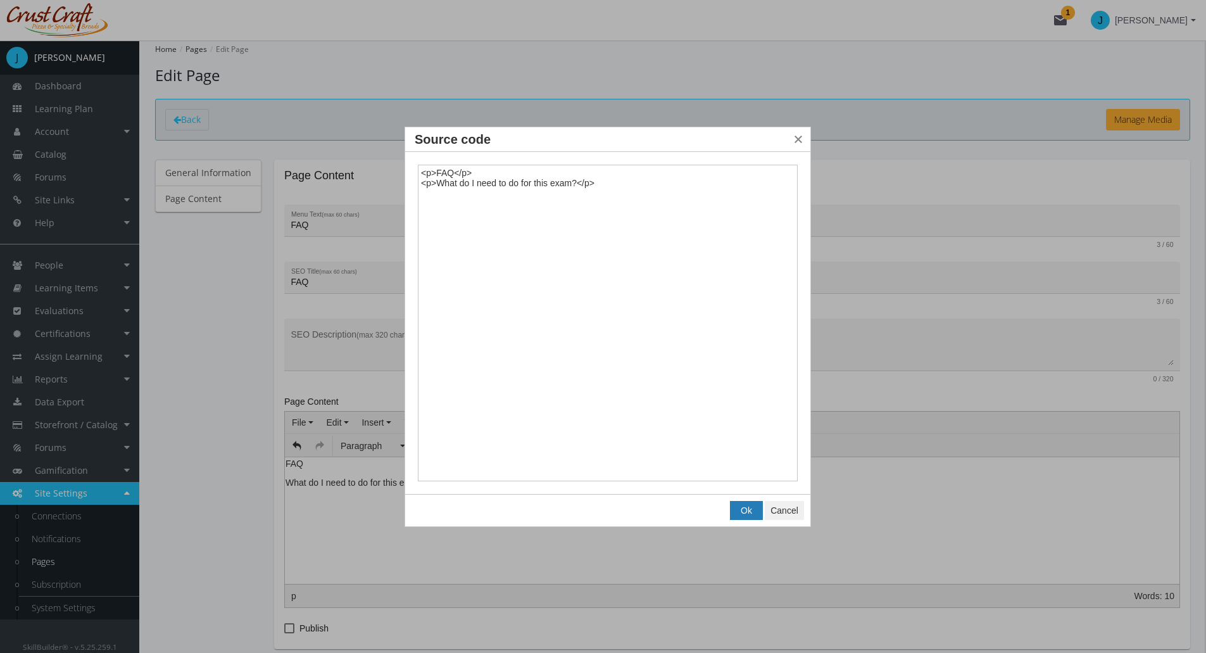
click at [740, 515] on button "Ok" at bounding box center [747, 510] width 32 height 18
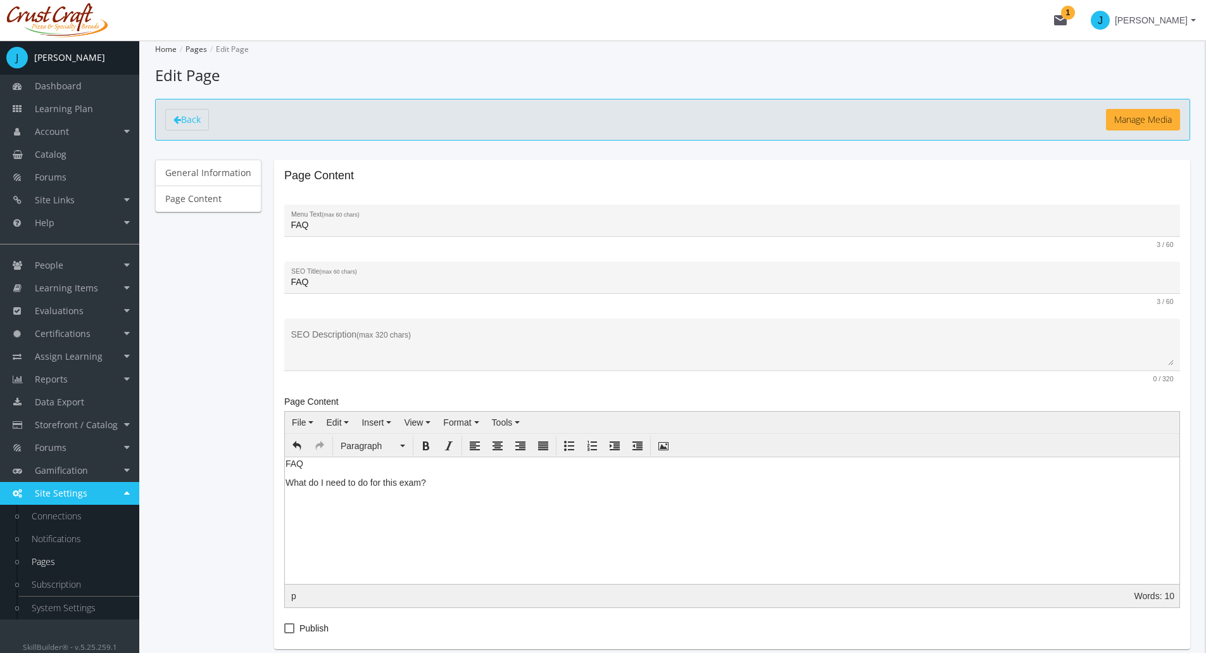
click at [290, 626] on span at bounding box center [289, 628] width 10 height 10
click at [285, 632] on input "Publish" at bounding box center [284, 632] width 1 height 1
checkbox input "true"
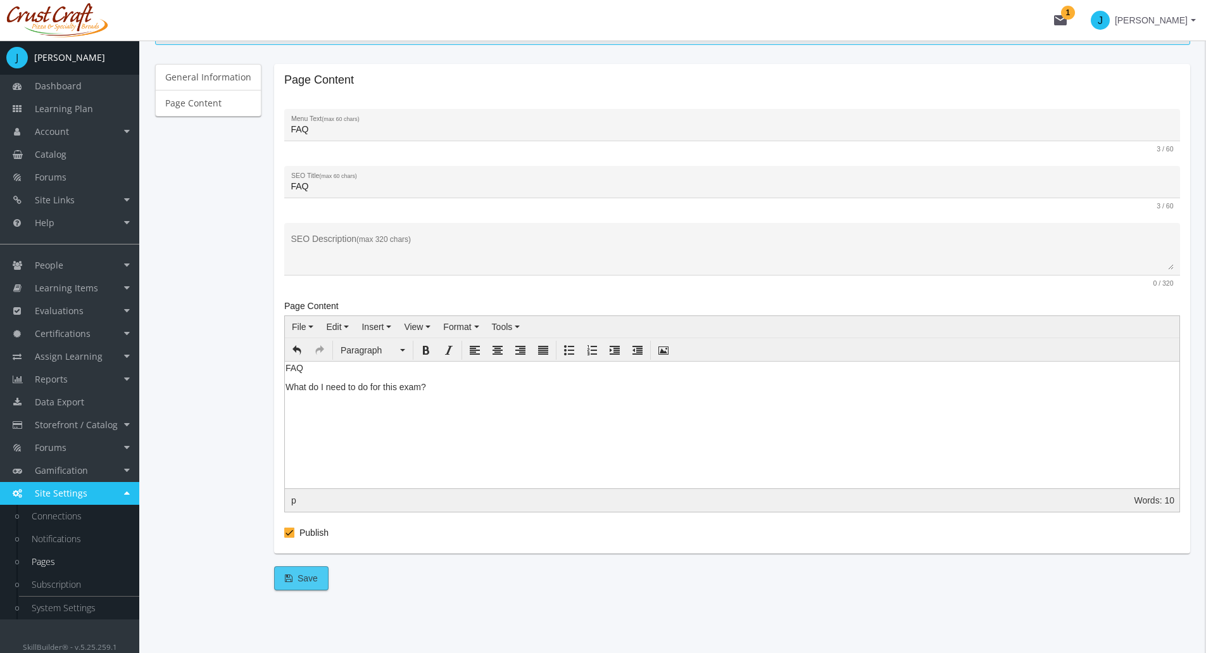
scroll to position [96, 0]
click at [306, 572] on span "Save" at bounding box center [301, 577] width 33 height 23
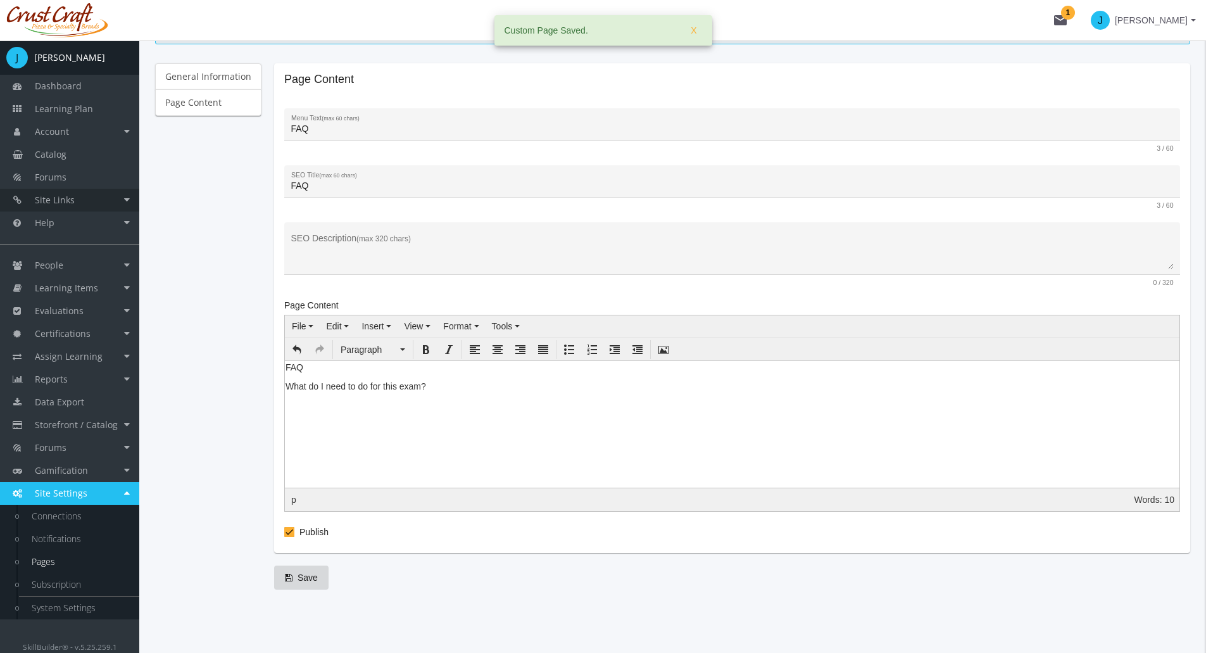
click at [124, 200] on link "Site Links" at bounding box center [69, 200] width 139 height 23
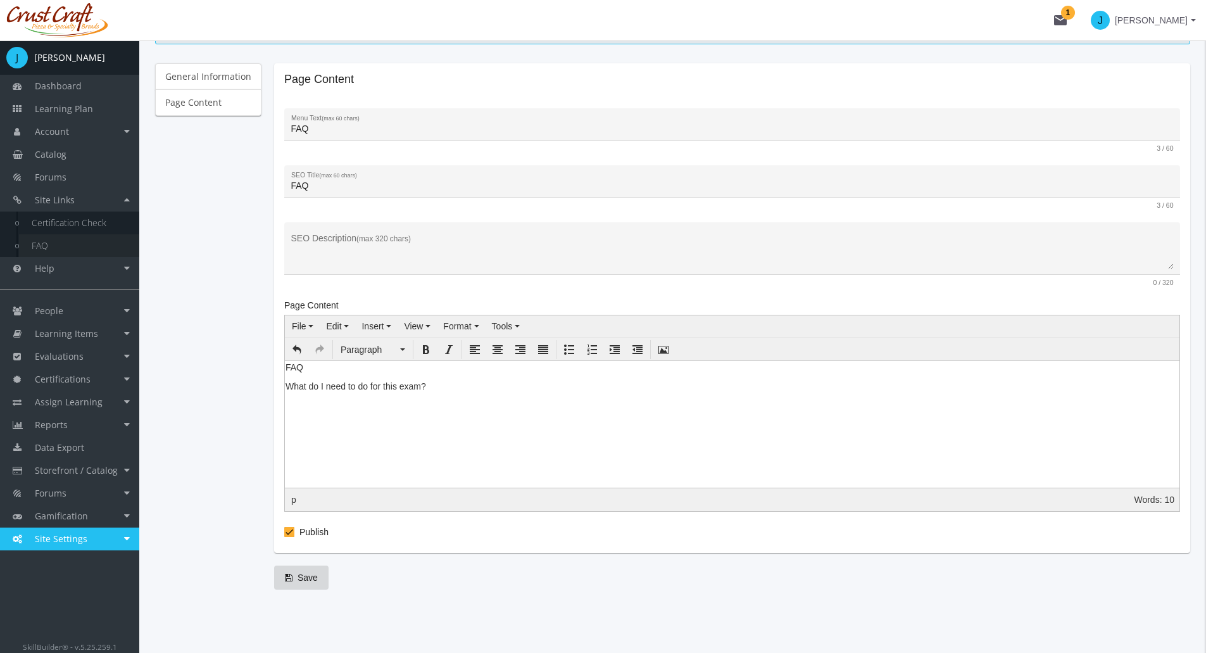
click at [56, 239] on link "FAQ" at bounding box center [79, 245] width 120 height 23
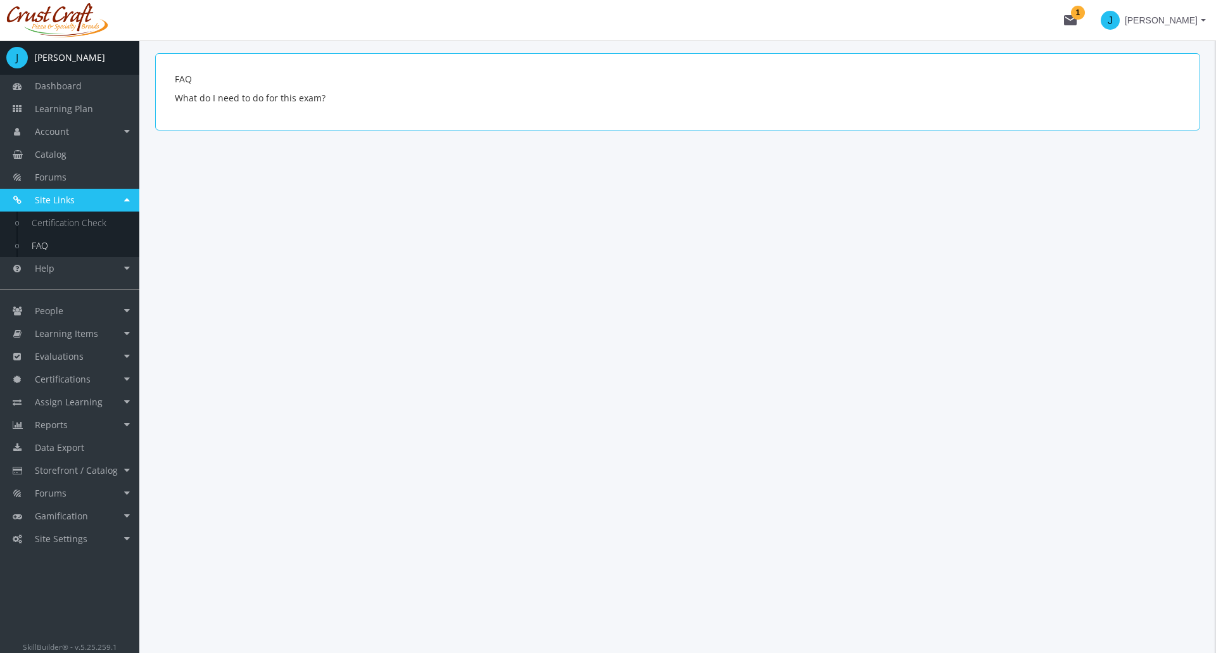
click at [80, 206] on link "Site Links" at bounding box center [69, 200] width 139 height 23
click at [53, 202] on span "Site Links" at bounding box center [55, 200] width 40 height 12
